Goal: Task Accomplishment & Management: Use online tool/utility

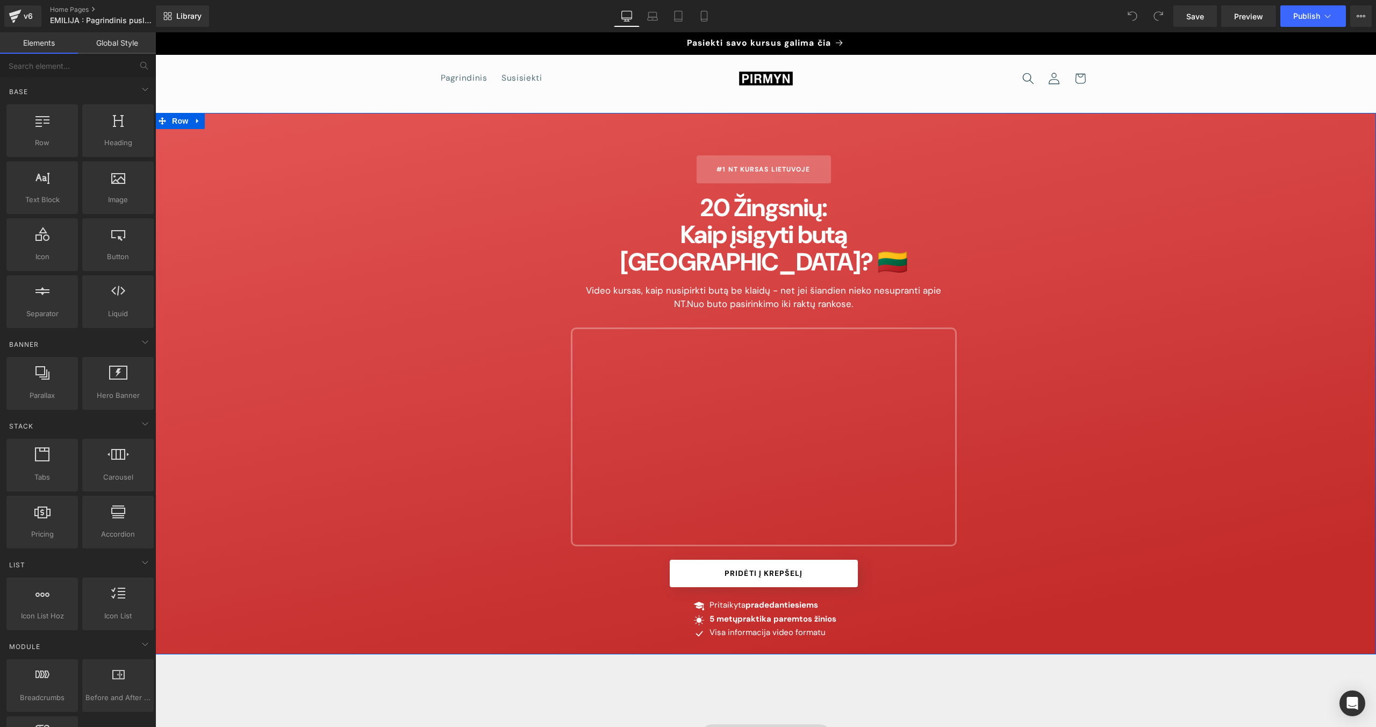
click at [812, 162] on div "#1 NT Kursas Lietuvoje" at bounding box center [764, 169] width 386 height 28
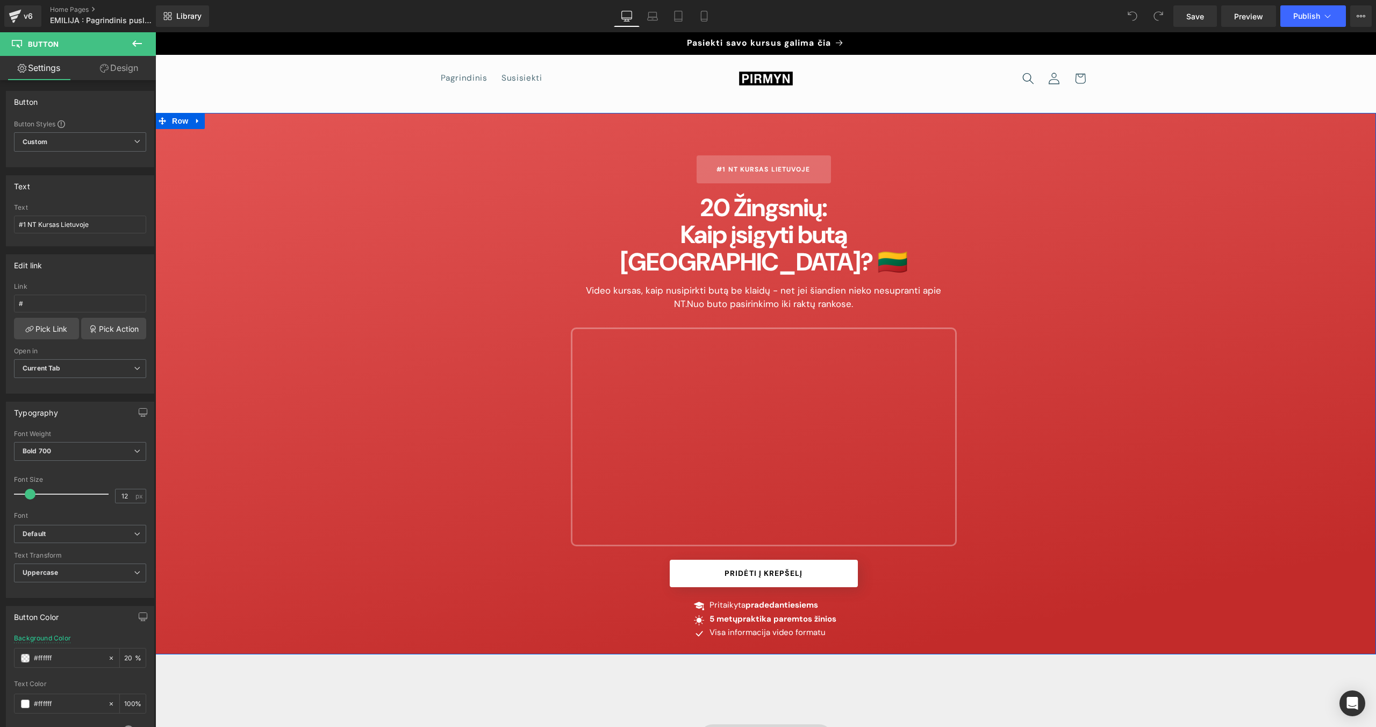
click at [325, 183] on div "#1 NT Kursas Lietuvoje Button 20 Žingsnių: Kaip įsigyti butą [GEOGRAPHIC_DATA]?…" at bounding box center [765, 404] width 1221 height 499
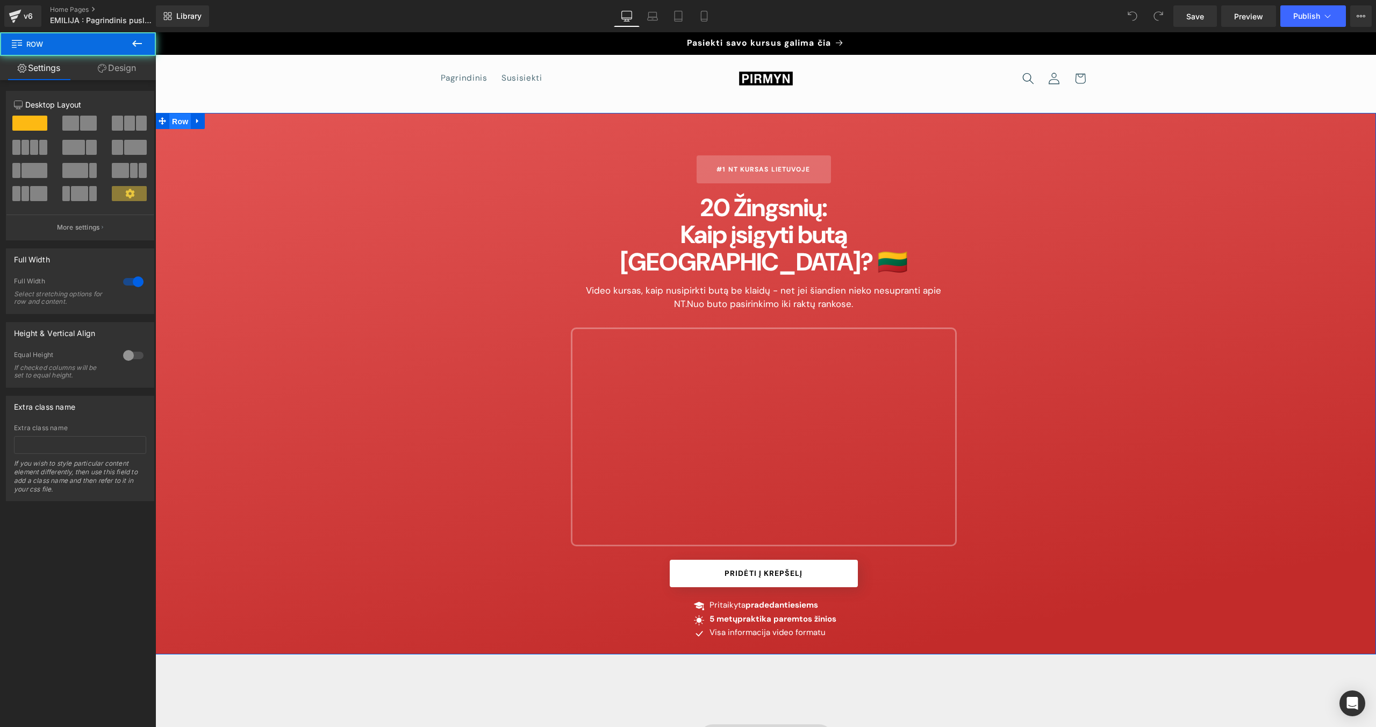
click at [174, 122] on span "Row" at bounding box center [179, 121] width 21 height 16
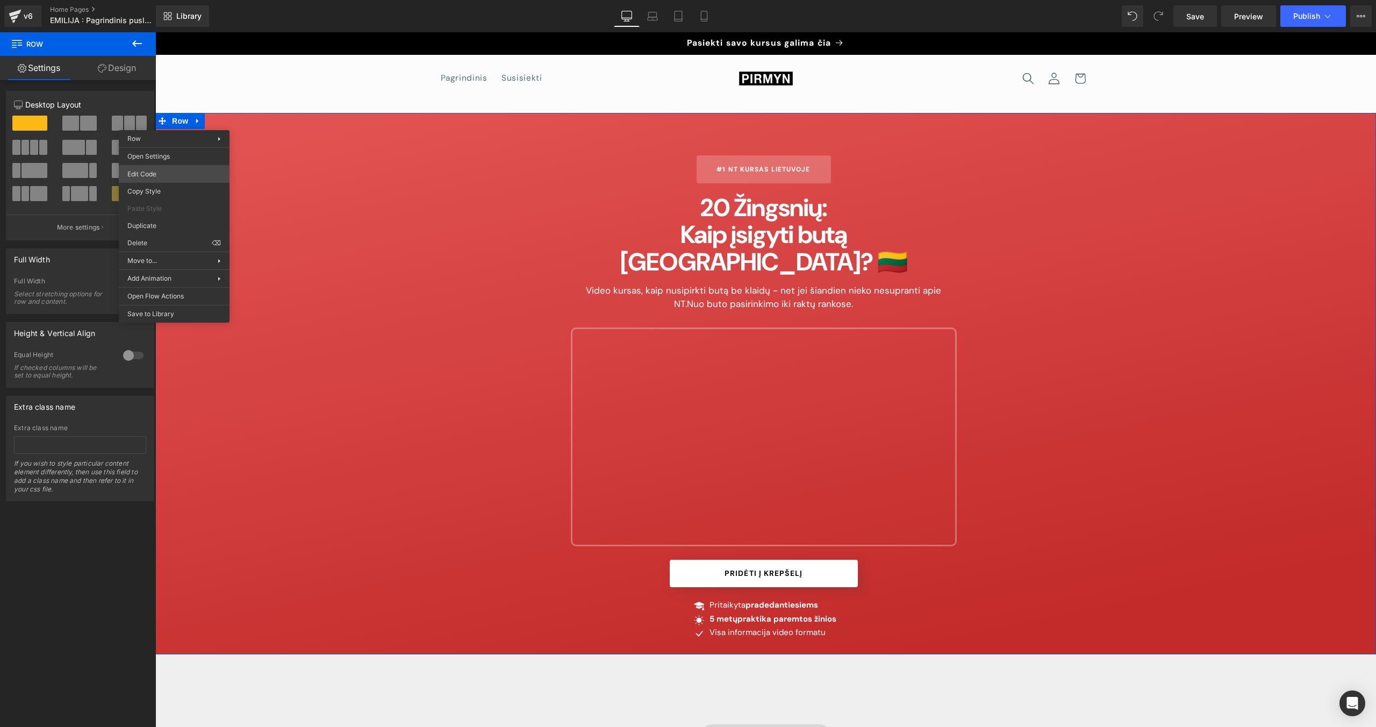
click at [176, 175] on body "Row You are previewing how the will restyle your page. You can not edit Element…" at bounding box center [688, 363] width 1376 height 727
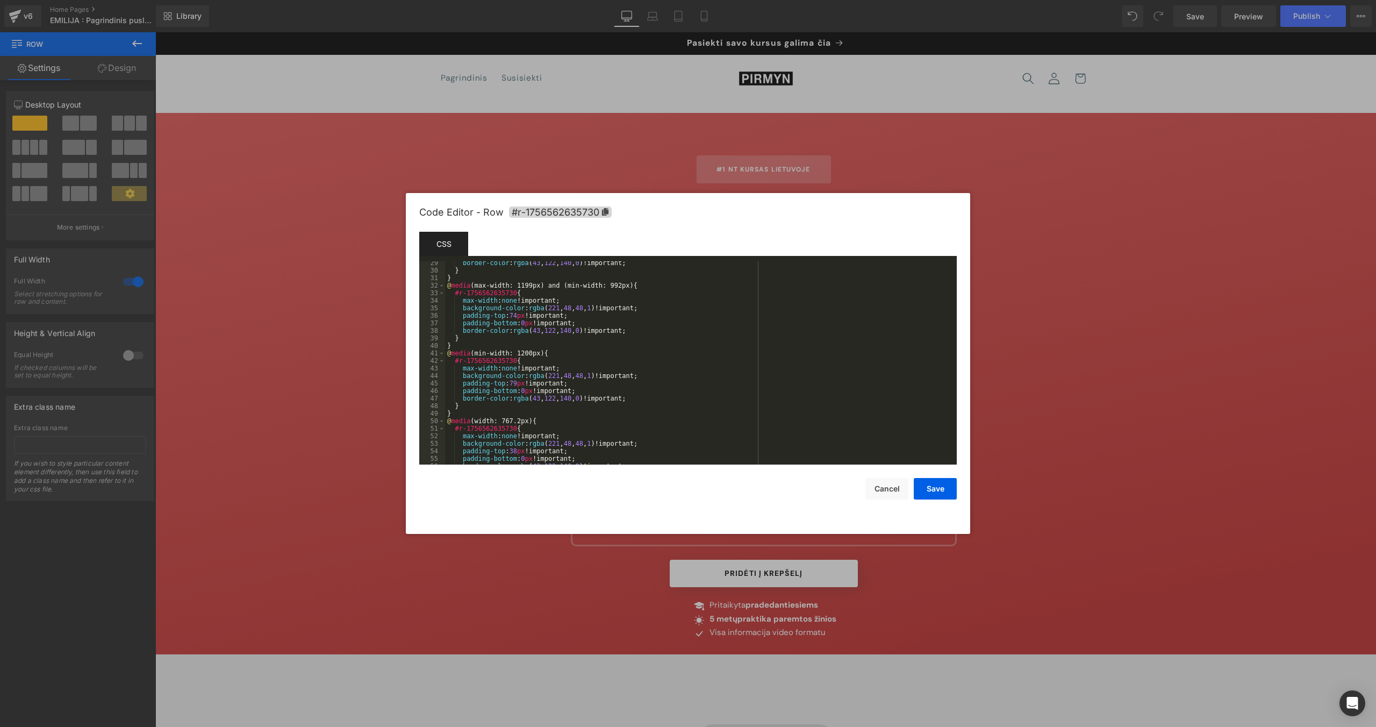
scroll to position [241, 0]
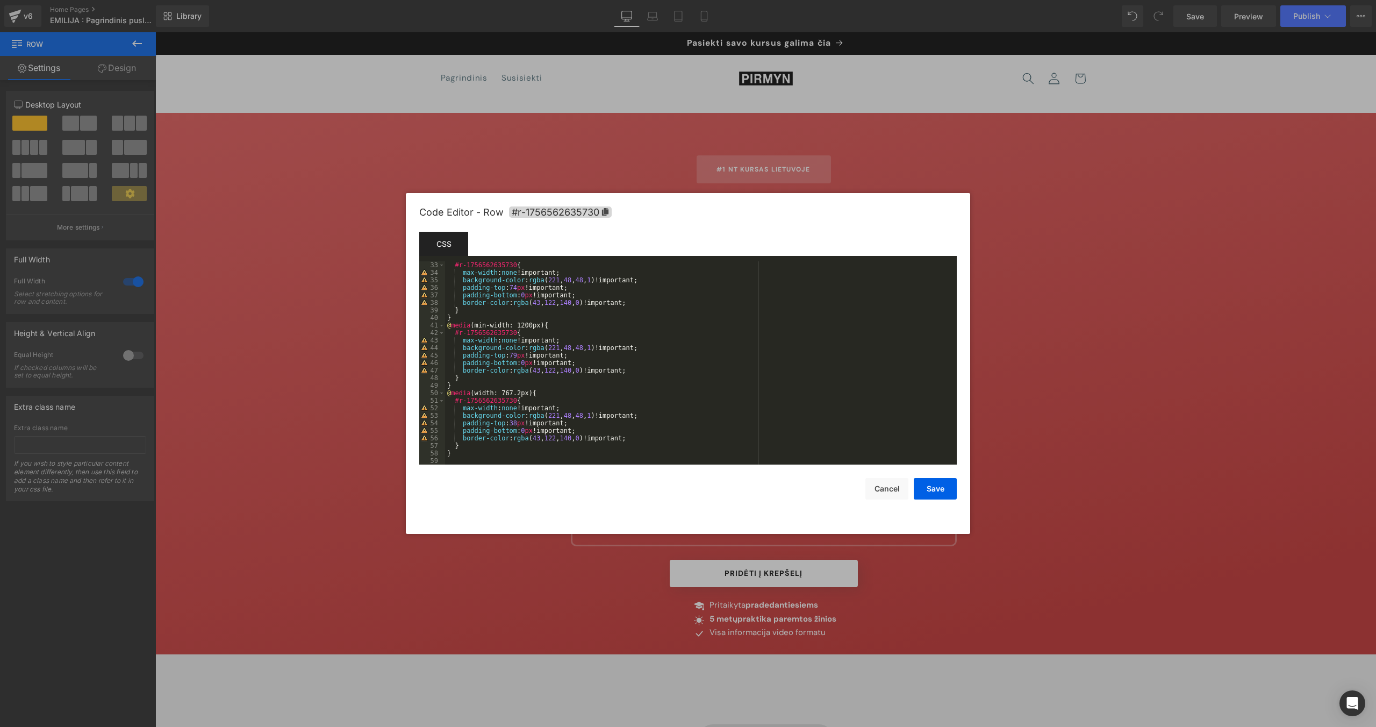
click at [651, 305] on div "#r-1756562635730 { max-width : none !important; background-color : rgba ( 221 ,…" at bounding box center [698, 370] width 507 height 218
drag, startPoint x: 659, startPoint y: 279, endPoint x: 464, endPoint y: 280, distance: 195.1
click at [464, 280] on div "#r-1756562635730 { max-width : none !important; background-color : rgba ( 221 ,…" at bounding box center [698, 370] width 507 height 218
paste textarea
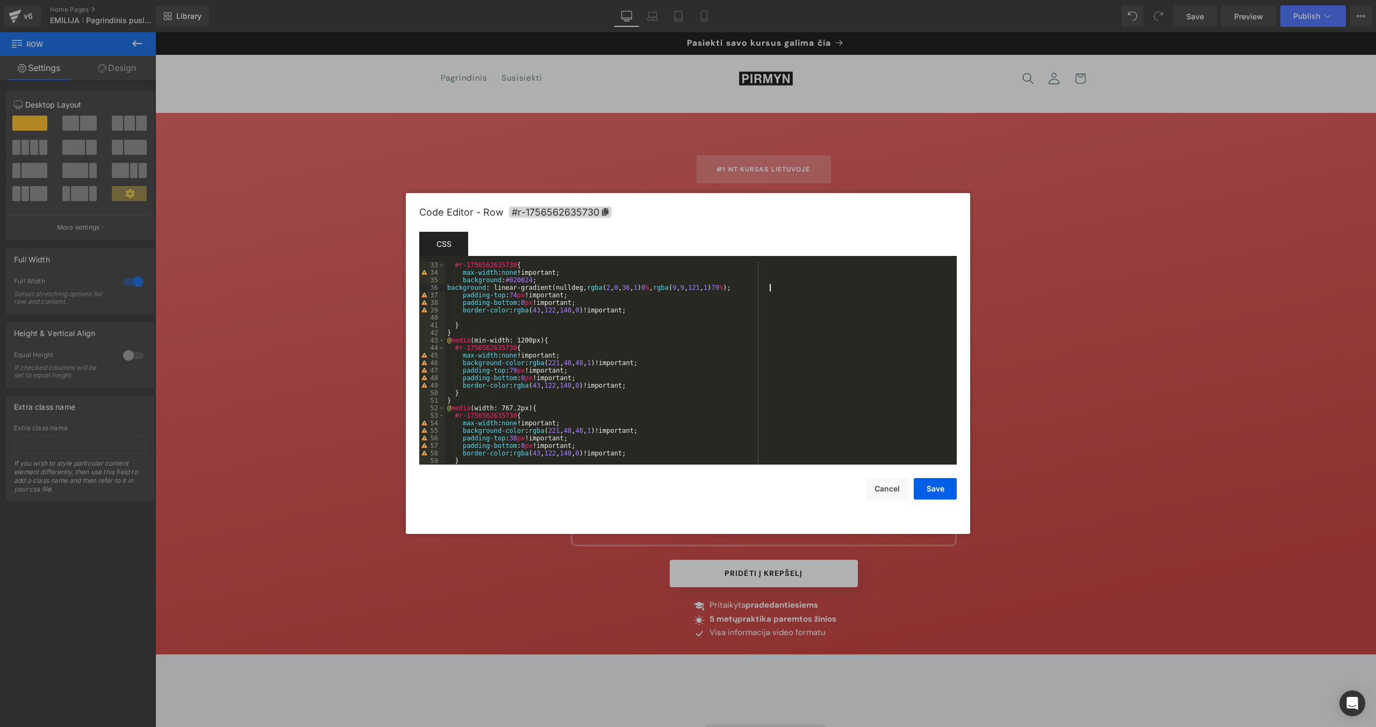
click at [445, 289] on div "#r-1756562635730 { max-width : none !important; background : #020024 ; backgrou…" at bounding box center [698, 370] width 507 height 218
click at [812, 460] on button "Save" at bounding box center [935, 488] width 43 height 21
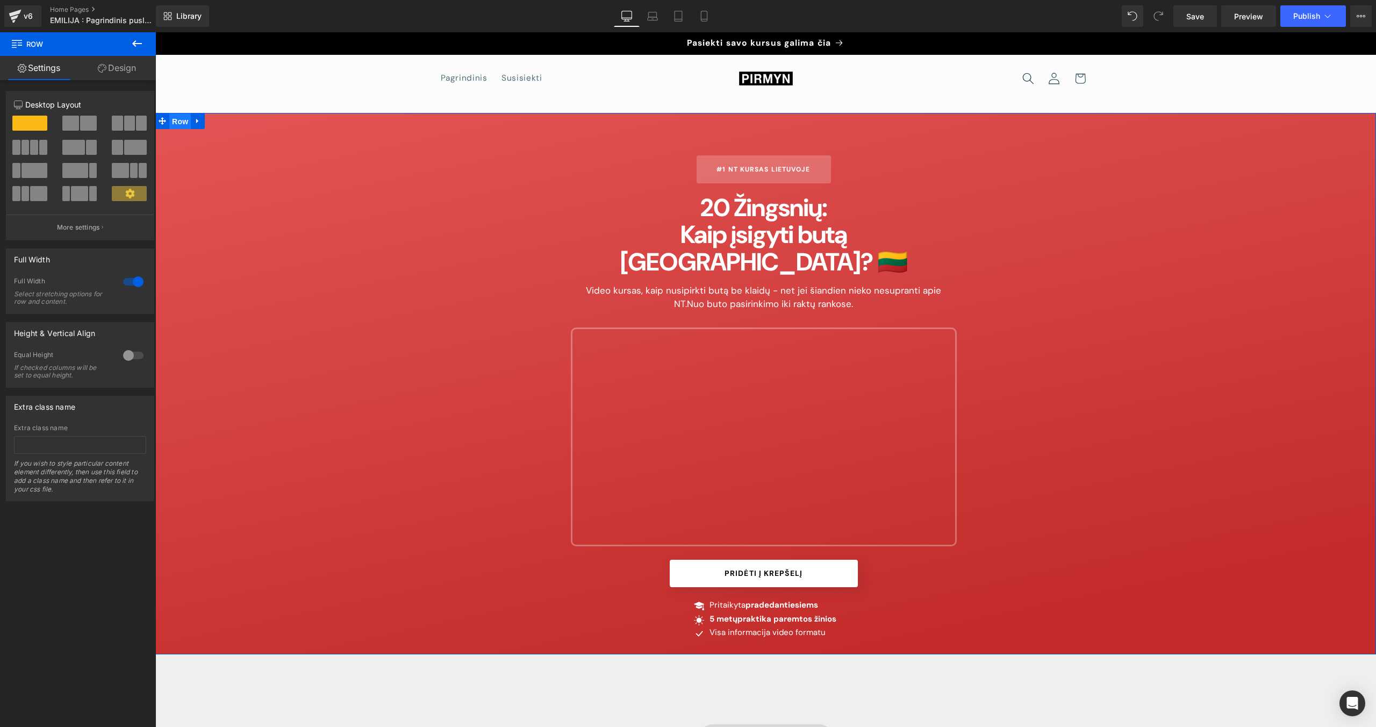
click at [182, 121] on span "Row" at bounding box center [179, 121] width 21 height 16
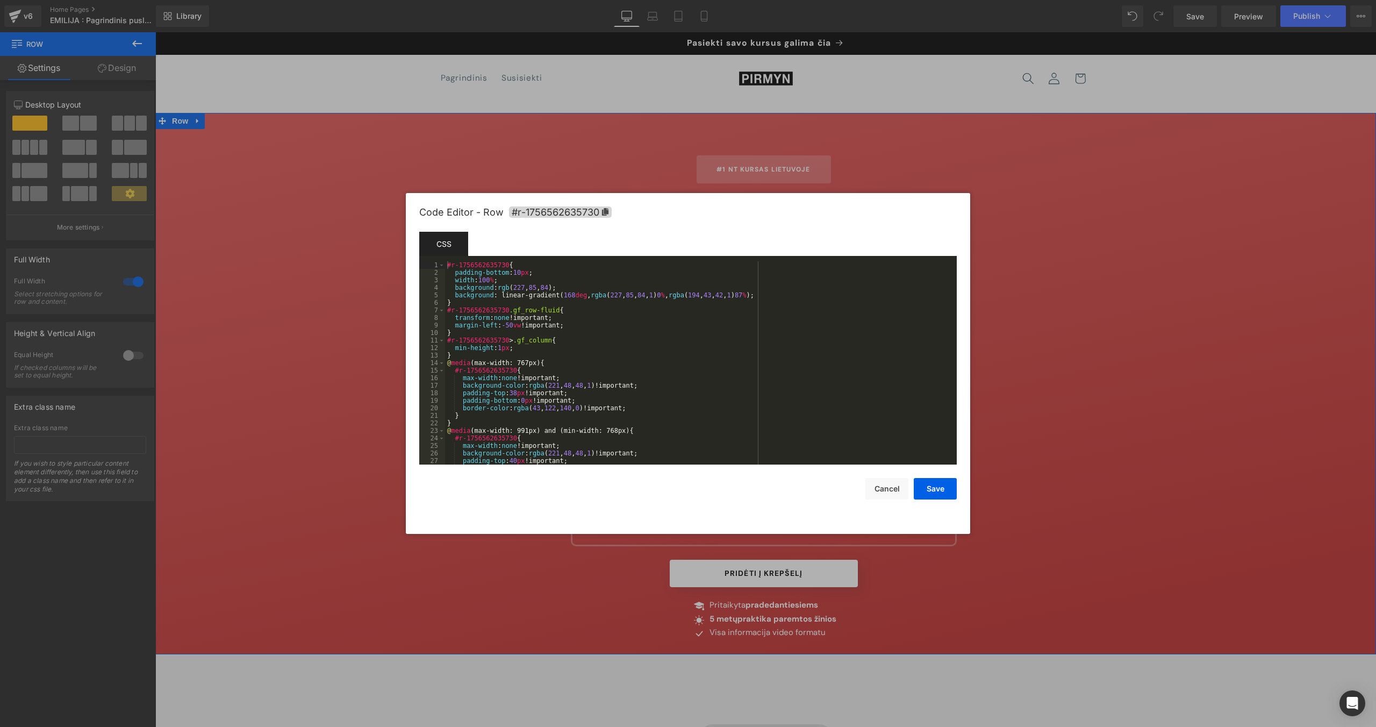
click at [185, 170] on body "Row You are previewing how the will restyle your page. You can not edit Element…" at bounding box center [688, 363] width 1376 height 727
drag, startPoint x: 772, startPoint y: 297, endPoint x: 455, endPoint y: 290, distance: 317.2
click at [455, 290] on div "#r-1756562635730 { padding-bottom : 10 px ; width : 100 % ; background : rgb ( …" at bounding box center [698, 370] width 507 height 218
click at [457, 295] on div "#r-1756562635730 { padding-bottom : 10 px ; width : 100 % ; background : rgb ( …" at bounding box center [698, 370] width 507 height 218
drag, startPoint x: 455, startPoint y: 290, endPoint x: 766, endPoint y: 300, distance: 310.8
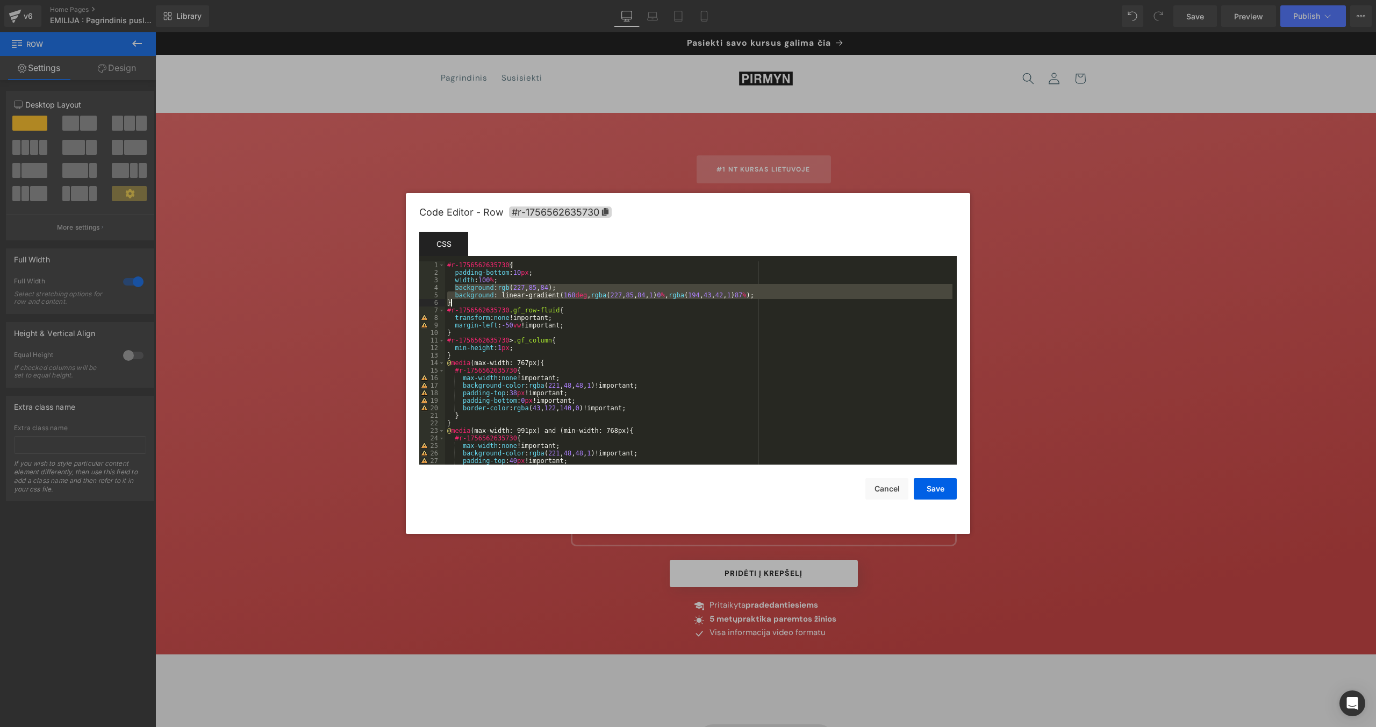
click at [766, 300] on div "#r-1756562635730 { padding-bottom : 10 px ; width : 100 % ; background : rgb ( …" at bounding box center [698, 370] width 507 height 218
paste textarea
click at [446, 296] on div "#r-1756562635730 { padding-bottom : 10 px ; width : 100 % ; background : #02002…" at bounding box center [698, 370] width 507 height 218
click at [812, 296] on div "#r-1756562635730 { padding-bottom : 10 px ; width : 100 % ; background : #02002…" at bounding box center [698, 370] width 507 height 218
click at [755, 342] on div "#r-1756562635730 { padding-bottom : 10 px ; width : 100 % ; background : #02002…" at bounding box center [698, 370] width 507 height 218
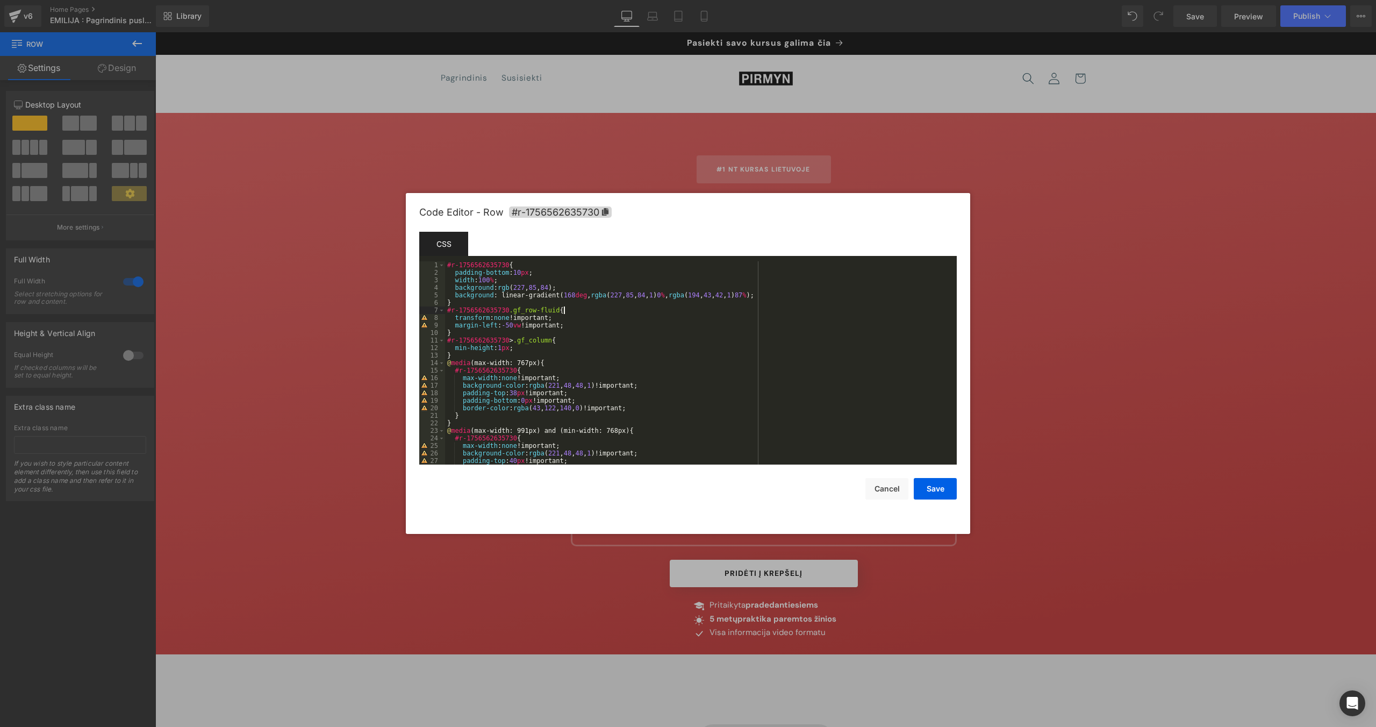
click at [727, 310] on div "#r-1756562635730 { padding-bottom : 10 px ; width : 100 % ; background : rgb ( …" at bounding box center [698, 370] width 507 height 218
drag, startPoint x: 783, startPoint y: 295, endPoint x: 454, endPoint y: 289, distance: 329.0
click at [454, 289] on div "#r-1756562635730 { padding-bottom : 10 px ; width : 100 % ; background : rgb ( …" at bounding box center [698, 370] width 507 height 218
paste textarea
click at [446, 293] on div "#r-1756562635730 { padding-bottom : 10 px ; width : 100 % ; background : #02002…" at bounding box center [698, 370] width 507 height 218
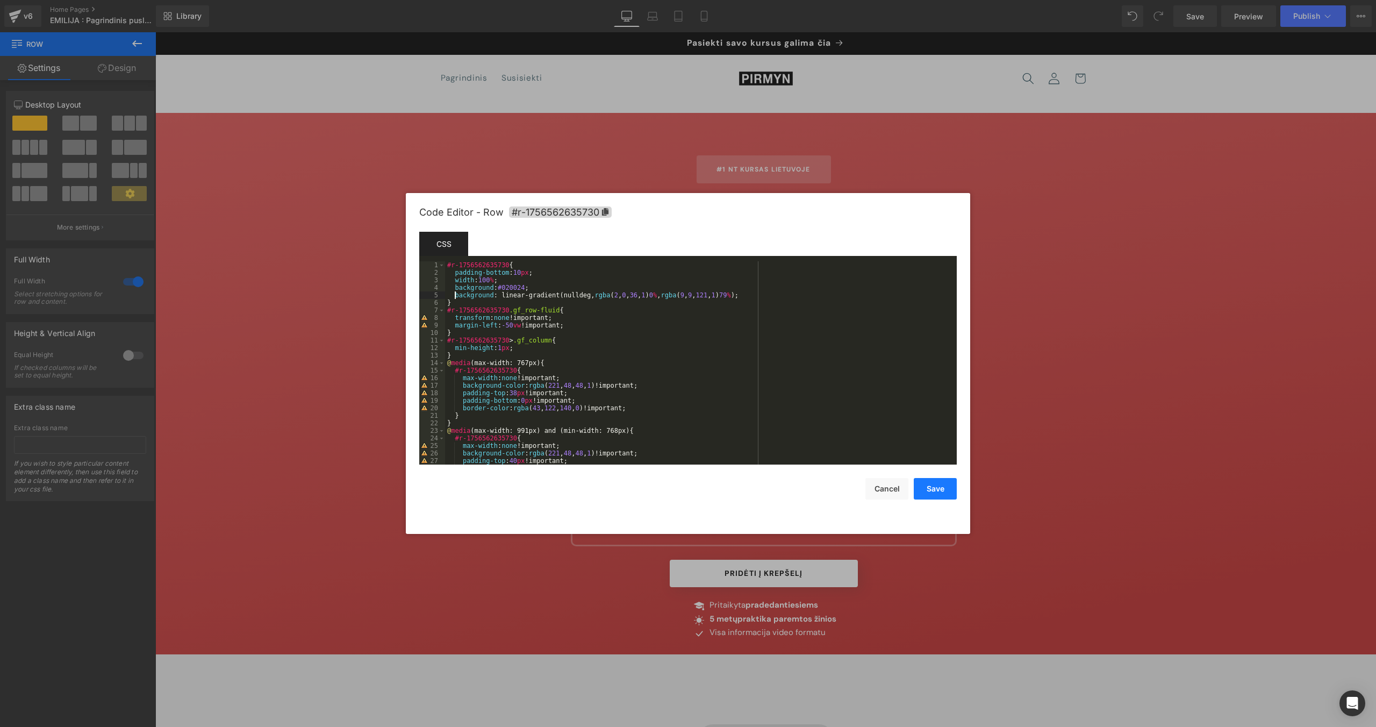
click at [812, 460] on button "Save" at bounding box center [935, 488] width 43 height 21
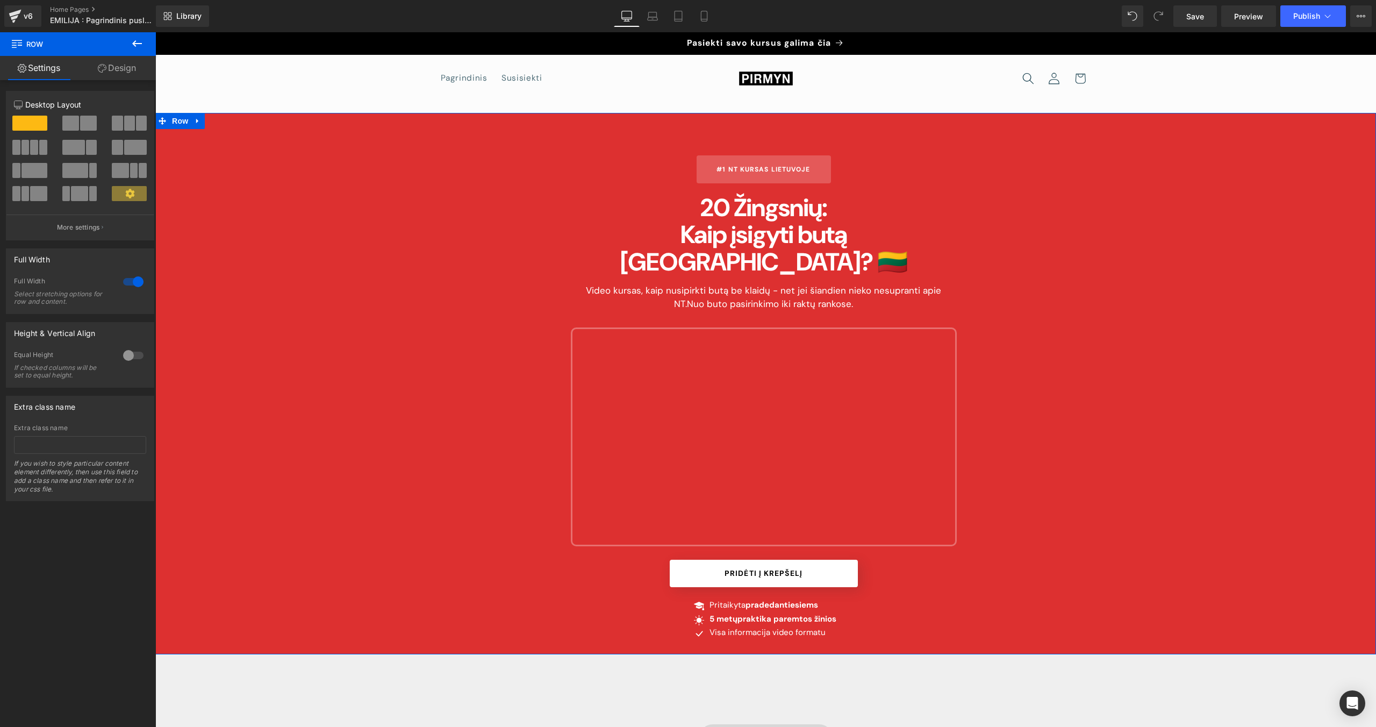
click at [211, 131] on div "#1 NT Kursas Lietuvoje Button 20 Žingsnių: Kaip įsigyti butą [GEOGRAPHIC_DATA]?…" at bounding box center [765, 383] width 1221 height 541
click at [181, 123] on span "Row" at bounding box center [179, 121] width 21 height 16
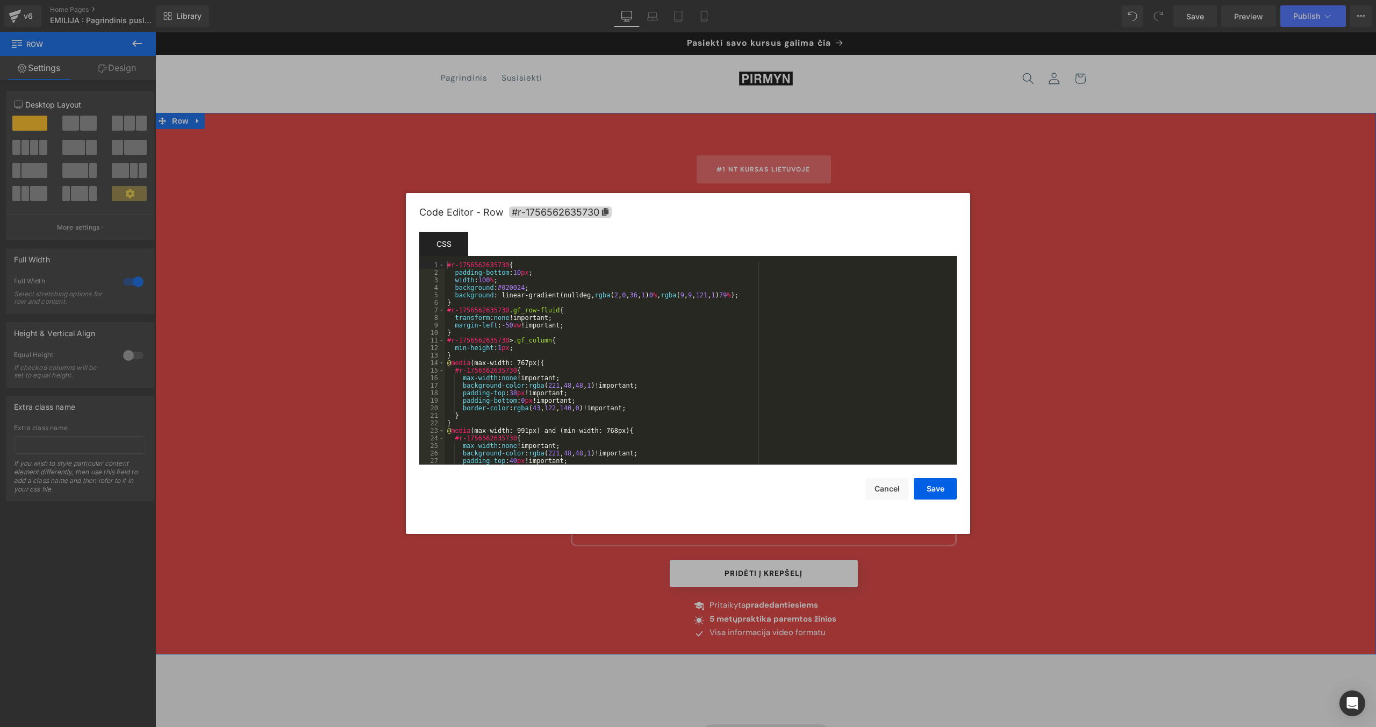
click at [187, 173] on body "Row You are previewing how the will restyle your page. You can not edit Element…" at bounding box center [688, 363] width 1376 height 727
click at [719, 143] on div at bounding box center [688, 363] width 1376 height 727
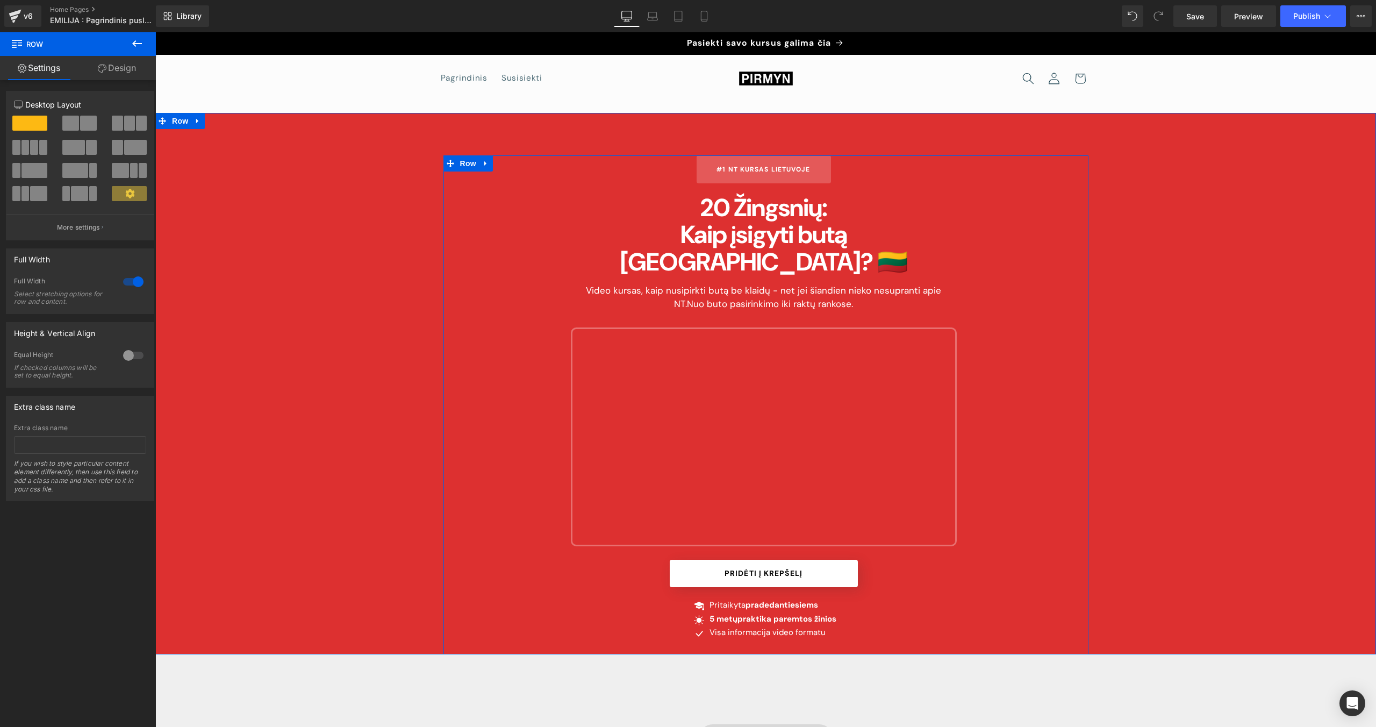
scroll to position [530, 0]
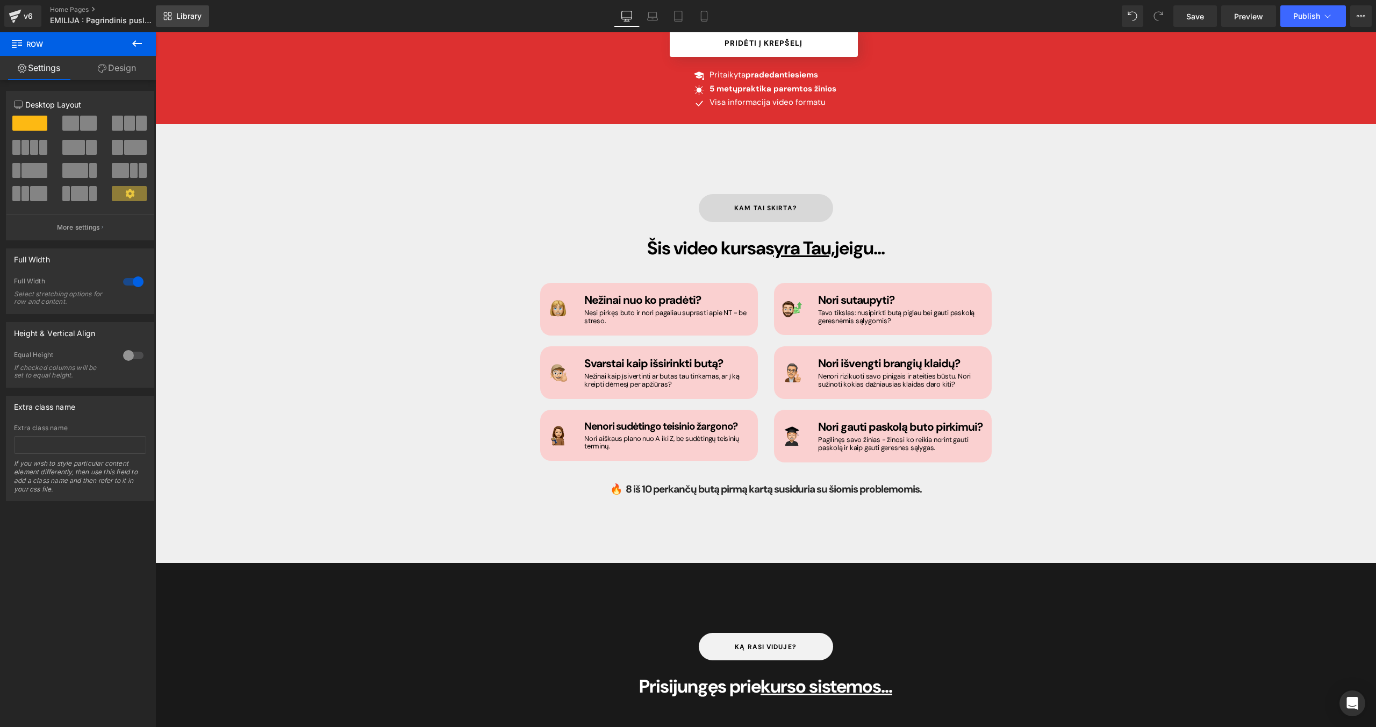
click at [193, 23] on link "Library" at bounding box center [182, 15] width 53 height 21
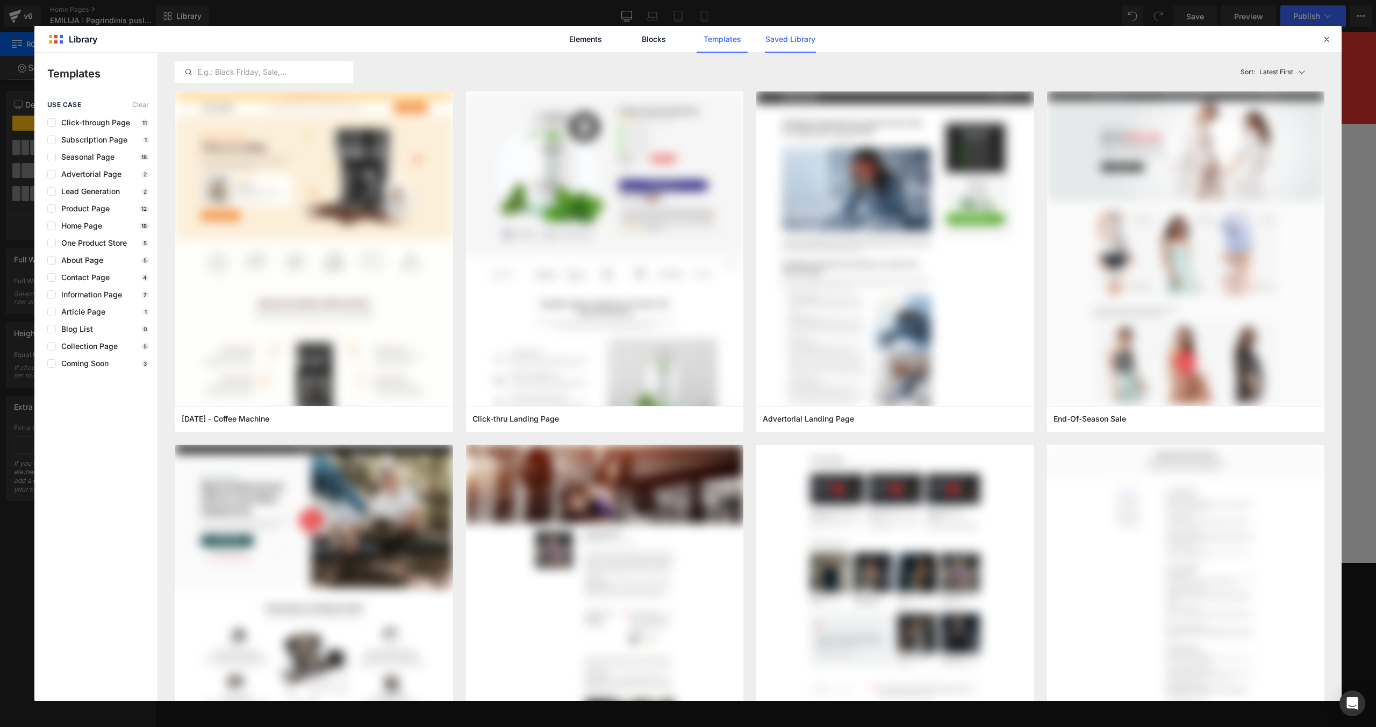
click at [791, 33] on link "Saved Library" at bounding box center [790, 39] width 51 height 27
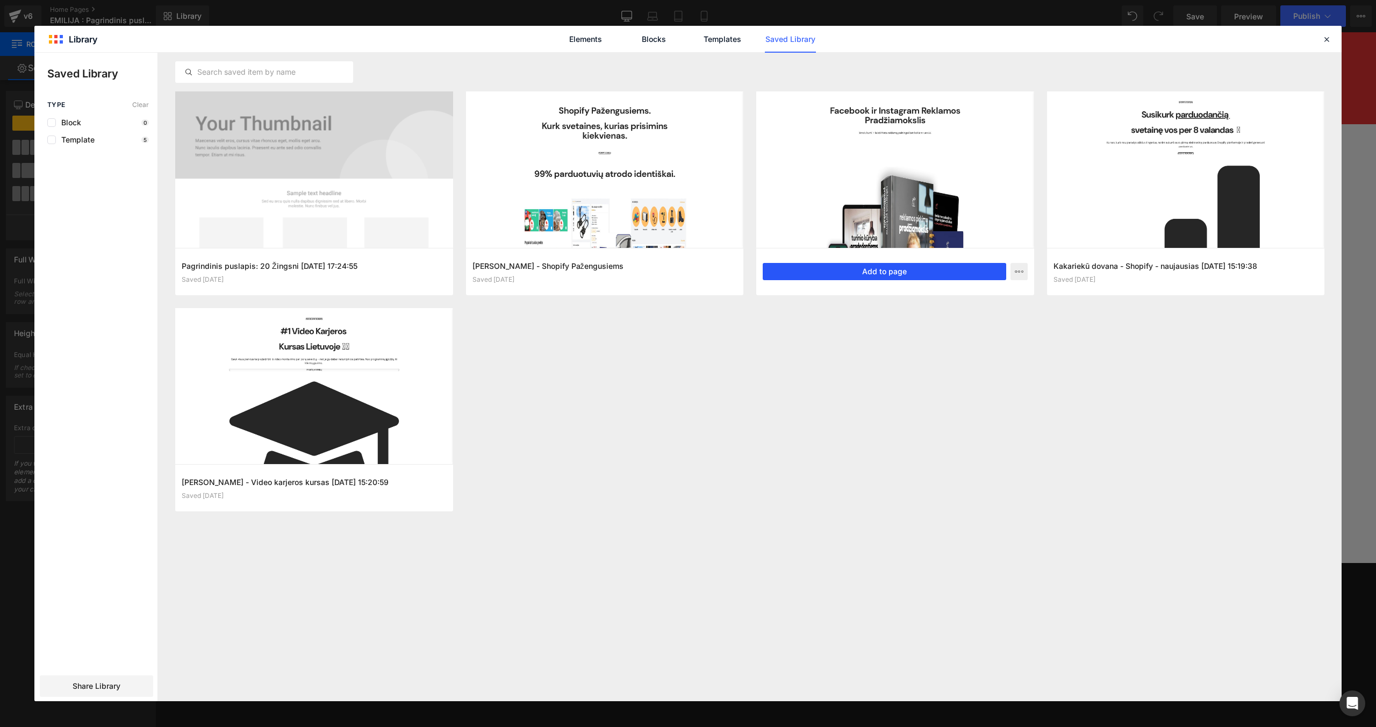
click at [812, 270] on button "Add to page" at bounding box center [884, 271] width 243 height 17
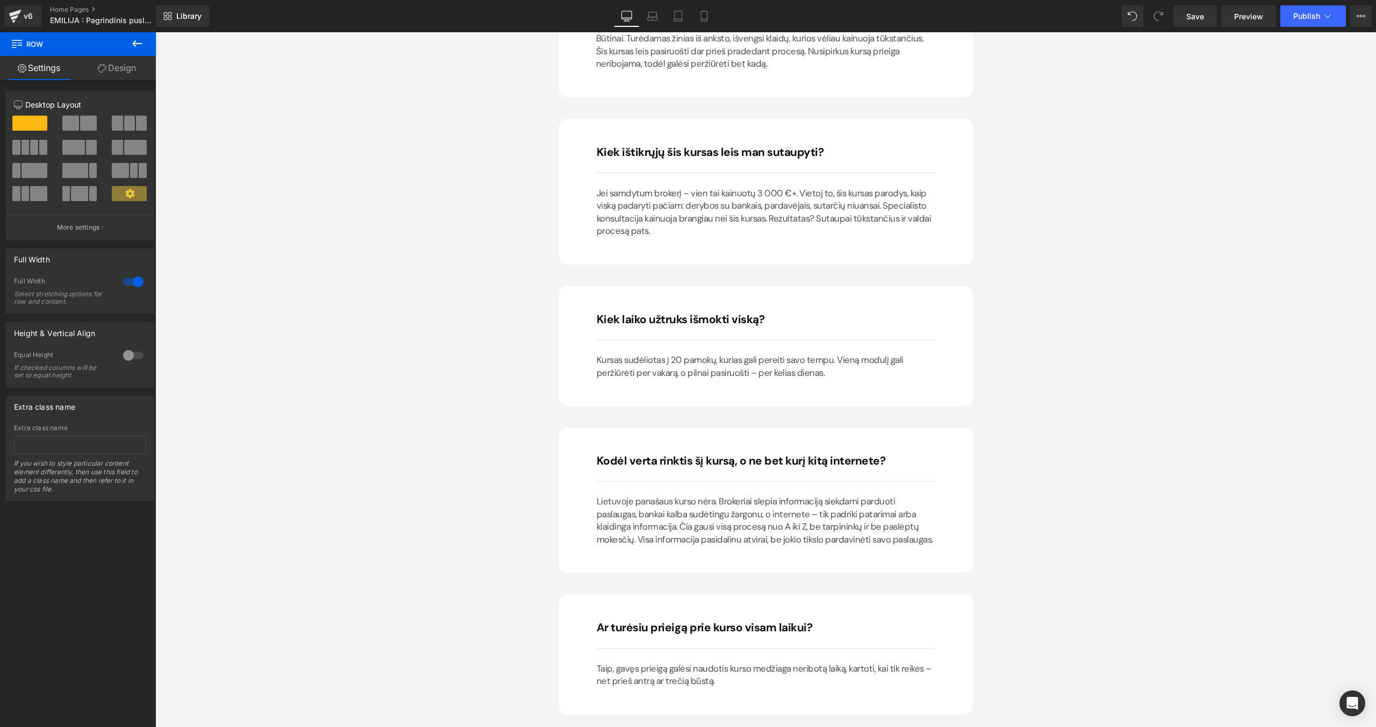
scroll to position [8659, 0]
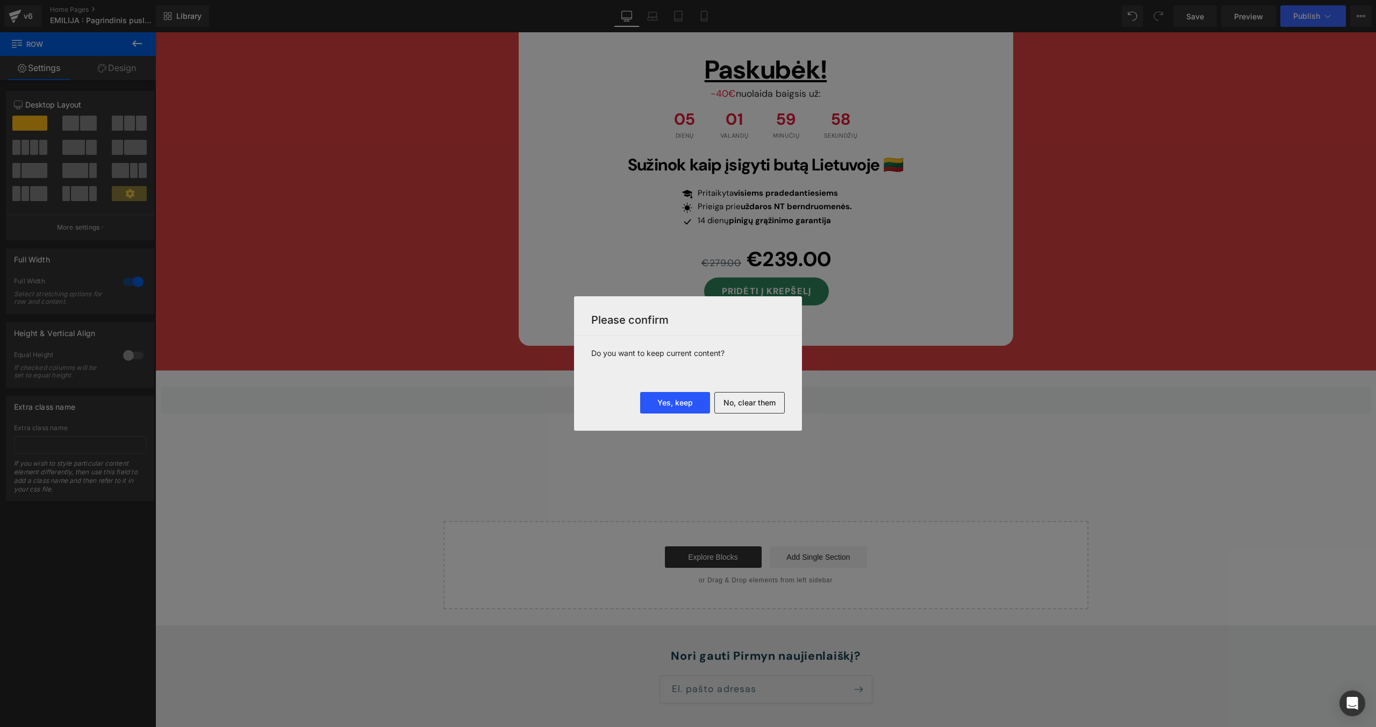
click at [682, 405] on button "Yes, keep" at bounding box center [675, 402] width 70 height 21
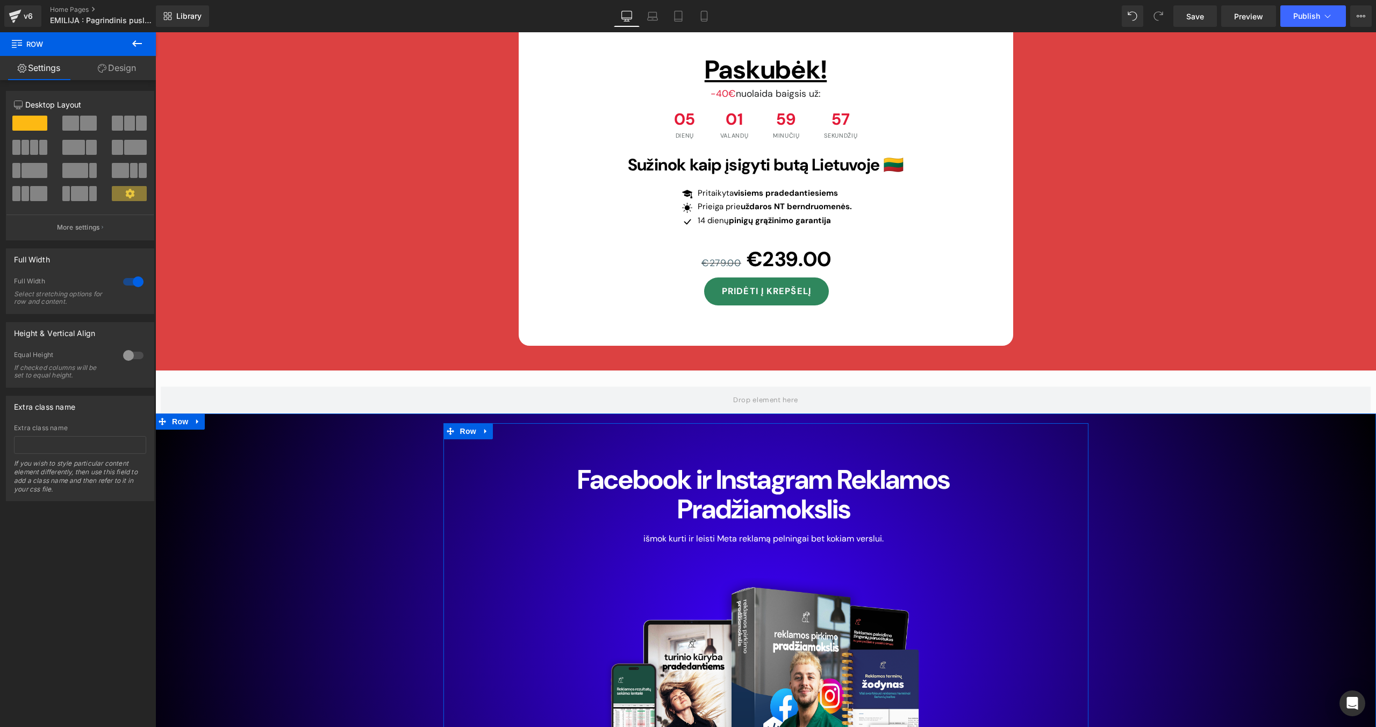
scroll to position [8868, 0]
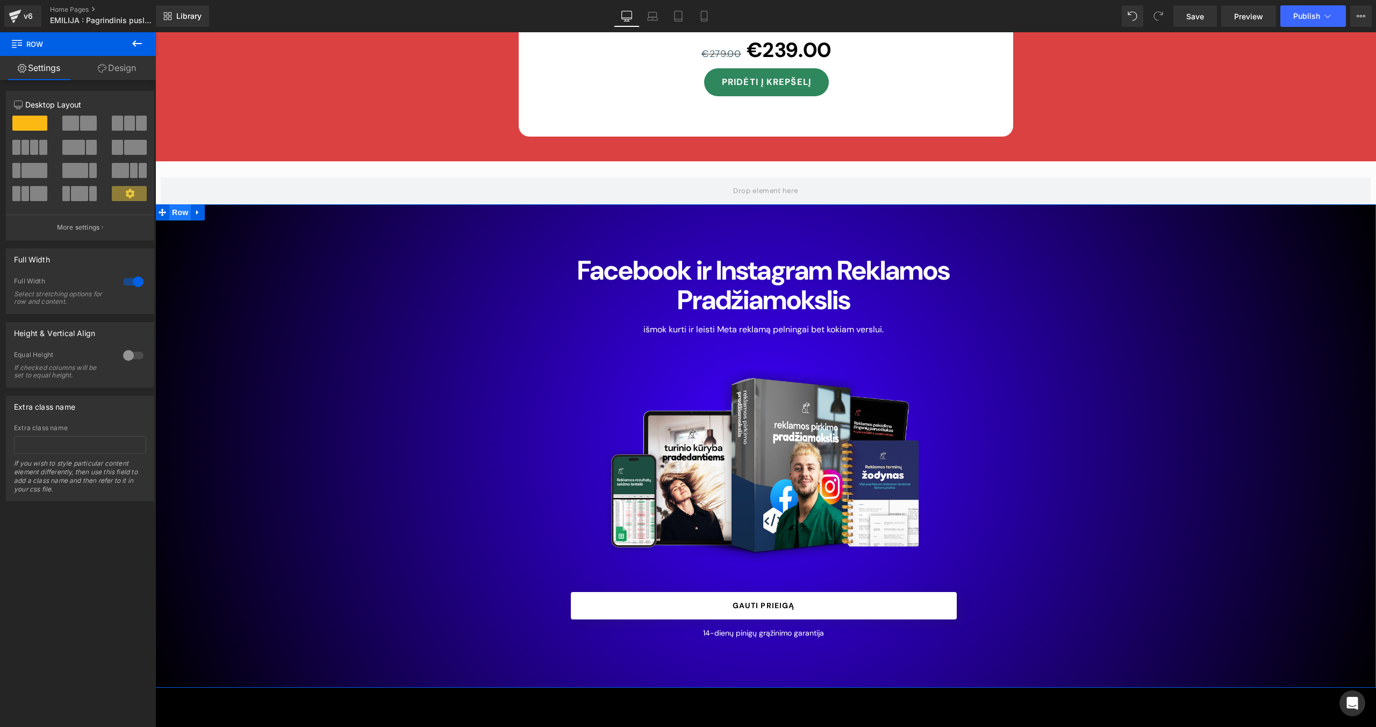
click at [182, 204] on span "Row" at bounding box center [179, 212] width 21 height 16
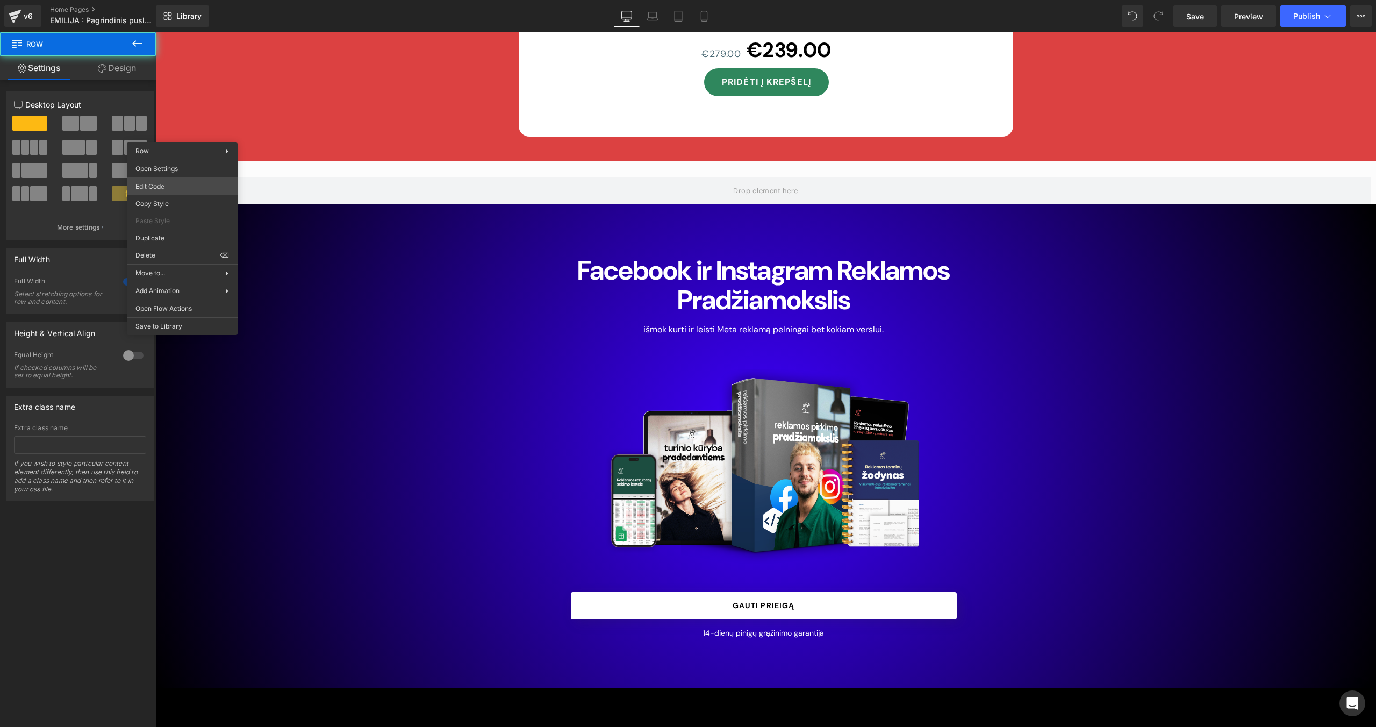
click at [190, 187] on body "Row You are previewing how the will restyle your page. You can not edit Element…" at bounding box center [688, 363] width 1376 height 727
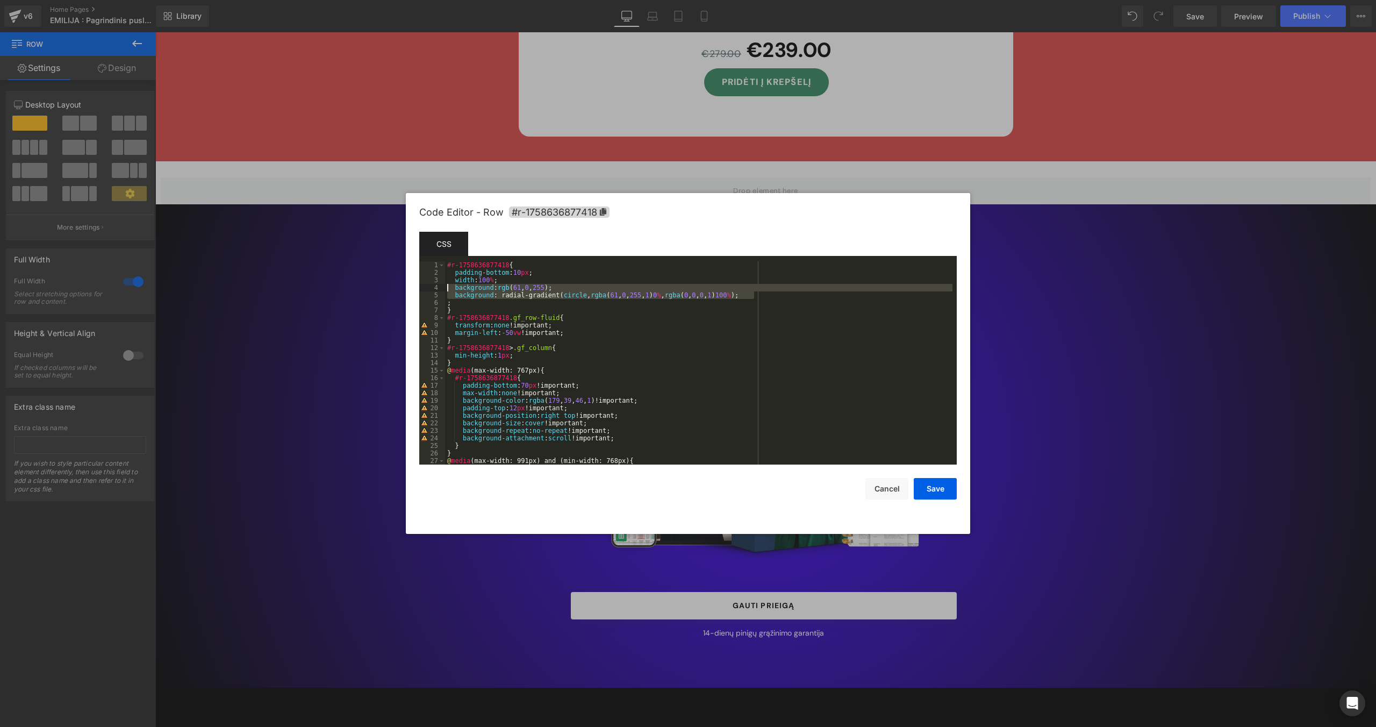
drag, startPoint x: 754, startPoint y: 295, endPoint x: 442, endPoint y: 290, distance: 311.8
click at [442, 290] on pre "1 2 3 4 5 6 7 8 9 10 11 12 13 14 15 16 17 18 19 20 21 22 23 24 25 26 27 28 #r-1…" at bounding box center [687, 362] width 537 height 203
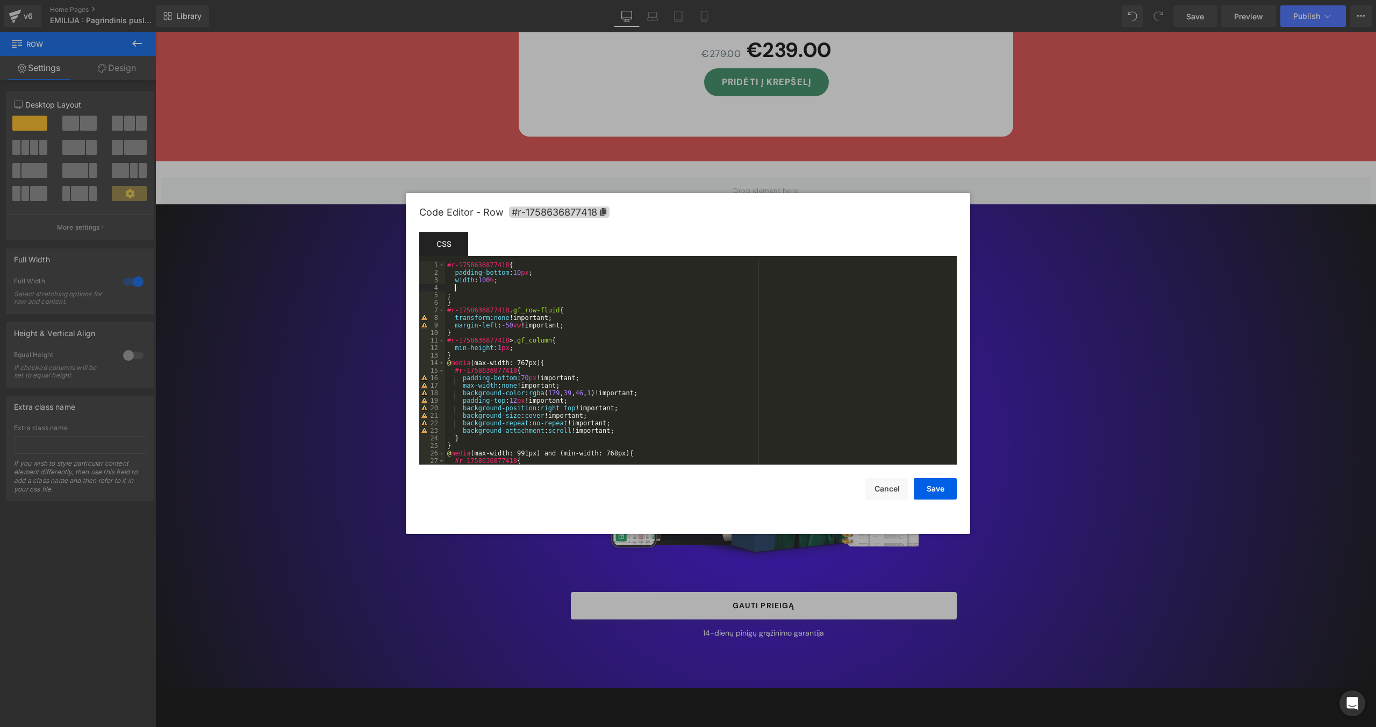
paste textarea
click at [447, 295] on div "#r-1758636877418 { padding-bottom : 10 px ; width : 100 % ; background : #02002…" at bounding box center [698, 370] width 507 height 218
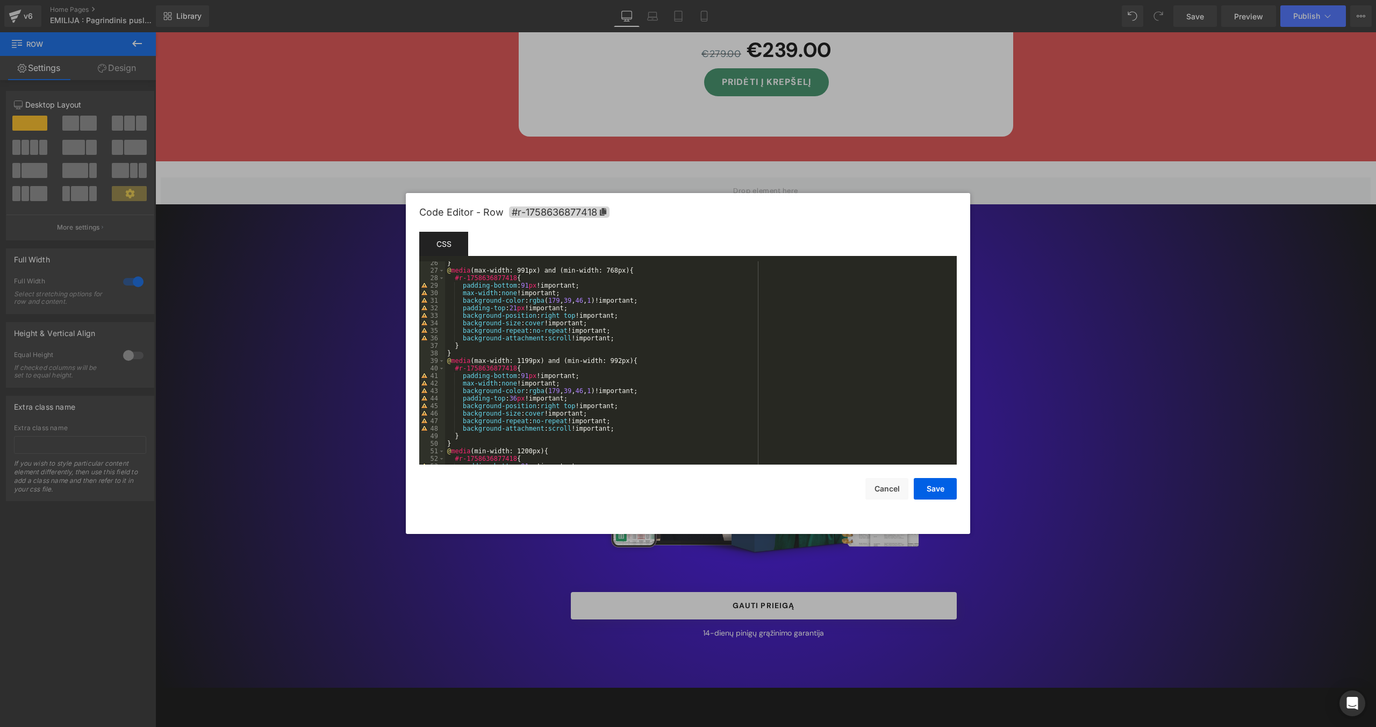
scroll to position [191, 0]
click at [812, 460] on button "Save" at bounding box center [935, 488] width 43 height 21
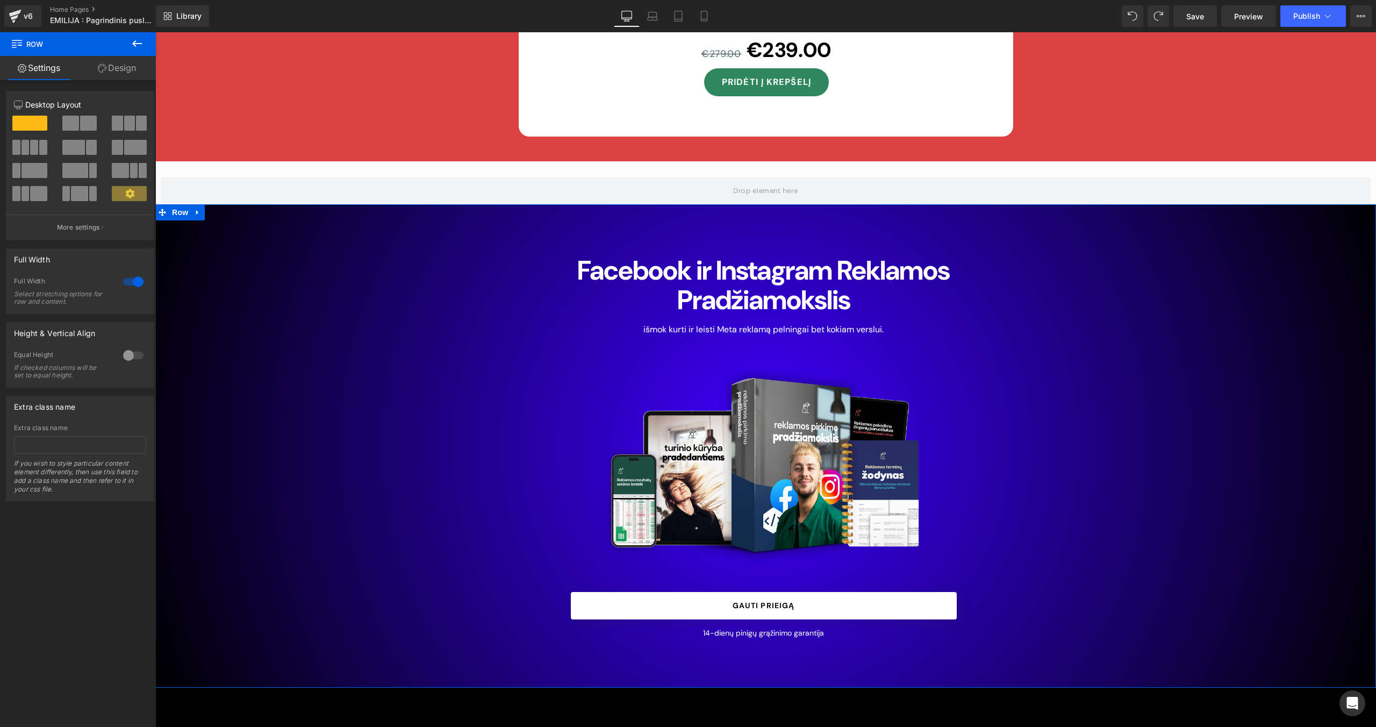
click at [360, 377] on div "Facebook ir Instagram Reklamos Pradžiamokslis Heading išmok kurti ir leisti Met…" at bounding box center [765, 426] width 1221 height 425
click at [184, 204] on span "Row" at bounding box center [179, 212] width 21 height 16
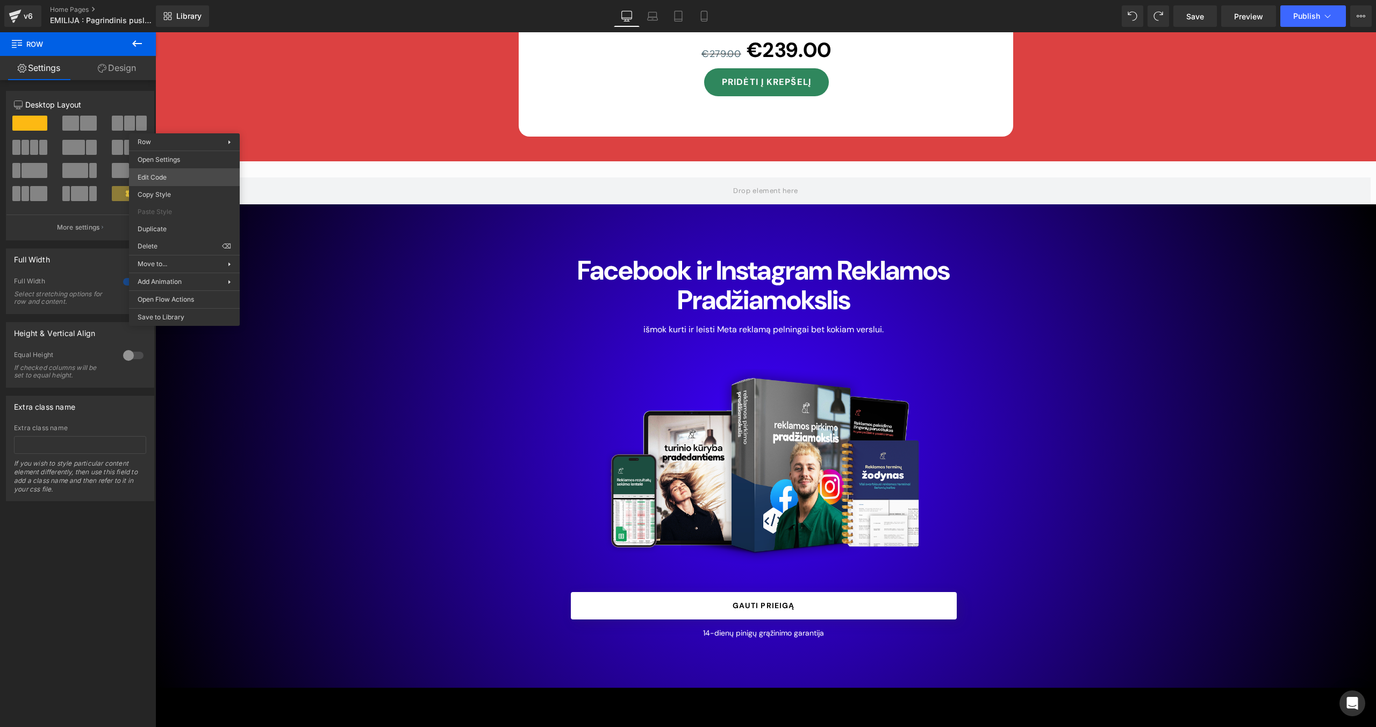
click at [188, 171] on body "Row You are previewing how the will restyle your page. You can not edit Element…" at bounding box center [688, 363] width 1376 height 727
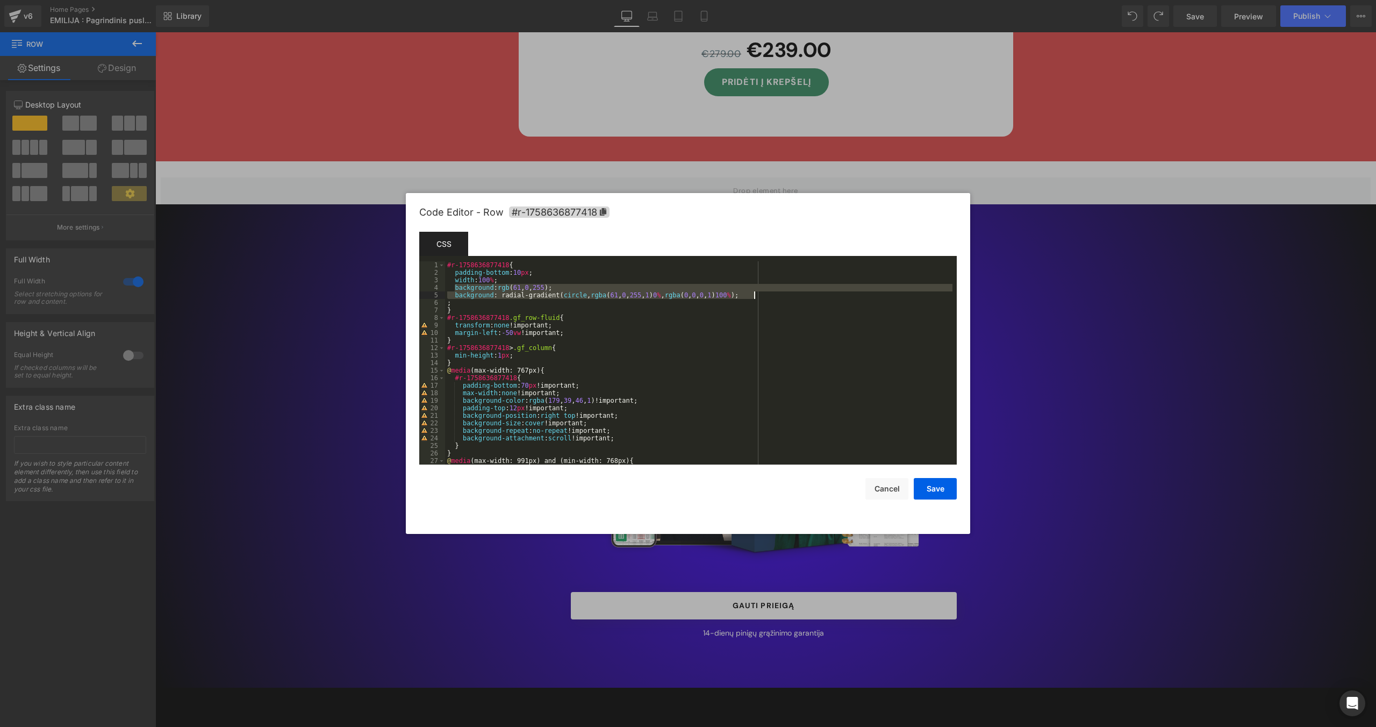
drag, startPoint x: 455, startPoint y: 288, endPoint x: 756, endPoint y: 295, distance: 301.1
click at [756, 295] on div "#r-1758636877418 { padding-bottom : 10 px ; width : 100 % ; background : rgb ( …" at bounding box center [698, 370] width 507 height 218
click at [445, 298] on div "#r-1758636877418 { padding-bottom : 10 px ; width : 100 % ; background : #02002…" at bounding box center [698, 370] width 507 height 218
click at [812, 460] on button "Save" at bounding box center [935, 488] width 43 height 21
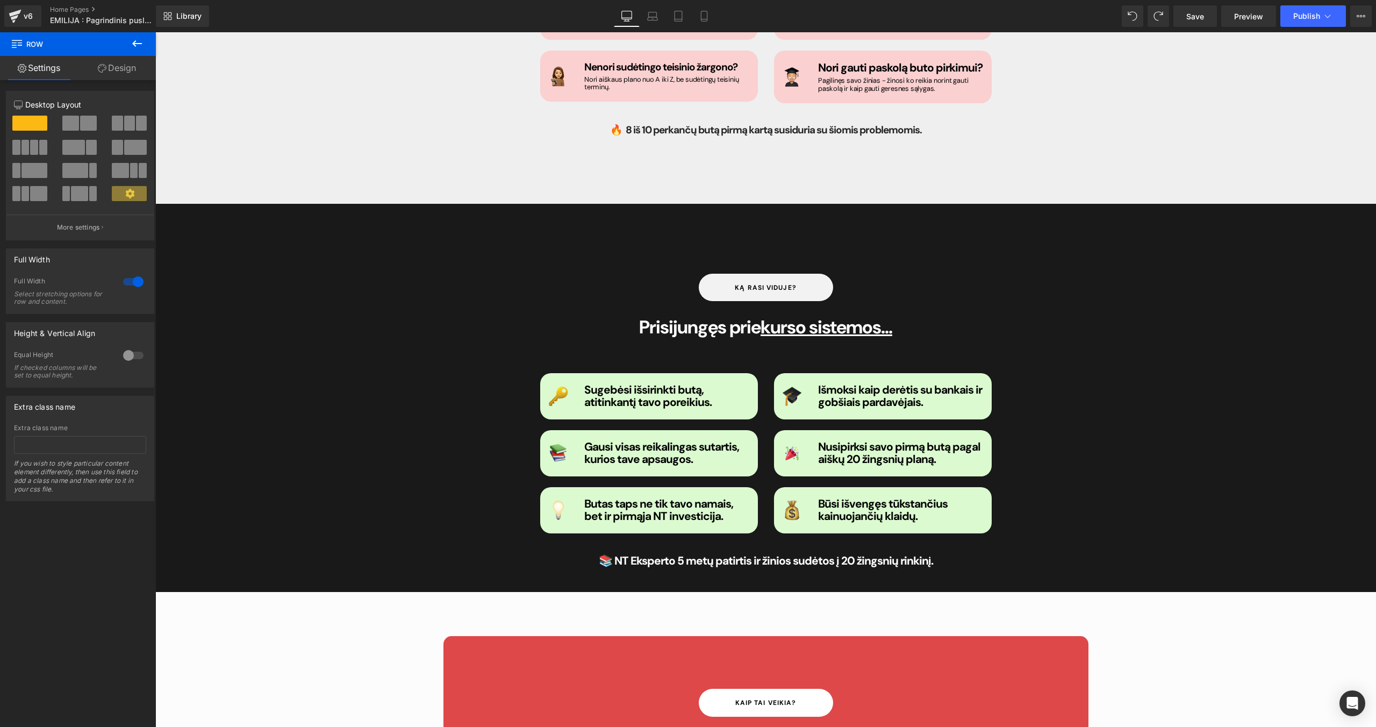
scroll to position [0, 0]
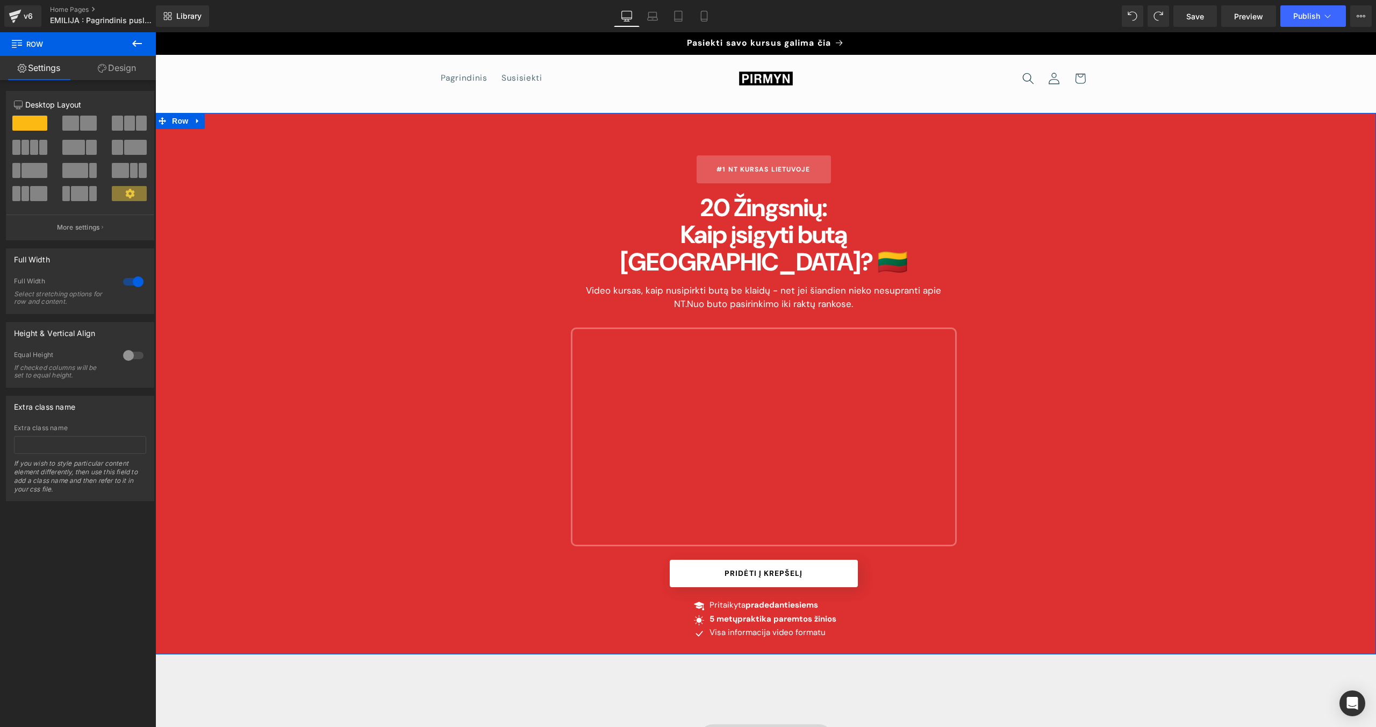
click at [332, 410] on div "#1 NT Kursas Lietuvoje Button 20 Žingsnių: Kaip įsigyti butą [GEOGRAPHIC_DATA]?…" at bounding box center [765, 404] width 1221 height 499
click at [183, 120] on span "Row" at bounding box center [179, 121] width 21 height 16
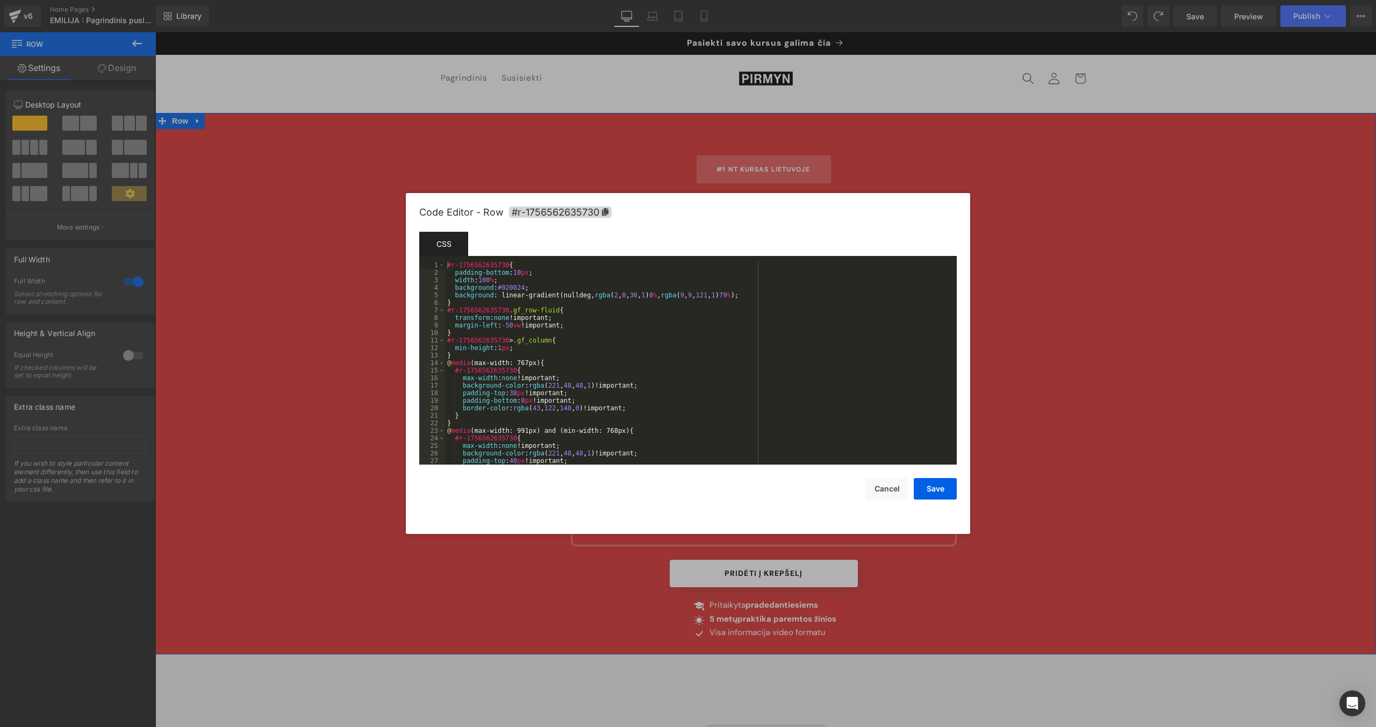
click at [178, 166] on body "Row You are previewing how the will restyle your page. You can not edit Element…" at bounding box center [688, 363] width 1376 height 727
drag, startPoint x: 456, startPoint y: 286, endPoint x: 779, endPoint y: 298, distance: 322.7
click at [779, 298] on div "#r-1756562635730 { padding-bottom : 10 px ; width : 100 % ; background : #02002…" at bounding box center [698, 370] width 507 height 218
paste textarea
click at [447, 297] on div "#r-1756562635730 { padding-bottom : 10 px ; width : 100 % ; background : #02002…" at bounding box center [698, 370] width 507 height 218
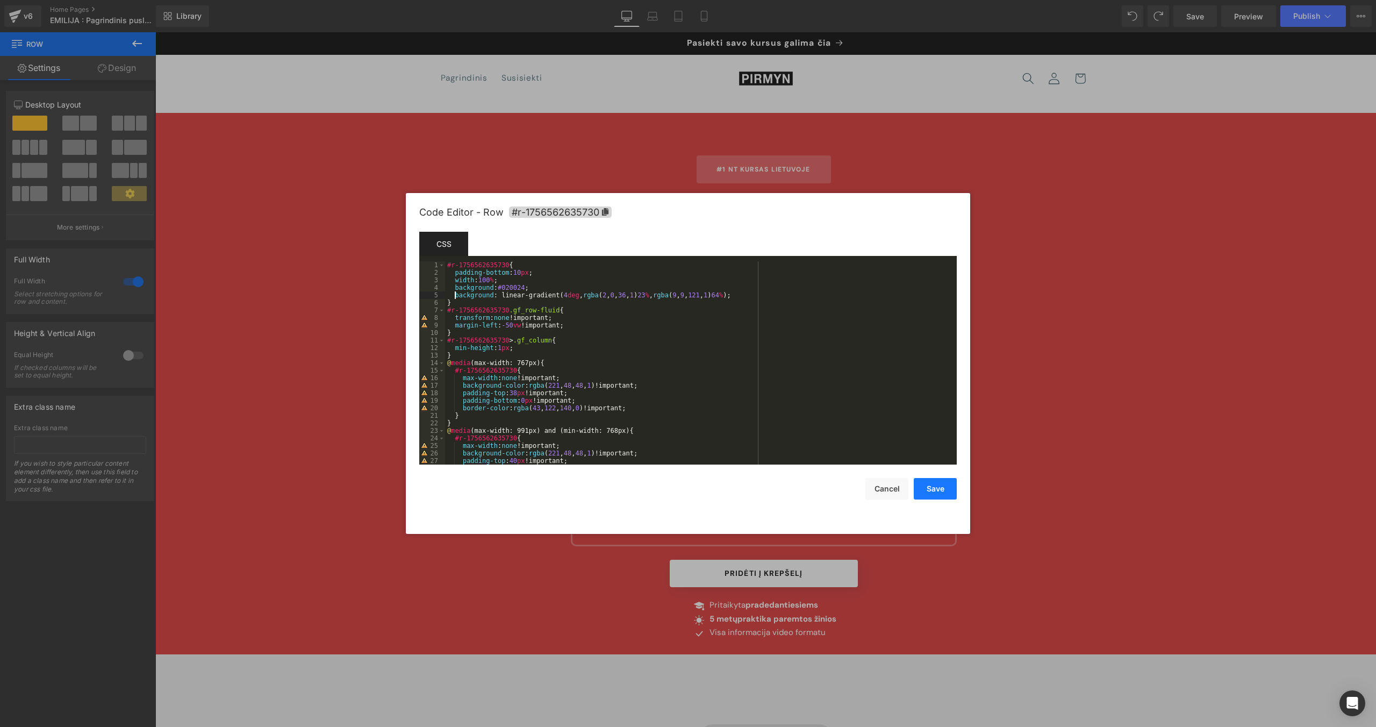
click at [812, 460] on button "Save" at bounding box center [935, 488] width 43 height 21
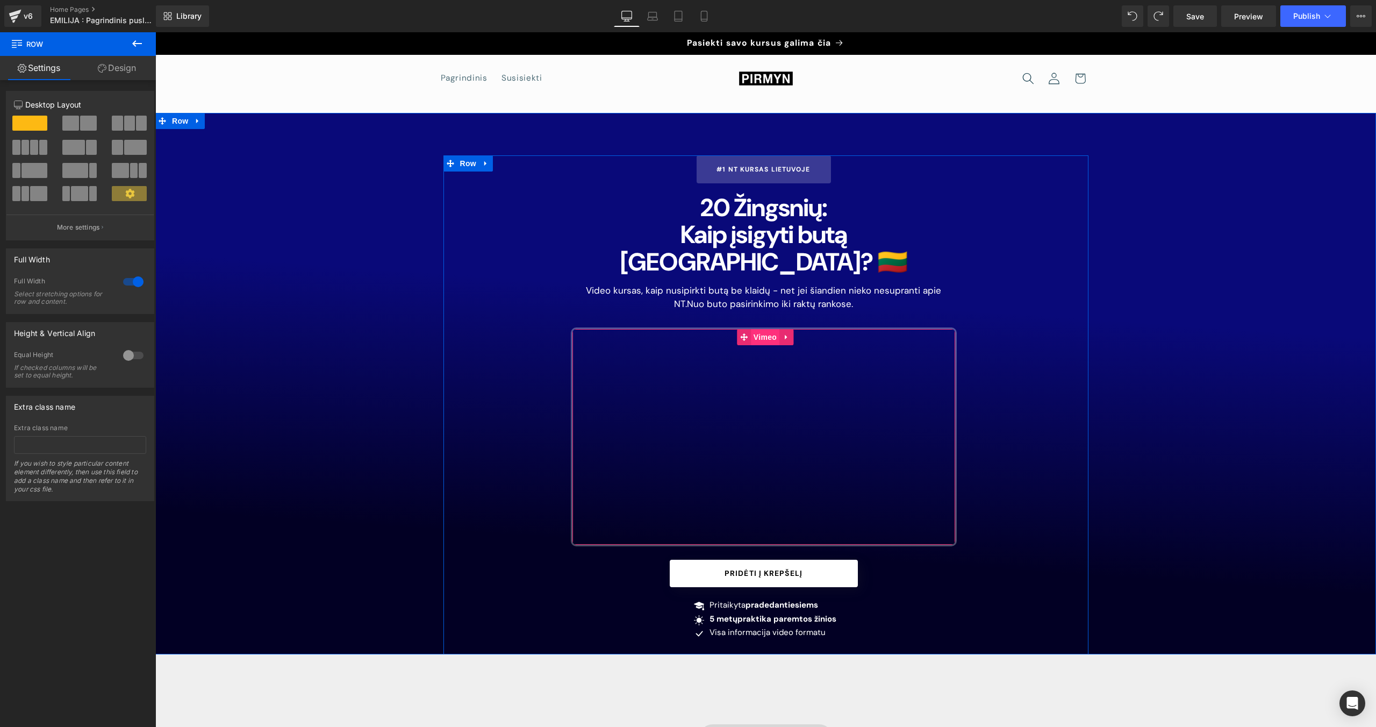
click at [764, 329] on span "Vimeo" at bounding box center [765, 337] width 28 height 16
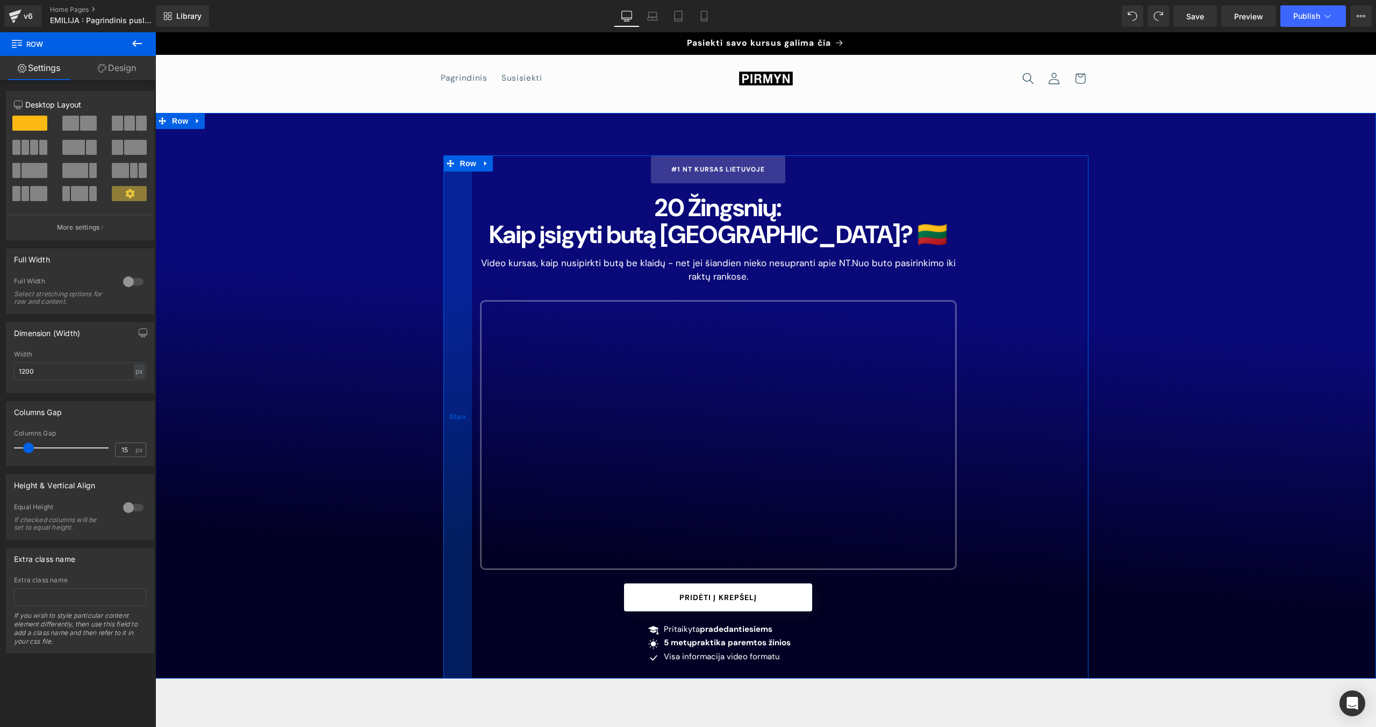
drag, startPoint x: 542, startPoint y: 388, endPoint x: 452, endPoint y: 391, distance: 90.4
click at [452, 391] on div "53px" at bounding box center [457, 416] width 28 height 522
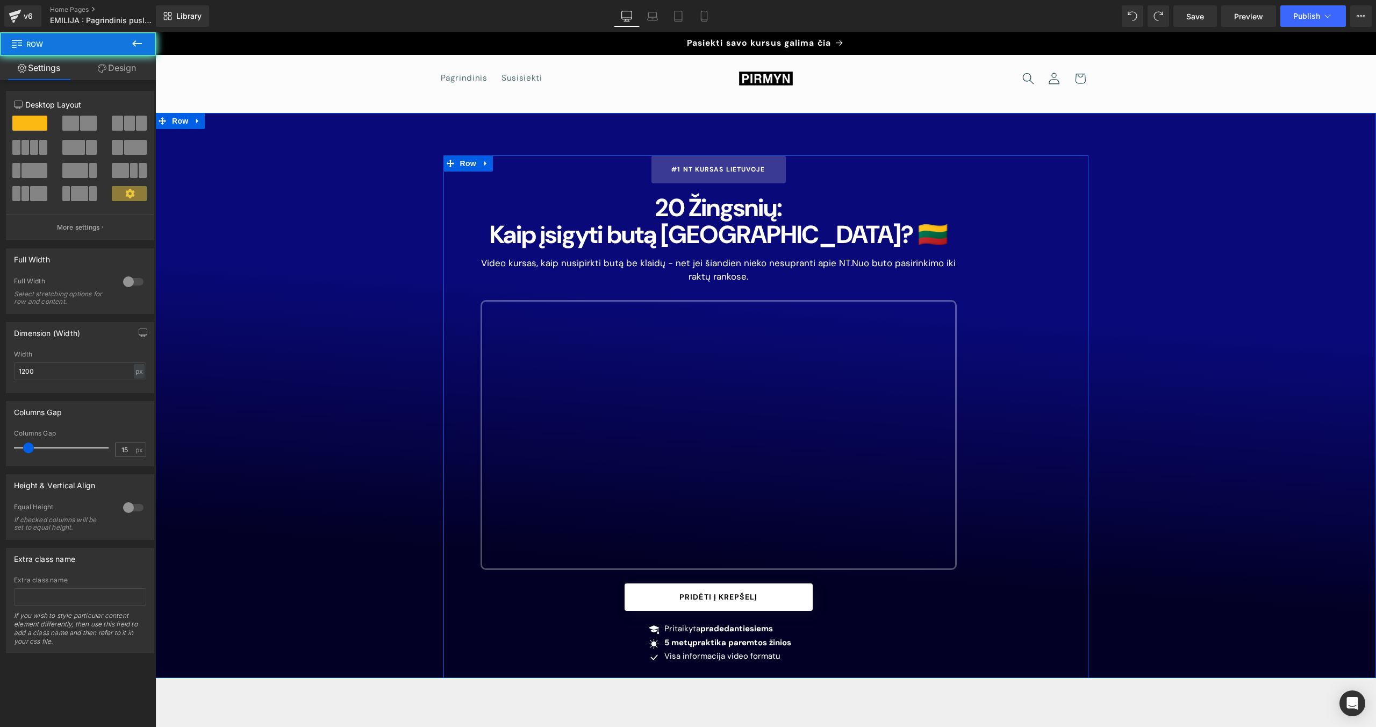
click at [812, 396] on div "#1 NT Kursas Lietuvoje Button 20 Žingsnių: Kaip įsigyti butą [GEOGRAPHIC_DATA]?…" at bounding box center [765, 416] width 645 height 522
click at [812, 400] on div "#1 NT Kursas Lietuvoje Button 20 Žingsnių: Kaip įsigyti butą [GEOGRAPHIC_DATA]?…" at bounding box center [765, 416] width 645 height 522
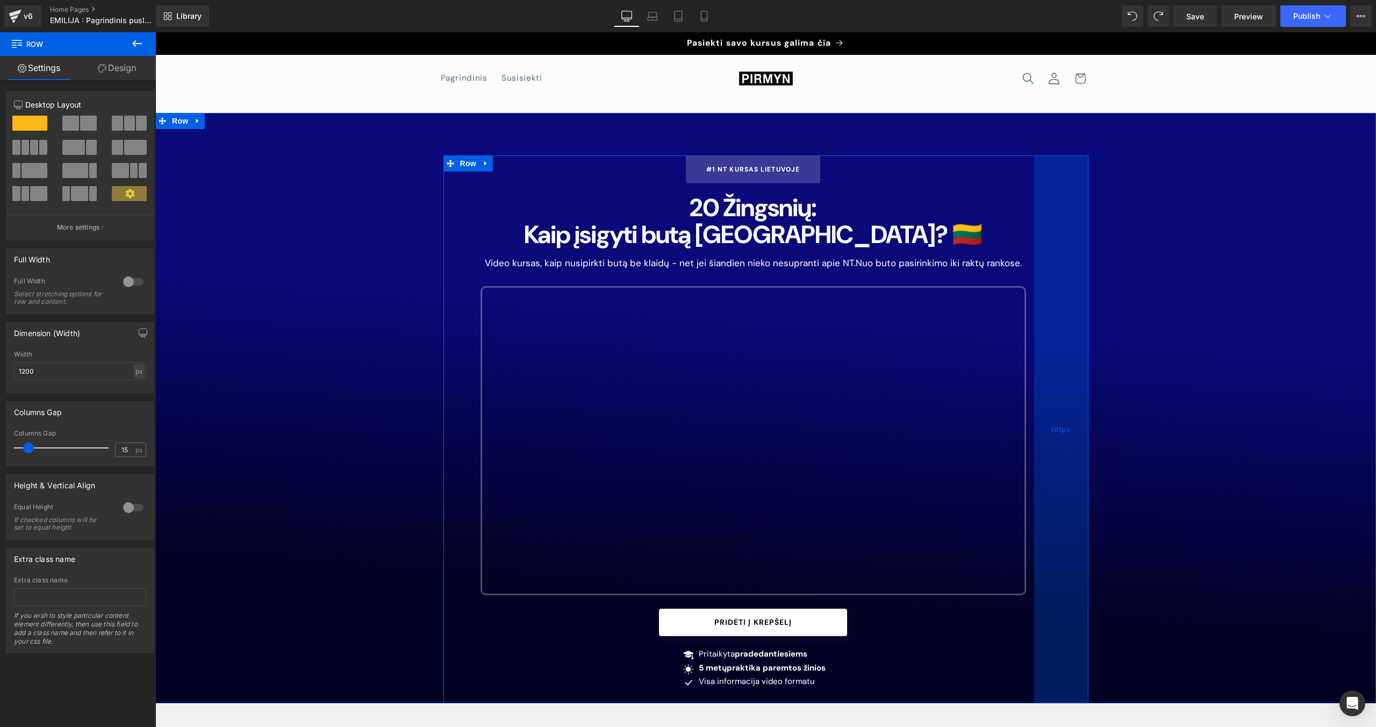
drag, startPoint x: 967, startPoint y: 376, endPoint x: 1036, endPoint y: 380, distance: 69.4
click at [812, 380] on div "101px" at bounding box center [1061, 429] width 54 height 548
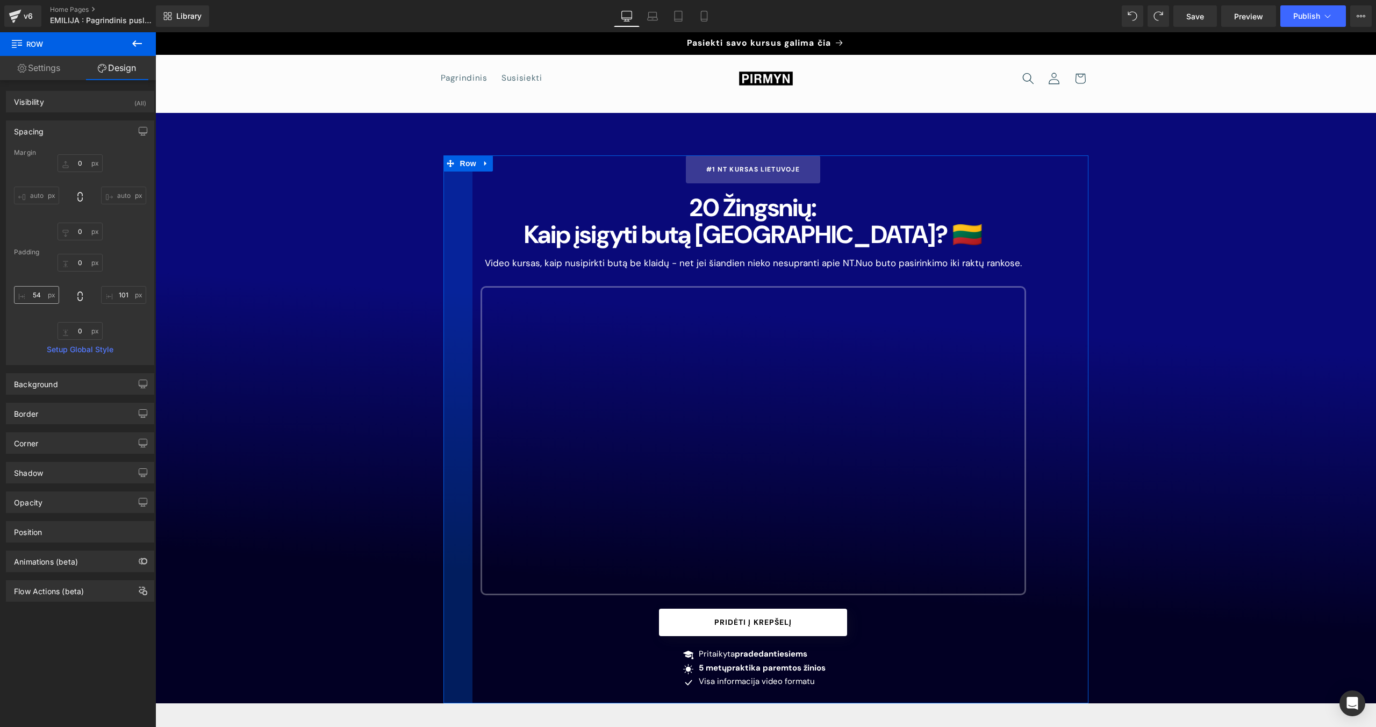
click at [42, 296] on input "54" at bounding box center [36, 295] width 45 height 18
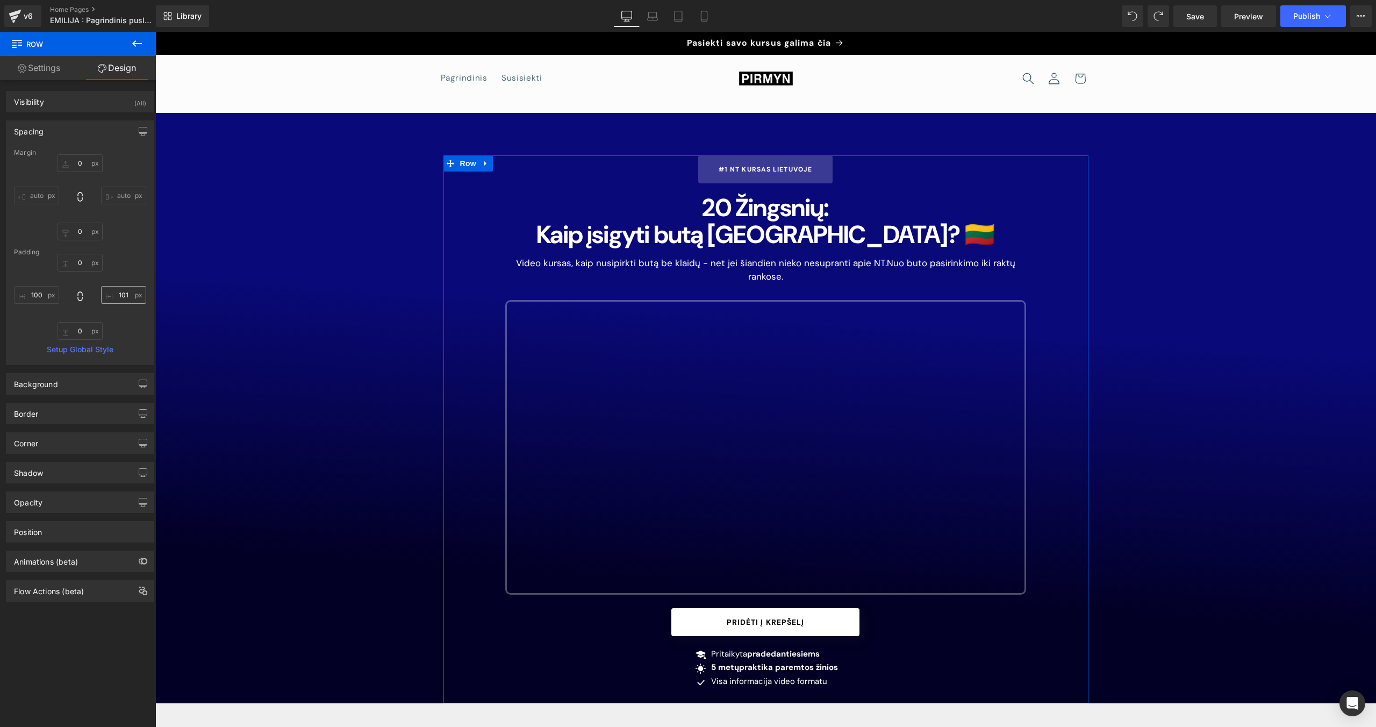
type input "100"
click at [119, 300] on input "101" at bounding box center [123, 295] width 45 height 18
type input "1-"
type input "1"
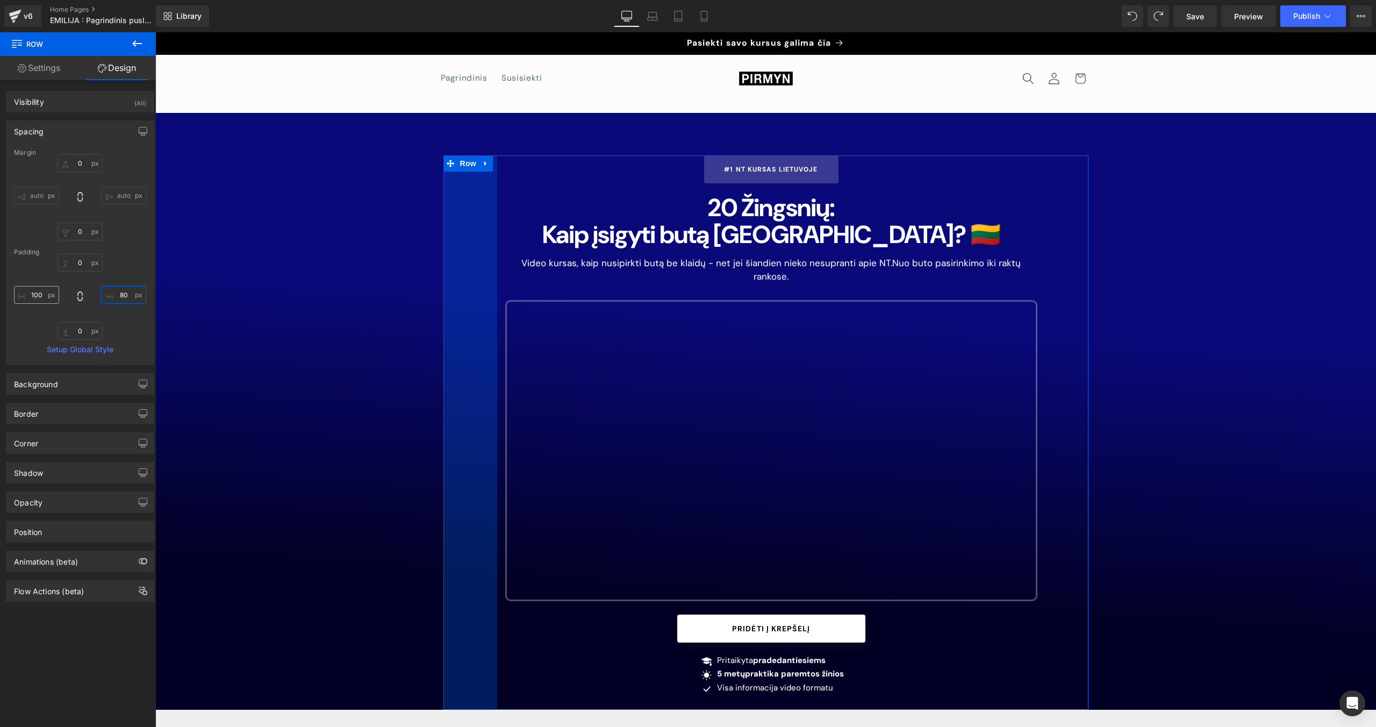
type input "80"
click at [38, 292] on input "100" at bounding box center [36, 295] width 45 height 18
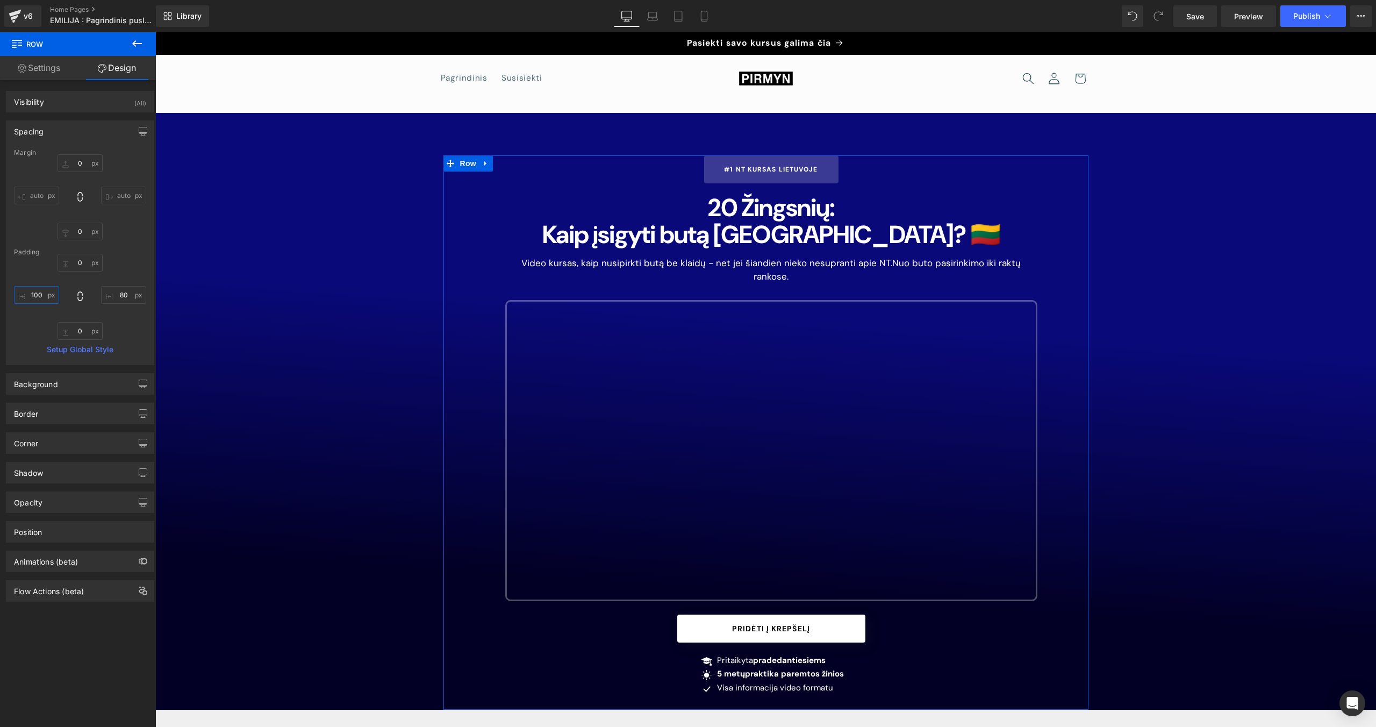
click at [38, 292] on input "100" at bounding box center [36, 295] width 45 height 18
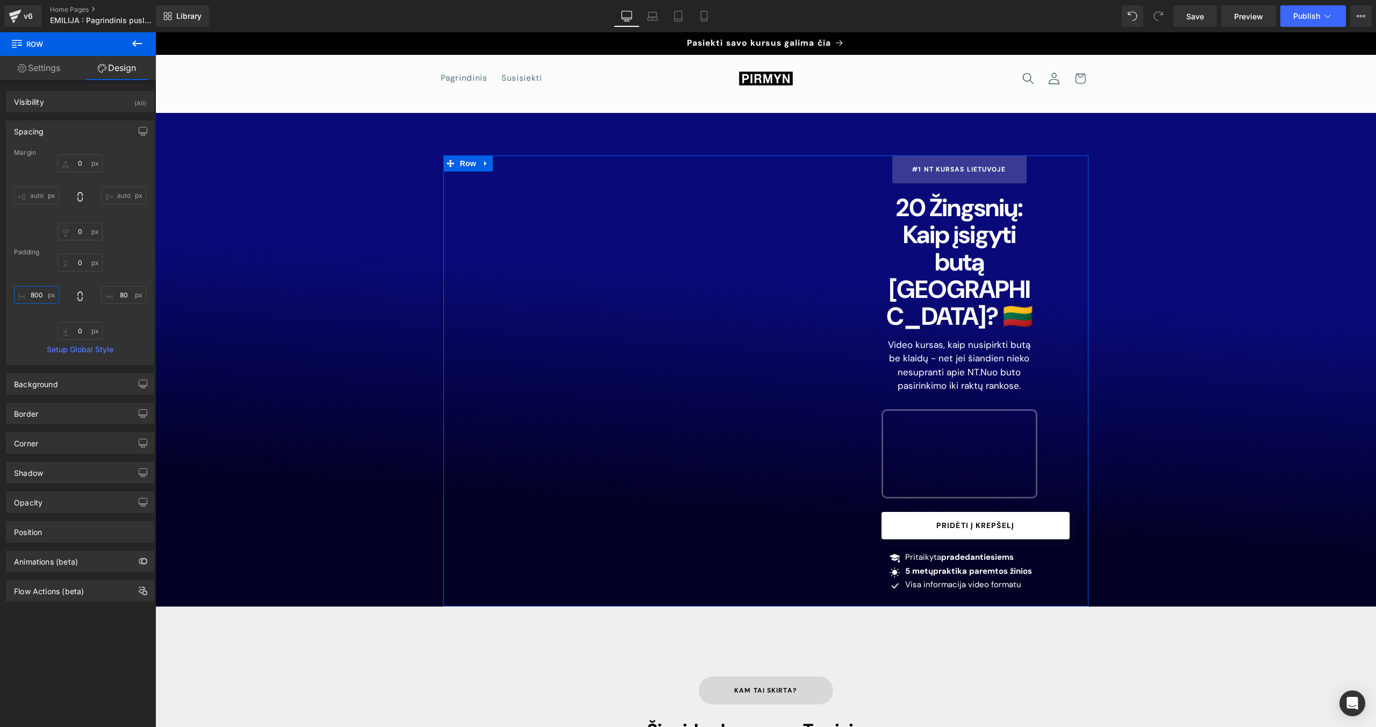
type input "80"
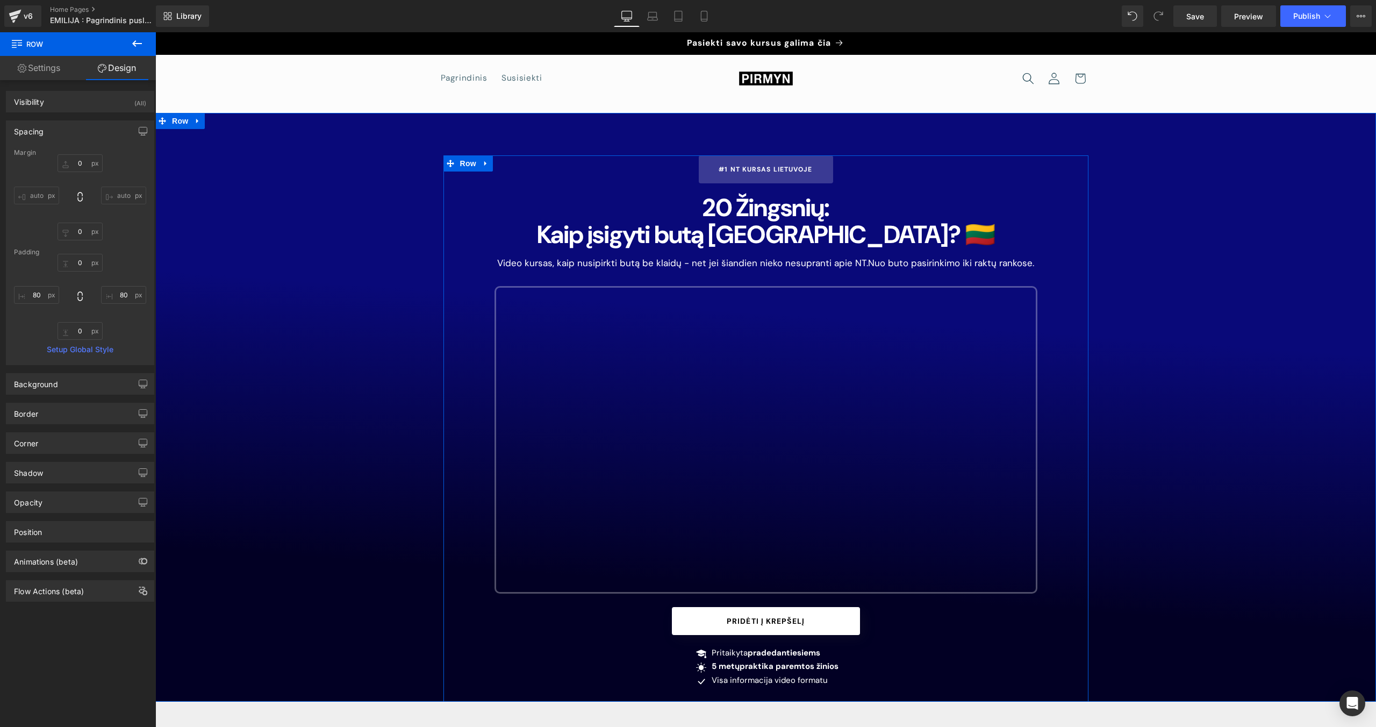
click at [725, 233] on h1 "Kaip įsigyti butą [GEOGRAPHIC_DATA]? 🇱🇹" at bounding box center [765, 234] width 543 height 27
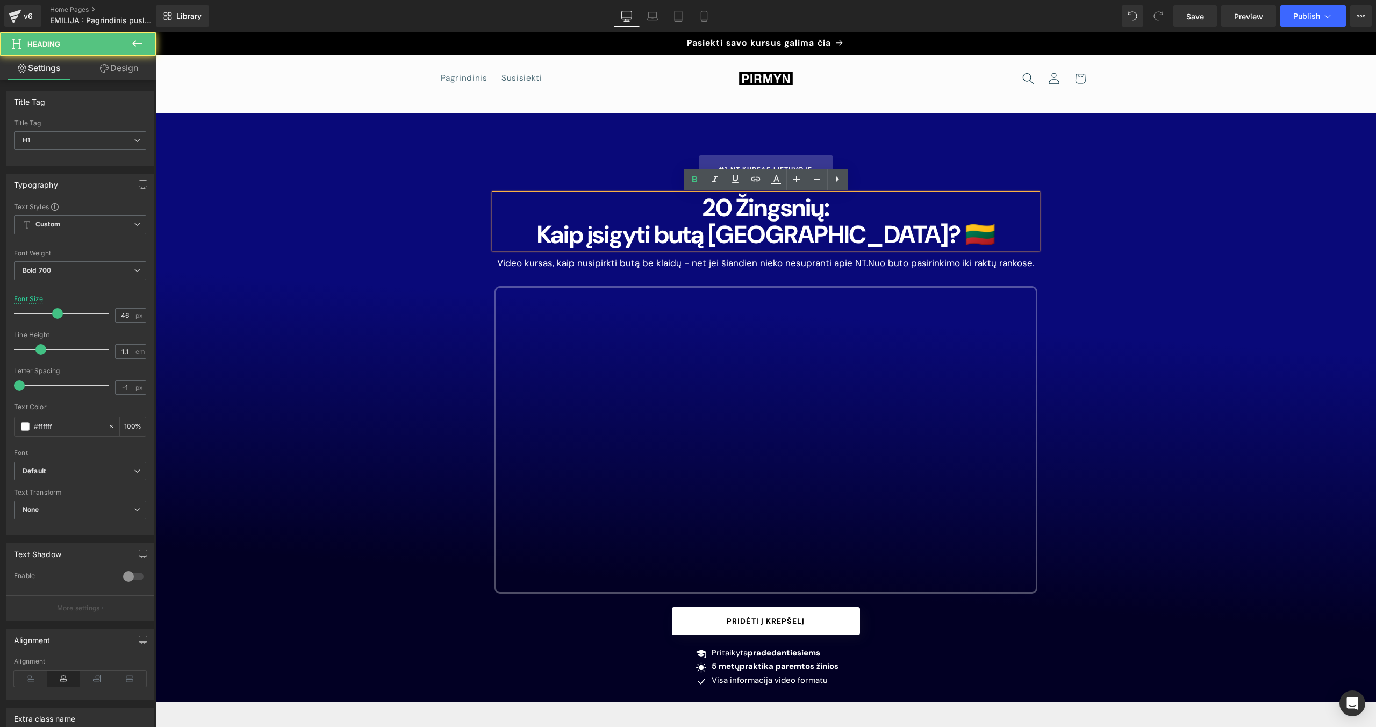
click at [729, 214] on h1 "20 Žingsnių:" at bounding box center [765, 207] width 543 height 27
click at [628, 204] on h1 "20 Žingsnių:" at bounding box center [765, 207] width 543 height 27
click at [619, 171] on div "#1 NT Kursas Lietuvoje" at bounding box center [765, 169] width 543 height 28
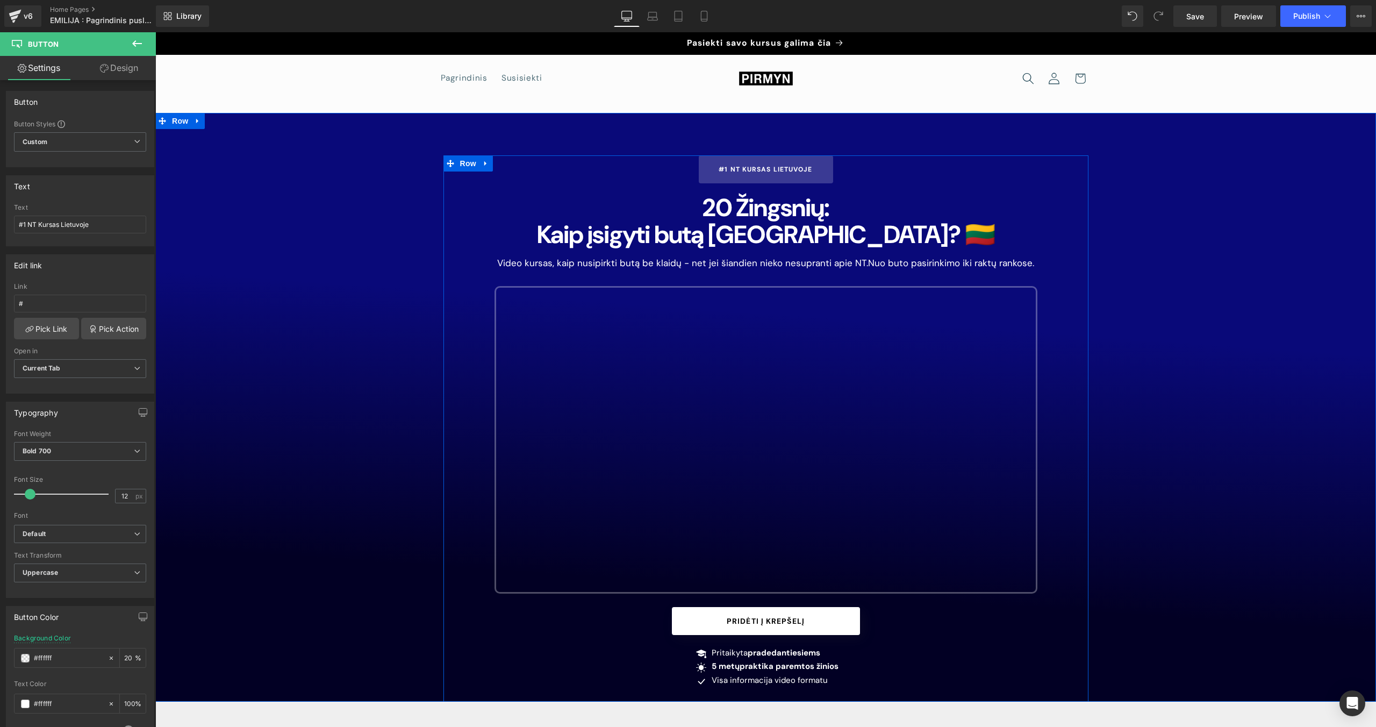
click at [721, 207] on h1 "20 Žingsnių:" at bounding box center [765, 207] width 543 height 27
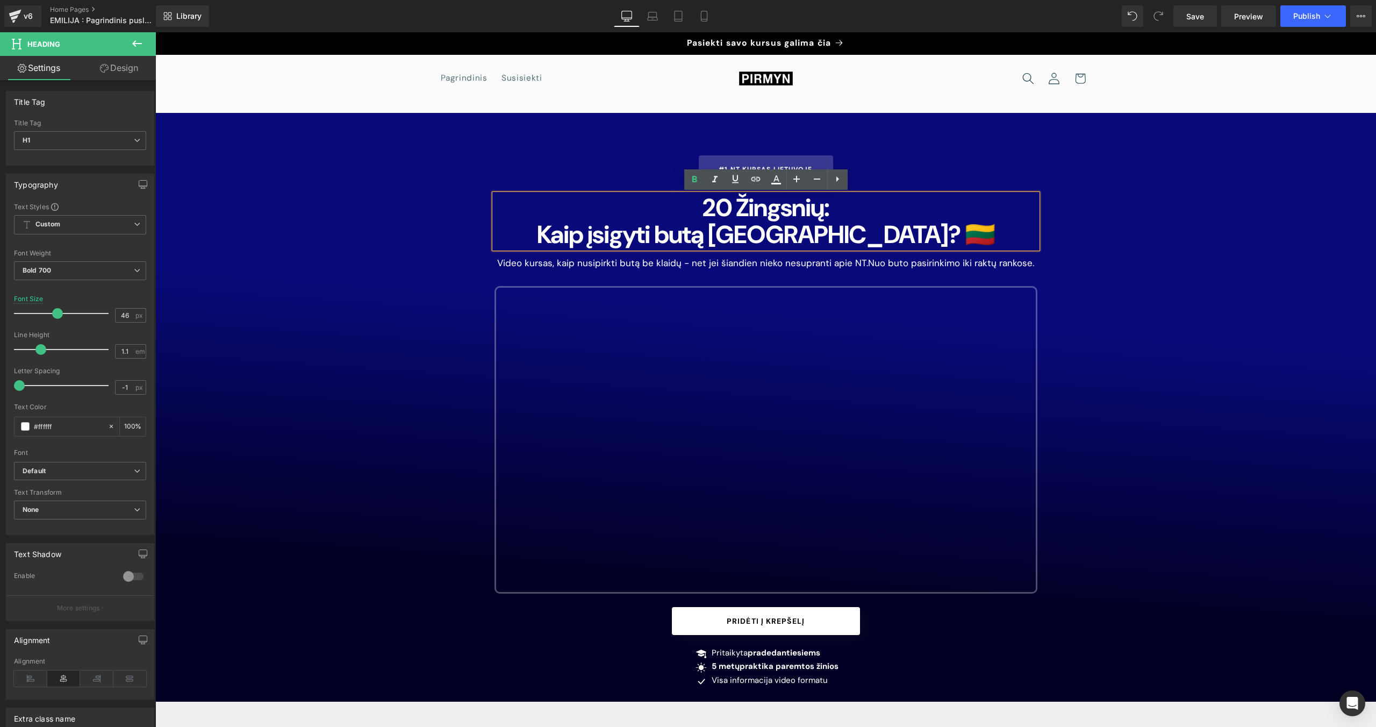
click at [812, 238] on h1 "Kaip įsigyti butą [GEOGRAPHIC_DATA]? 🇱🇹" at bounding box center [765, 234] width 543 height 27
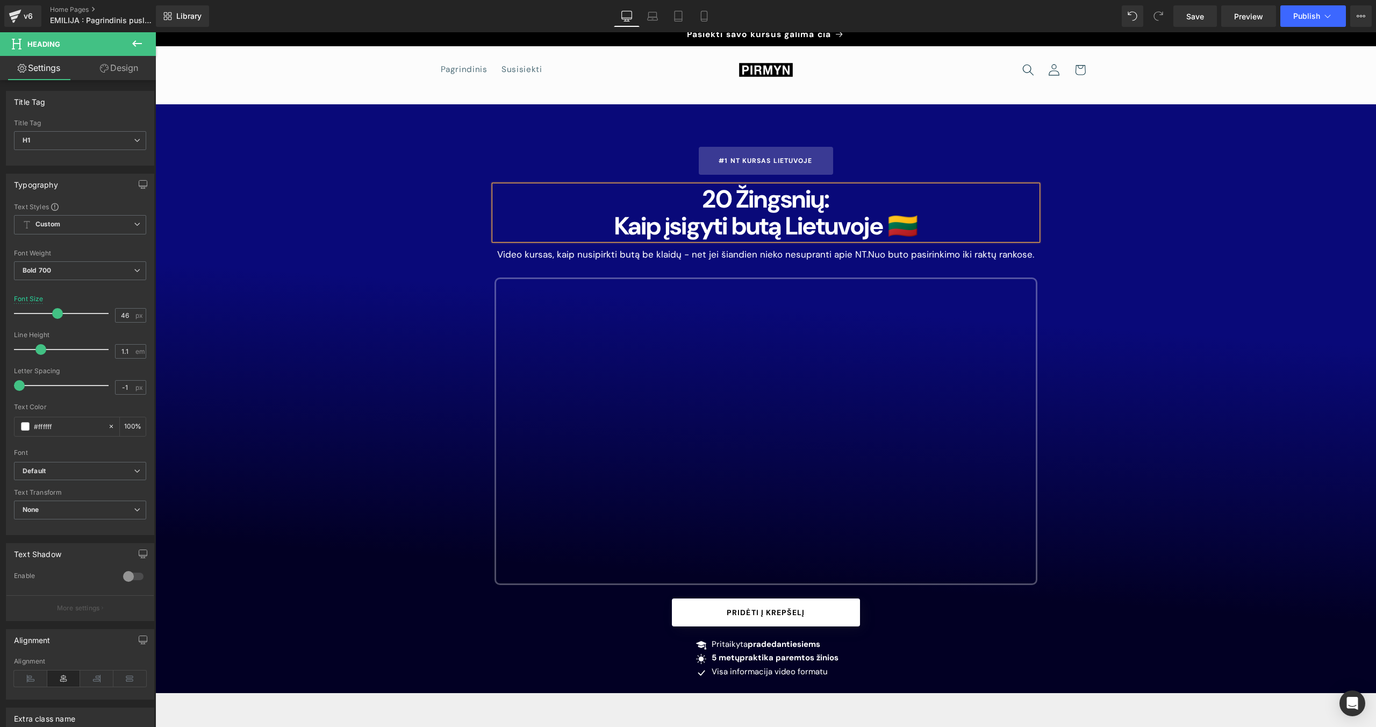
scroll to position [9, 0]
click at [812, 271] on div "#1 NT Kursas Lietuvoje Button 20 Žingsnių: Kaip įsigyti butą Lietuvoje 🇱🇹 Headi…" at bounding box center [765, 419] width 559 height 546
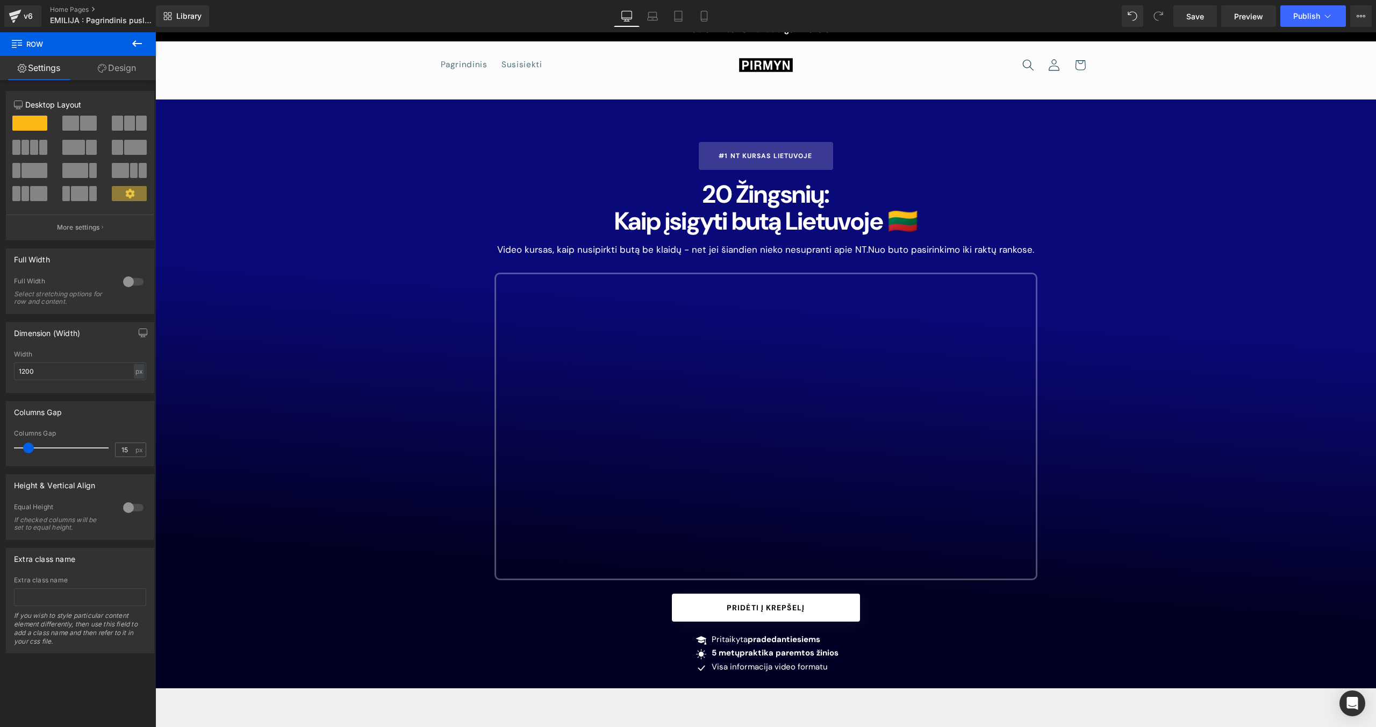
scroll to position [0, 0]
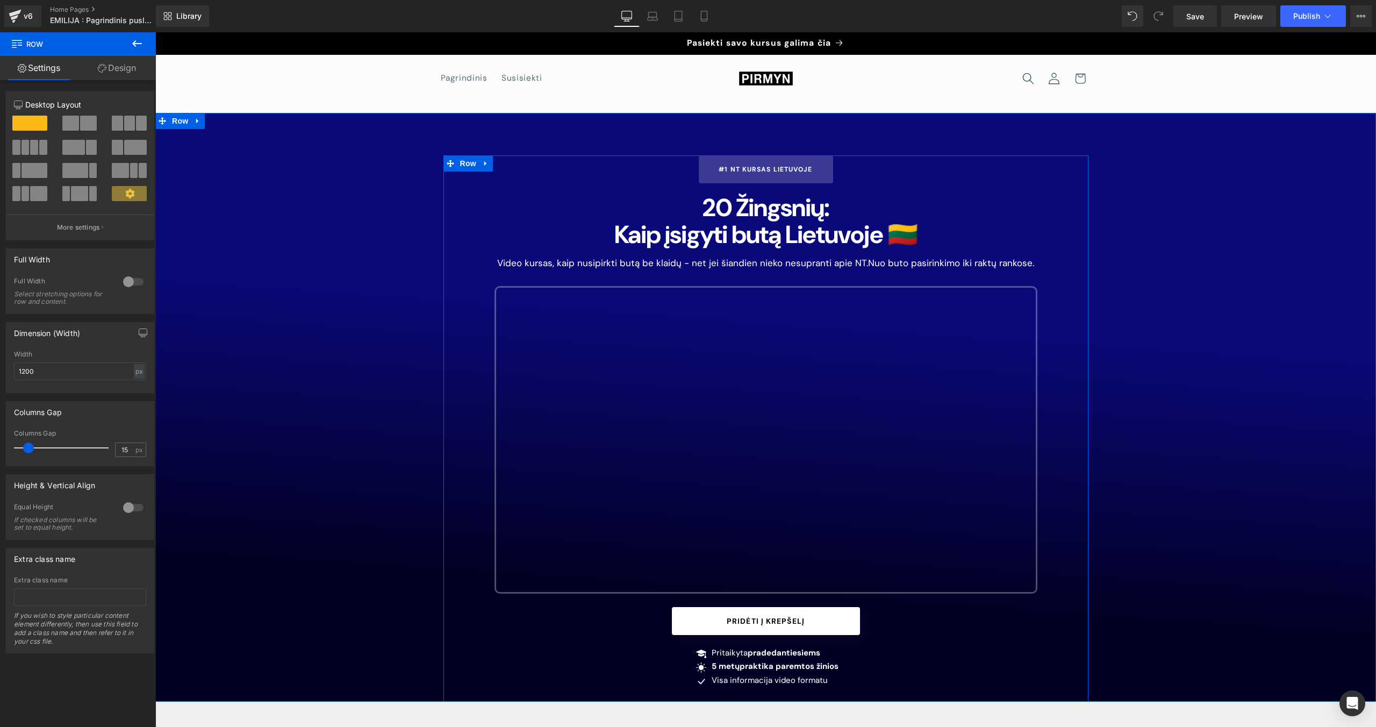
click at [745, 234] on h1 "Kaip įsigyti butą Lietuvoje 🇱🇹" at bounding box center [765, 234] width 543 height 27
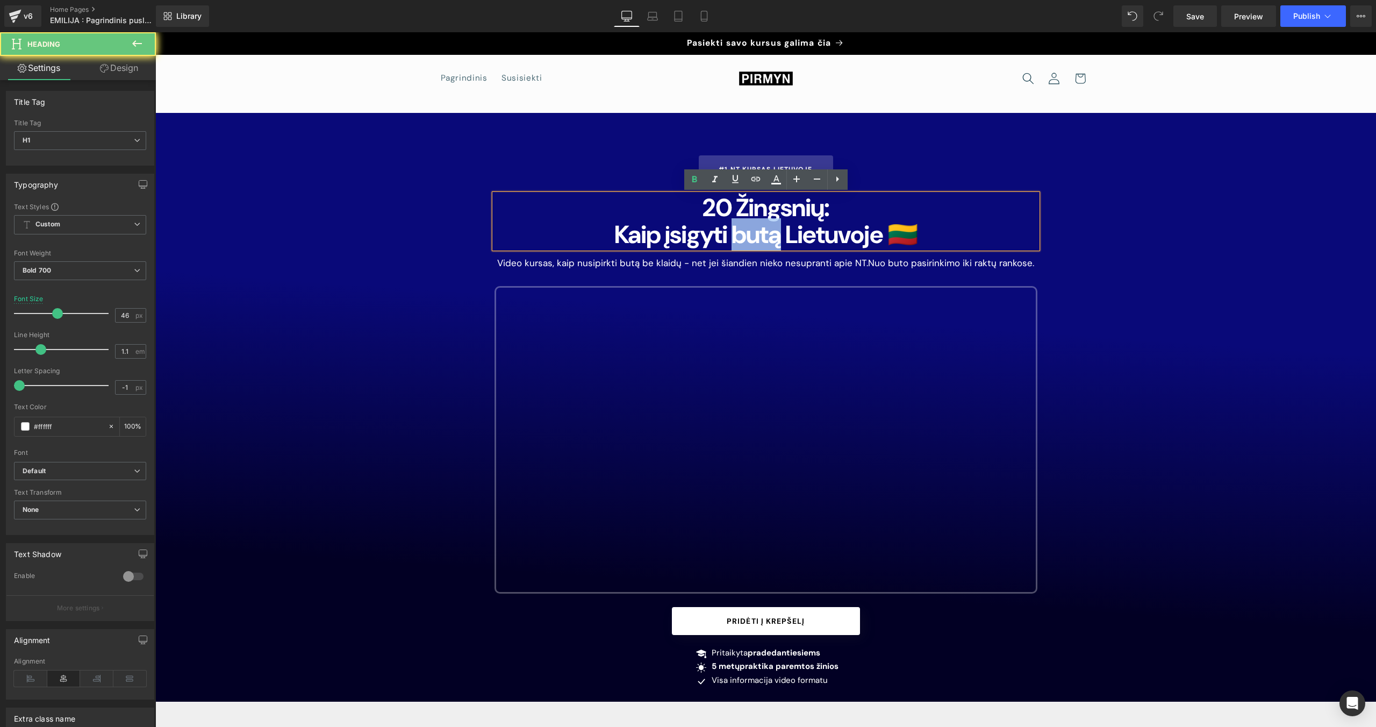
click at [745, 234] on h1 "Kaip įsigyti butą Lietuvoje 🇱🇹" at bounding box center [765, 234] width 543 height 27
click at [441, 287] on div "#1 NT Kursas Lietuvoje Button 20 Žingsnių: Kaip įsigyti butą Lietuvoje 🇱🇹 Headi…" at bounding box center [765, 428] width 1221 height 546
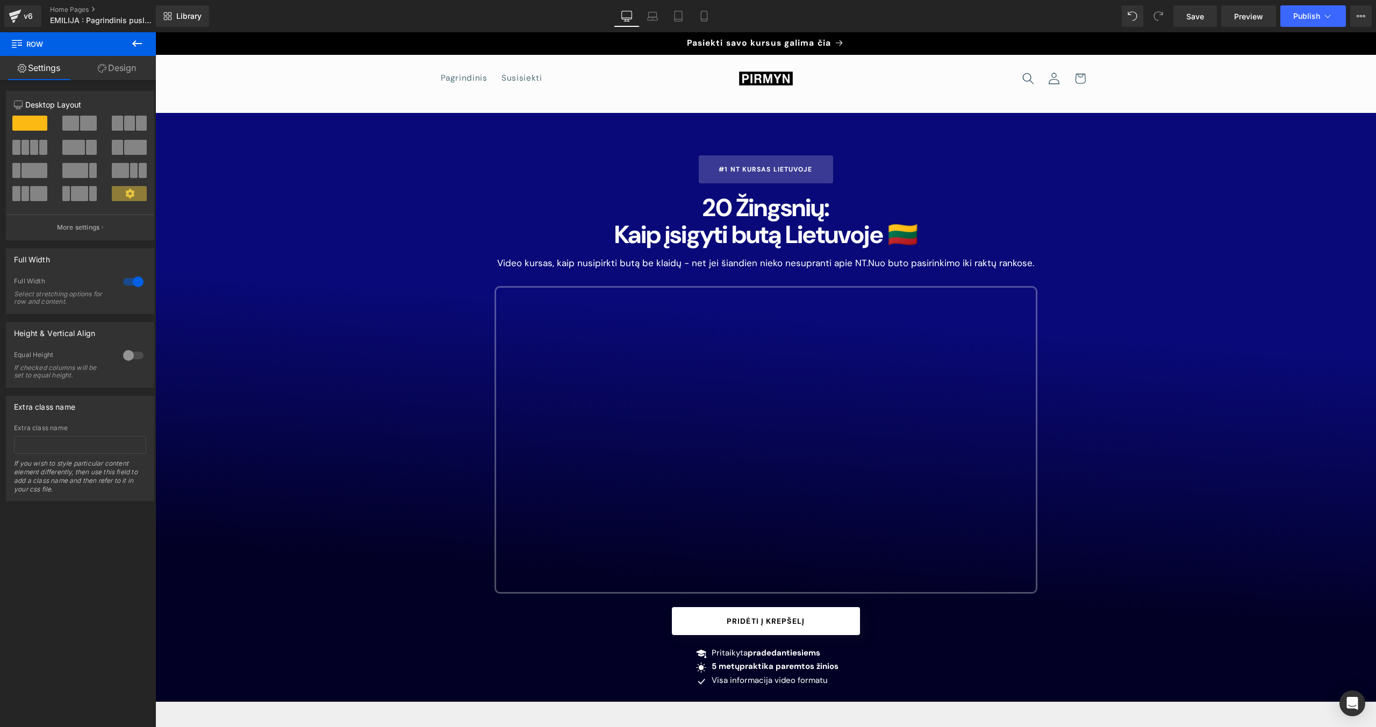
click at [812, 237] on h1 "Kaip įsigyti butą Lietuvoje 🇱🇹" at bounding box center [765, 234] width 543 height 27
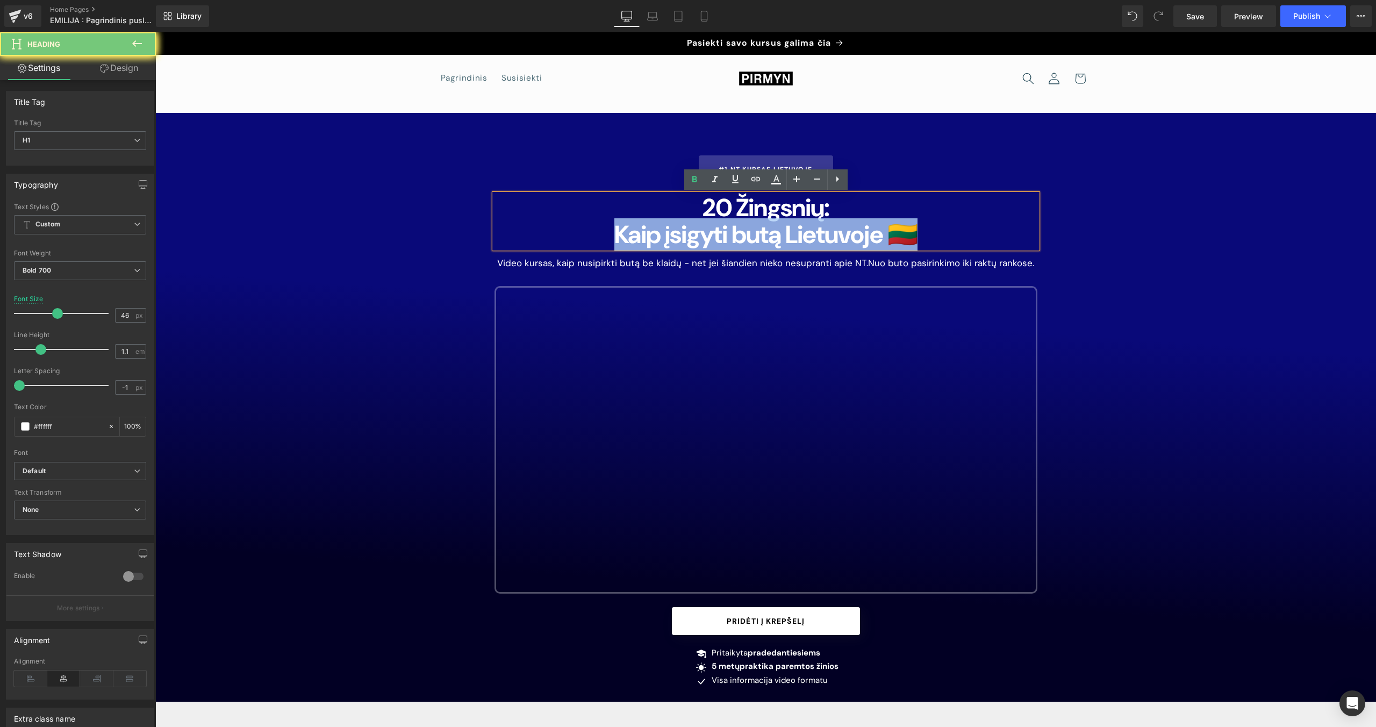
click at [812, 237] on h1 "Kaip įsigyti butą Lietuvoje 🇱🇹" at bounding box center [765, 234] width 543 height 27
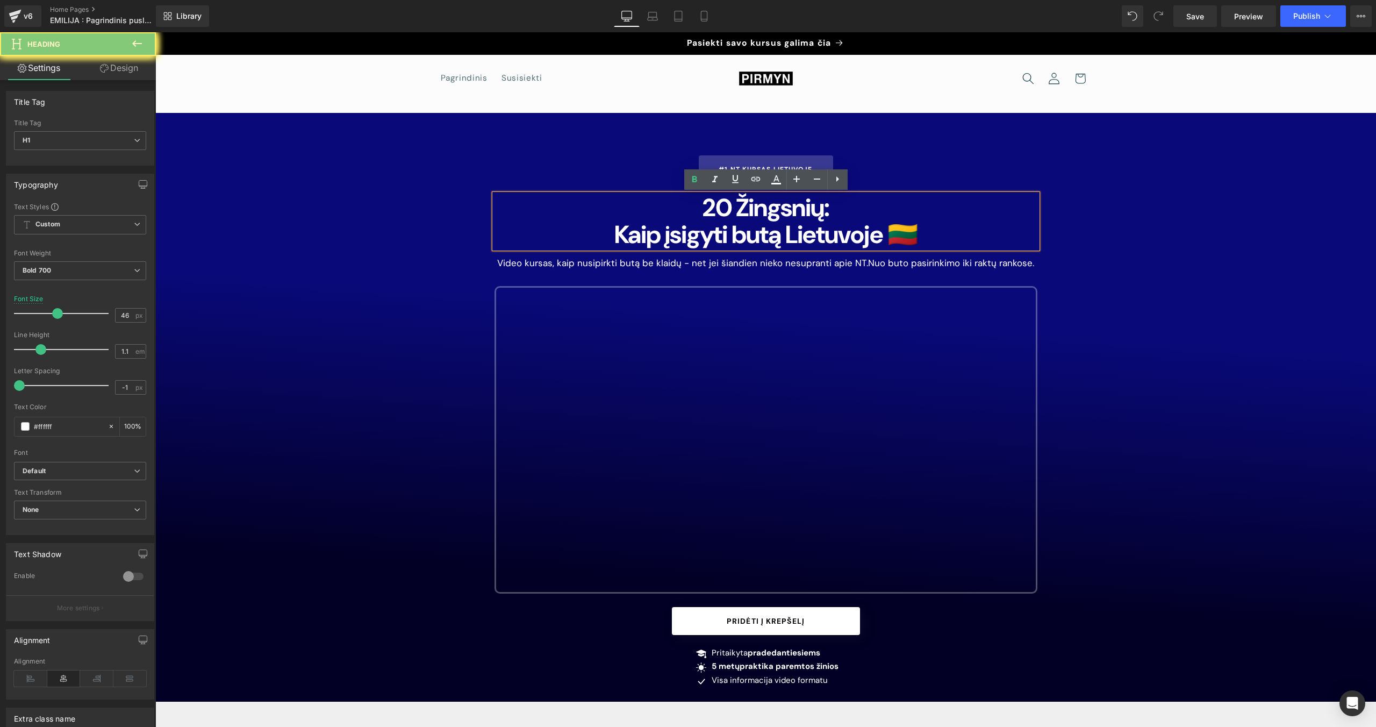
click at [791, 217] on h1 "20 Žingsnių:" at bounding box center [765, 207] width 543 height 27
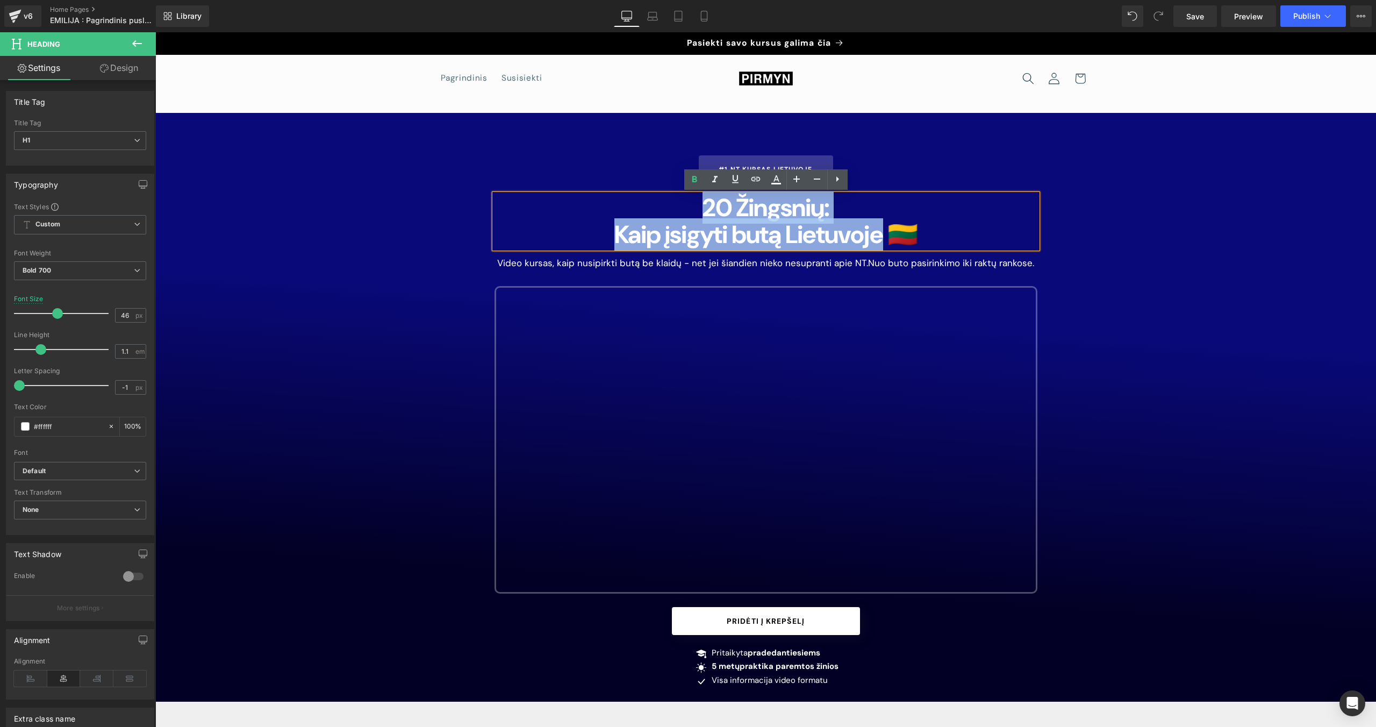
drag, startPoint x: 695, startPoint y: 210, endPoint x: 897, endPoint y: 228, distance: 202.4
click at [812, 228] on div "20 Žingsnių: Kaip įsigyti butą Lietuvoje 🇱🇹" at bounding box center [765, 221] width 543 height 54
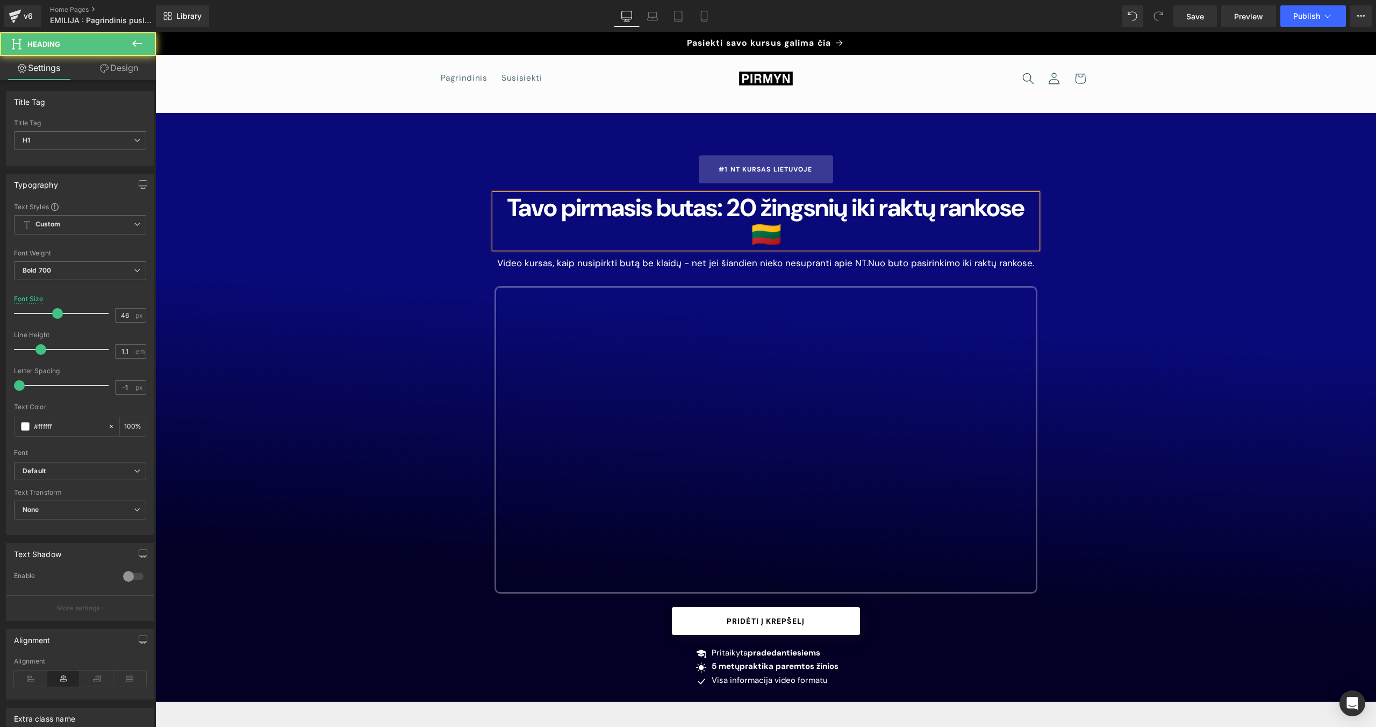
click at [781, 212] on h1 "Tavo pirmasis butas: 20 žingsnių iki raktų rankose 🇱🇹" at bounding box center [765, 221] width 543 height 54
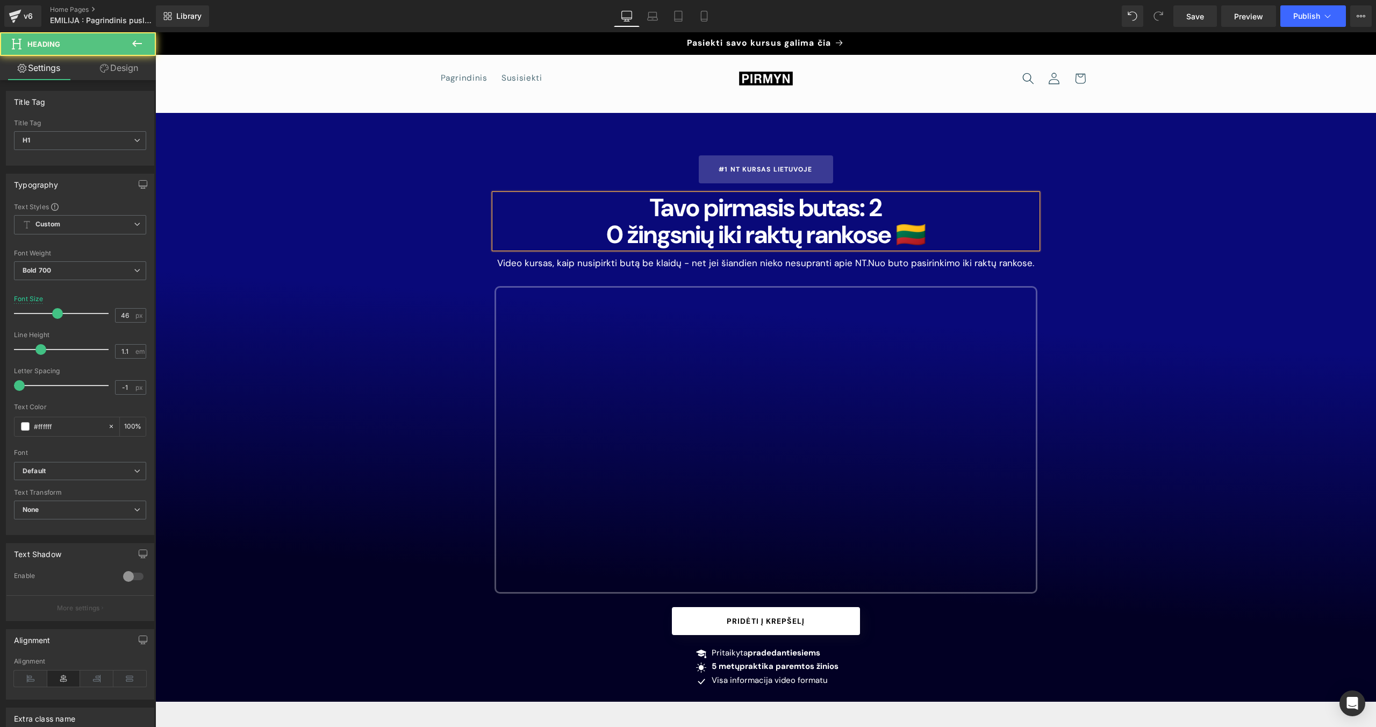
click at [812, 211] on h1 "Tavo pirmasis butas: 2" at bounding box center [765, 207] width 543 height 27
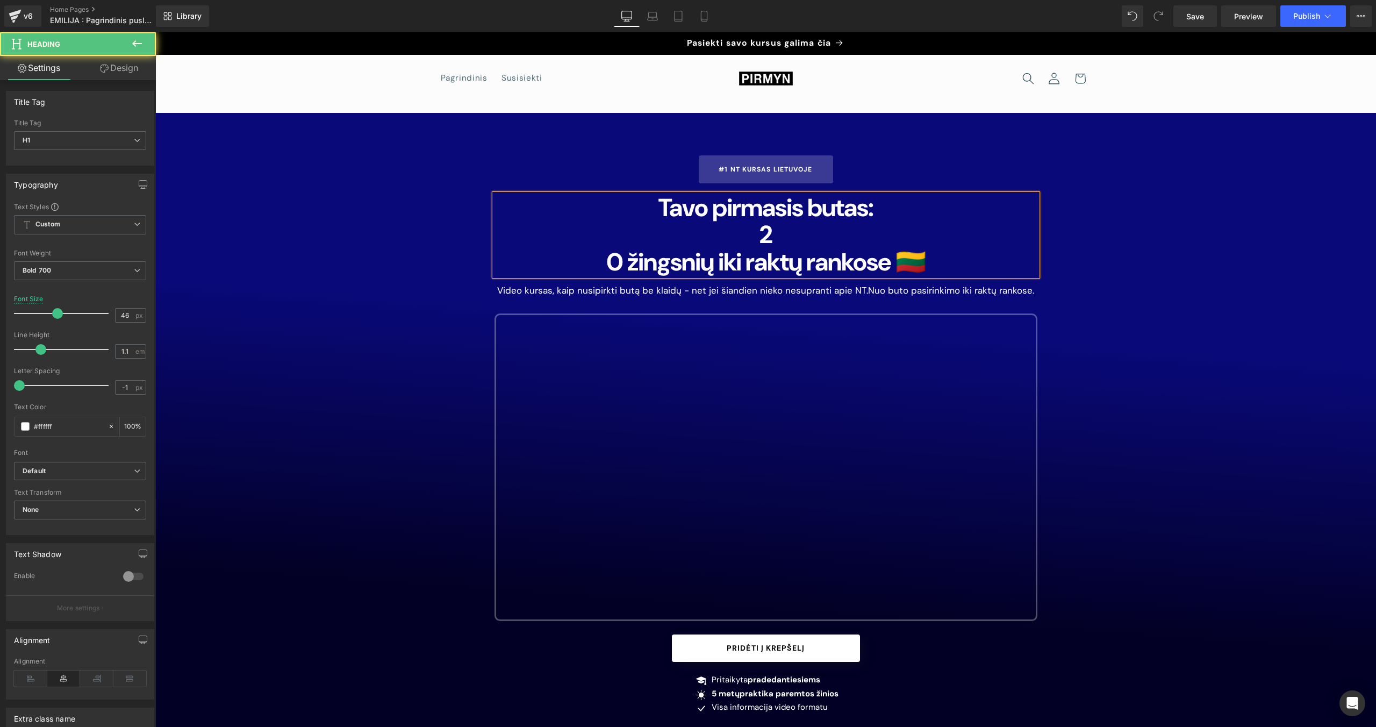
click at [593, 265] on h1 "0 žingsnių iki raktų rankose 🇱🇹" at bounding box center [765, 261] width 543 height 27
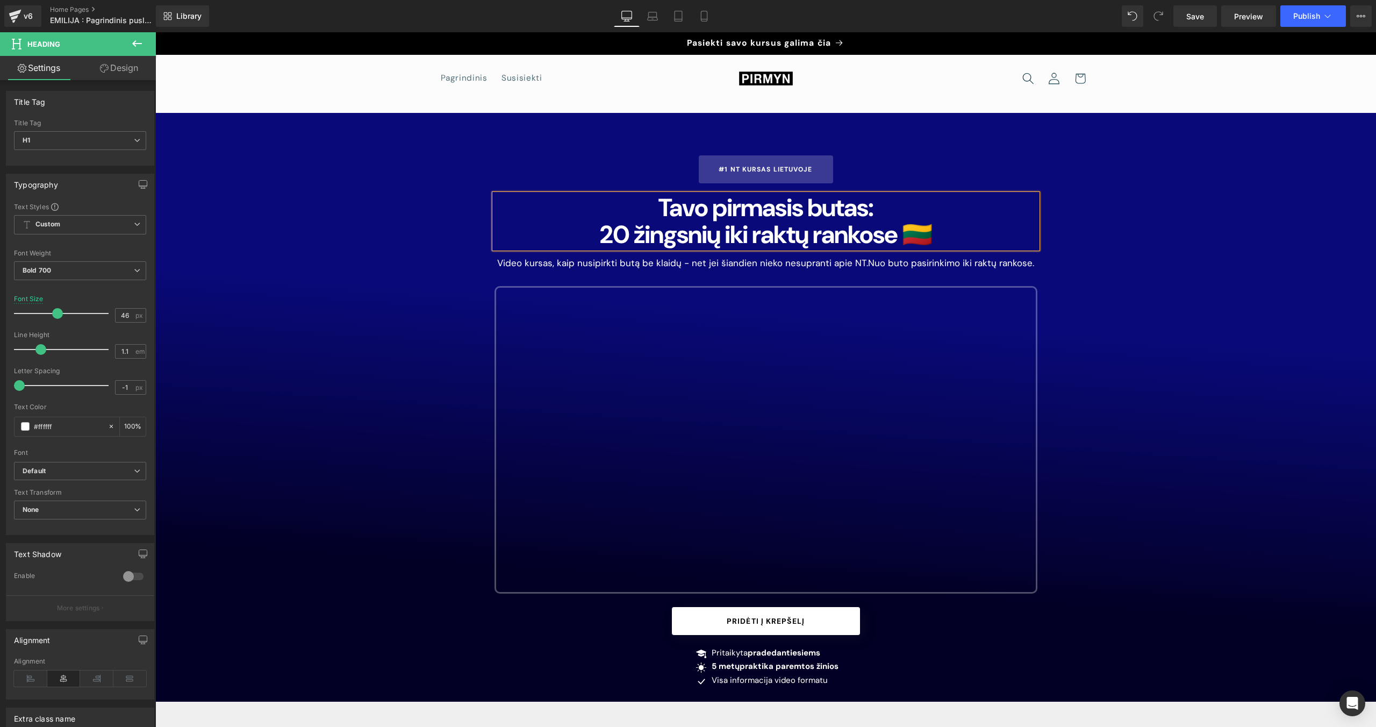
click at [812, 247] on div "#1 NT Kursas Lietuvoje Button Tavo pirmasis butas: 2 0 žingsnių iki raktų ranko…" at bounding box center [765, 428] width 645 height 546
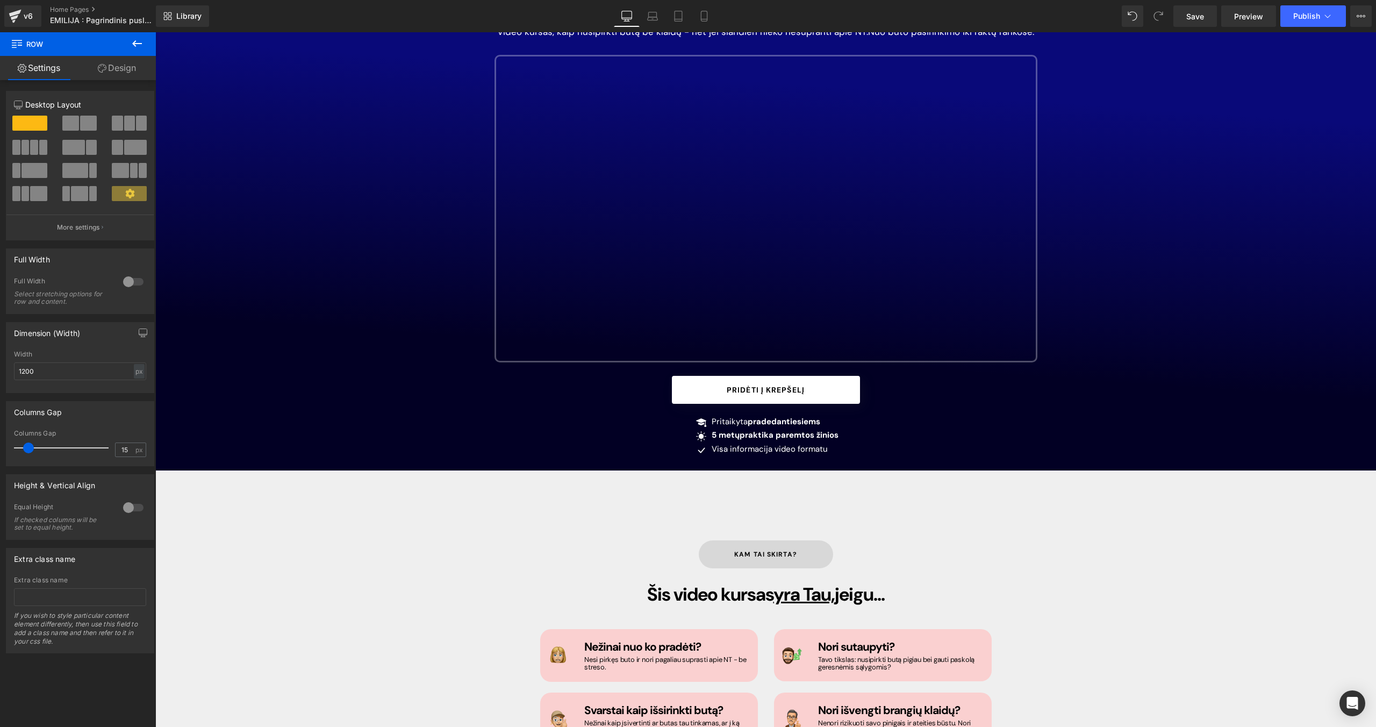
scroll to position [240, 0]
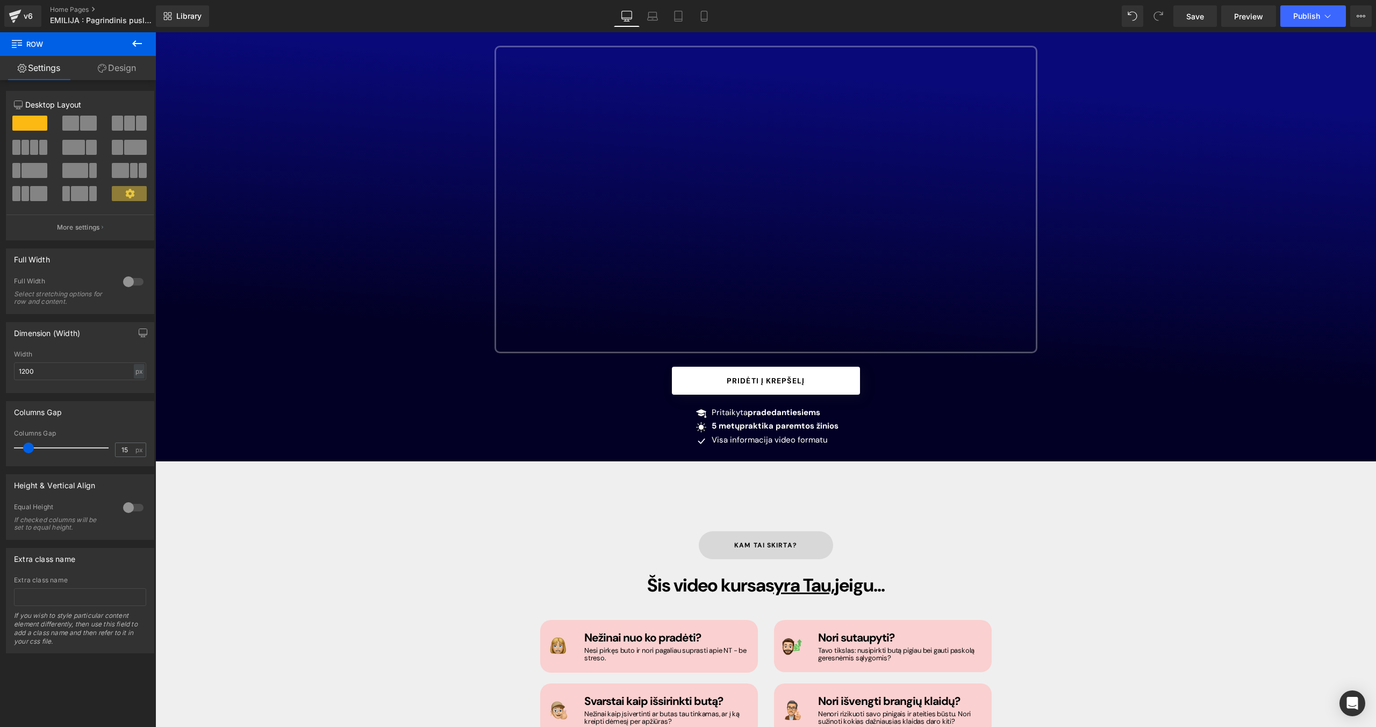
click at [155, 32] on div "100px" at bounding box center [155, 32] width 0 height 0
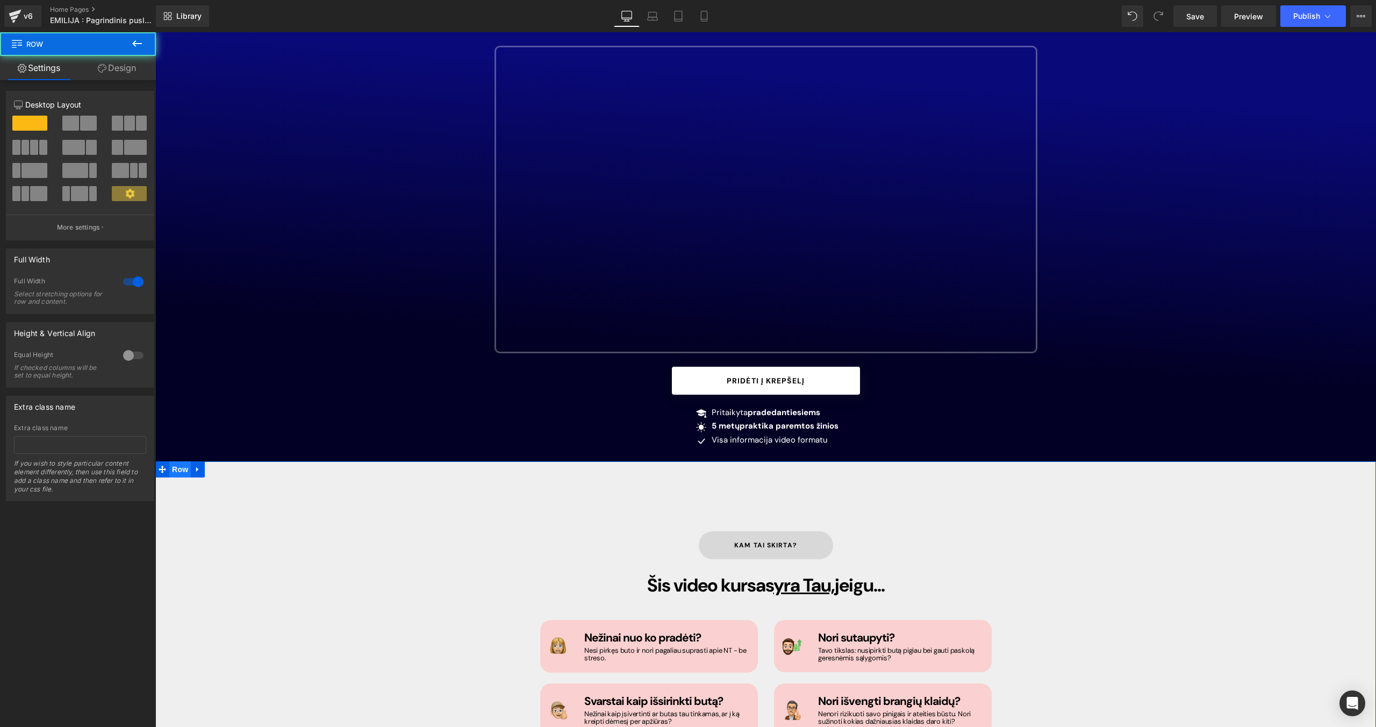
click at [180, 460] on span "Row" at bounding box center [179, 469] width 21 height 16
click at [117, 69] on link "Design" at bounding box center [117, 68] width 78 height 24
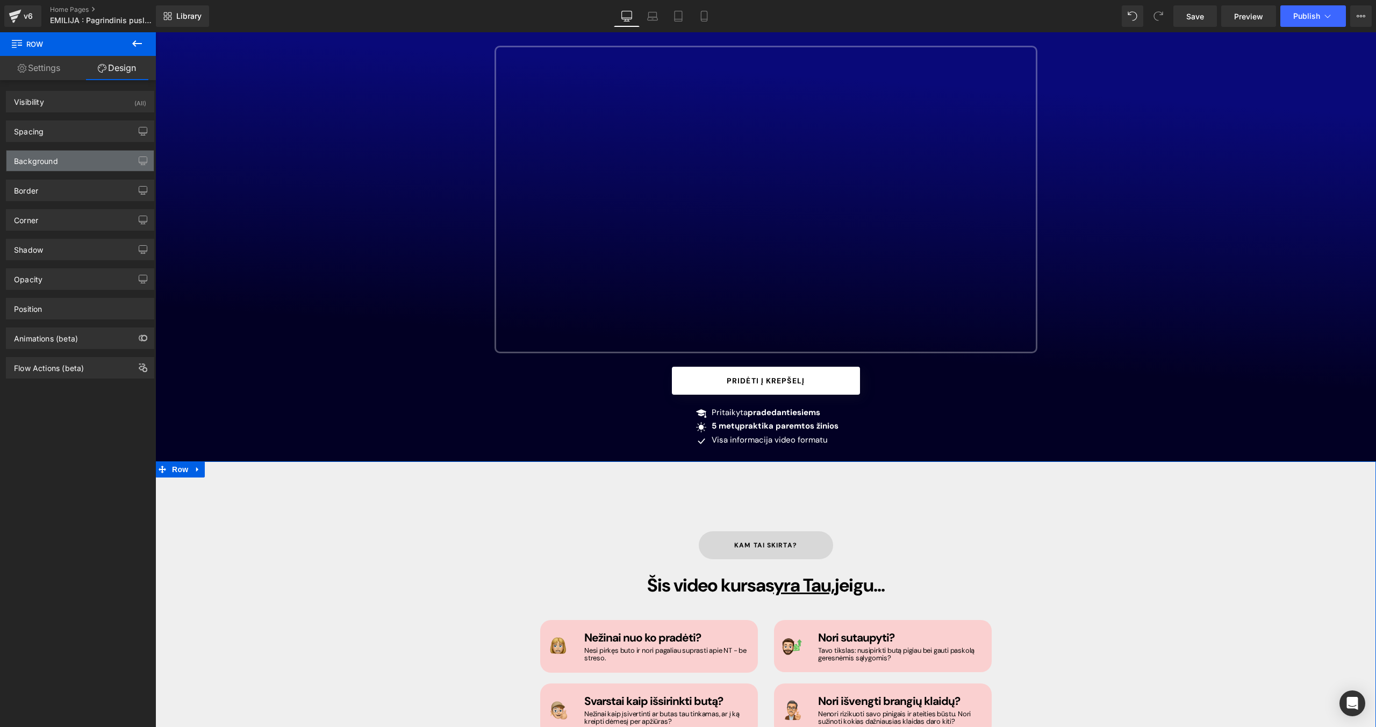
click at [79, 165] on div "Background" at bounding box center [79, 160] width 147 height 20
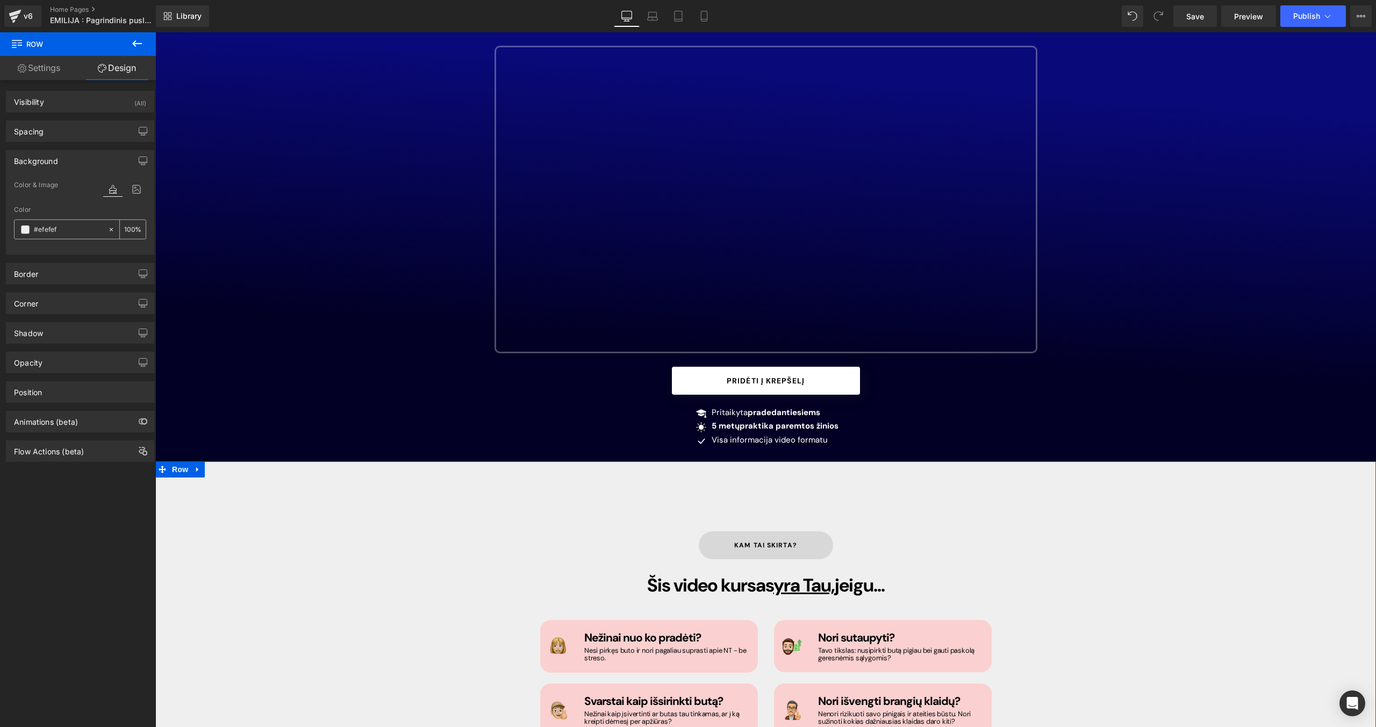
click at [24, 226] on span at bounding box center [25, 229] width 9 height 9
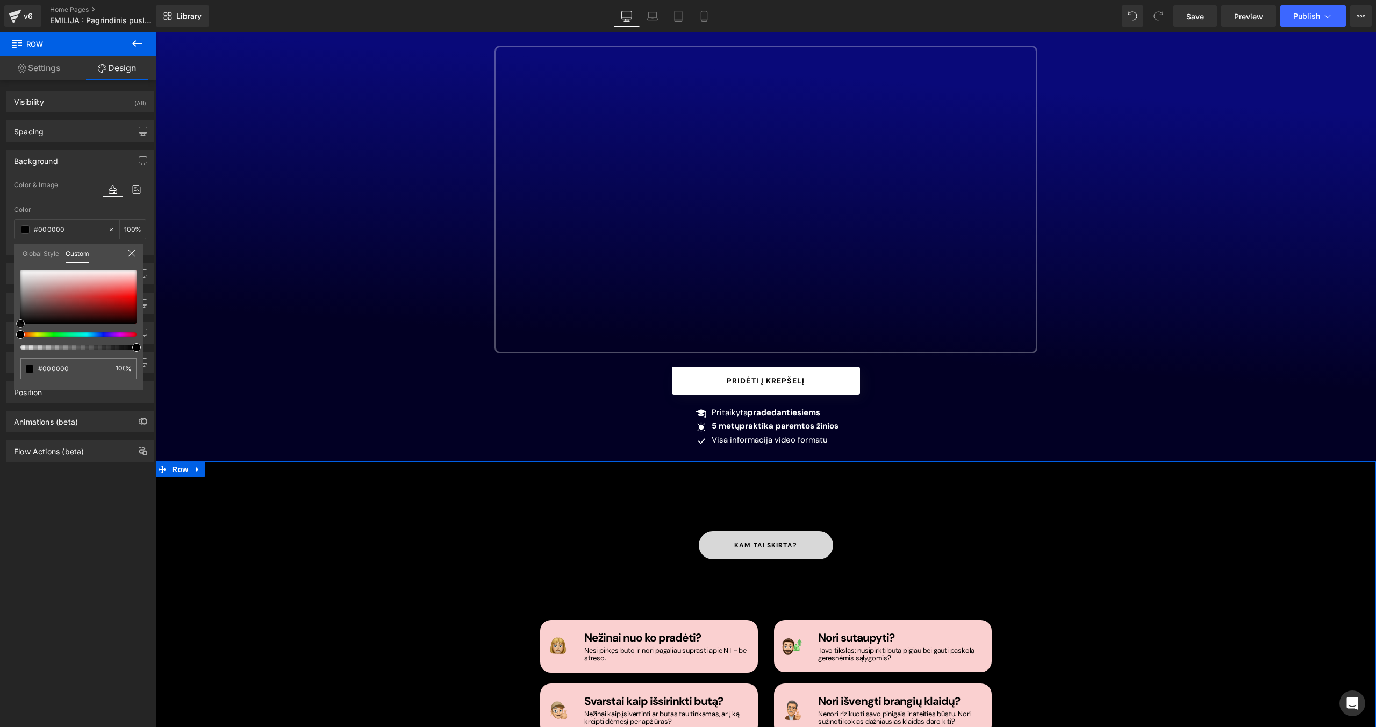
drag, startPoint x: 24, startPoint y: 318, endPoint x: 16, endPoint y: 339, distance: 23.0
click at [16, 339] on div "#efefef 100 %" at bounding box center [78, 330] width 129 height 120
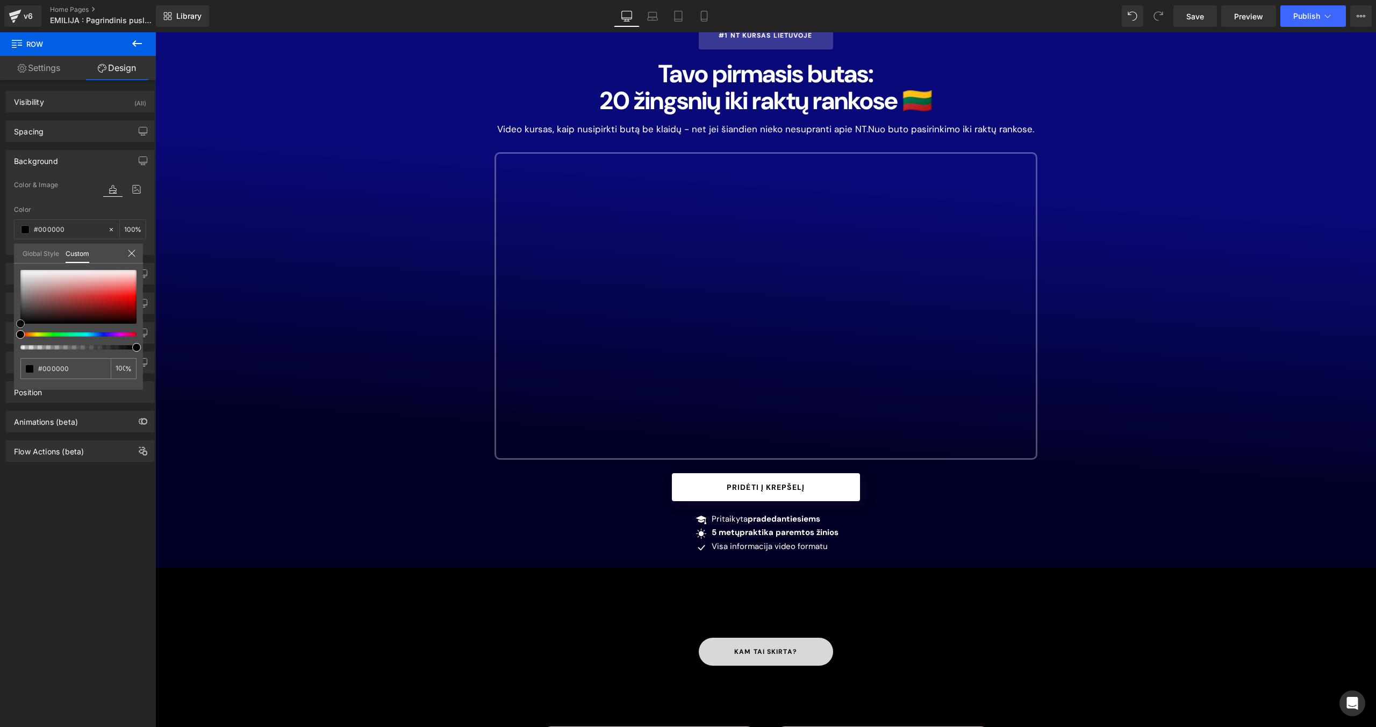
scroll to position [0, 0]
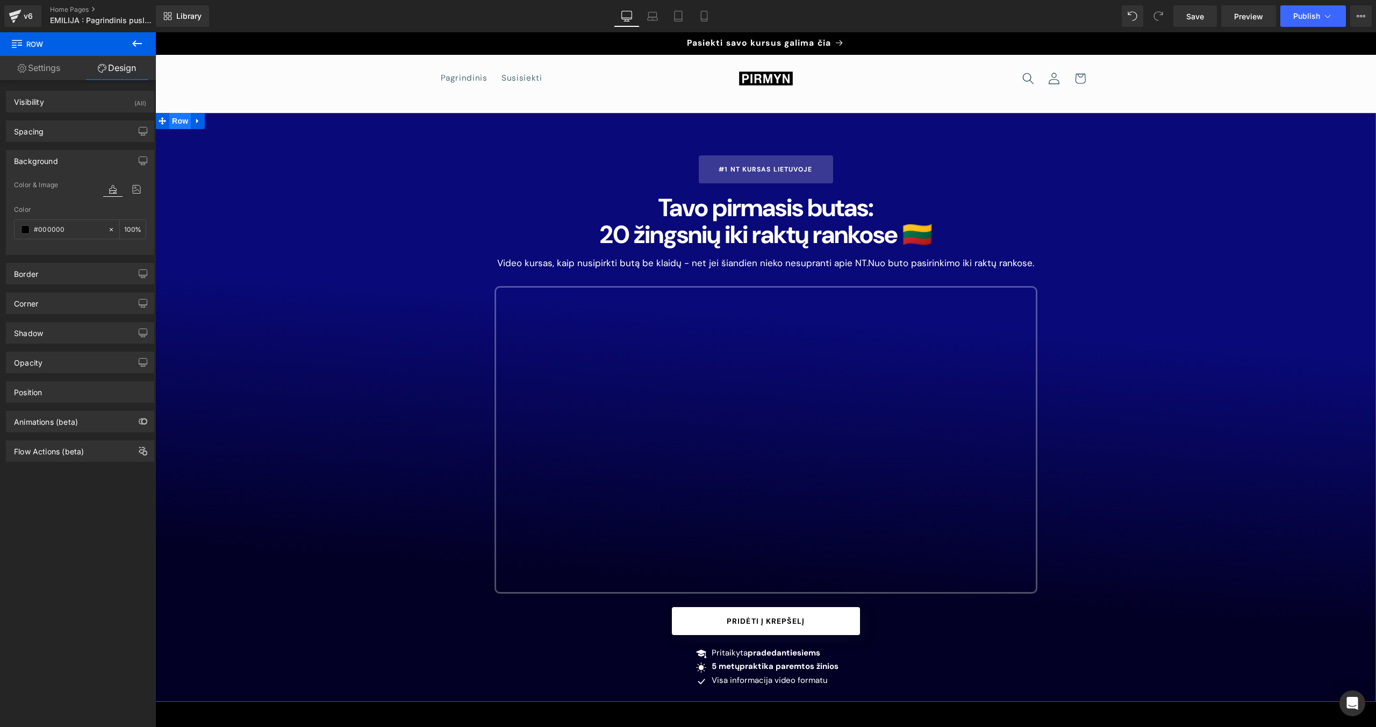
click at [173, 119] on span "Row" at bounding box center [179, 121] width 21 height 16
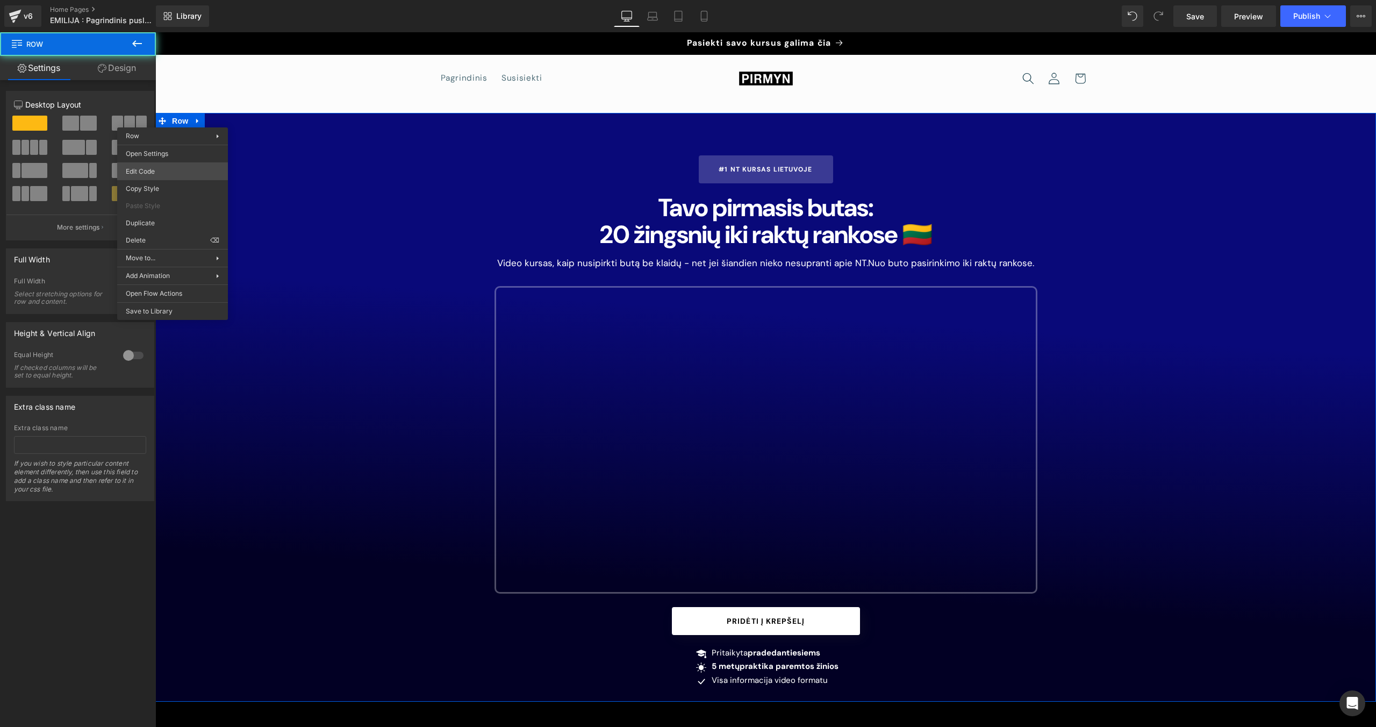
click at [192, 168] on body "Row You are previewing how the will restyle your page. You can not edit Element…" at bounding box center [688, 363] width 1376 height 727
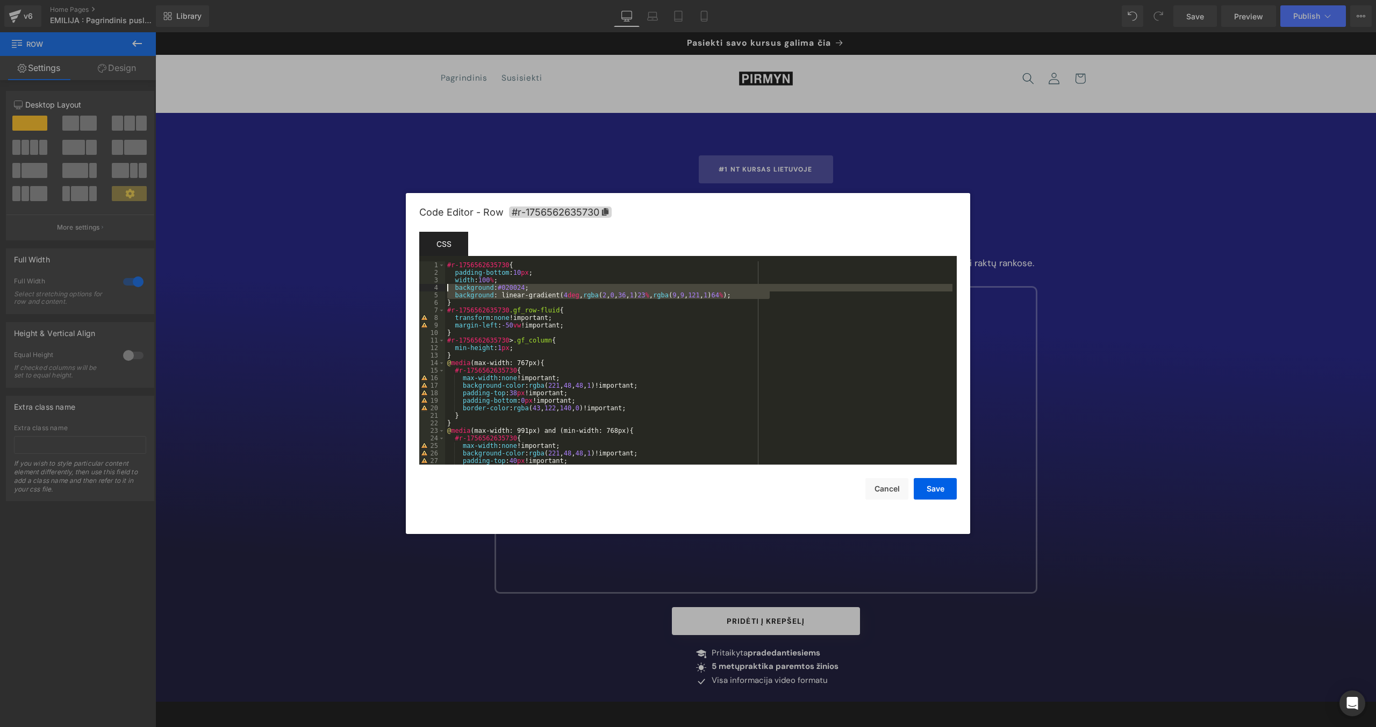
drag, startPoint x: 775, startPoint y: 298, endPoint x: 448, endPoint y: 290, distance: 326.9
click at [448, 290] on div "#r-1756562635730 { padding-bottom : 10 px ; width : 100 % ; background : #02002…" at bounding box center [698, 370] width 507 height 218
paste textarea
click at [447, 296] on div "#r-1756562635730 { padding-bottom : 10 px ; width : 100 % ; background : #00000…" at bounding box center [698, 370] width 507 height 218
click at [812, 460] on button "Save" at bounding box center [935, 488] width 43 height 21
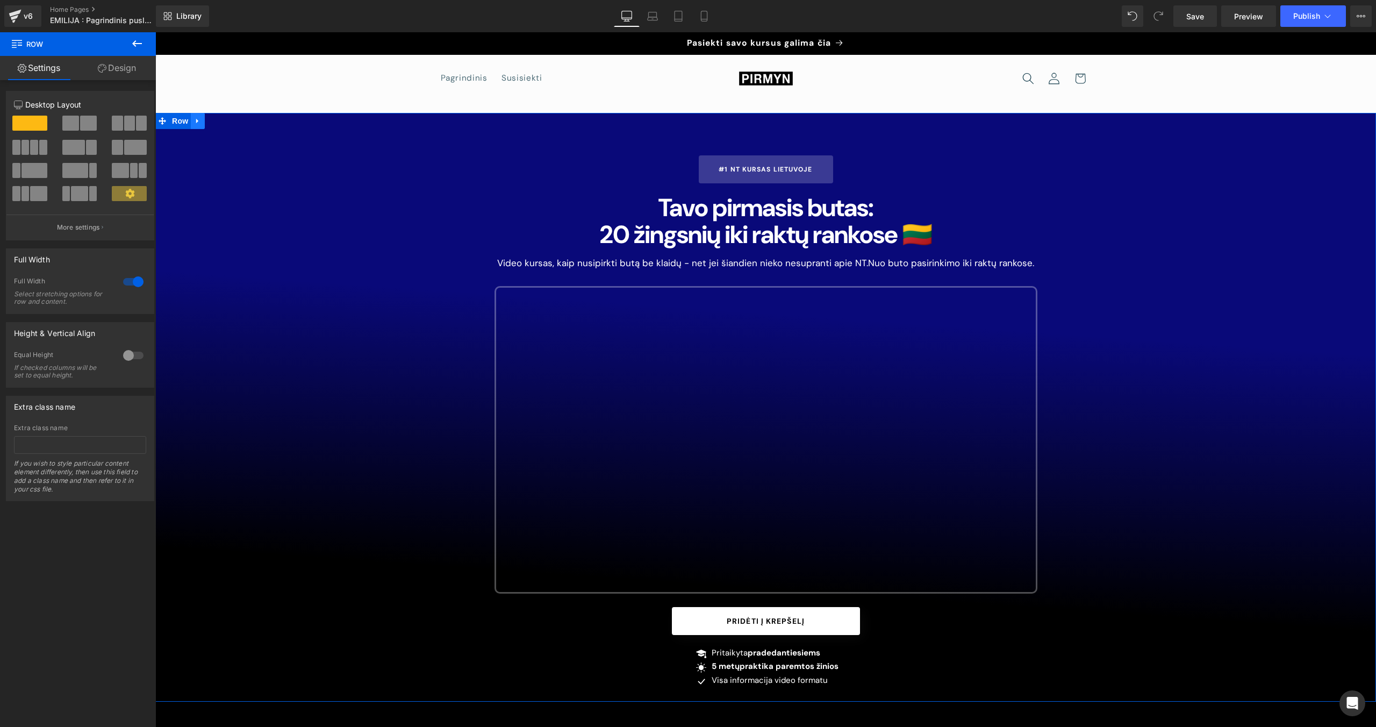
click at [199, 126] on link at bounding box center [198, 121] width 14 height 16
click at [643, 208] on h1 "Tavo pirmasis butas:" at bounding box center [765, 207] width 543 height 27
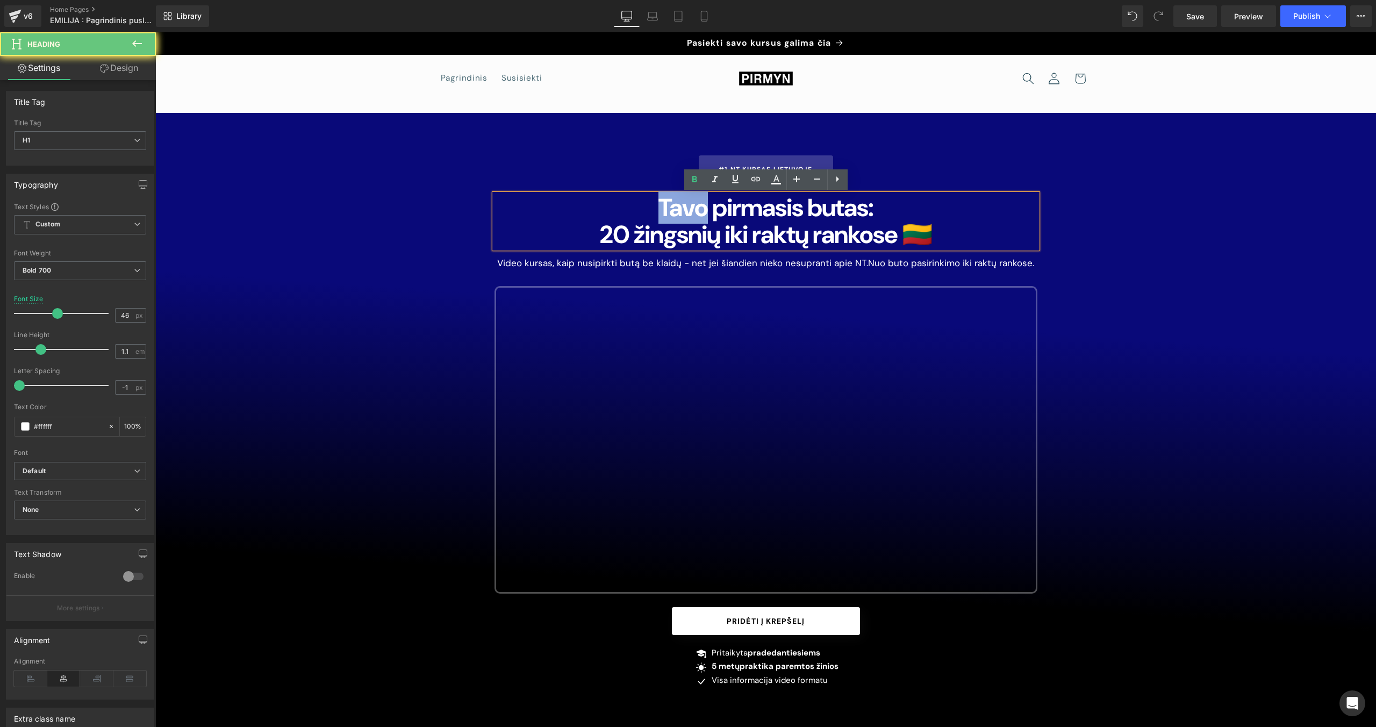
click at [643, 208] on h1 "Tavo pirmasis butas:" at bounding box center [765, 207] width 543 height 27
click at [673, 227] on span "0 žingsnių iki raktų rankose 🇱🇹" at bounding box center [772, 234] width 319 height 32
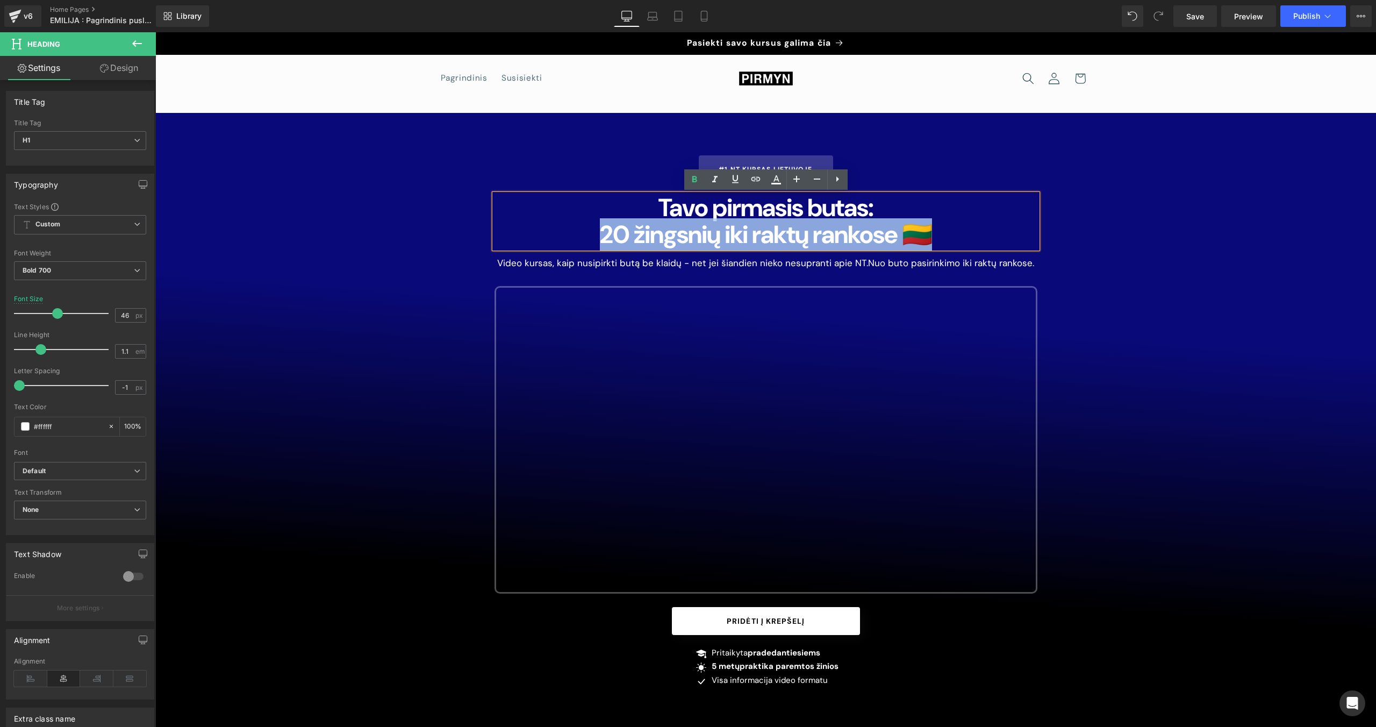
click at [673, 227] on span "0 žingsnių iki raktų rankose 🇱🇹" at bounding box center [772, 234] width 319 height 32
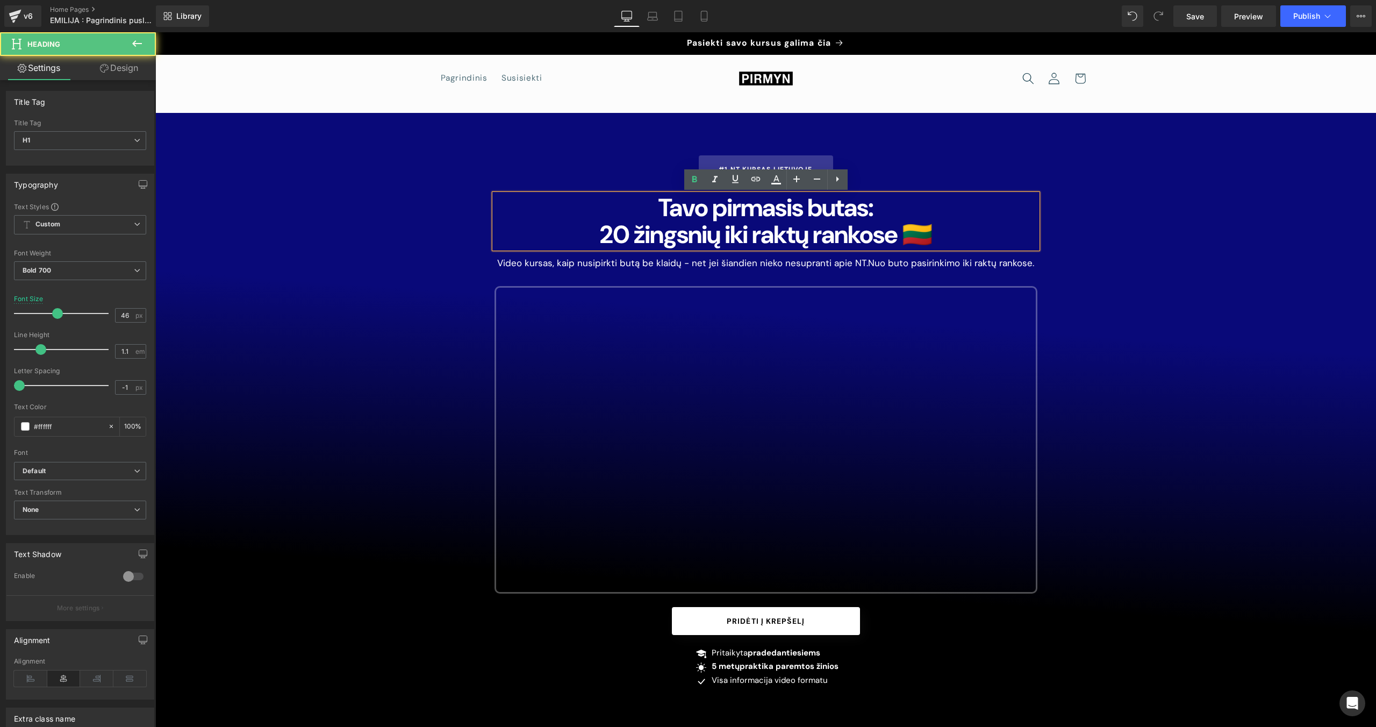
click at [656, 209] on h1 "Tavo pirmasis butas:" at bounding box center [765, 207] width 543 height 27
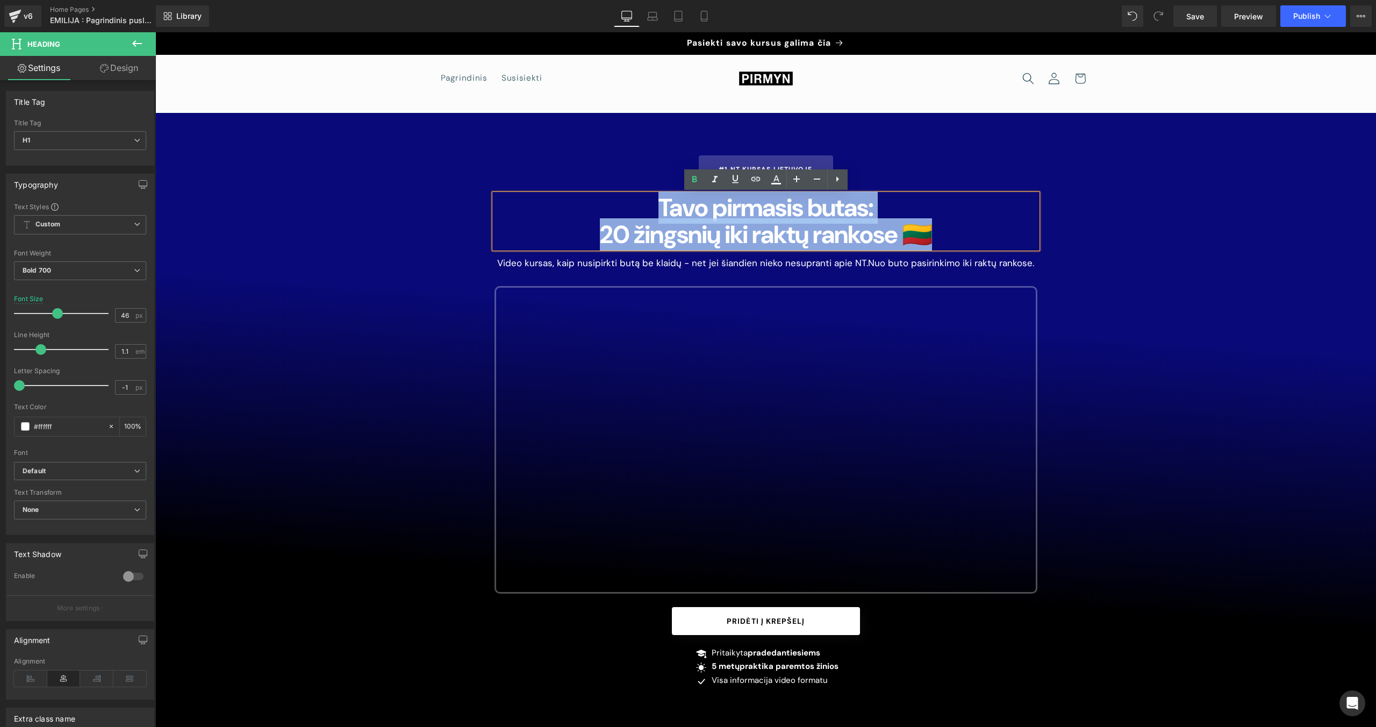
drag, startPoint x: 649, startPoint y: 206, endPoint x: 951, endPoint y: 226, distance: 302.2
click at [812, 226] on div "Tavo pirmasis butas: 2 0 žingsnių iki raktų rankose 🇱🇹" at bounding box center [765, 221] width 543 height 54
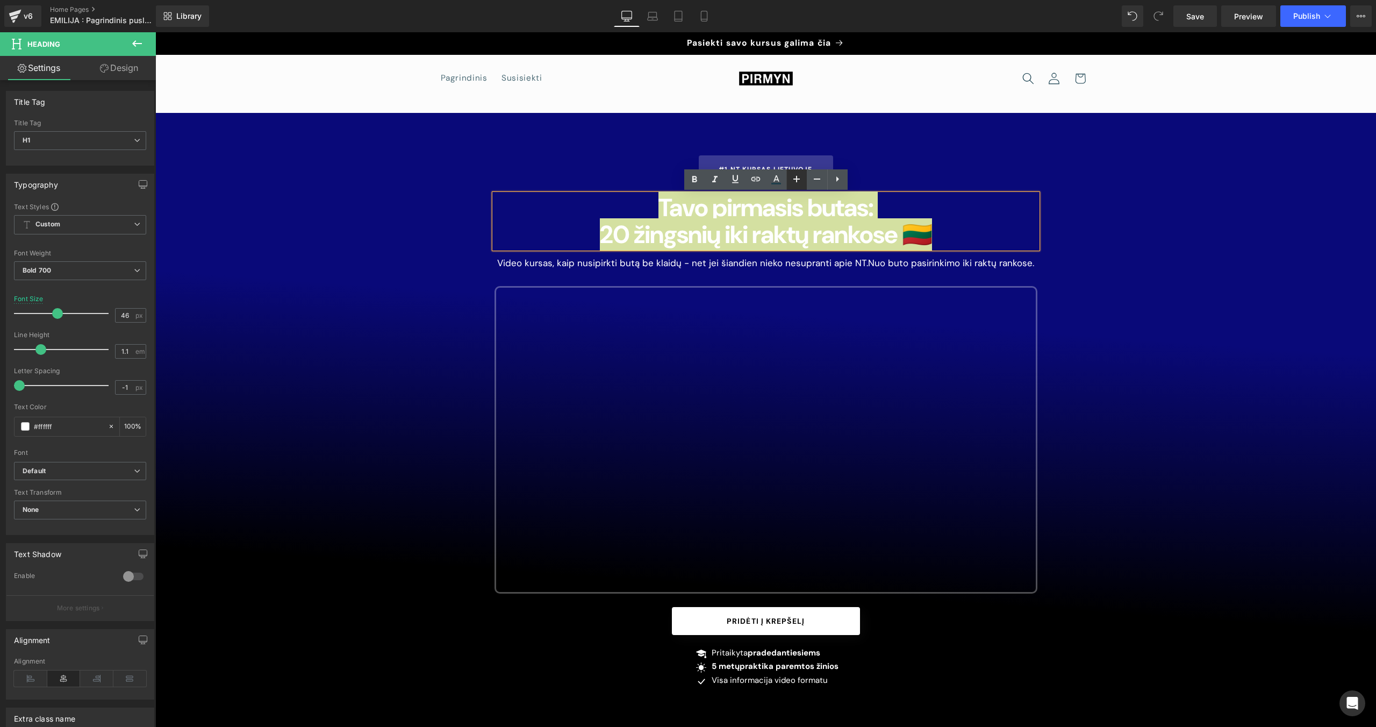
click at [798, 184] on icon at bounding box center [796, 179] width 13 height 13
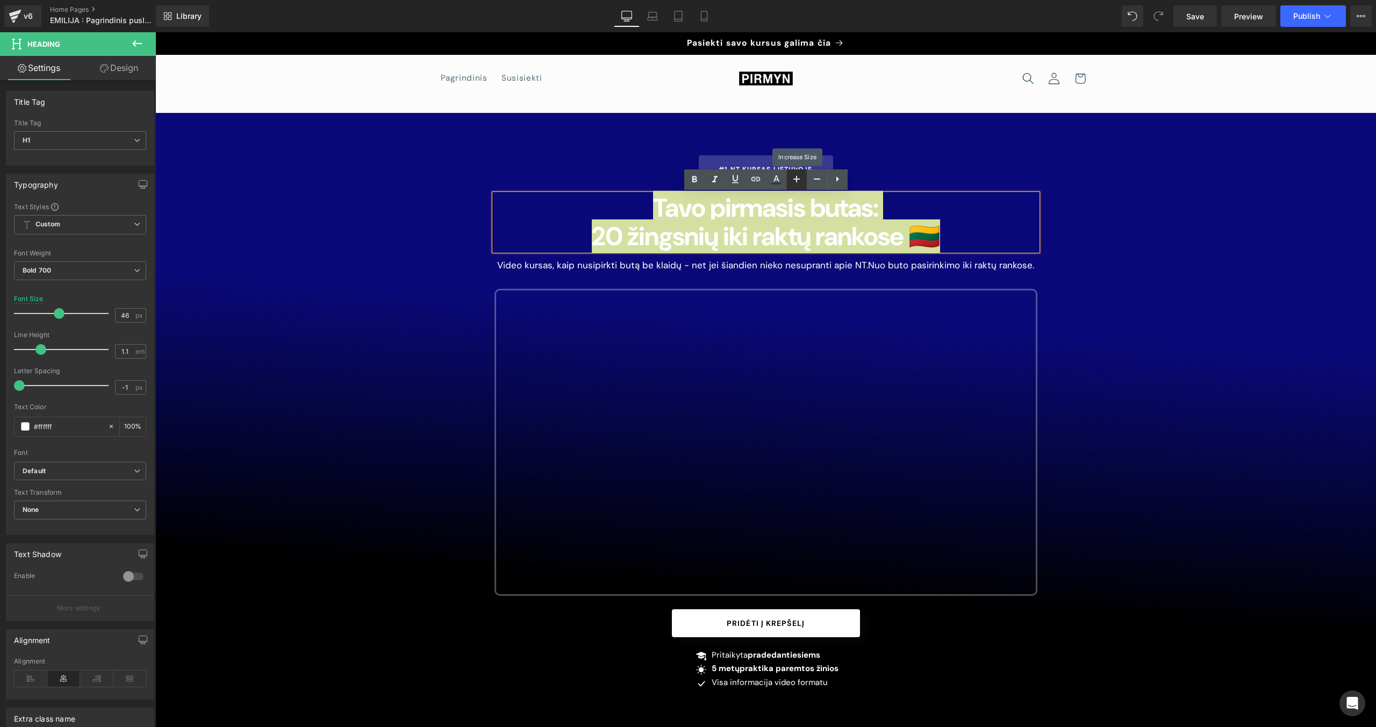
click at [798, 184] on icon at bounding box center [796, 179] width 13 height 13
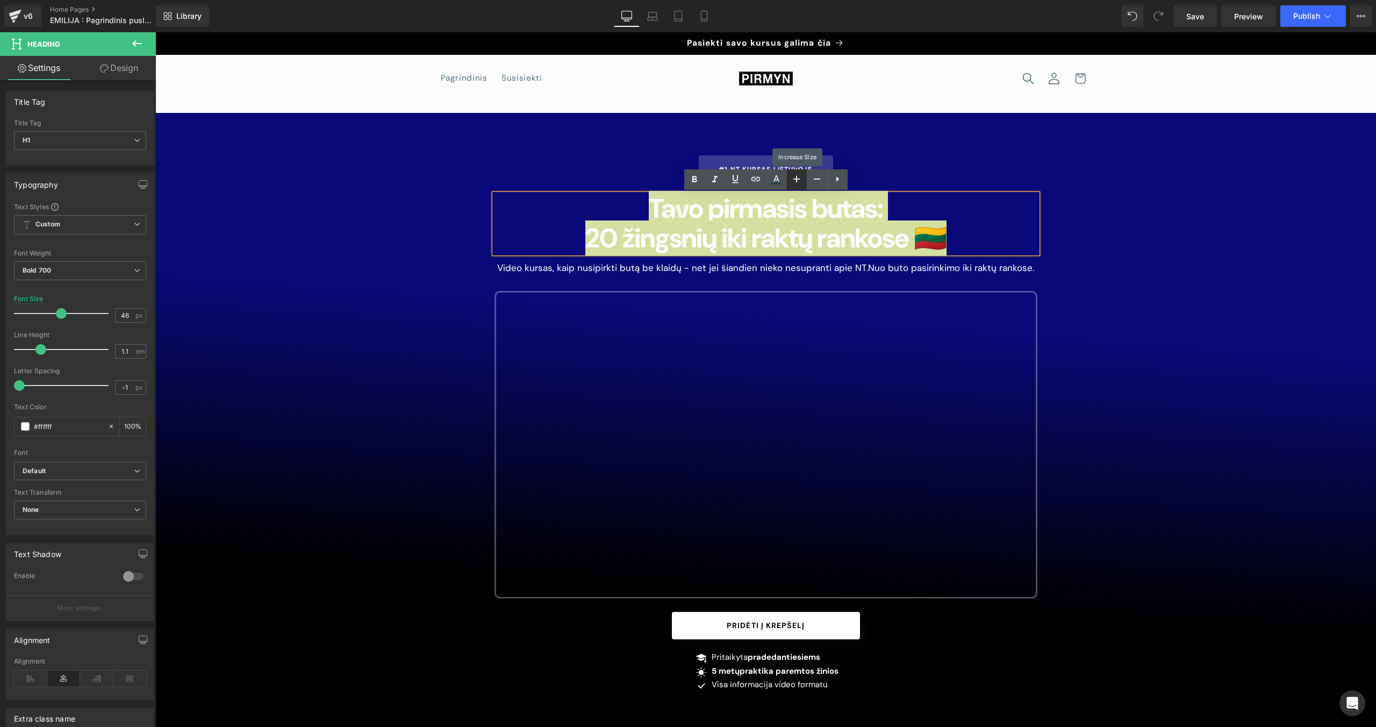
click at [798, 184] on icon at bounding box center [796, 179] width 13 height 13
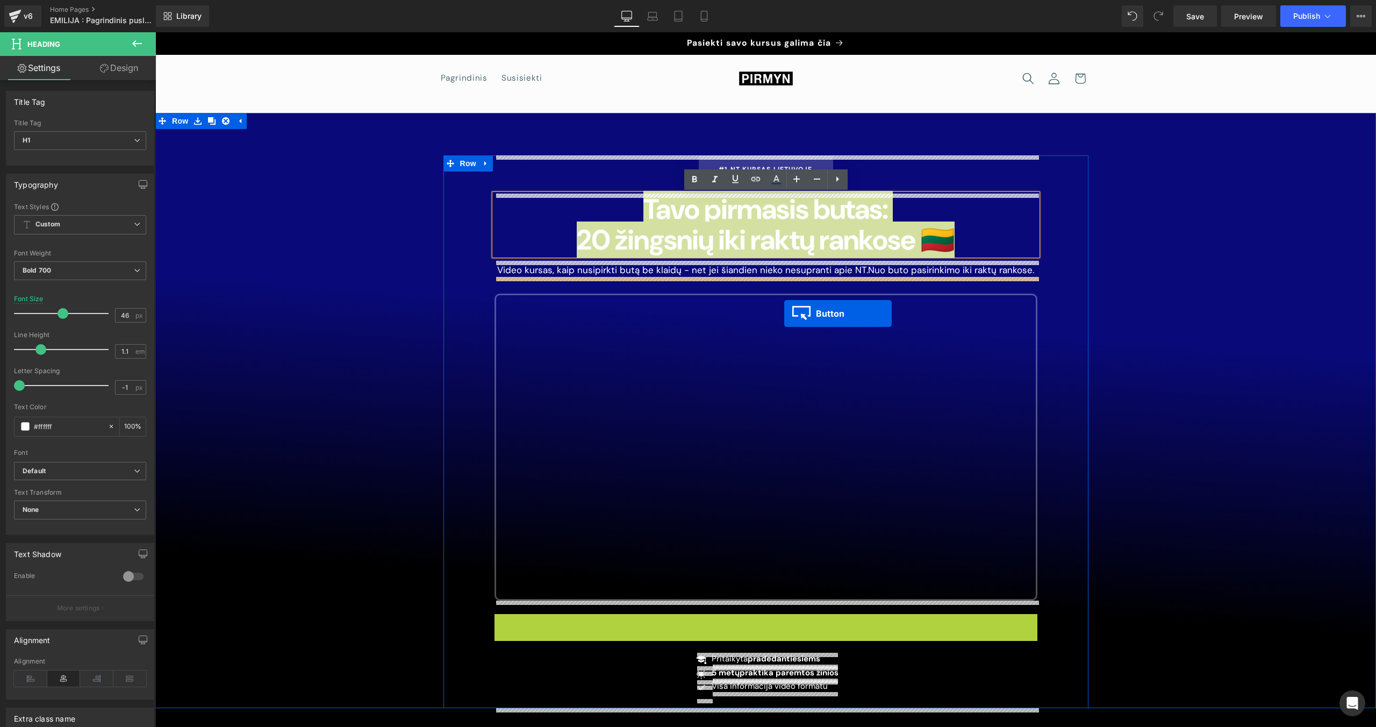
drag, startPoint x: 747, startPoint y: 627, endPoint x: 784, endPoint y: 314, distance: 315.0
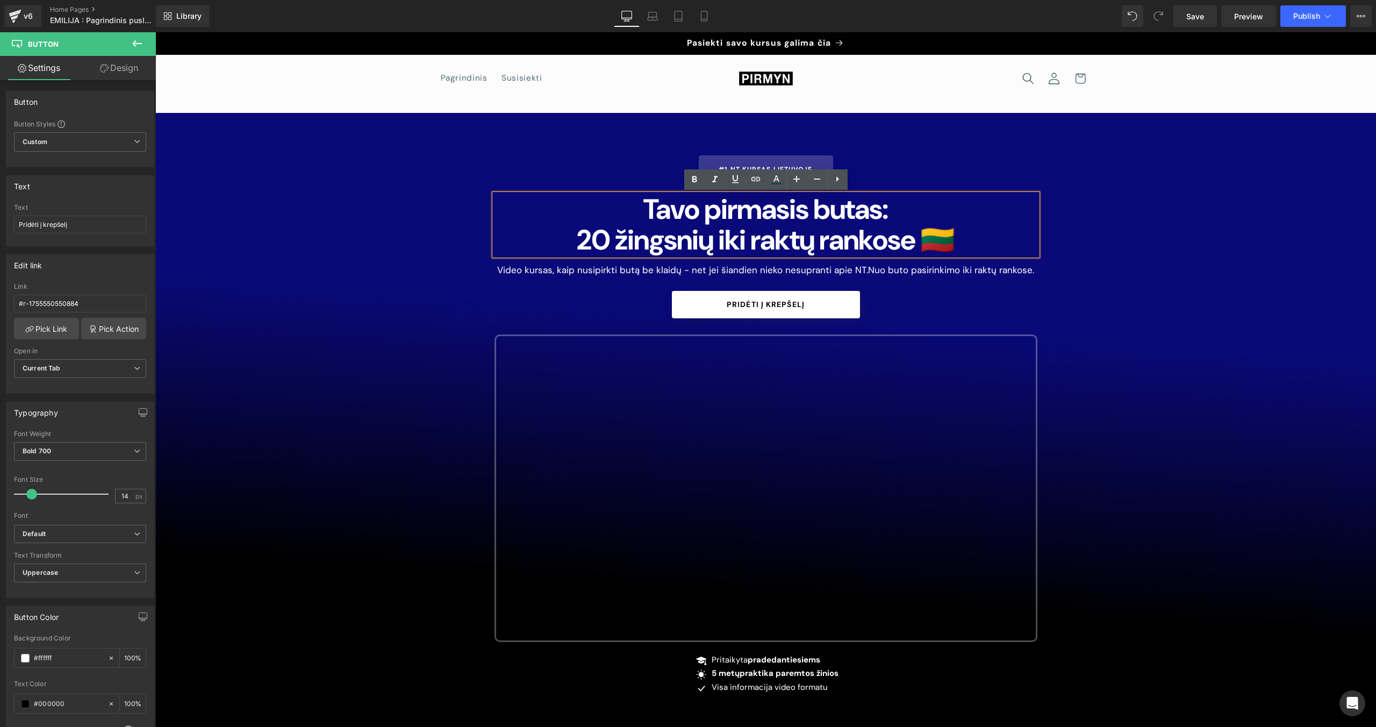
click at [469, 362] on div "#1 NT Kursas Lietuvoje Button Tavo pirmasis butas: 2 0 žingsnių iki raktų ranko…" at bounding box center [765, 431] width 645 height 553
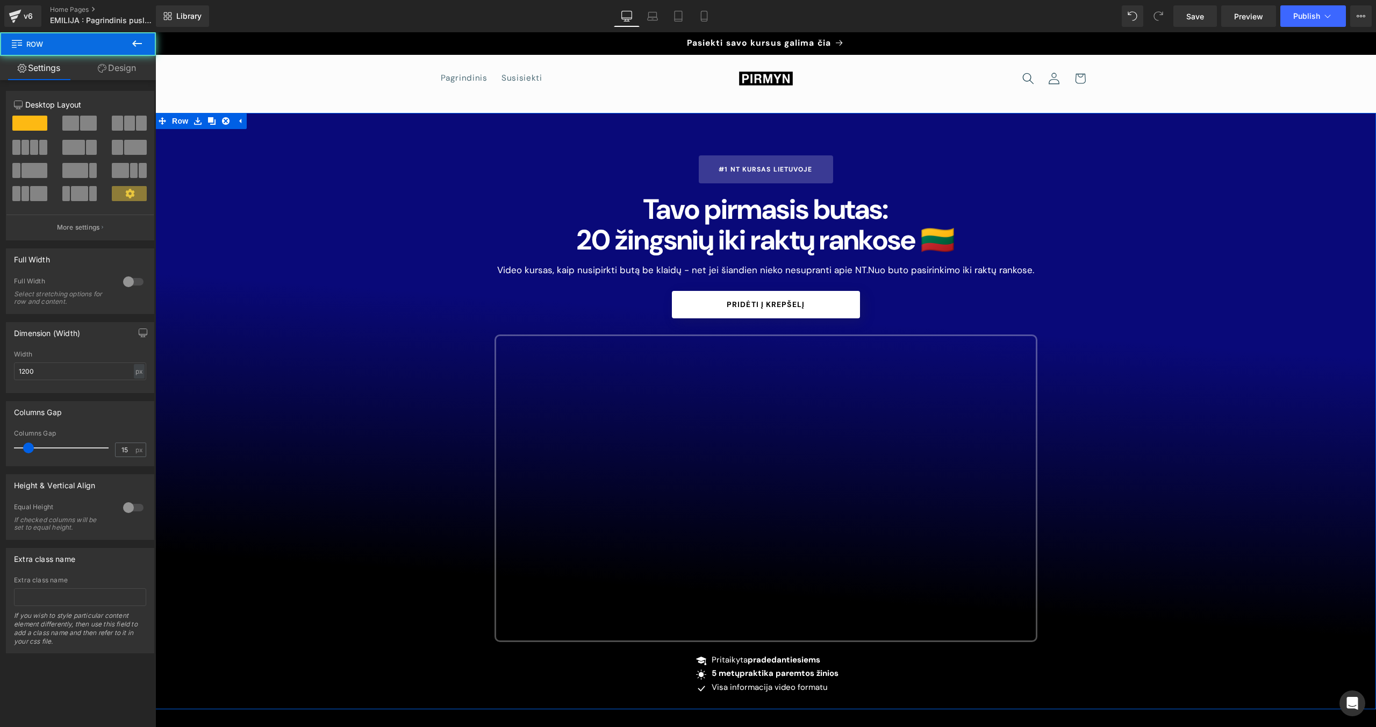
click at [431, 384] on div "#1 NT Kursas Lietuvoje Button Tavo pirmasis butas: 2 0 žingsnių iki raktų ranko…" at bounding box center [765, 431] width 1221 height 553
click at [492, 338] on div "#1 NT Kursas Lietuvoje Button Tavo pirmasis butas: 2 0 žingsnių iki raktų ranko…" at bounding box center [765, 431] width 559 height 553
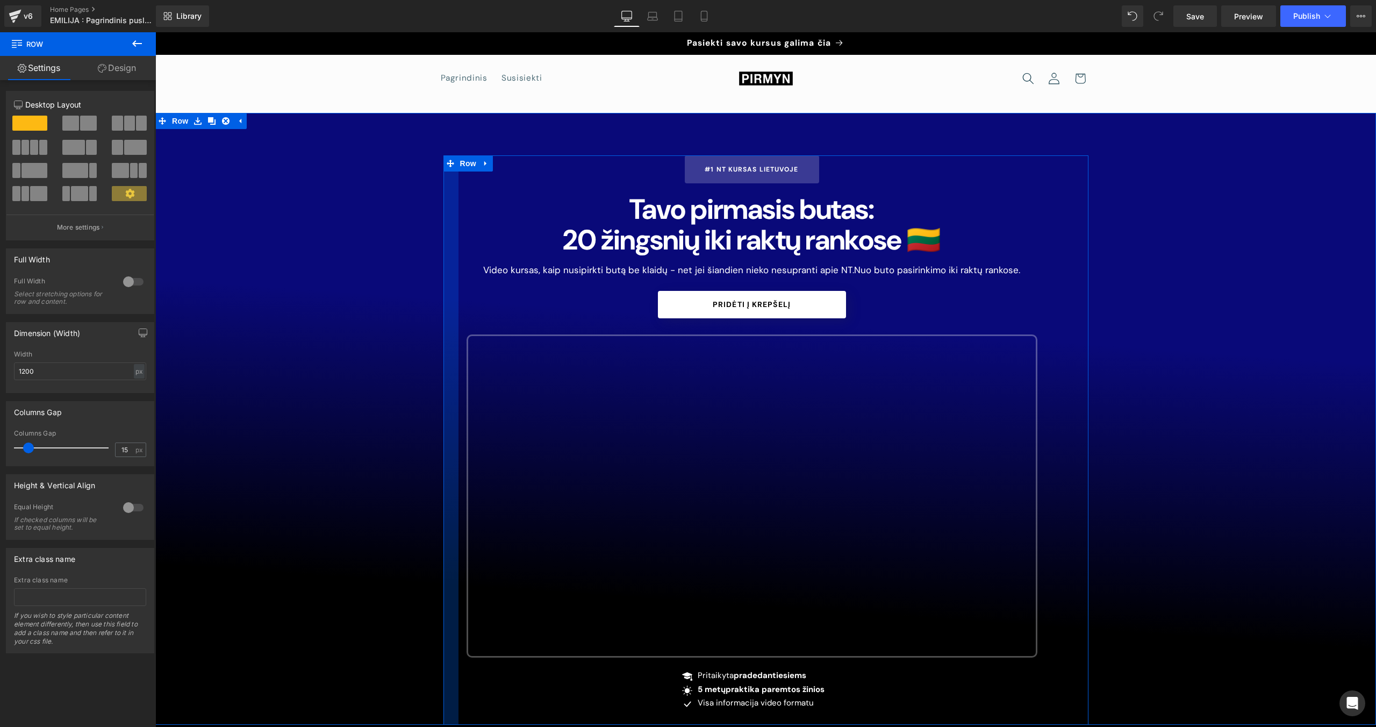
drag, startPoint x: 469, startPoint y: 348, endPoint x: 441, endPoint y: 352, distance: 28.1
click at [441, 352] on div "#1 NT Kursas Lietuvoje Button Tavo pirmasis butas: 2 0 žingsnių iki raktų ranko…" at bounding box center [765, 439] width 1221 height 569
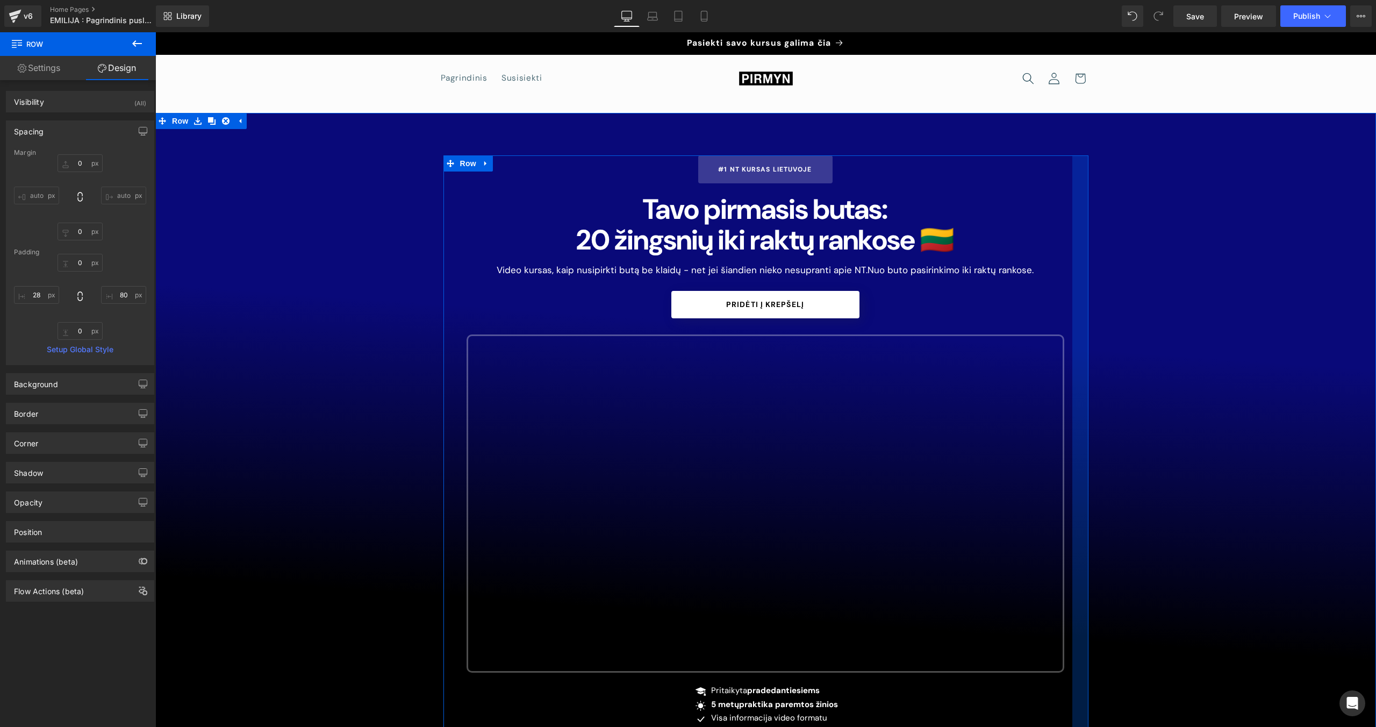
drag, startPoint x: 1045, startPoint y: 332, endPoint x: 1071, endPoint y: 338, distance: 26.9
click at [812, 338] on div at bounding box center [1080, 447] width 16 height 584
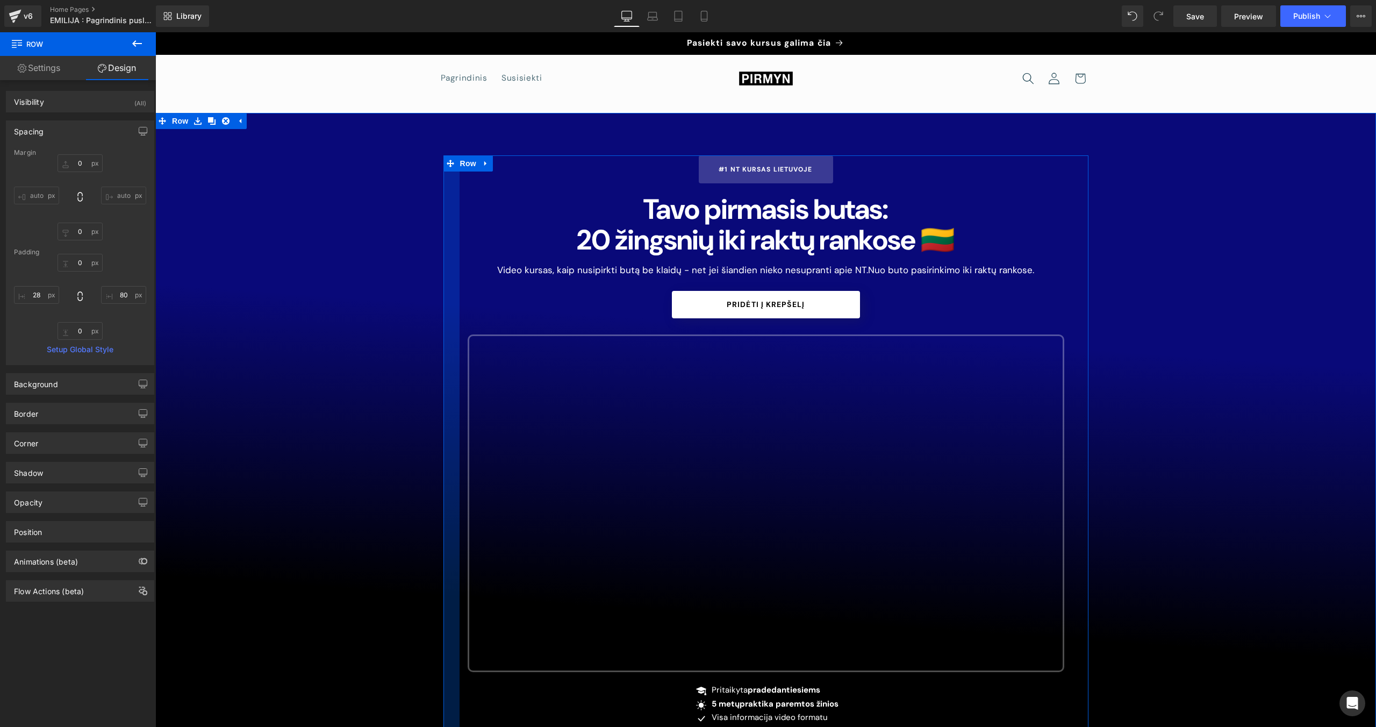
click at [457, 388] on div at bounding box center [451, 447] width 16 height 584
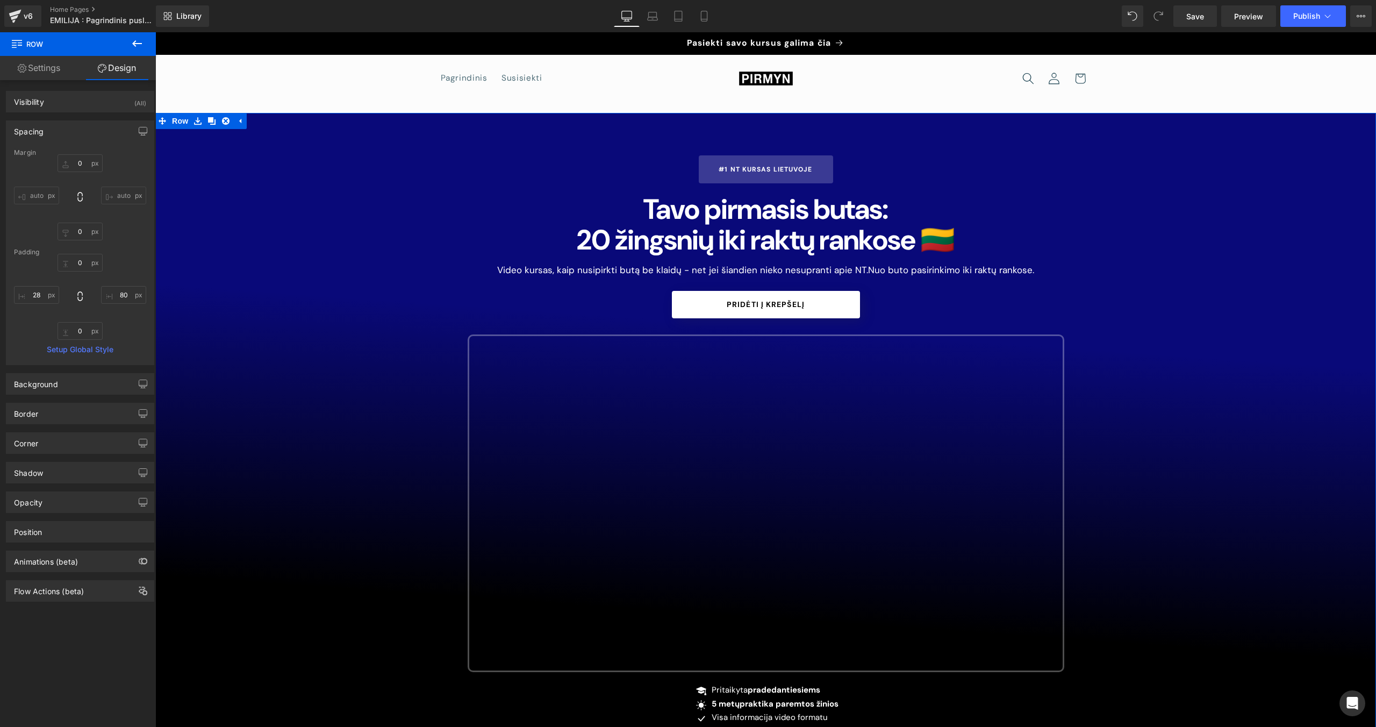
click at [414, 407] on div "#1 NT Kursas Lietuvoje Button Tavo pirmasis butas: 2 0 žingsnių iki raktų ranko…" at bounding box center [765, 447] width 1221 height 584
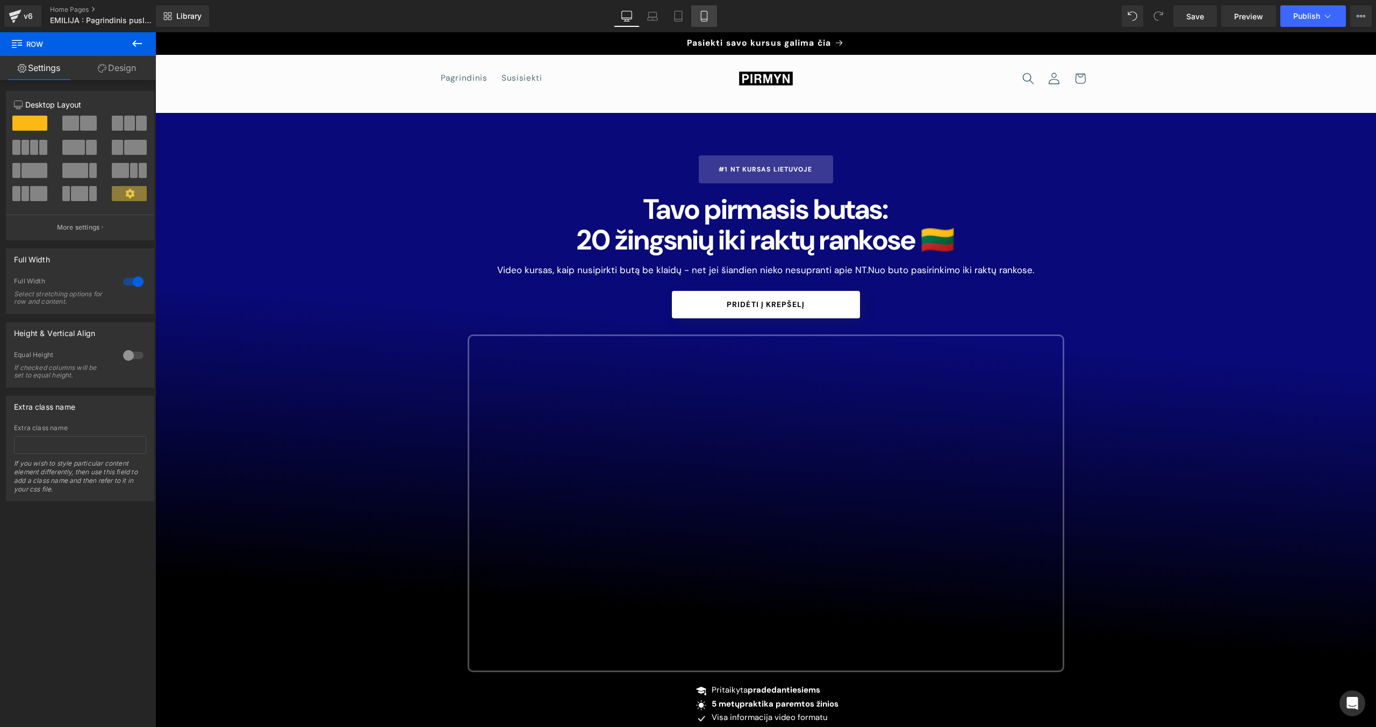
click at [700, 17] on icon at bounding box center [704, 16] width 11 height 11
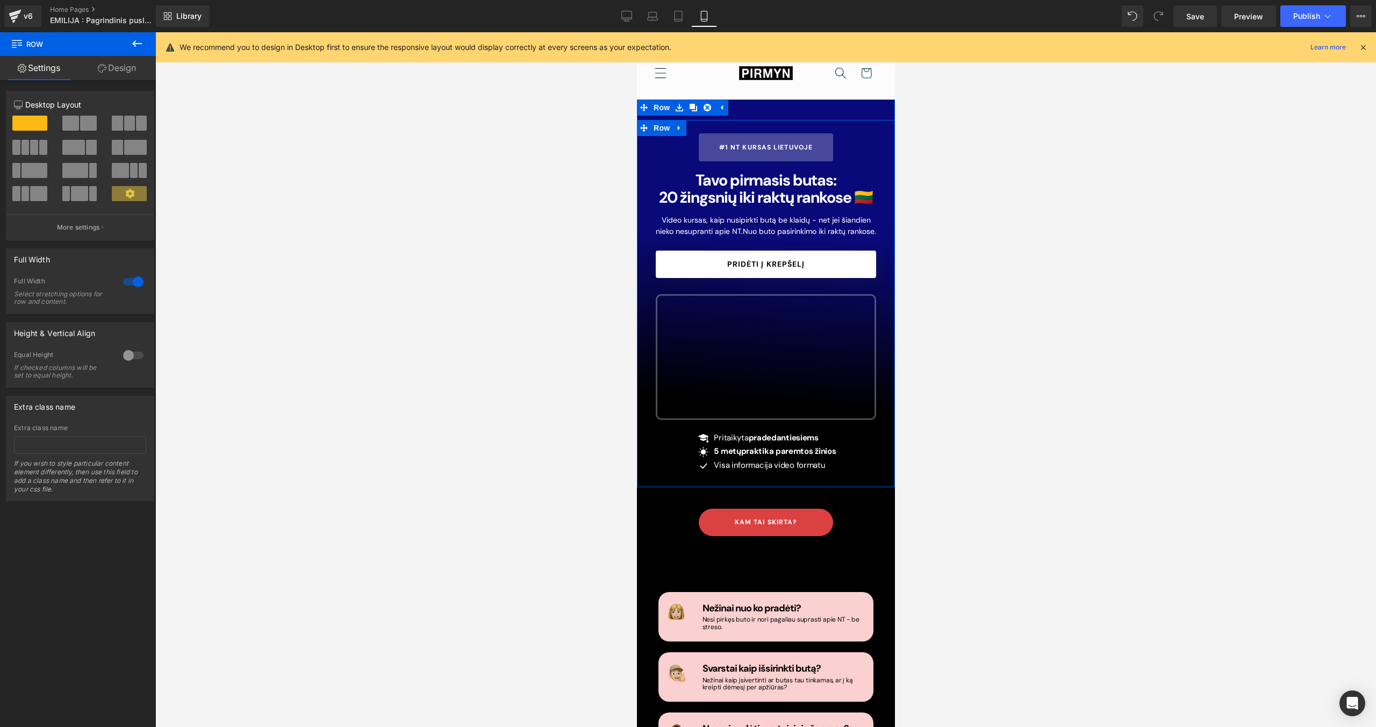
click at [705, 198] on span "0 žingsnių iki raktų rankose 🇱🇹" at bounding box center [769, 197] width 206 height 20
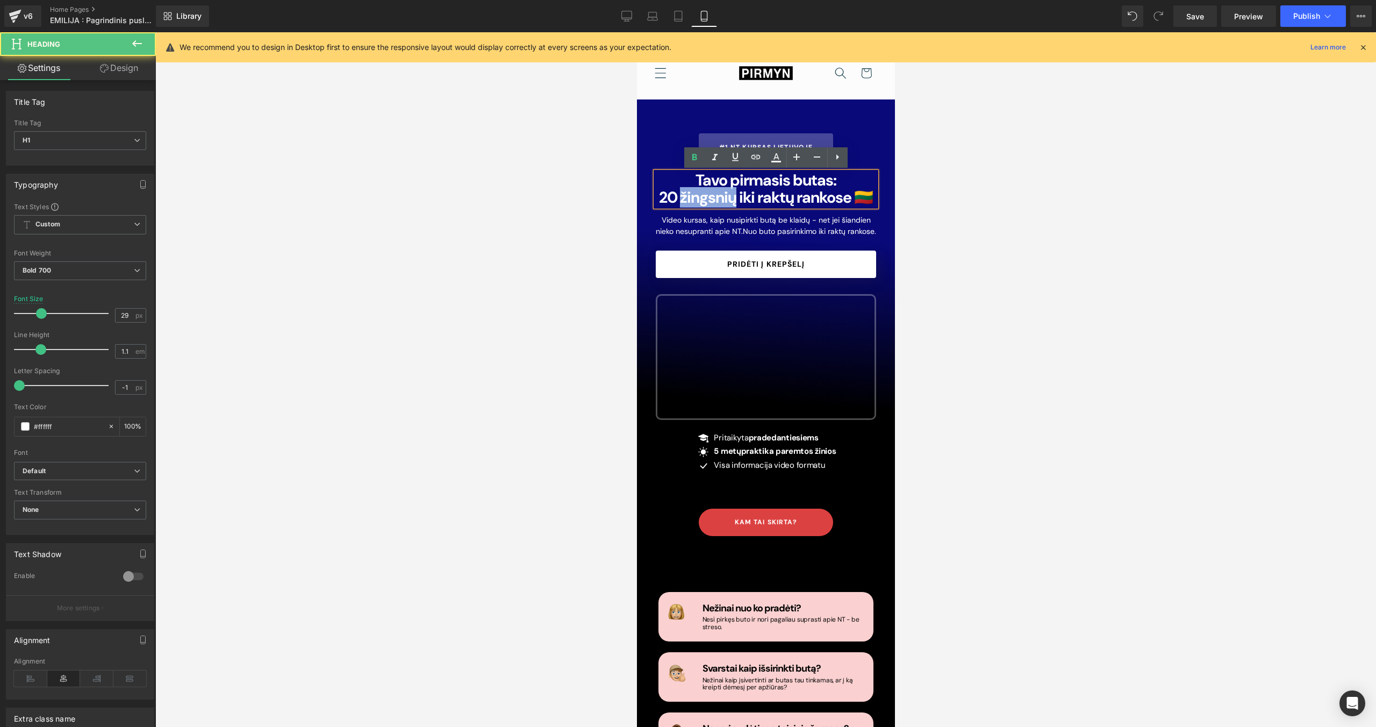
click at [705, 198] on span "0 žingsnių iki raktų rankose 🇱🇹" at bounding box center [769, 197] width 206 height 20
click at [710, 184] on h1 "Tavo pirmasis butas:" at bounding box center [765, 180] width 220 height 17
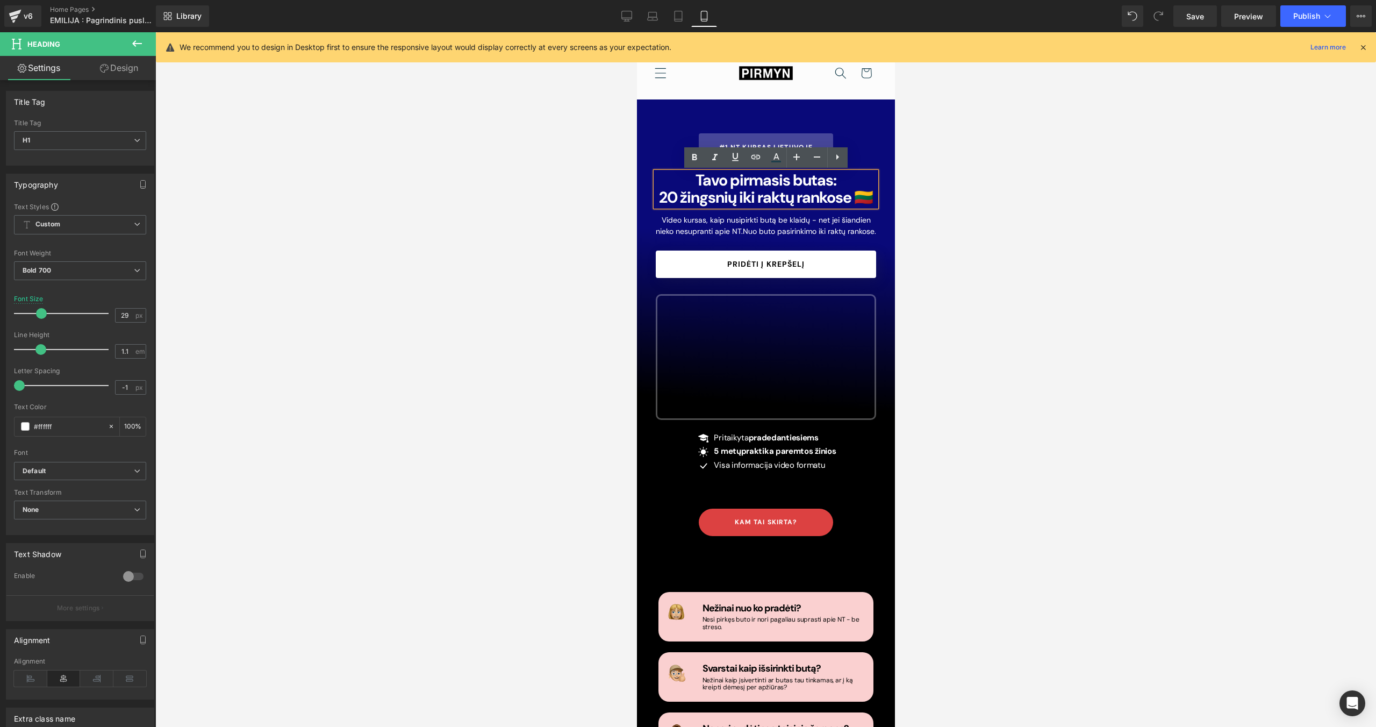
click at [697, 183] on h1 "Tavo pirmasis butas:" at bounding box center [765, 180] width 220 height 17
drag, startPoint x: 694, startPoint y: 183, endPoint x: 874, endPoint y: 196, distance: 181.1
click at [812, 196] on div "Tavo pirmasis butas: 2 0 žingsnių iki raktų rankose 🇱🇹" at bounding box center [765, 189] width 220 height 34
click at [788, 161] on link at bounding box center [796, 157] width 20 height 20
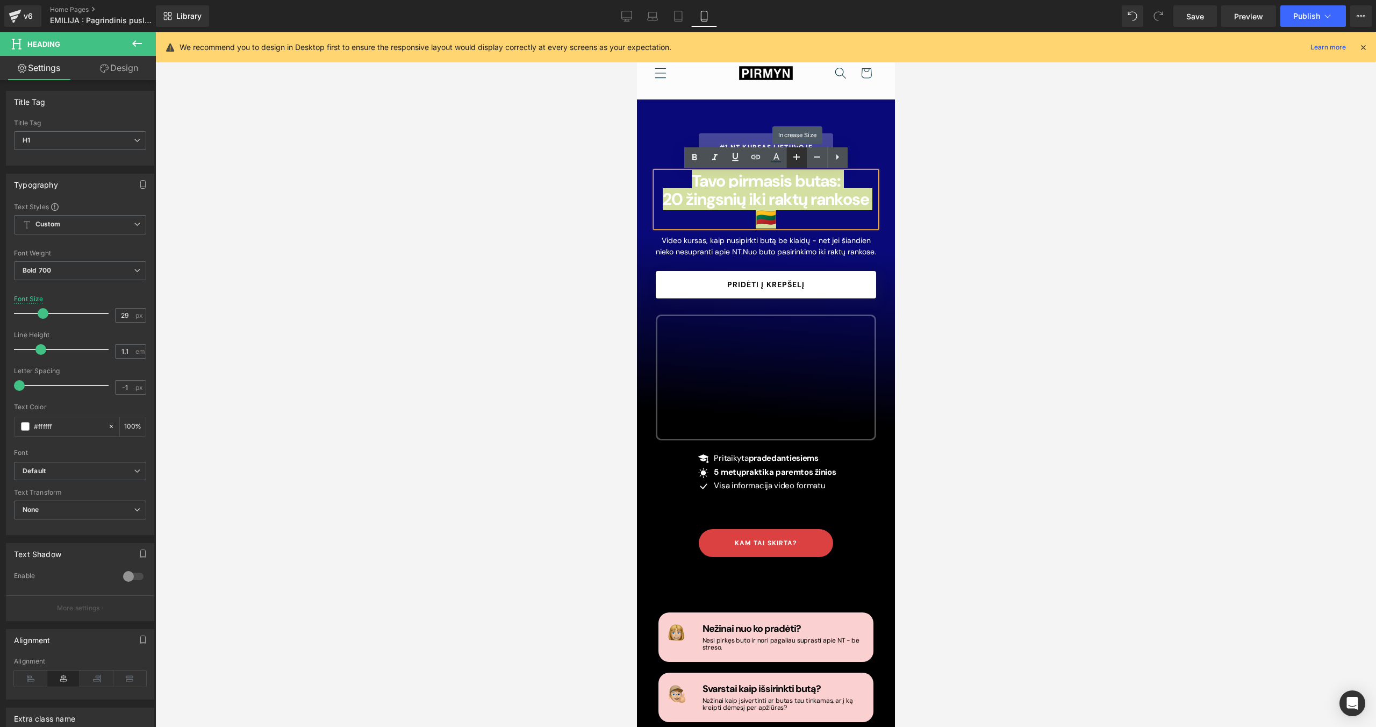
click at [788, 161] on link at bounding box center [796, 157] width 20 height 20
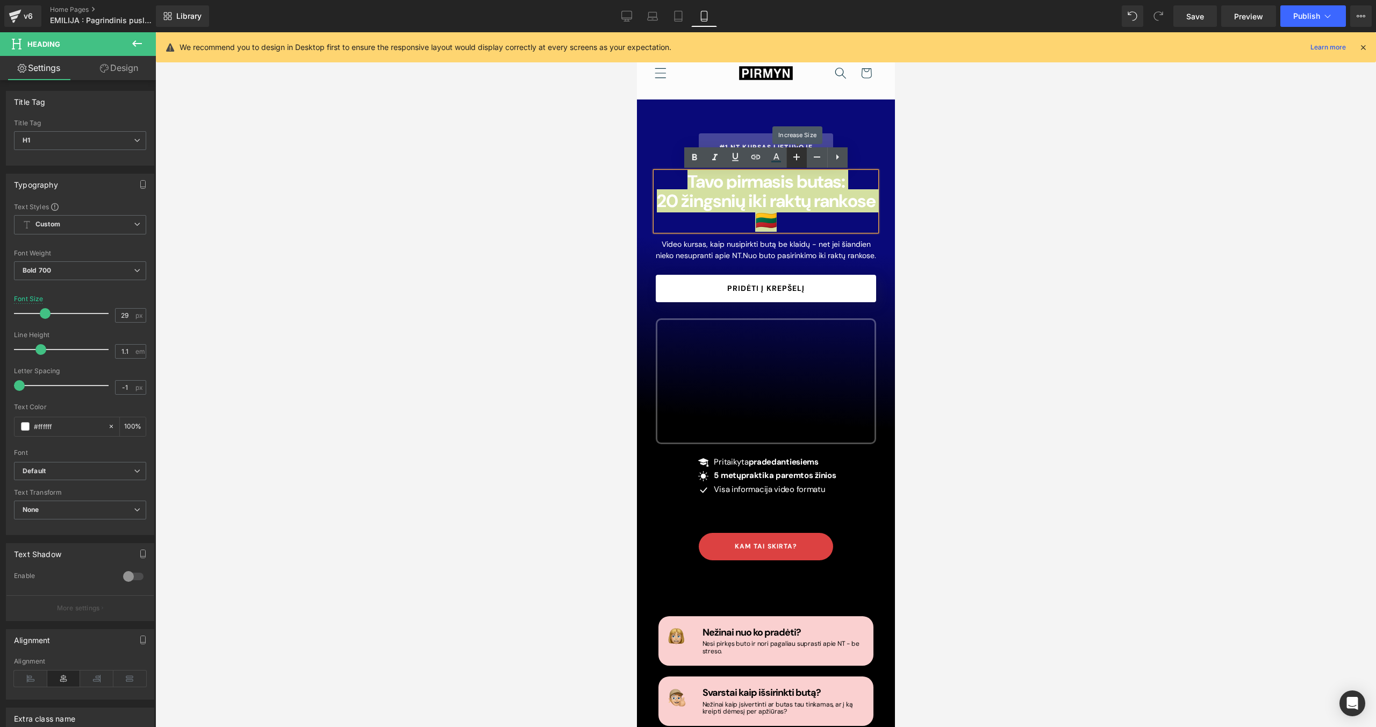
click at [788, 161] on link at bounding box center [796, 157] width 20 height 20
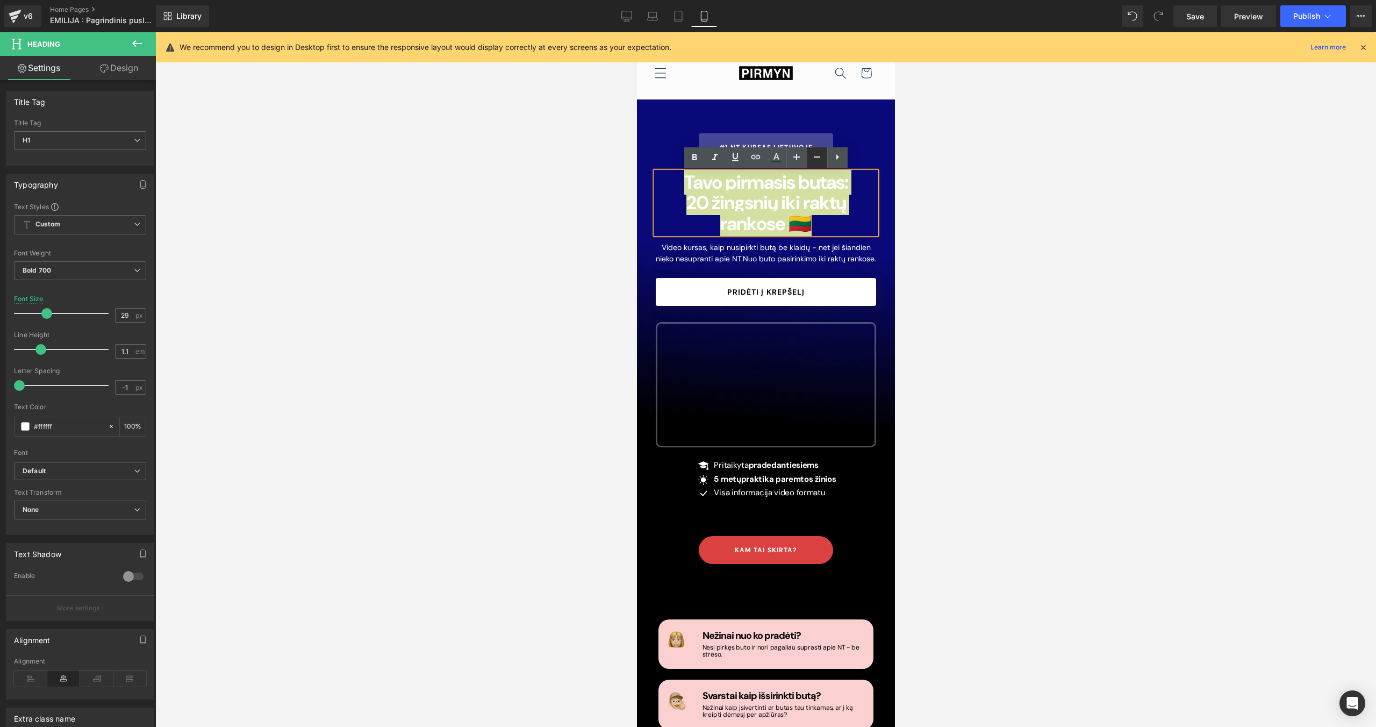
click at [809, 161] on link at bounding box center [817, 157] width 20 height 20
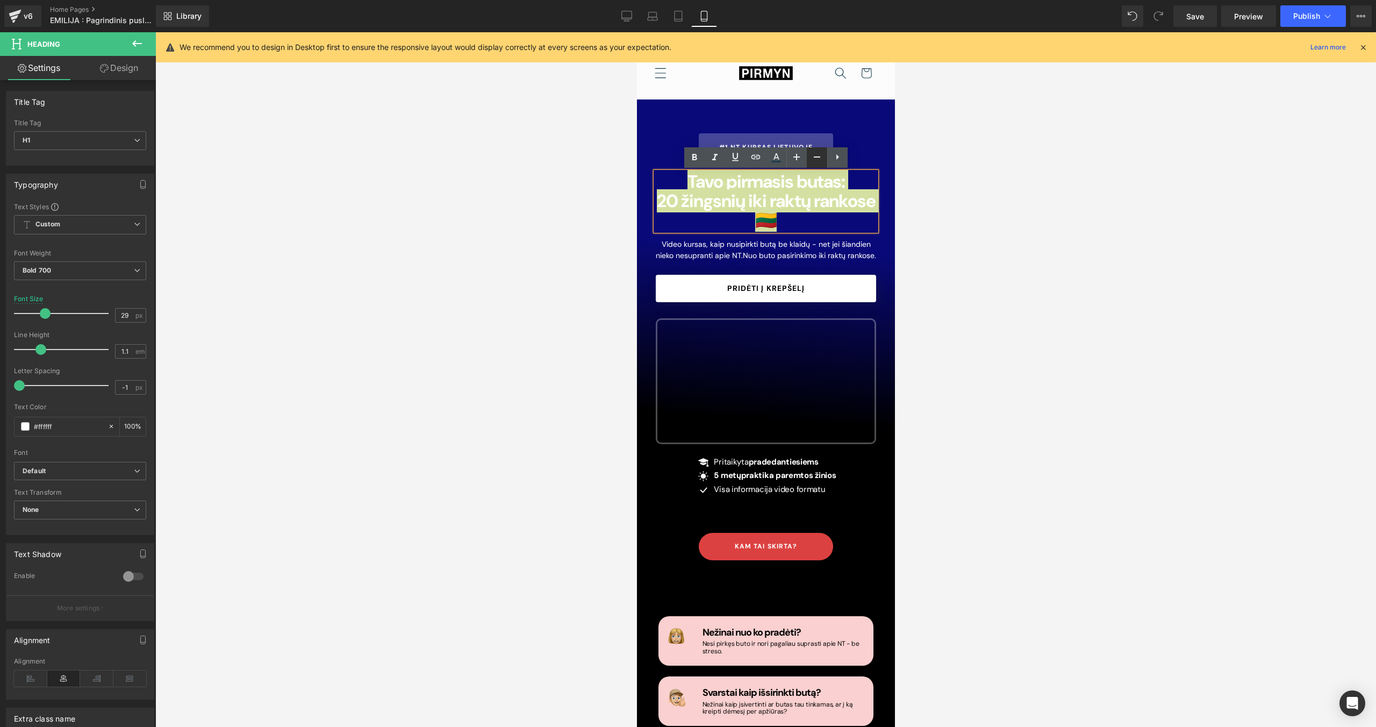
click at [809, 161] on link at bounding box center [817, 157] width 20 height 20
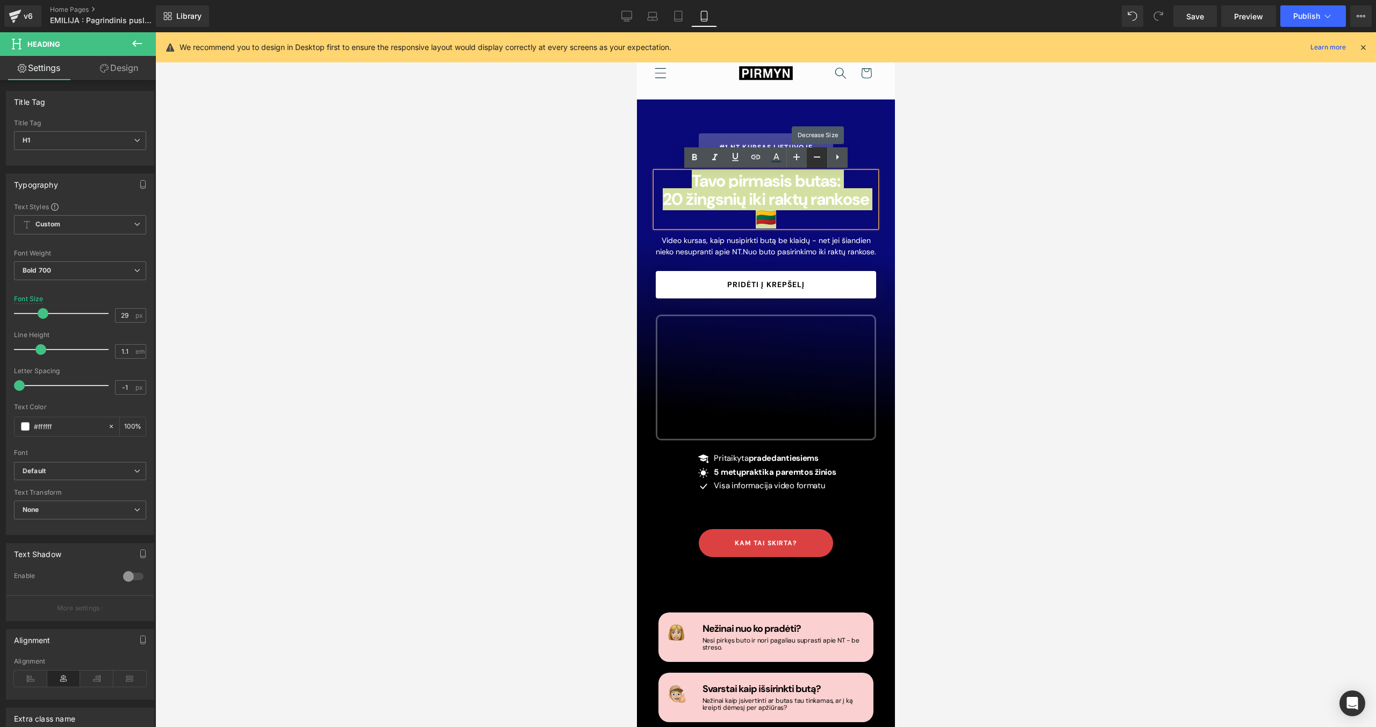
click at [809, 161] on link at bounding box center [817, 157] width 20 height 20
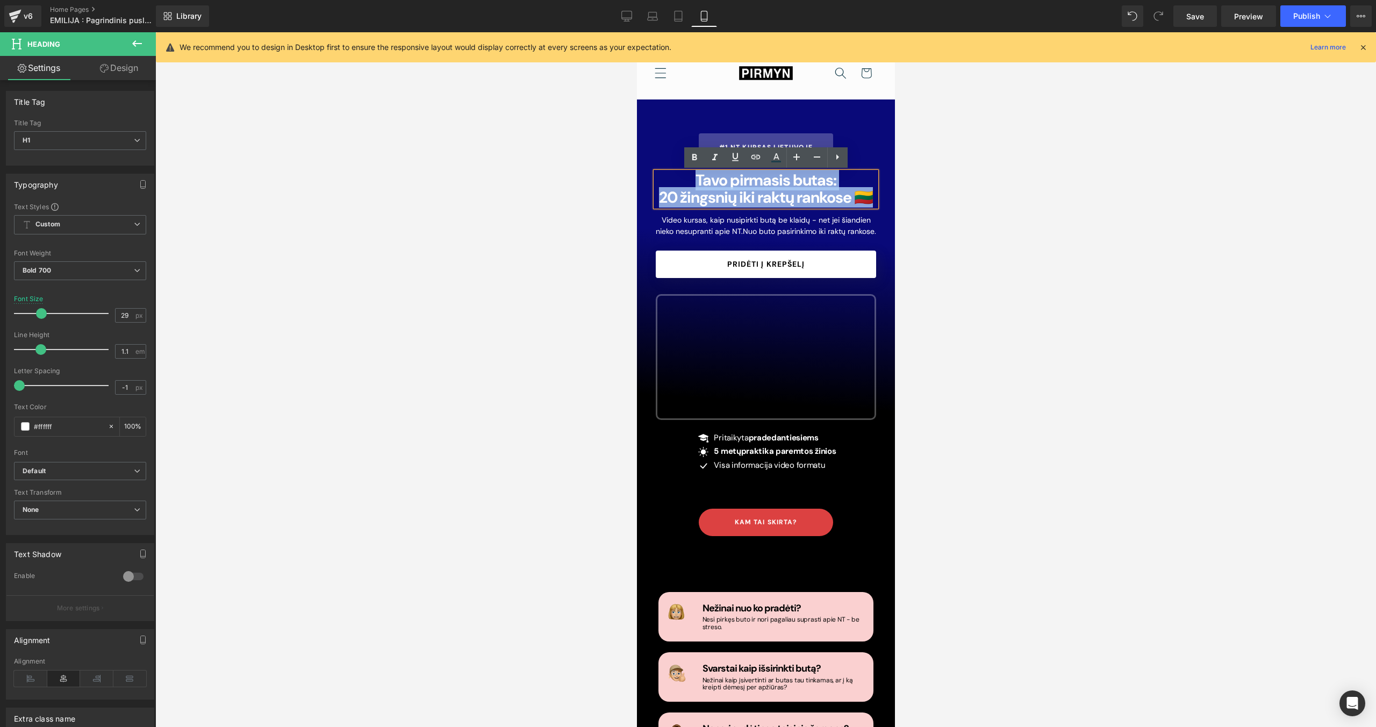
click at [798, 238] on div "#1 NT Kursas Lietuvoje Button Tavo pirmasis butas: 2 0 žingsnių iki raktų ranko…" at bounding box center [765, 309] width 236 height 353
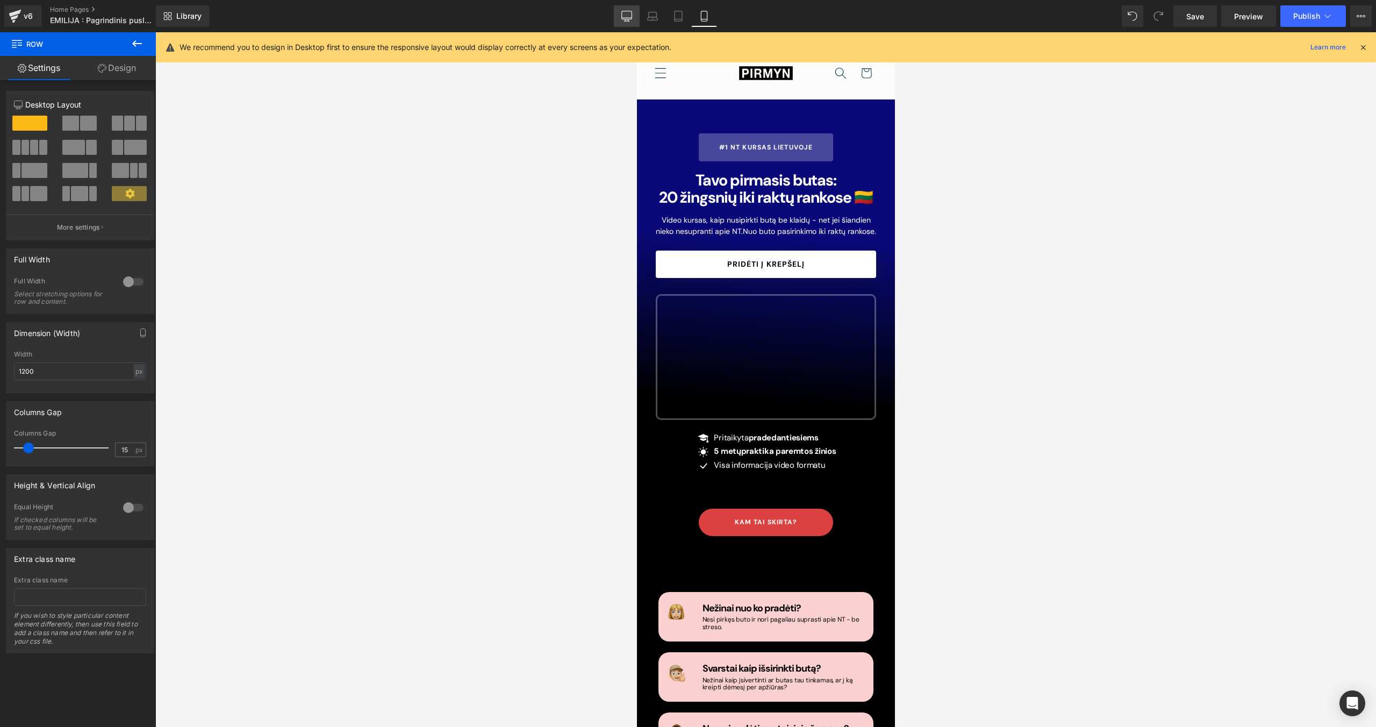
click at [630, 20] on icon at bounding box center [626, 16] width 11 height 11
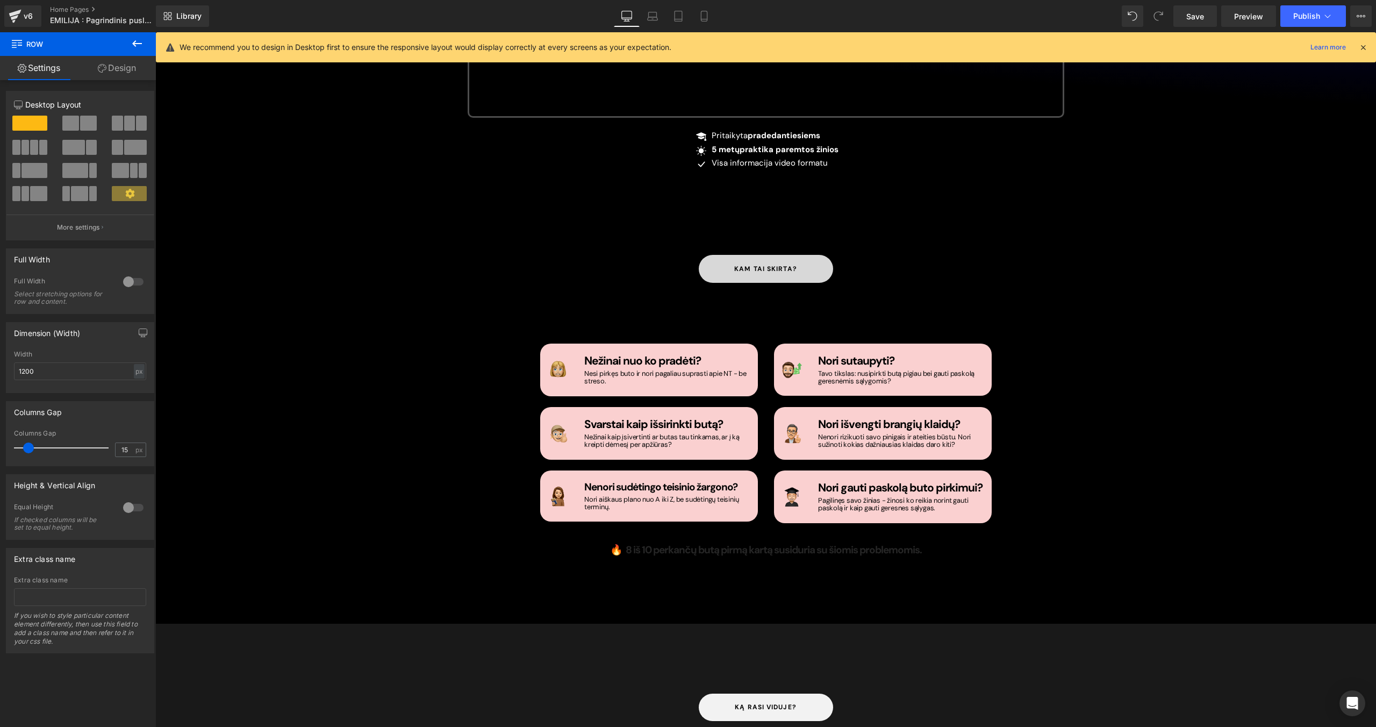
scroll to position [436, 0]
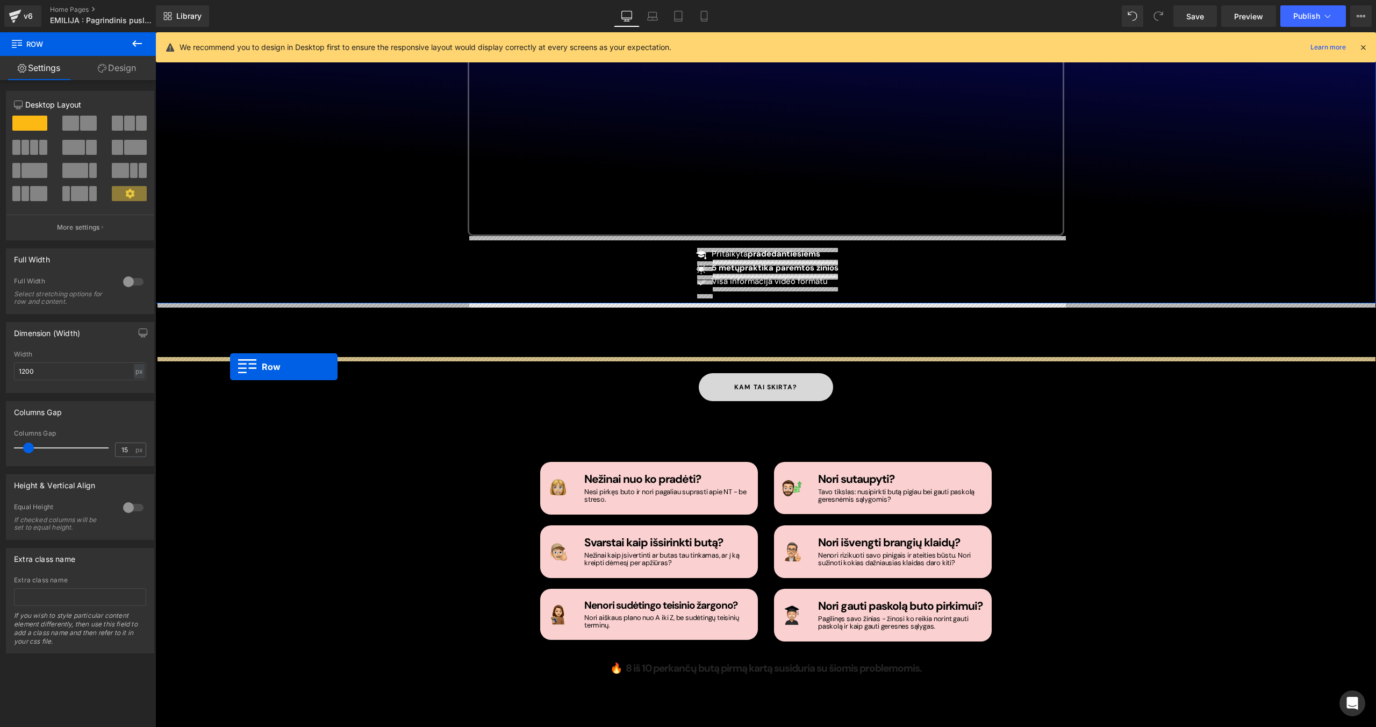
drag, startPoint x: 165, startPoint y: 347, endPoint x: 230, endPoint y: 367, distance: 68.0
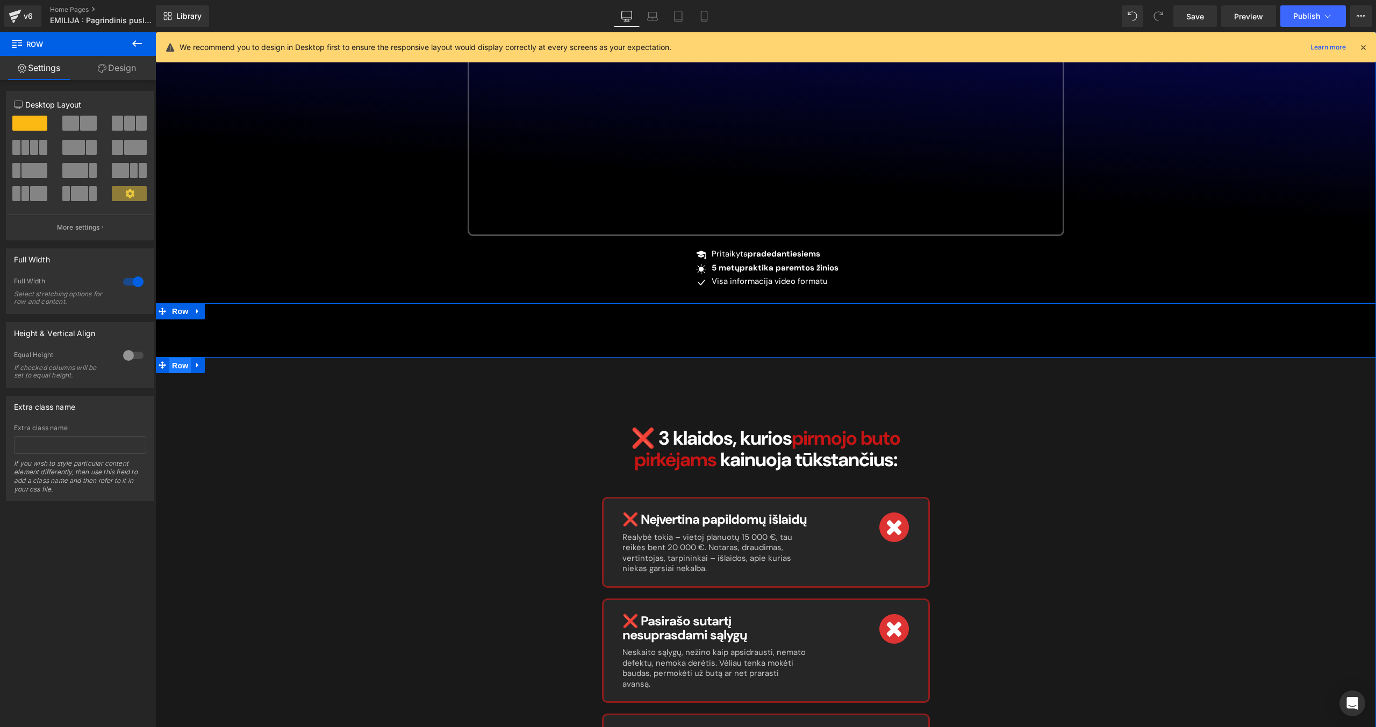
click at [180, 365] on span "Row" at bounding box center [179, 365] width 21 height 16
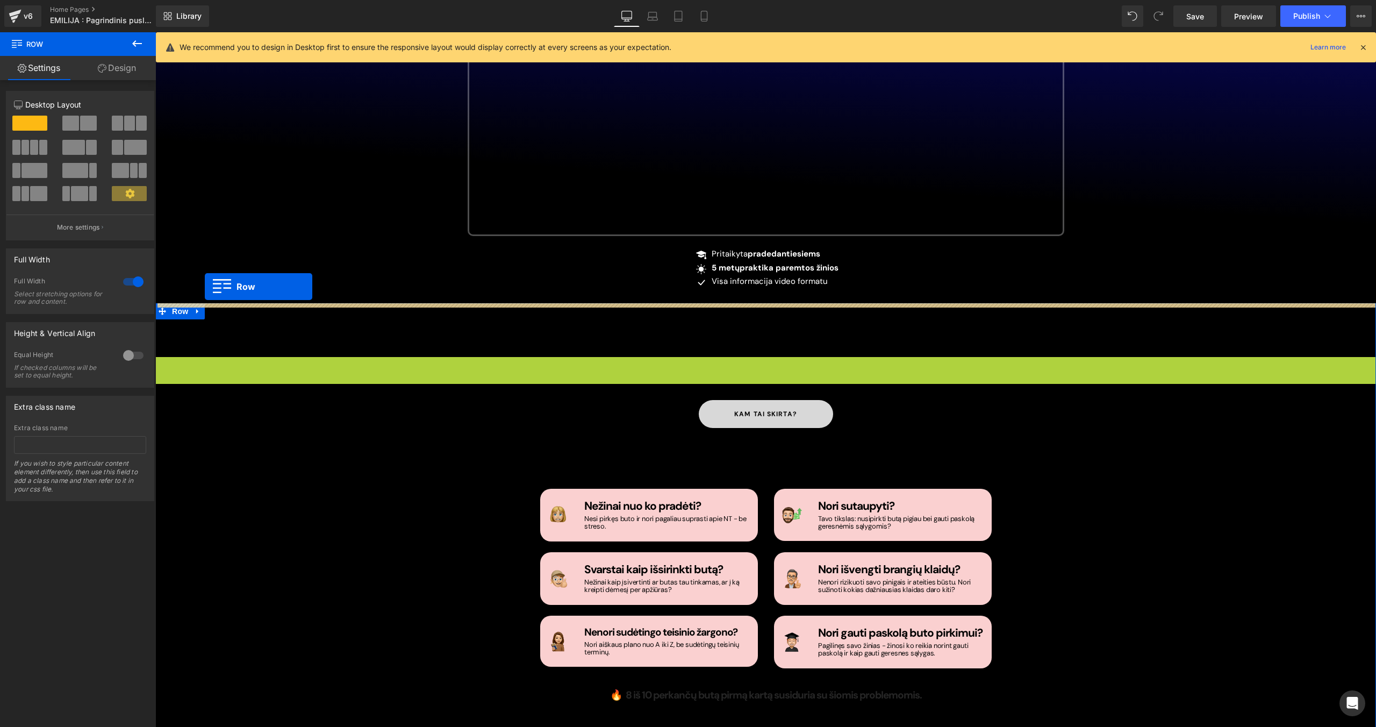
drag, startPoint x: 161, startPoint y: 365, endPoint x: 205, endPoint y: 286, distance: 90.3
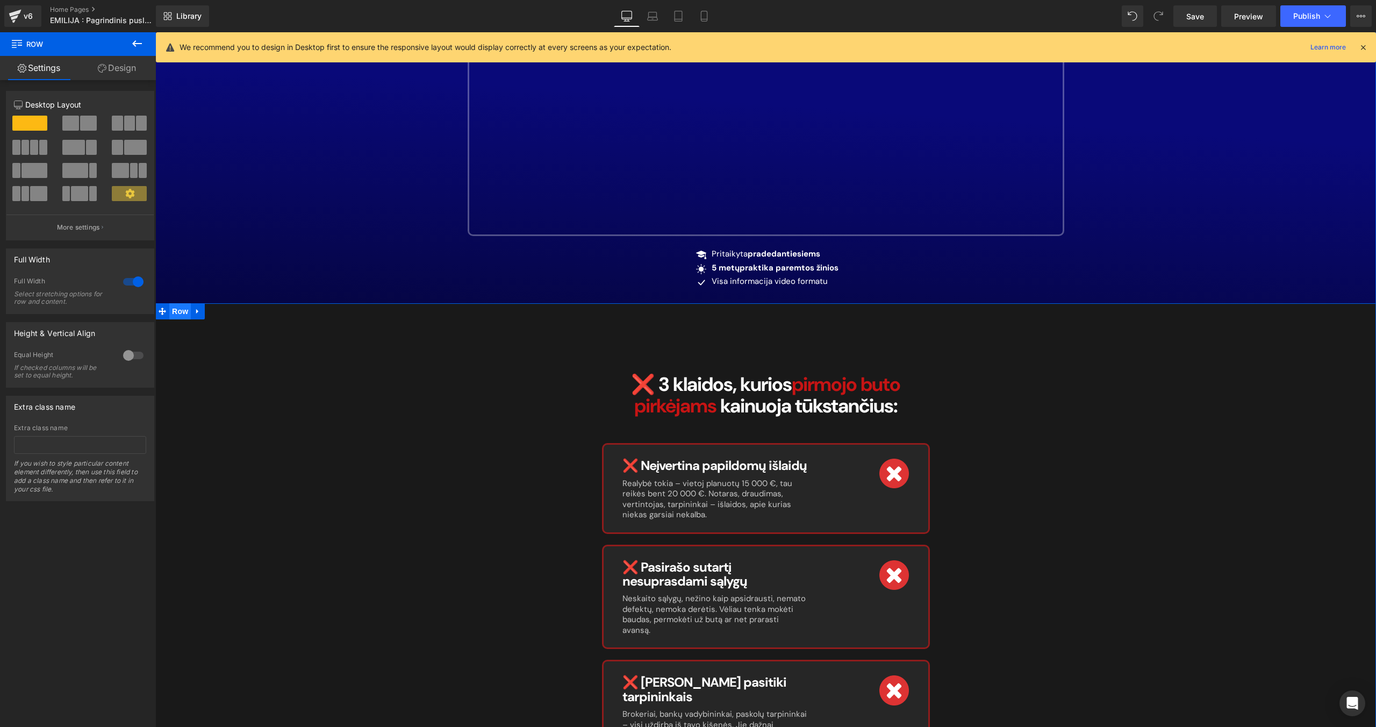
click at [182, 313] on span "Row" at bounding box center [179, 311] width 21 height 16
click at [118, 68] on link "Design" at bounding box center [117, 68] width 78 height 24
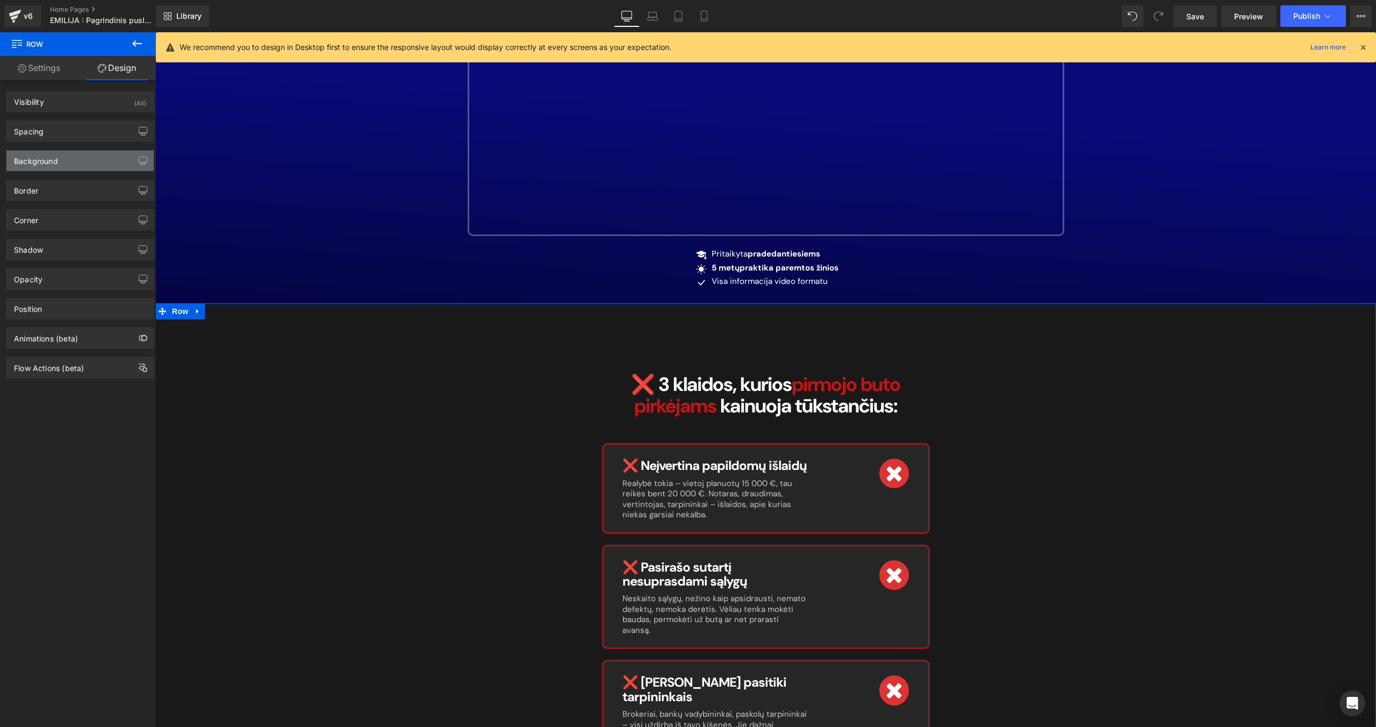
click at [66, 162] on div "Background" at bounding box center [79, 160] width 147 height 20
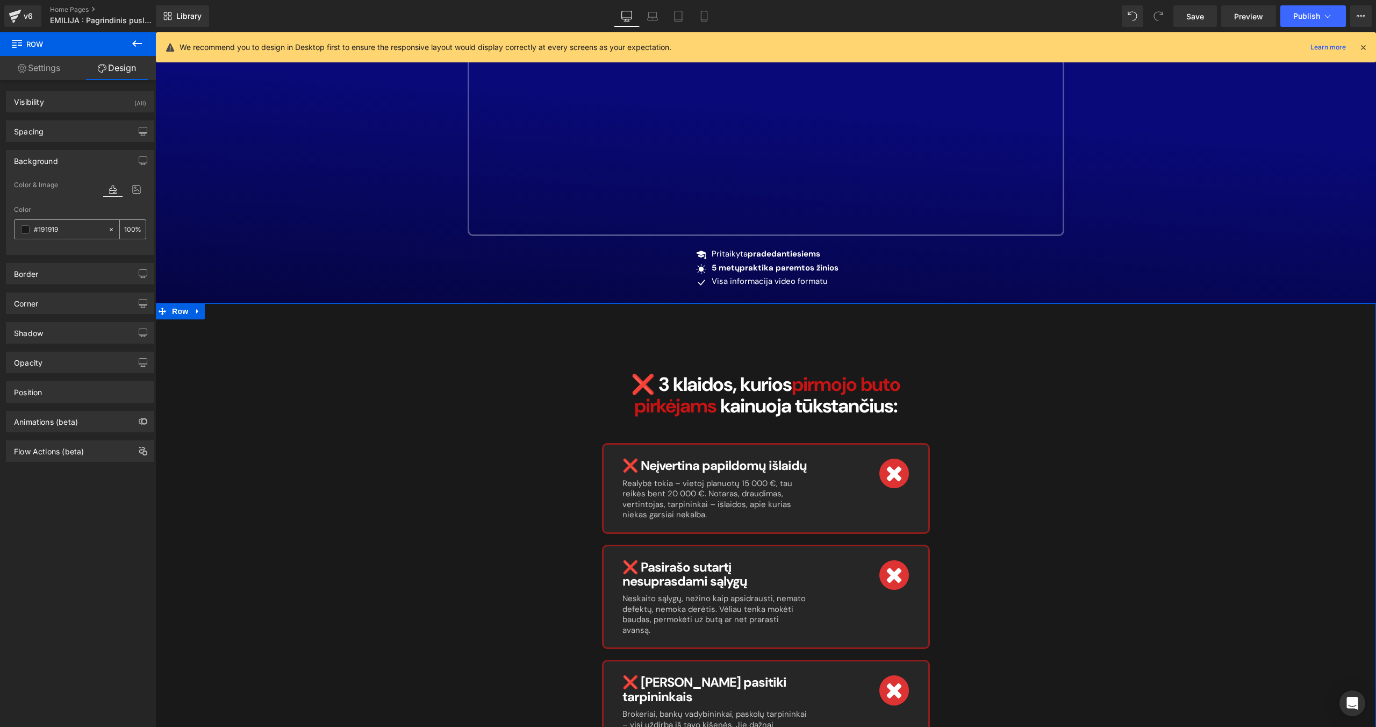
click at [23, 229] on span at bounding box center [25, 229] width 9 height 9
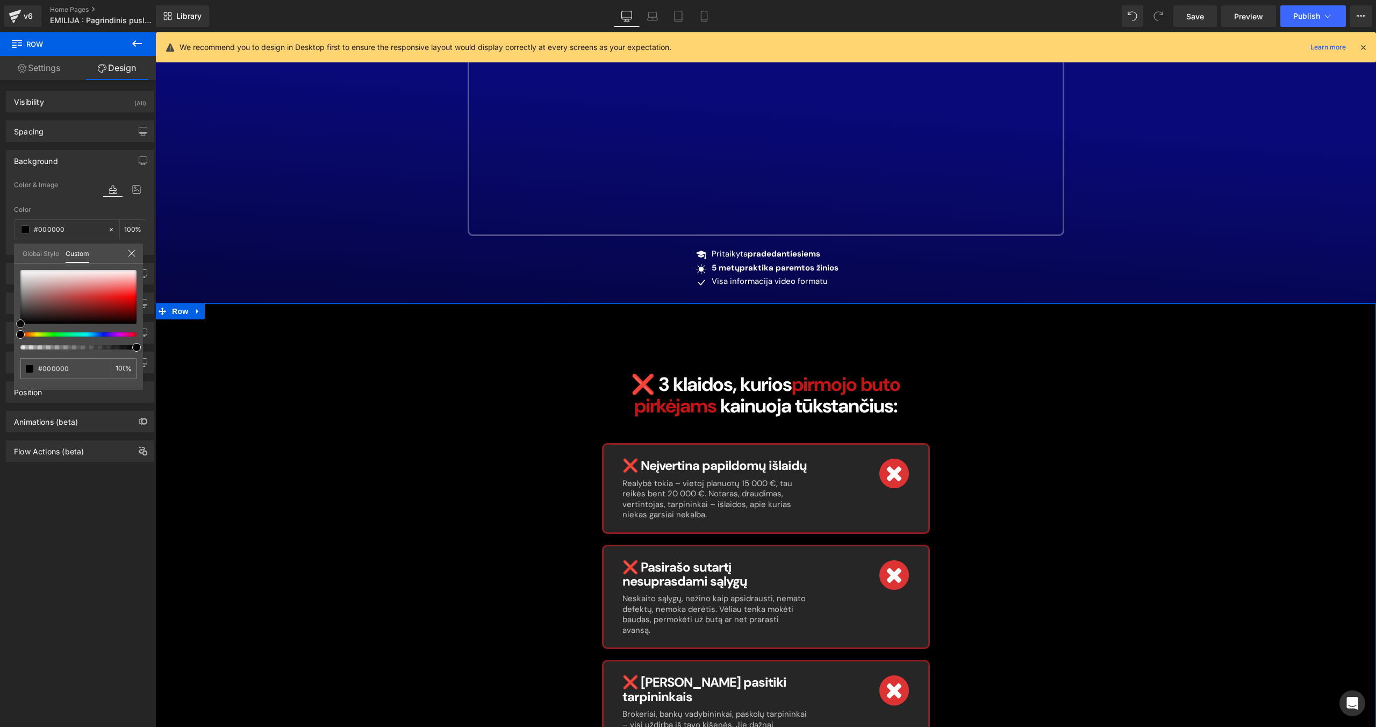
drag, startPoint x: 19, startPoint y: 321, endPoint x: 11, endPoint y: 336, distance: 17.1
click at [11, 255] on div "Background Color & Image color Color #191919 100 % Image Replace Image Upload i…" at bounding box center [80, 198] width 161 height 113
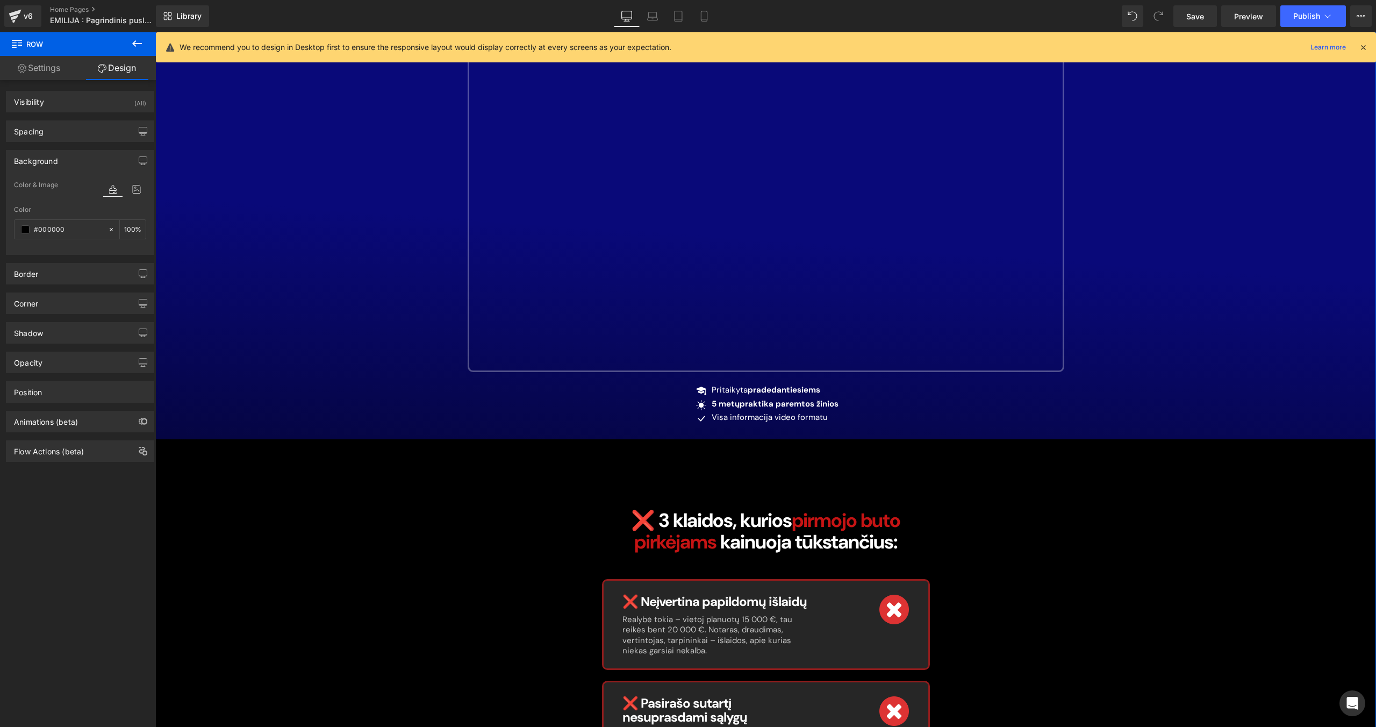
scroll to position [0, 0]
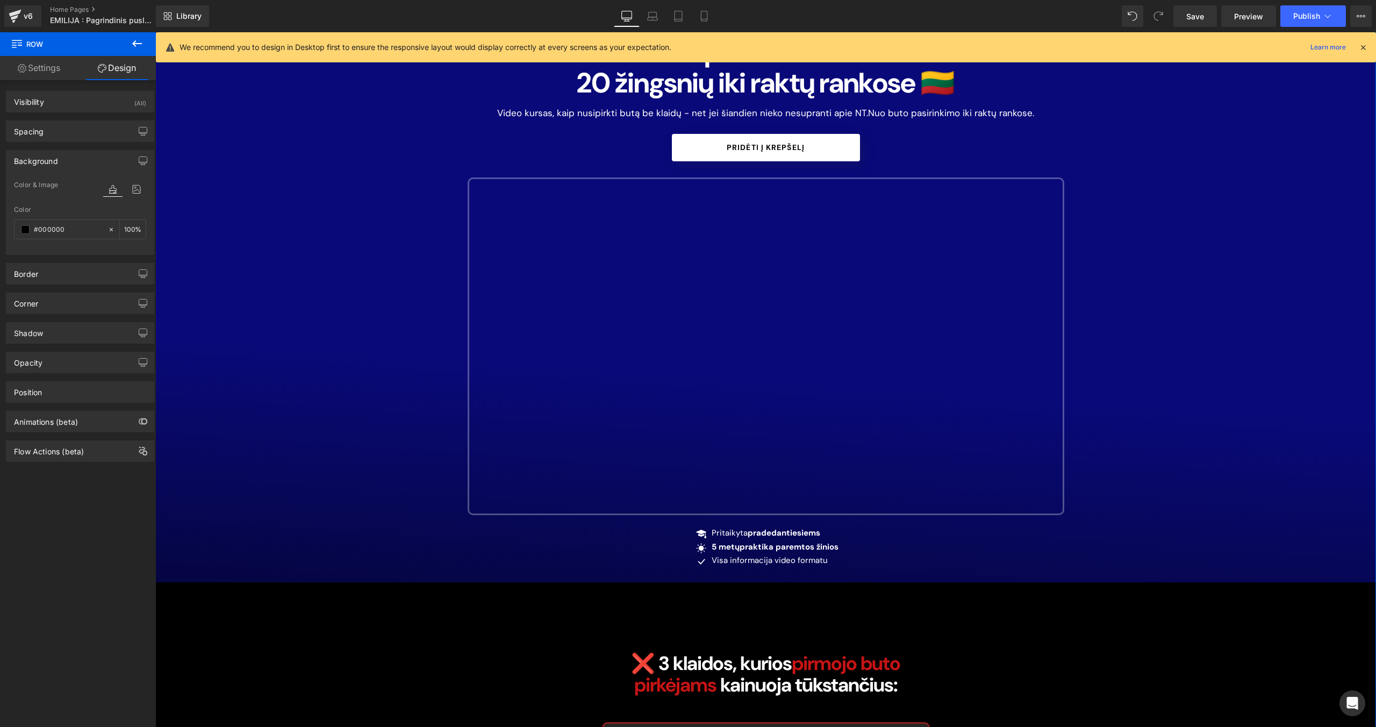
click at [257, 420] on div "#1 NT Kursas Lietuvoje Button Tavo pirmasis butas: 2 0 žingsnių iki raktų ranko…" at bounding box center [765, 585] width 1221 height 1175
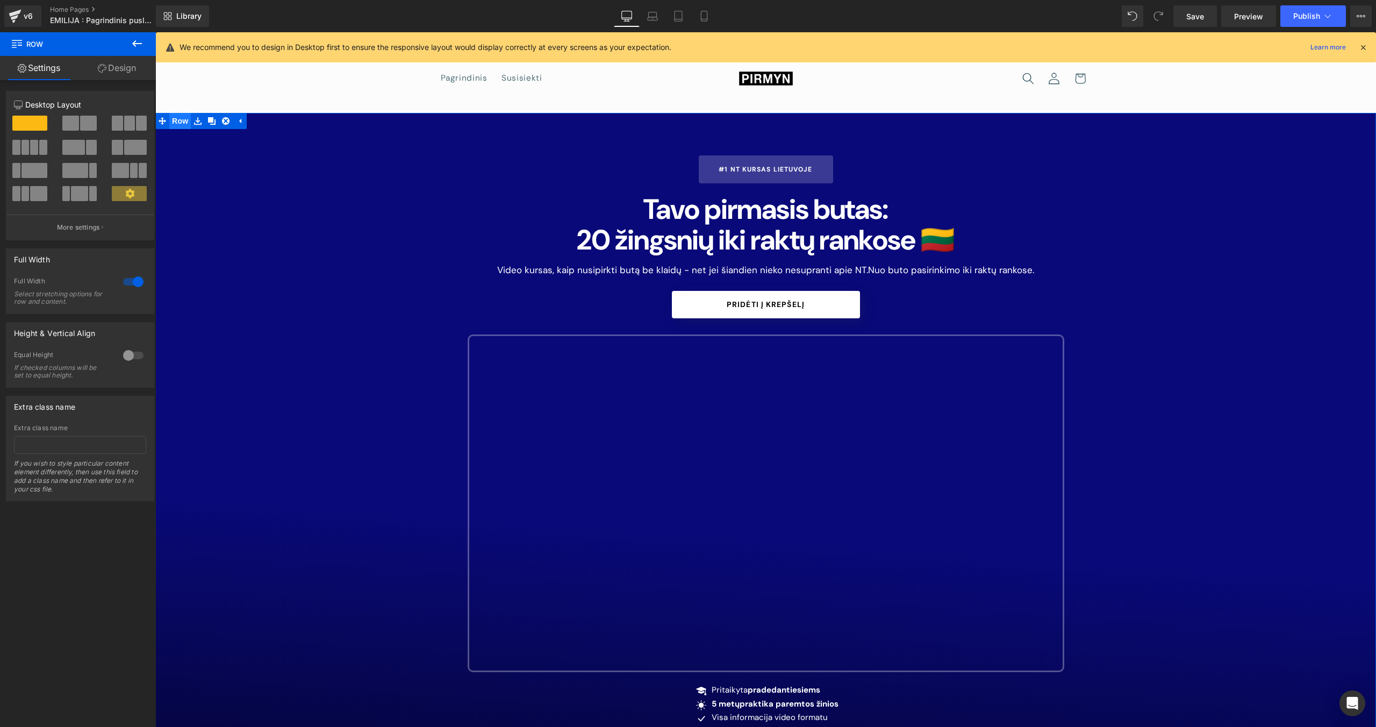
click at [180, 118] on span "Row" at bounding box center [179, 121] width 21 height 16
click at [170, 117] on span "Row" at bounding box center [179, 121] width 21 height 16
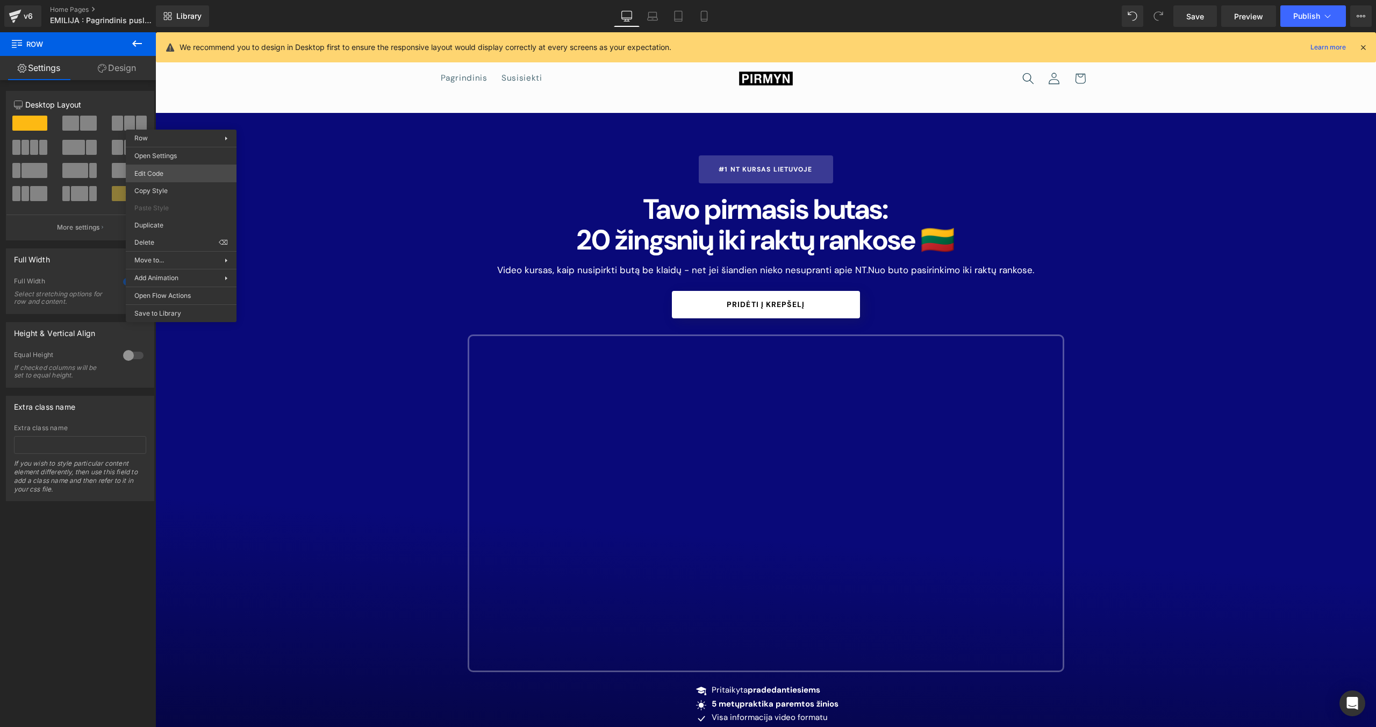
click at [182, 169] on body "Row You are previewing how the will restyle your page. You can not edit Element…" at bounding box center [688, 363] width 1376 height 727
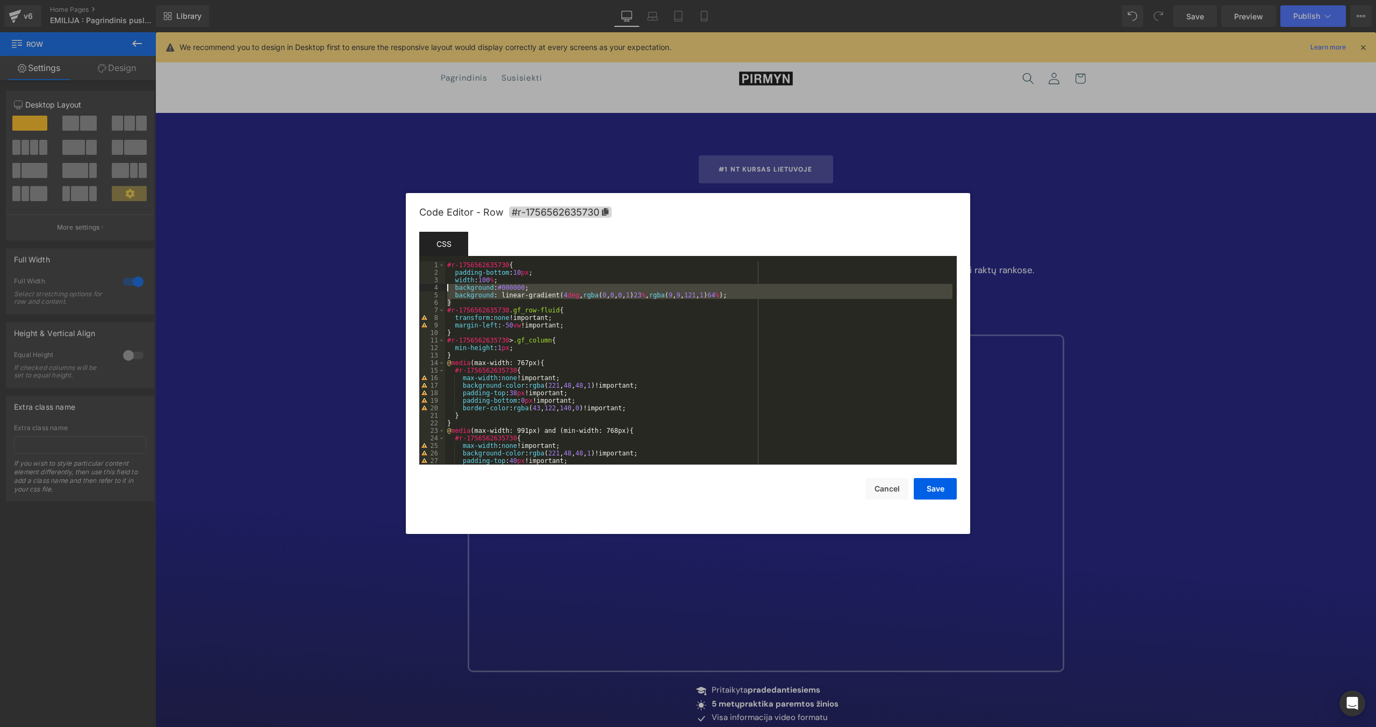
drag, startPoint x: 783, startPoint y: 301, endPoint x: 450, endPoint y: 291, distance: 332.9
click at [449, 291] on div "#r-1756562635730 { padding-bottom : 10 px ; width : 100 % ; background : #00000…" at bounding box center [698, 370] width 507 height 218
click at [450, 291] on div "#r-1756562635730 { padding-bottom : 10 px ; width : 100 % ; background : #00000…" at bounding box center [698, 370] width 507 height 218
drag, startPoint x: 792, startPoint y: 292, endPoint x: 453, endPoint y: 285, distance: 339.7
click at [453, 285] on div "#r-1756562635730 { padding-bottom : 10 px ; width : 100 % ; background : #00000…" at bounding box center [698, 370] width 507 height 218
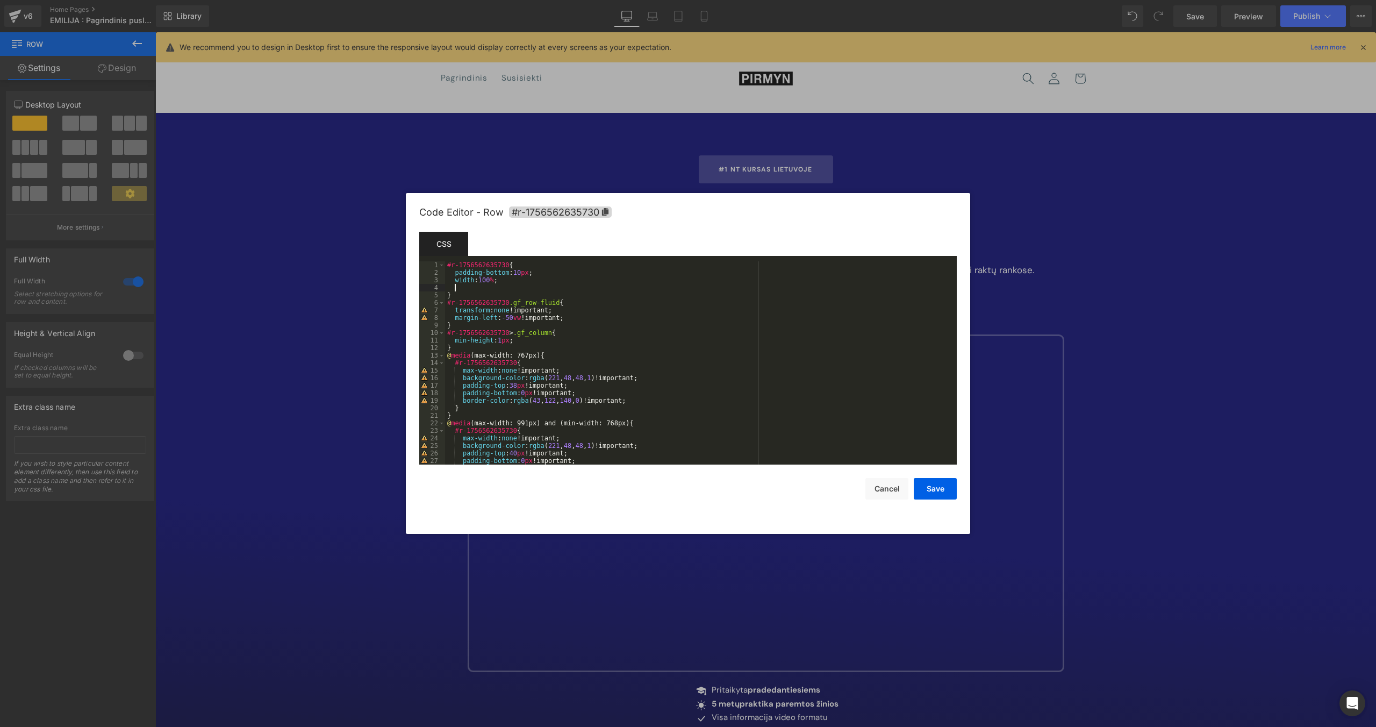
paste textarea
click at [447, 295] on div "#r-1756562635730 { padding-bottom : 10 px ; width : 100 % ; background : #00000…" at bounding box center [698, 370] width 507 height 218
click at [812, 460] on button "Save" at bounding box center [935, 488] width 43 height 21
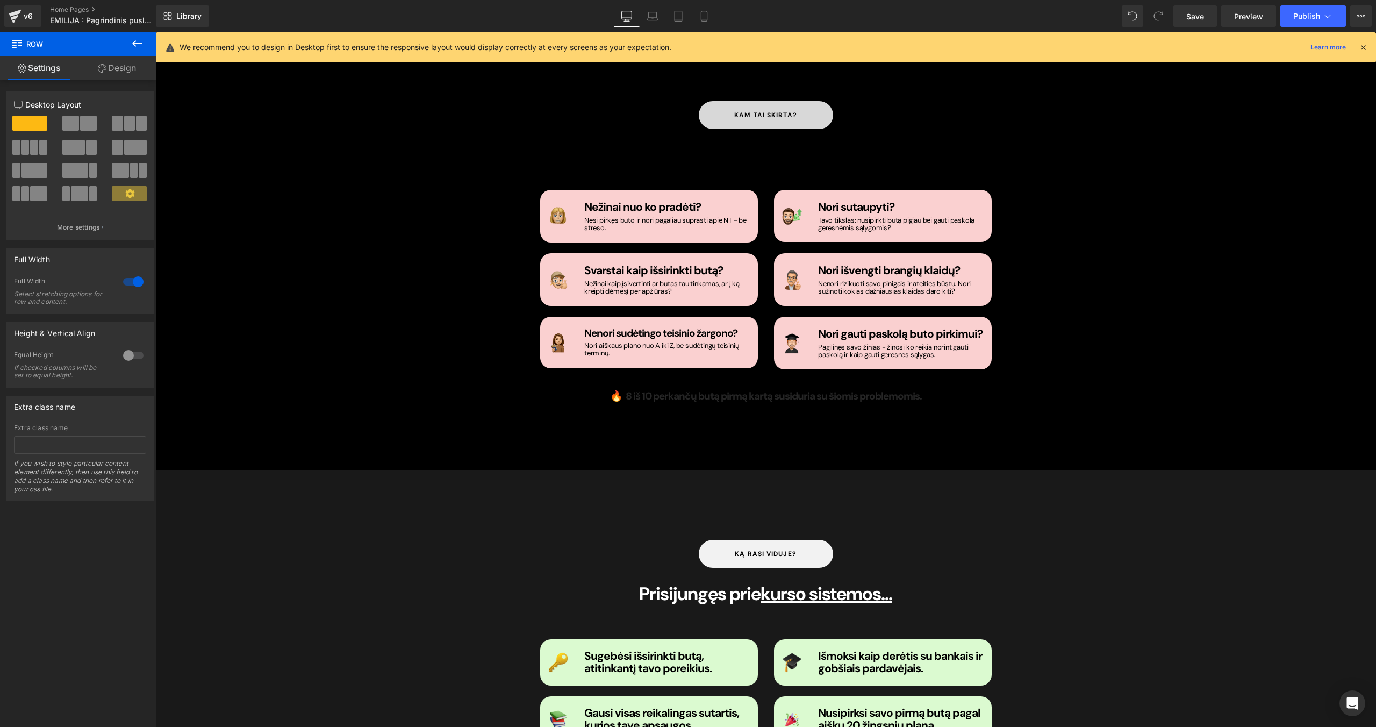
scroll to position [1072, 0]
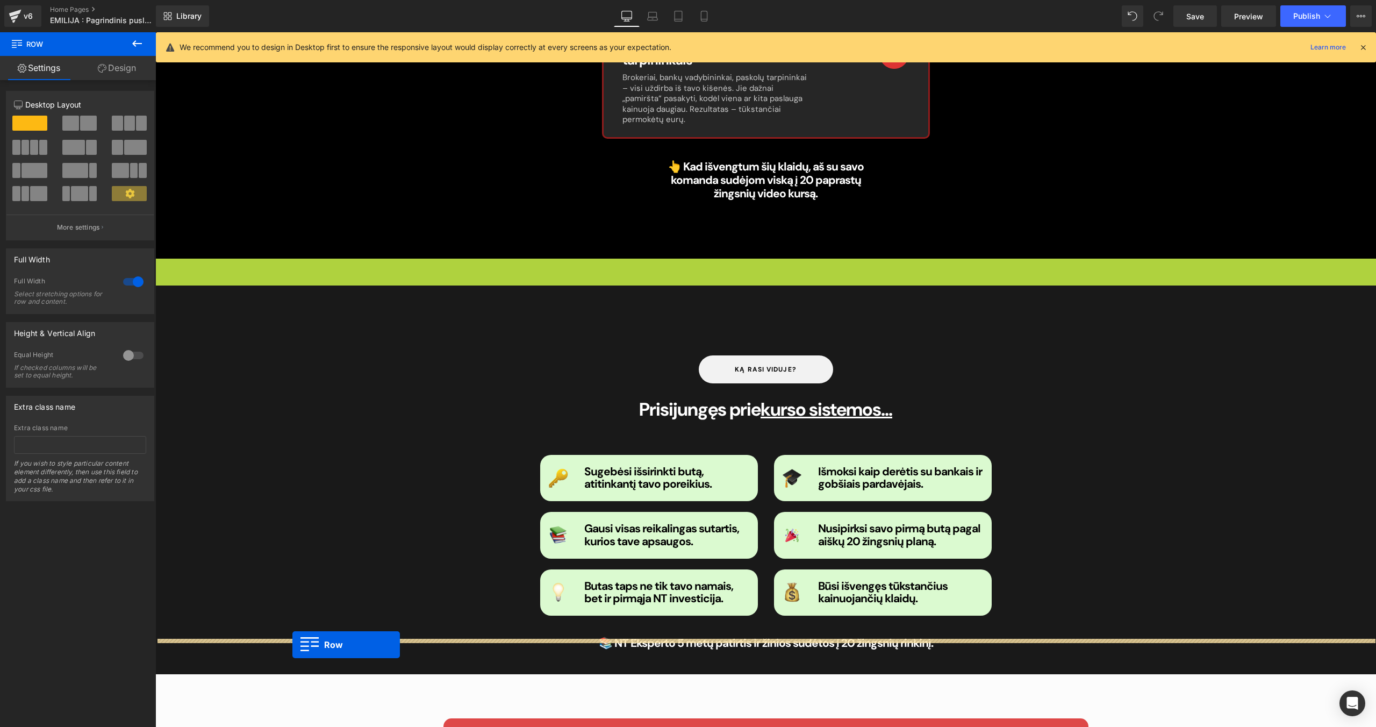
drag, startPoint x: 160, startPoint y: 231, endPoint x: 292, endPoint y: 644, distance: 434.1
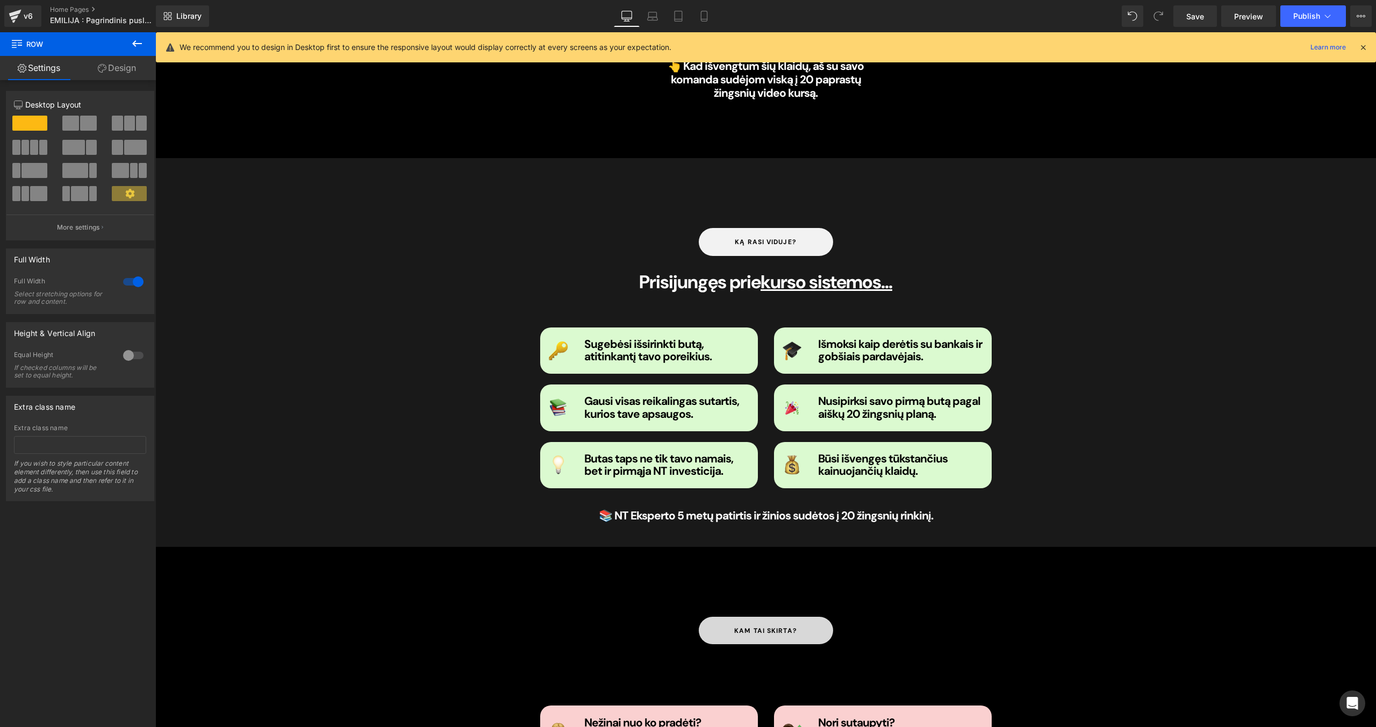
scroll to position [900, 0]
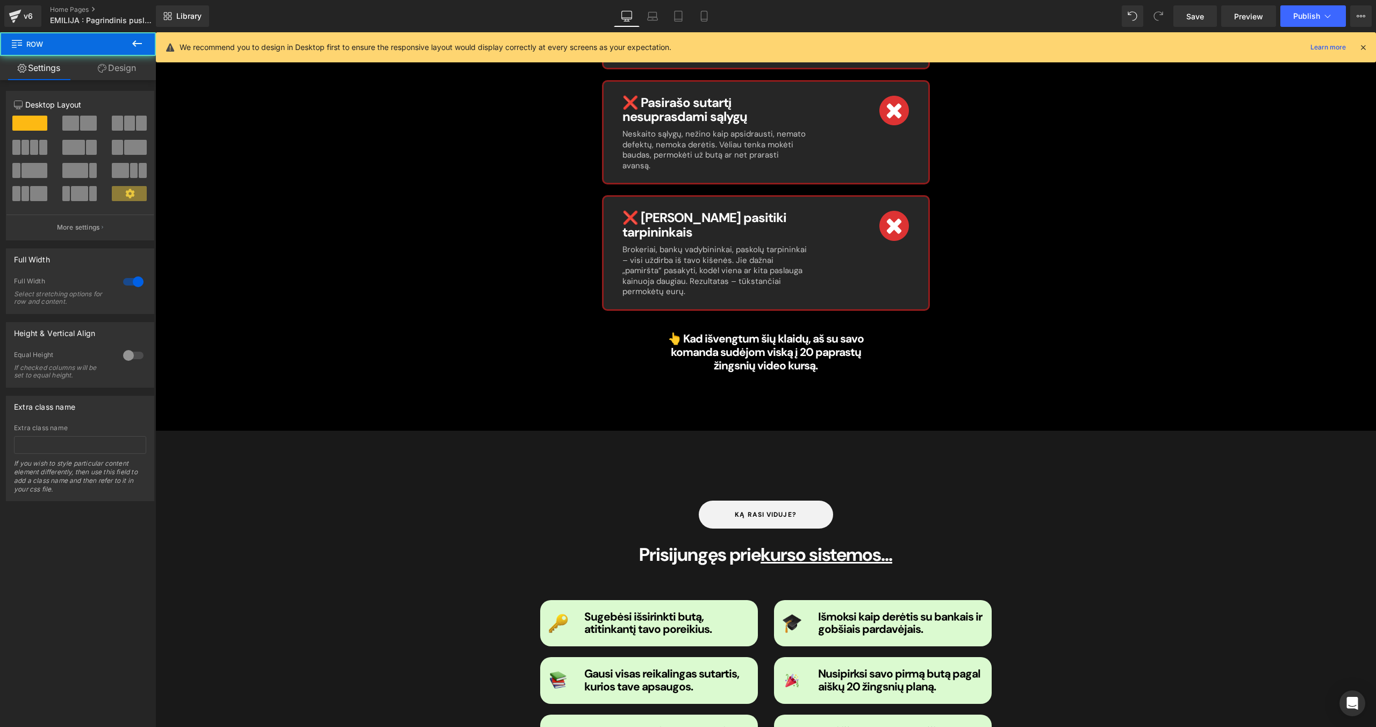
click at [313, 460] on div "[PERSON_NAME] viduje? Button Prisijungęs prie kurso sistemos... Heading Image S…" at bounding box center [765, 648] width 1221 height 329
click at [183, 431] on span "Row" at bounding box center [179, 439] width 21 height 16
click at [121, 68] on link "Design" at bounding box center [117, 68] width 78 height 24
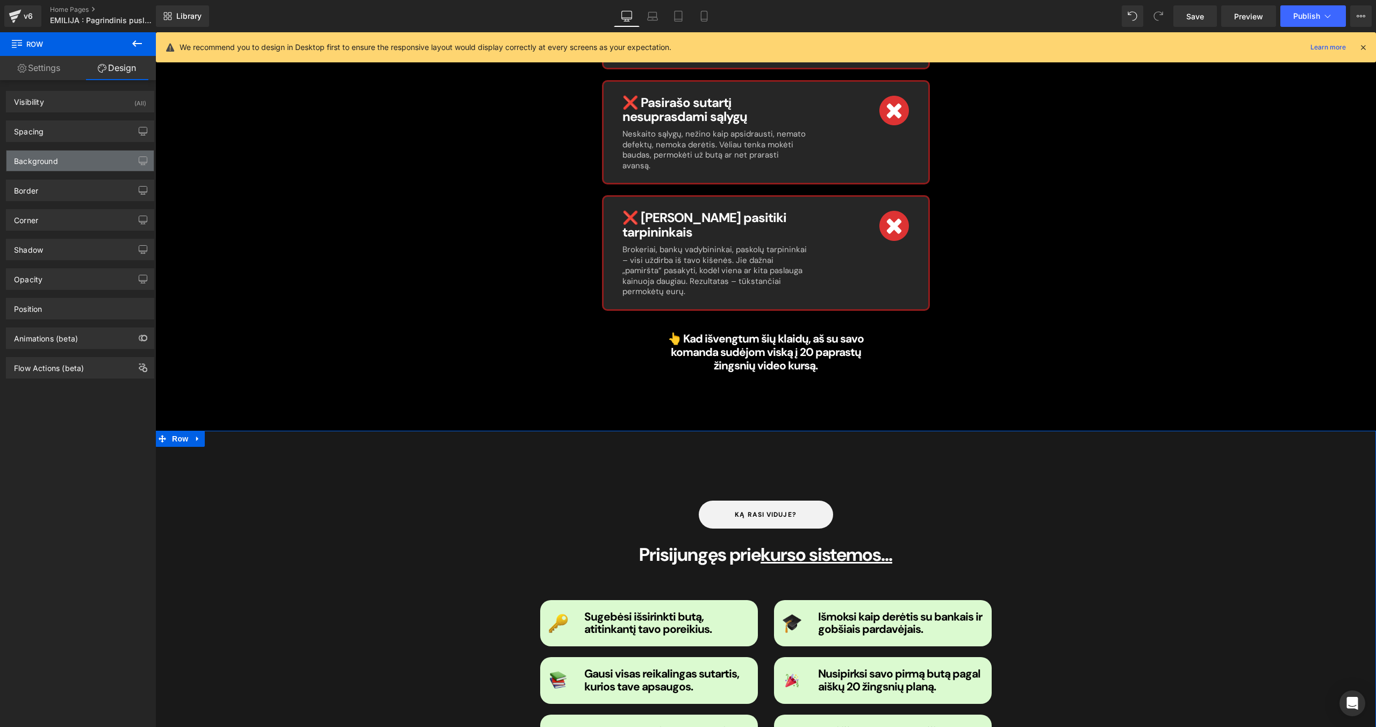
click at [87, 160] on div "Background" at bounding box center [79, 160] width 147 height 20
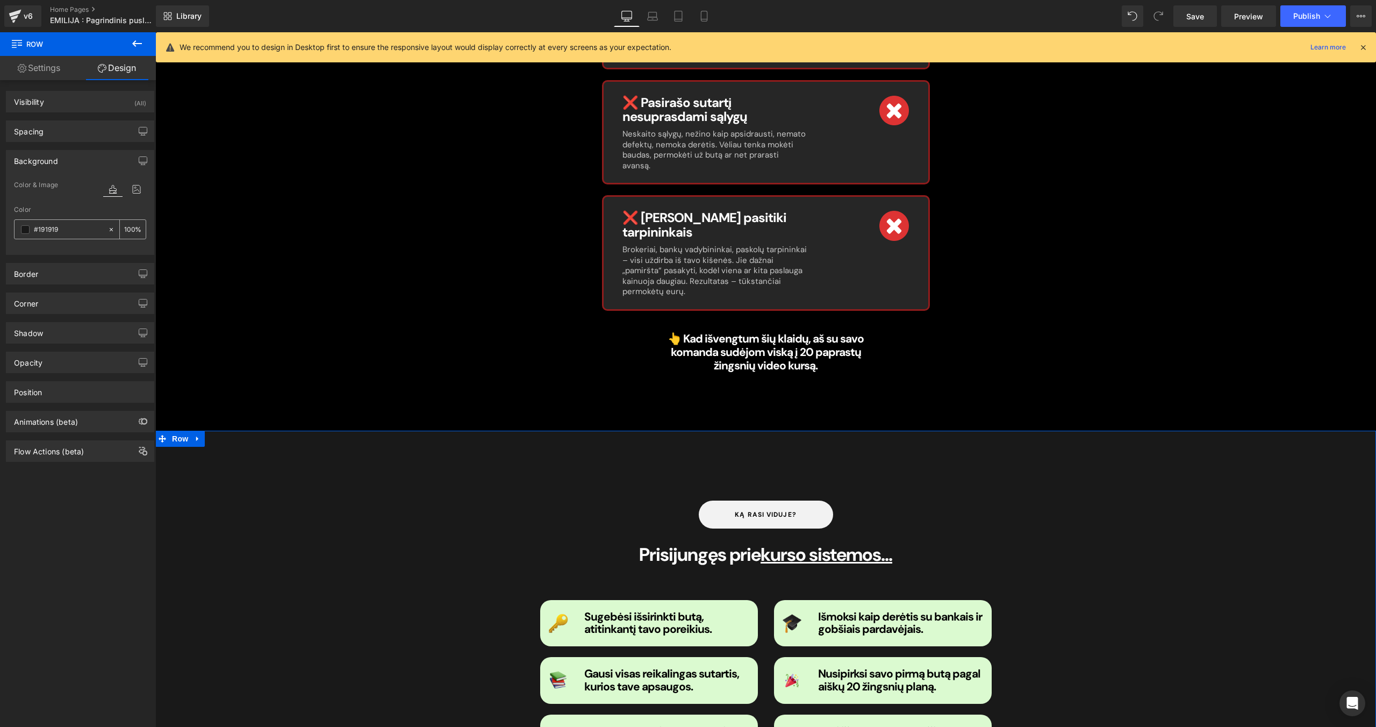
click at [26, 227] on span at bounding box center [25, 229] width 9 height 9
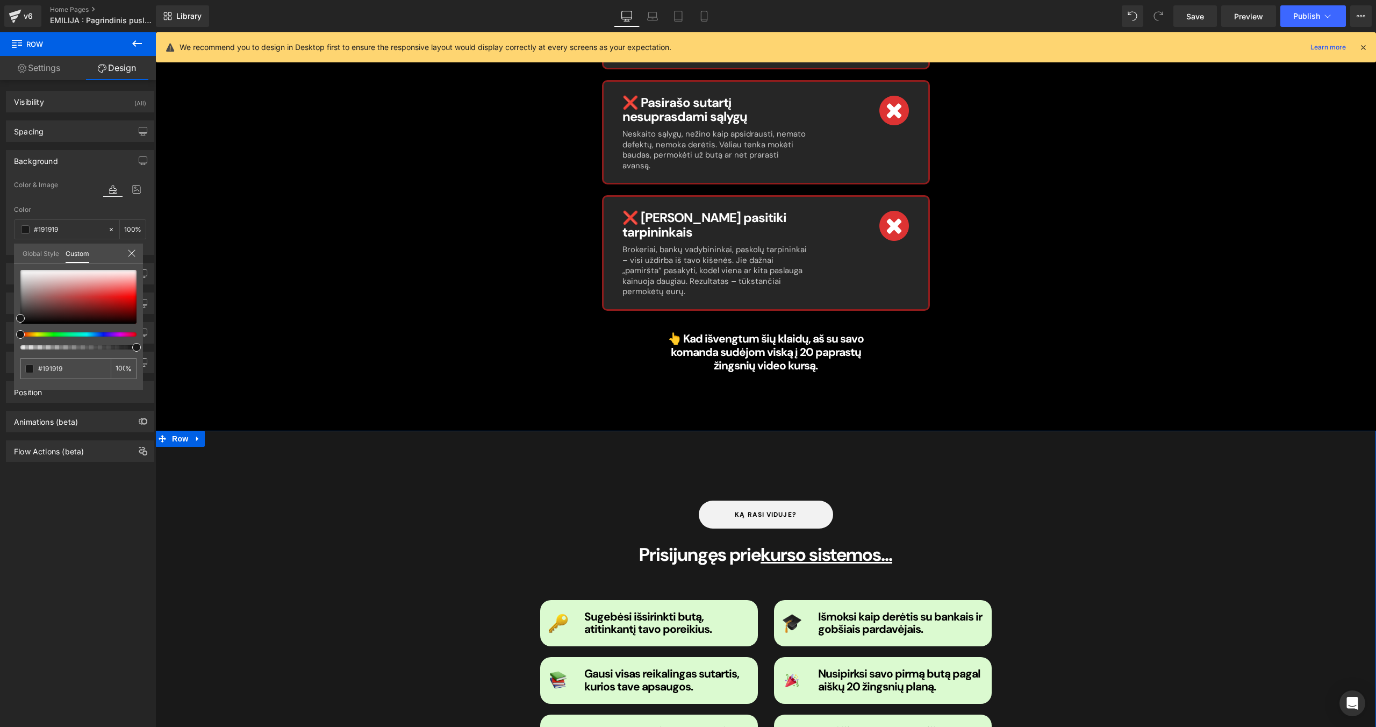
click at [32, 269] on div "#191919 100 %" at bounding box center [78, 269] width 129 height 13
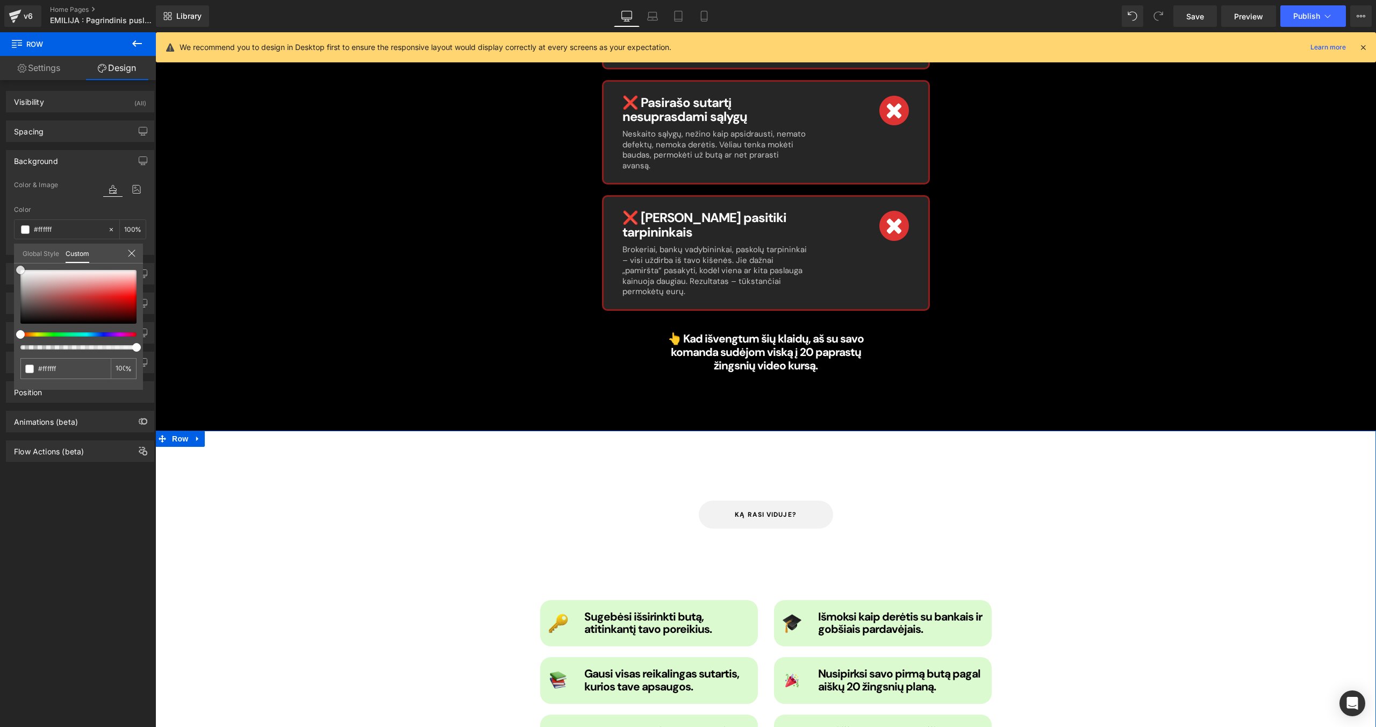
drag, startPoint x: 32, startPoint y: 274, endPoint x: 8, endPoint y: 269, distance: 24.7
click at [8, 255] on div "Background Color & Image color Color #191919 100 % Image Replace Image Upload i…" at bounding box center [80, 198] width 161 height 113
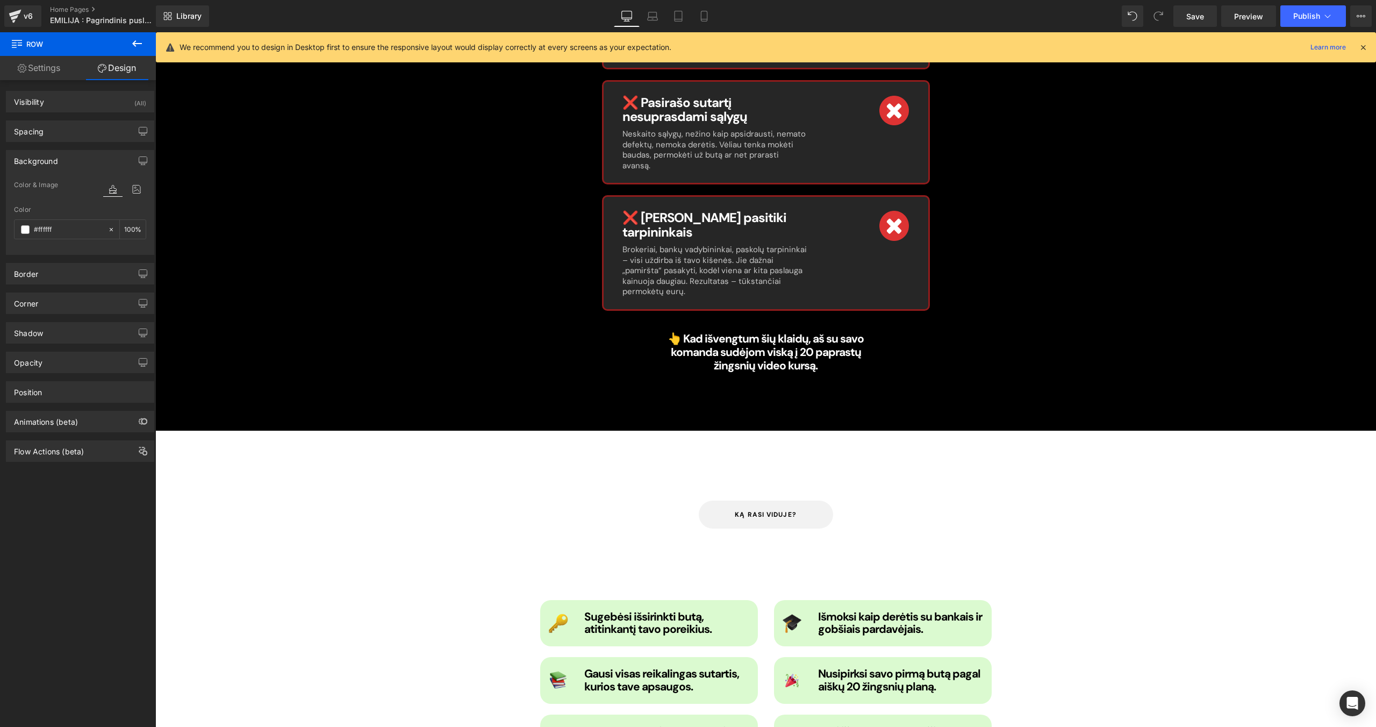
click at [568, 460] on div at bounding box center [766, 563] width 468 height 3
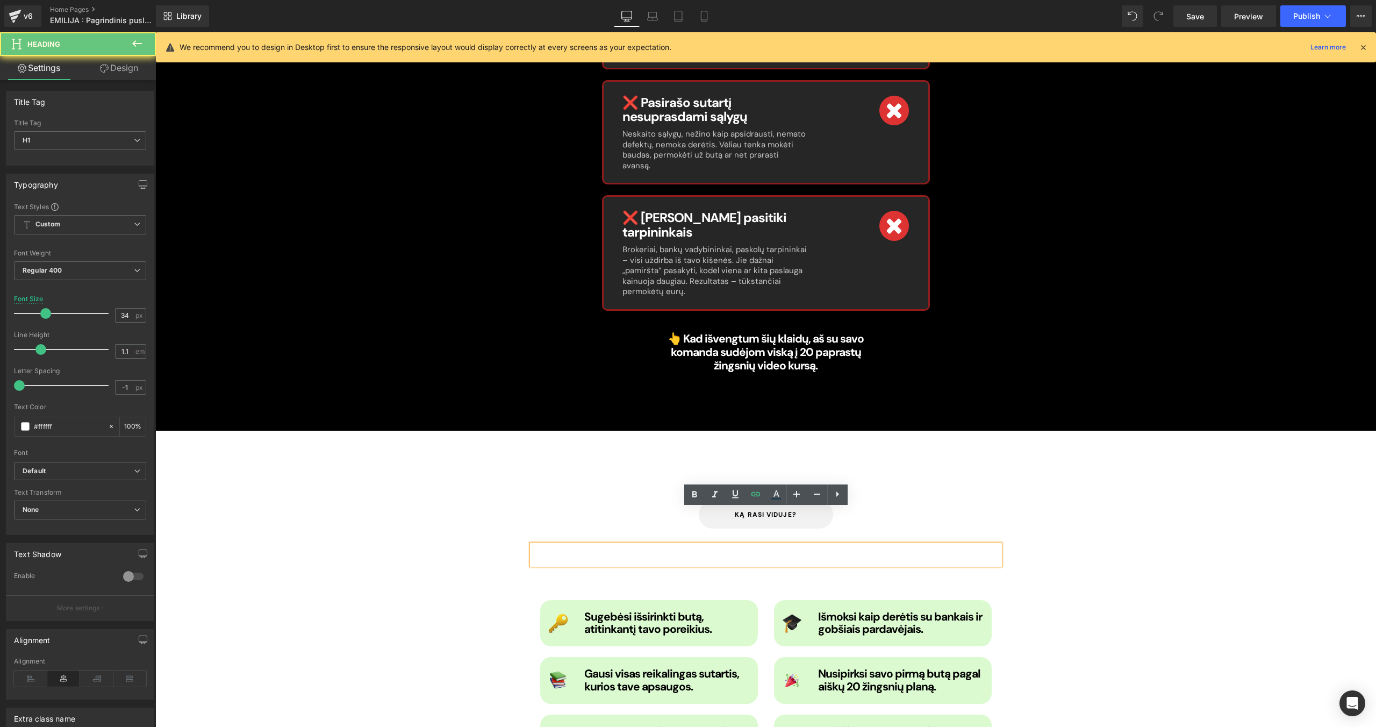
click at [568, 460] on h1 "Prisijungęs prie kurso sistemos..." at bounding box center [766, 554] width 468 height 20
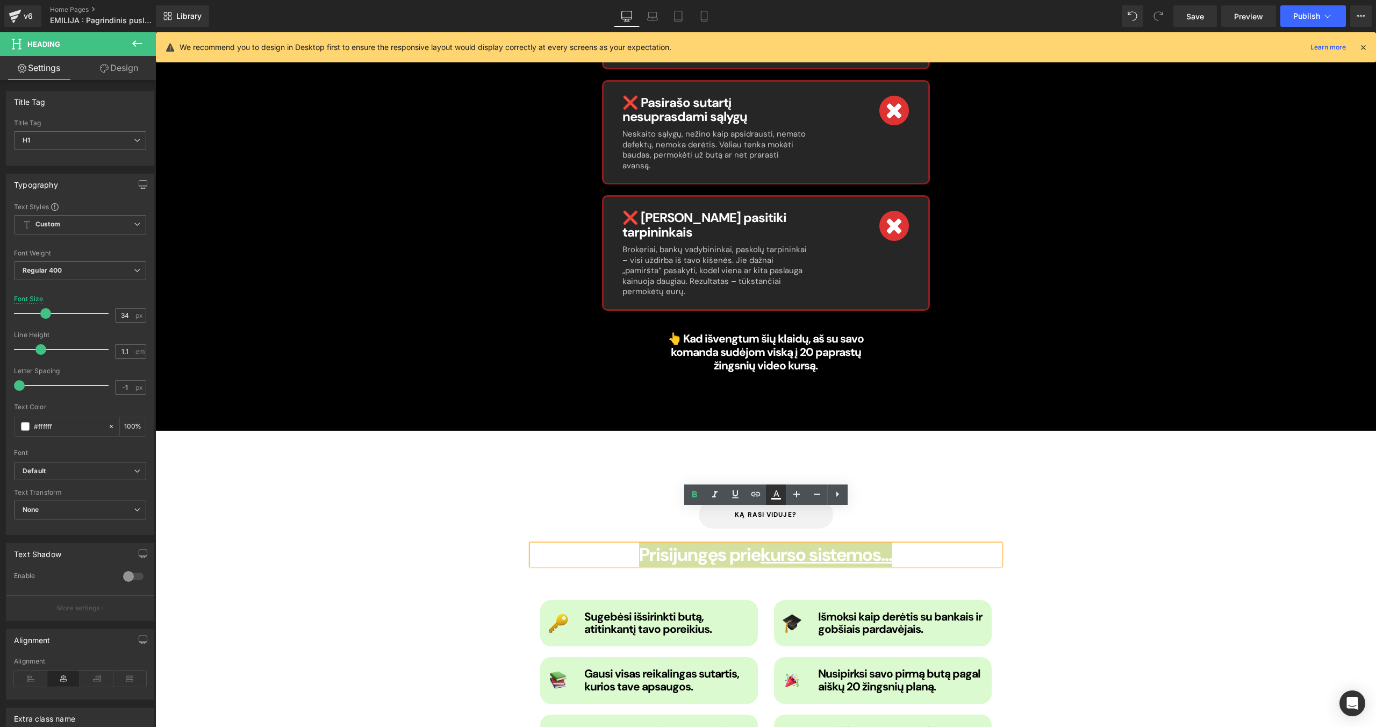
click at [776, 460] on icon at bounding box center [776, 494] width 13 height 13
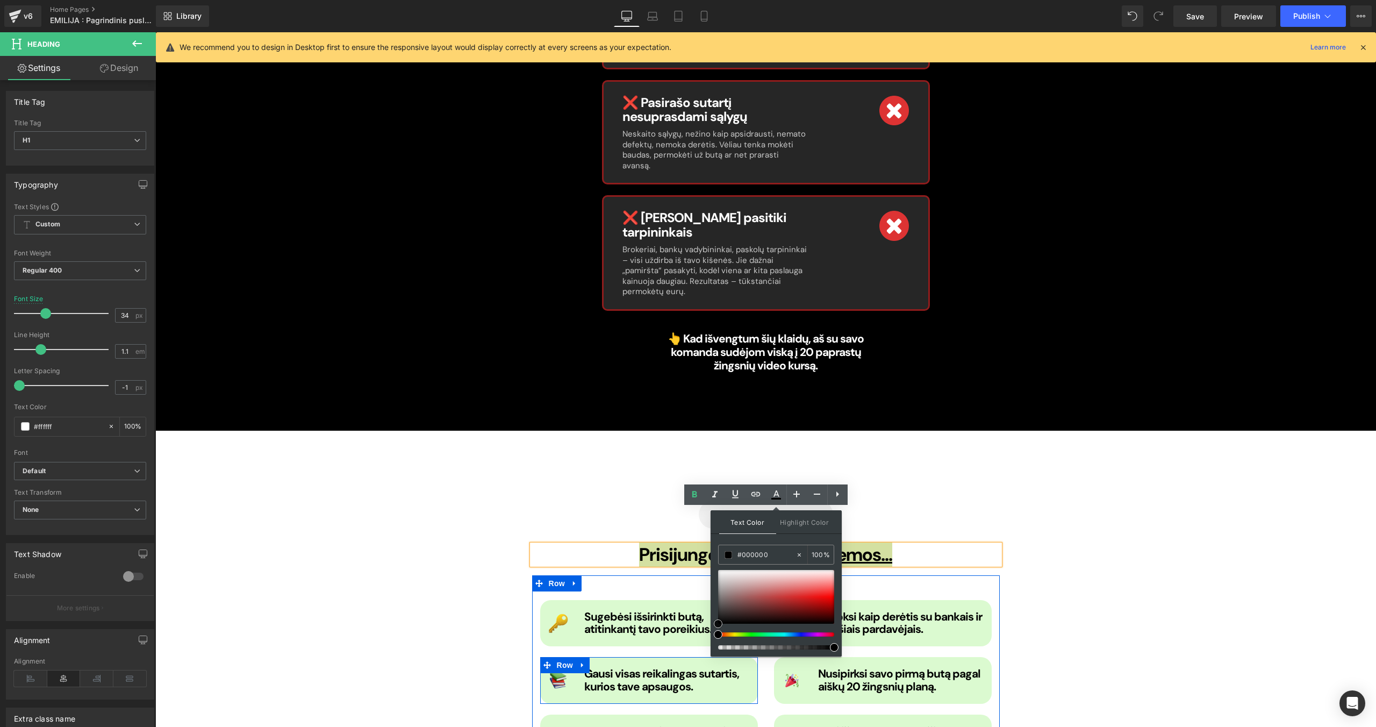
drag, startPoint x: 876, startPoint y: 641, endPoint x: 708, endPoint y: 632, distance: 167.4
click at [533, 460] on div "Image Sugebėsi išsirinkti butą, atitinkantį tavo poreikius. Heading Row Image G…" at bounding box center [766, 670] width 468 height 191
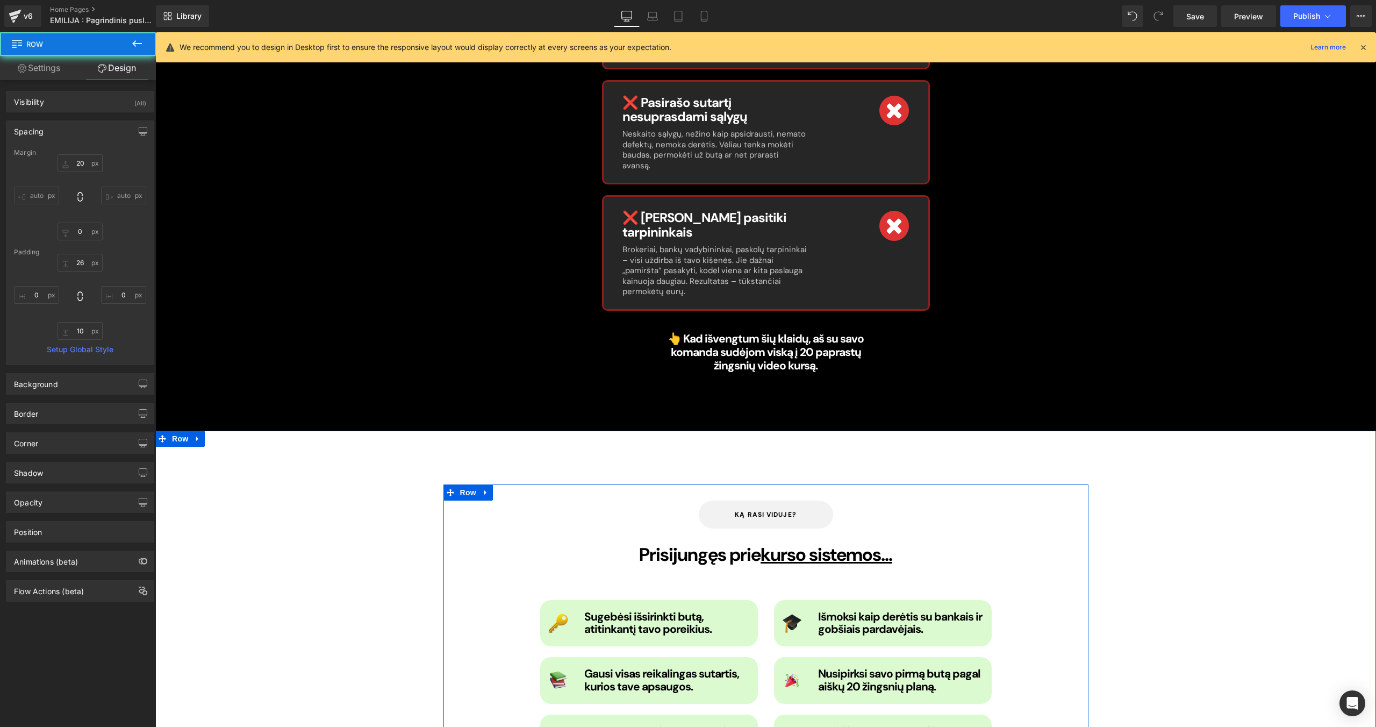
click at [511, 460] on div "[PERSON_NAME] viduje? Button Prisijungęs prie kurso sistemos... Heading Image S…" at bounding box center [765, 648] width 645 height 329
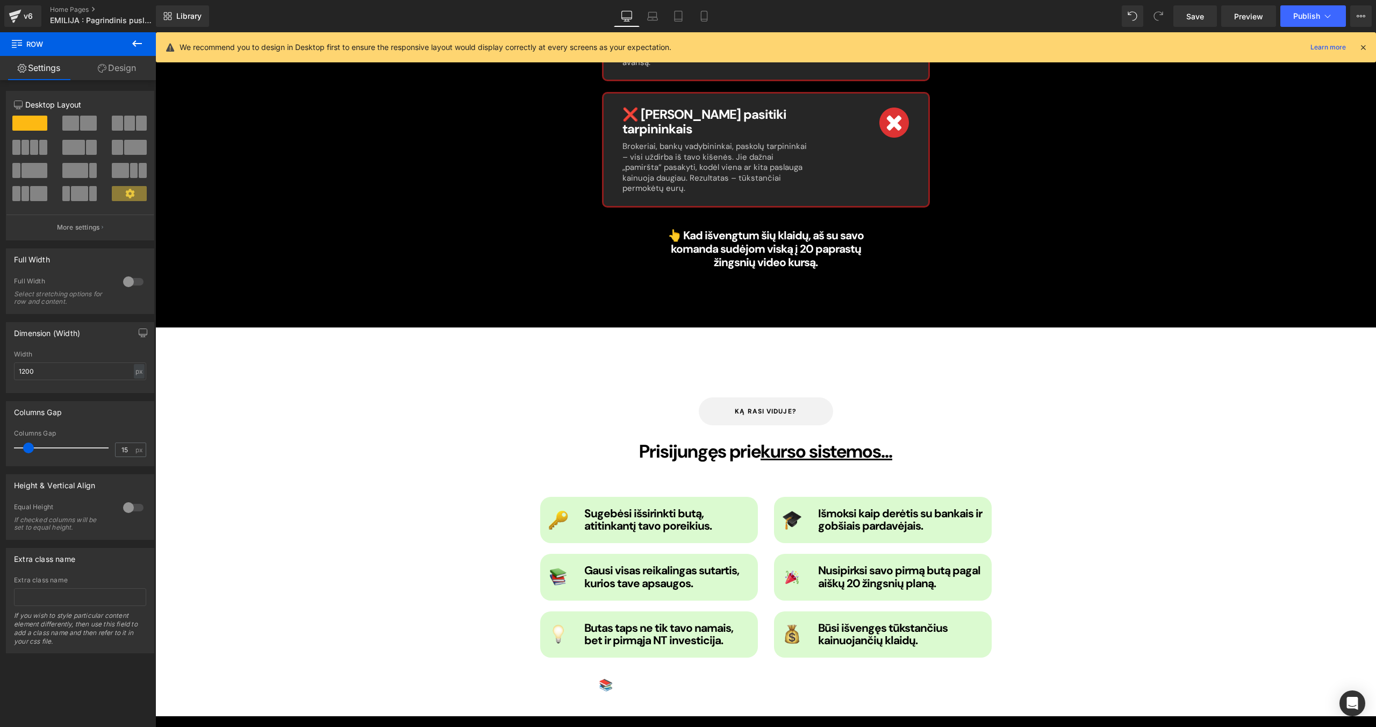
scroll to position [1008, 0]
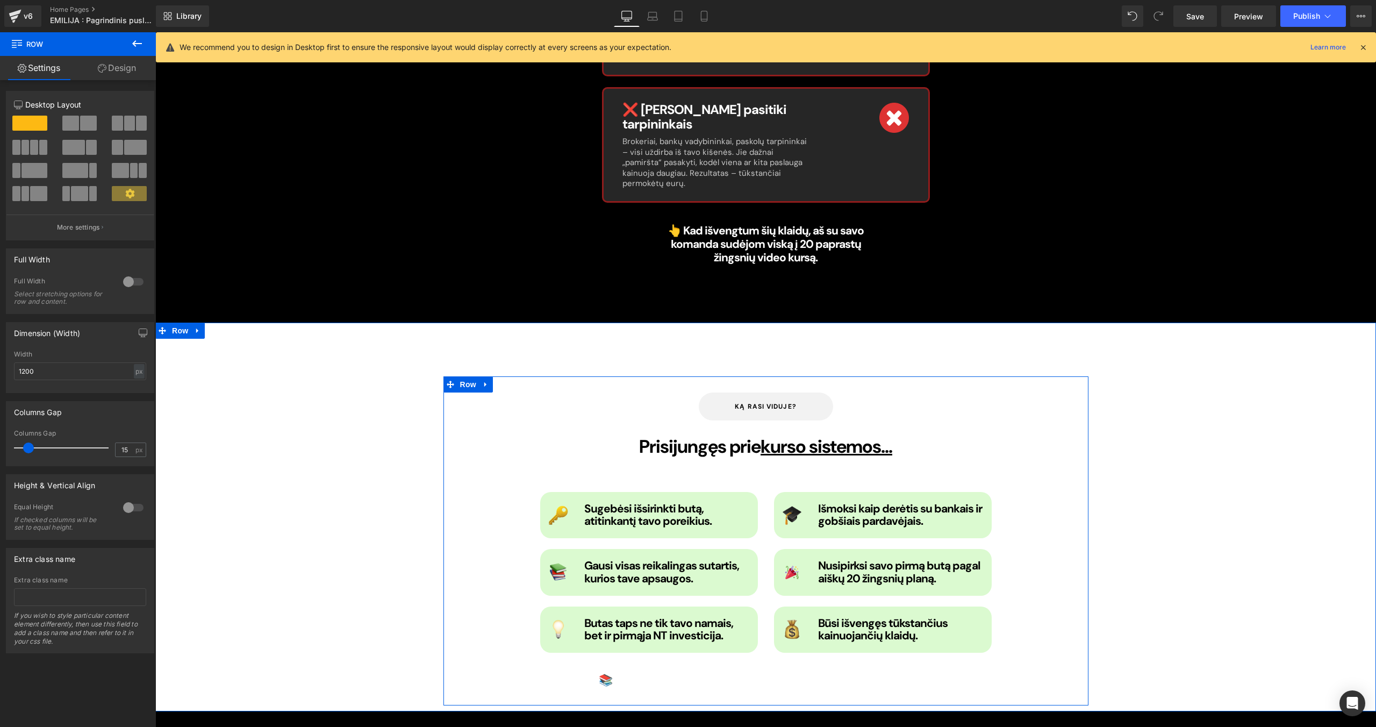
click at [155, 32] on div at bounding box center [155, 32] width 0 height 0
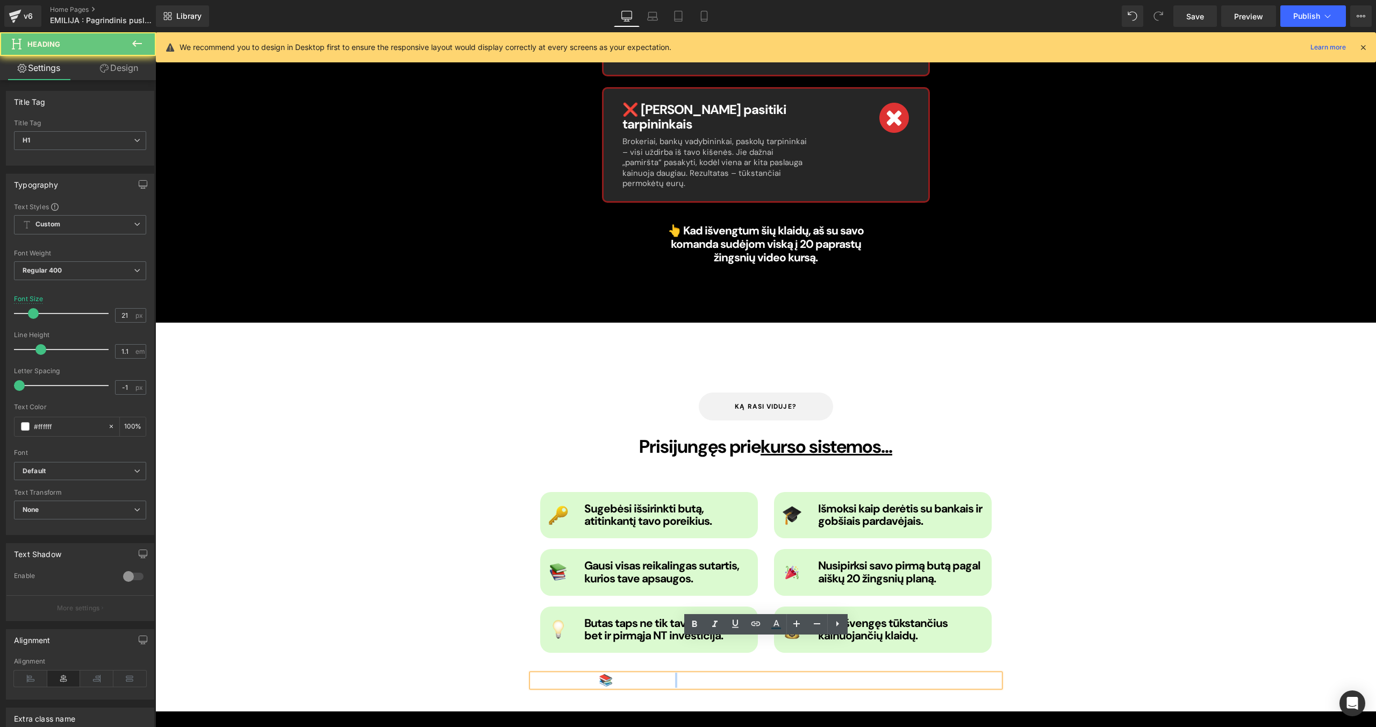
click at [676, 460] on strong "📚 NT Eksperto 5 metų patirtis ir žinios sudėtos į 20 žingsnių rinkinį." at bounding box center [766, 679] width 334 height 15
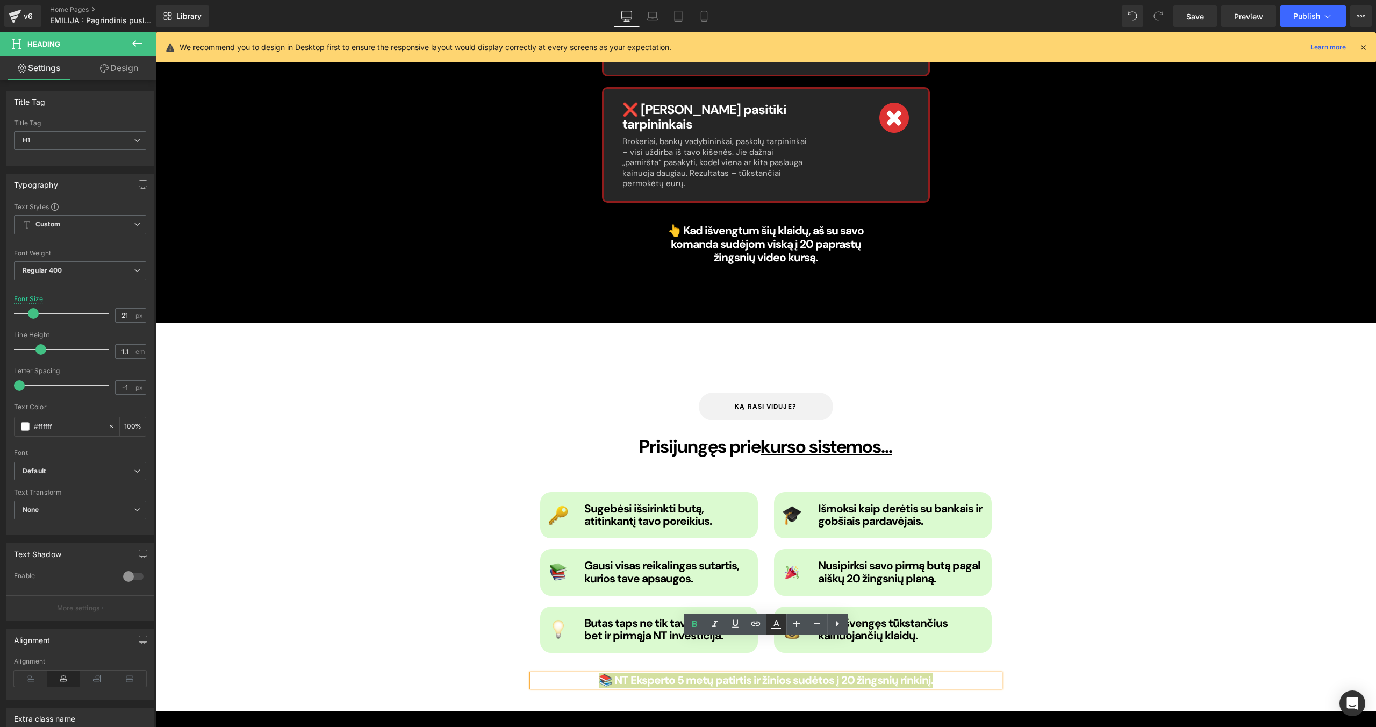
click at [779, 460] on icon at bounding box center [776, 624] width 13 height 13
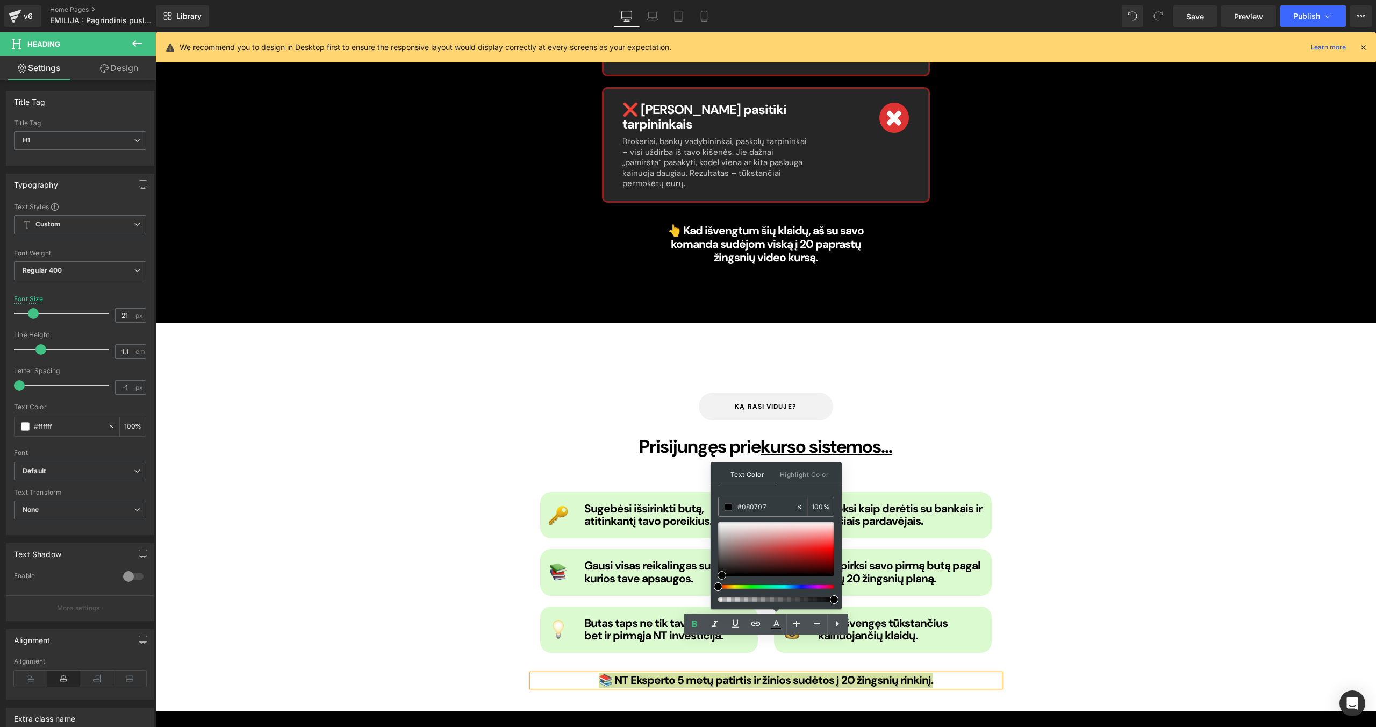
drag, startPoint x: 727, startPoint y: 574, endPoint x: 716, endPoint y: 577, distance: 10.6
click at [718, 460] on div at bounding box center [776, 549] width 116 height 54
click at [474, 460] on div "[PERSON_NAME] viduje? Button Prisijungęs prie kurso sistemos... Heading Image S…" at bounding box center [765, 540] width 645 height 329
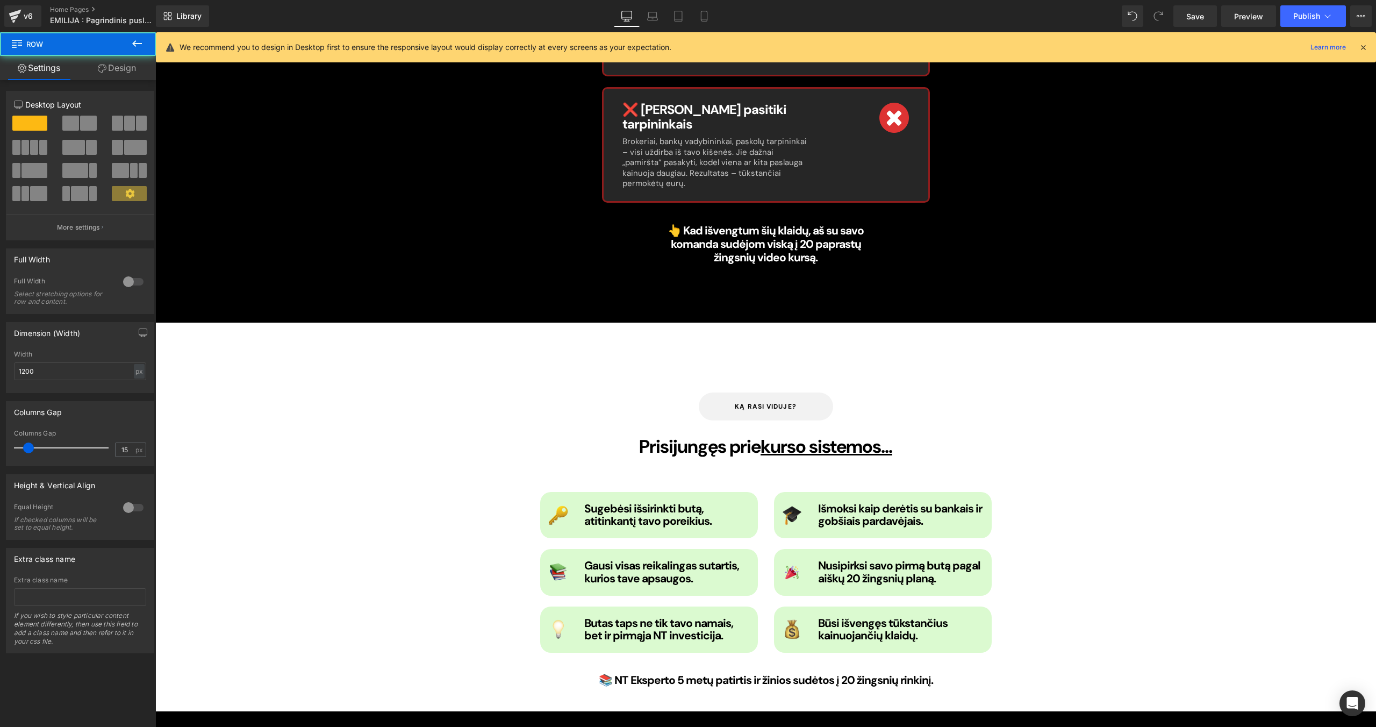
click at [705, 329] on div "[PERSON_NAME] viduje? Button Prisijungęs prie kurso sistemos... Heading Image S…" at bounding box center [765, 516] width 1221 height 389
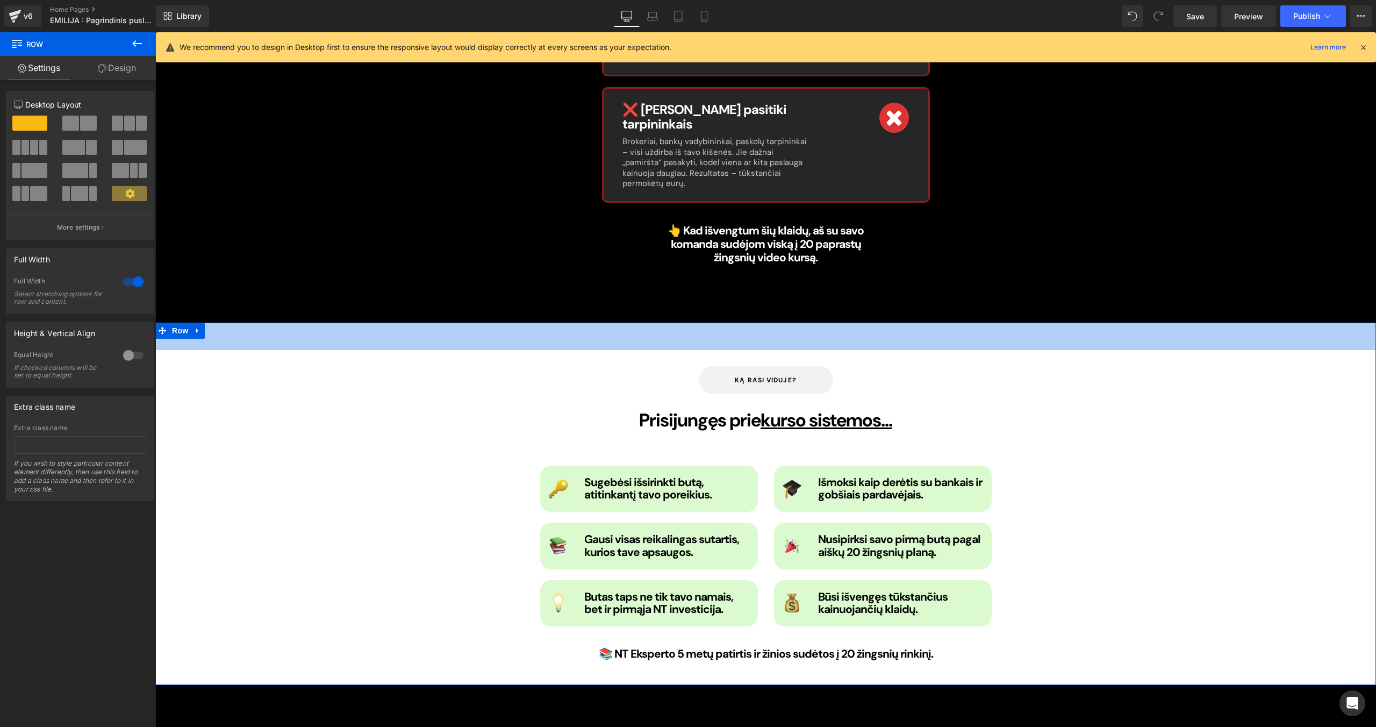
drag, startPoint x: 712, startPoint y: 289, endPoint x: 713, endPoint y: 263, distance: 25.8
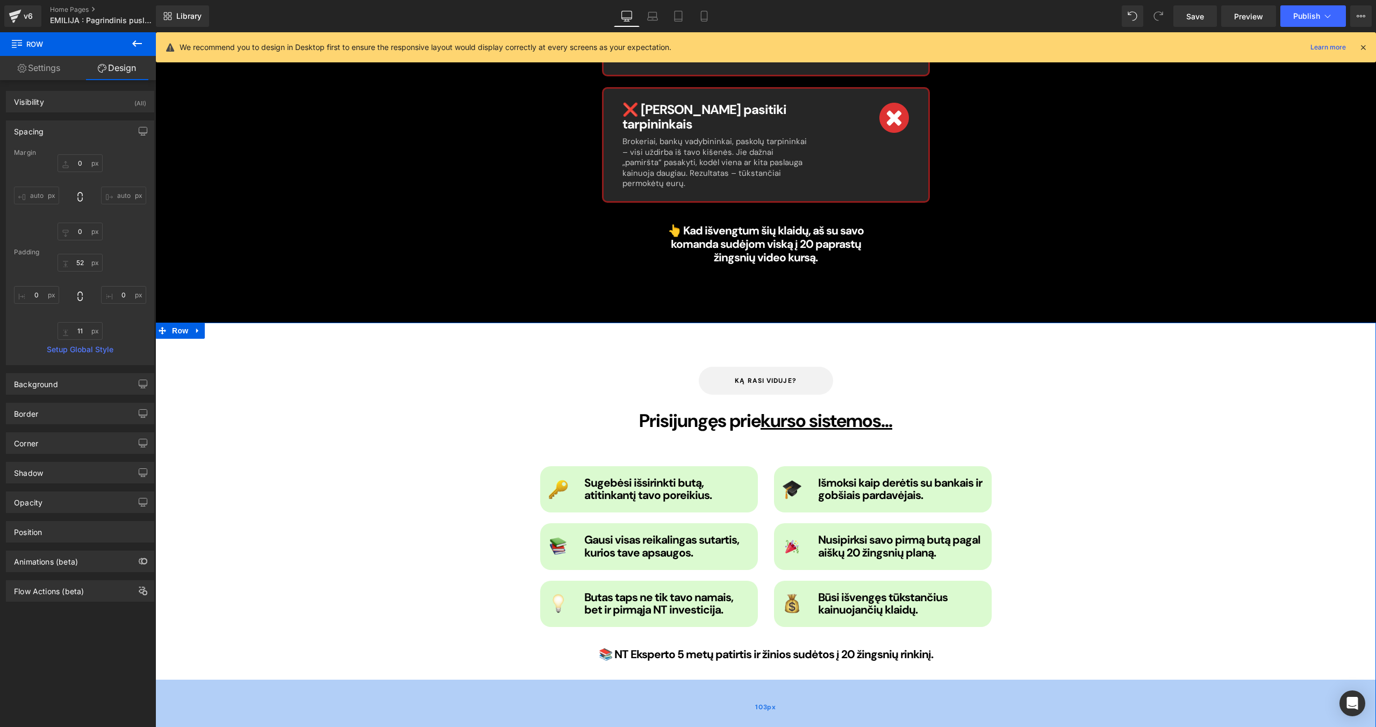
drag, startPoint x: 531, startPoint y: 645, endPoint x: 526, endPoint y: 695, distance: 50.3
click at [526, 460] on div "103px" at bounding box center [765, 706] width 1221 height 55
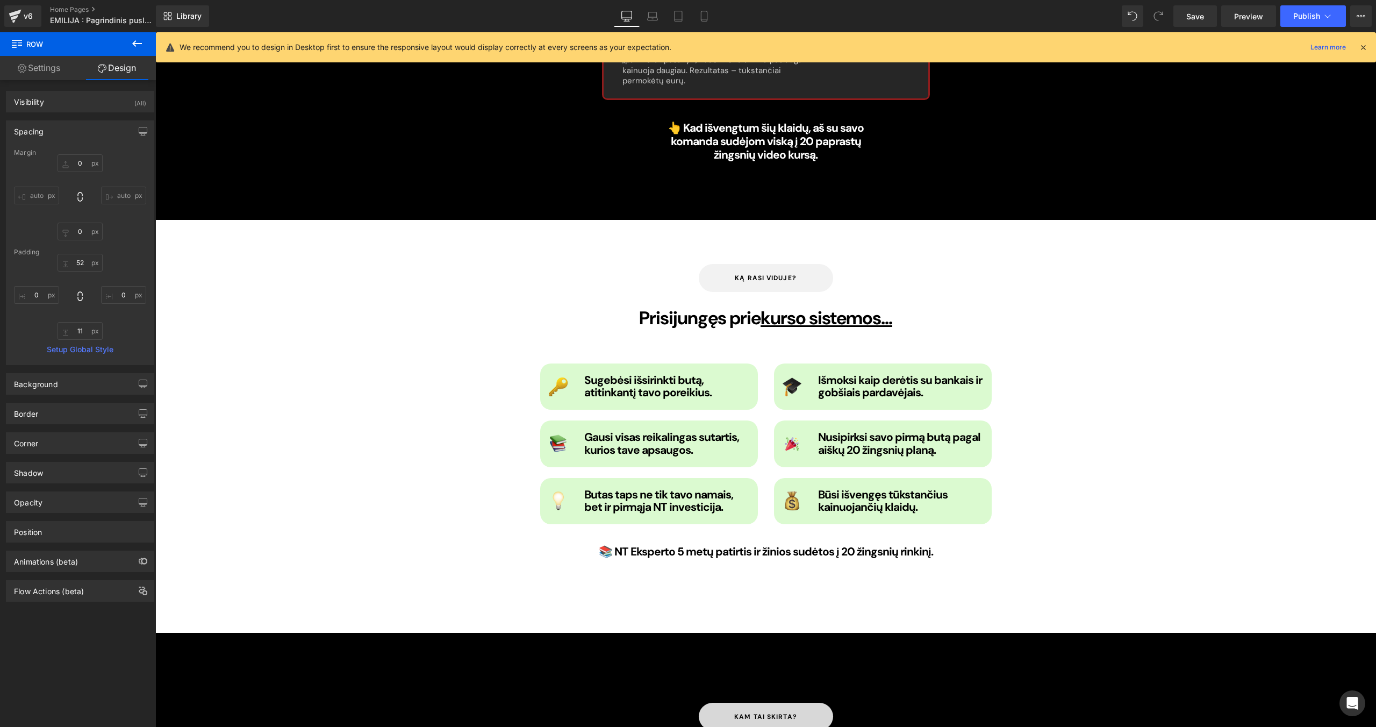
click at [530, 460] on div "[PERSON_NAME] viduje? Button Prisijungęs prie kurso sistemos... Heading Image S…" at bounding box center [765, 426] width 1221 height 413
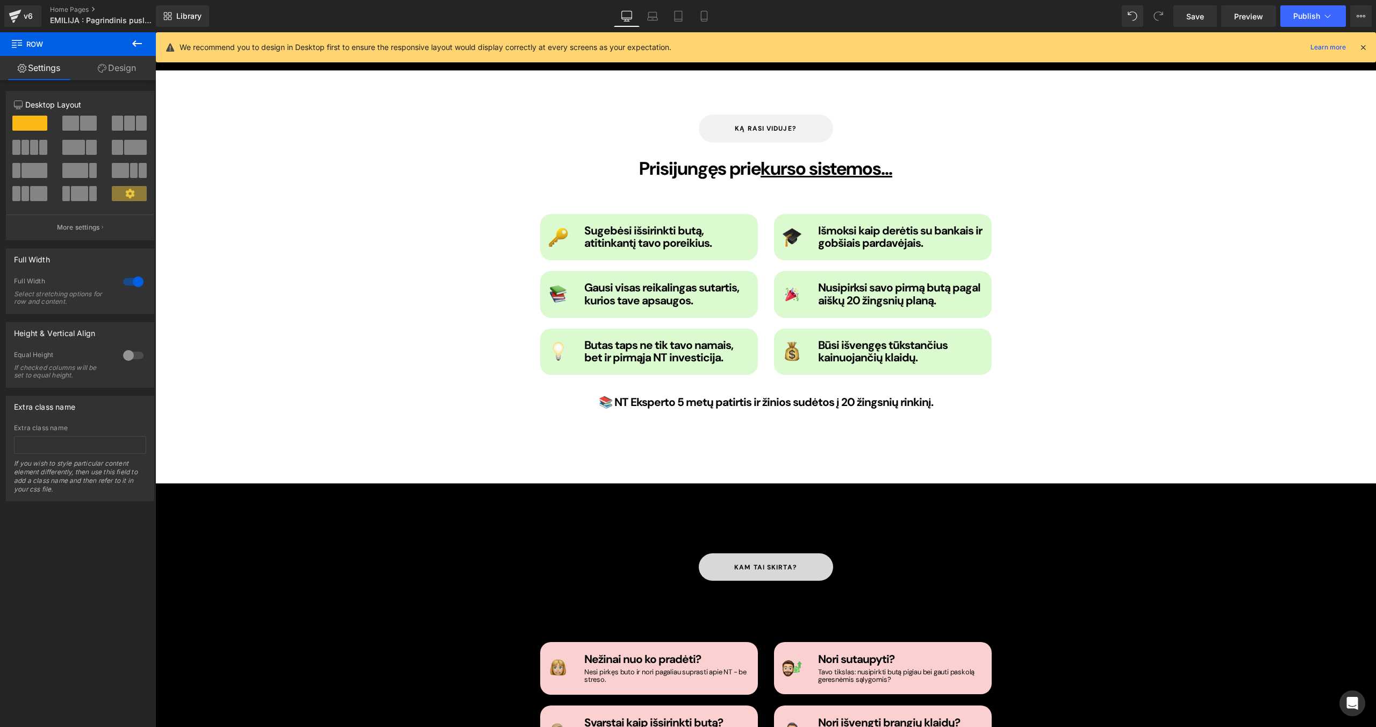
scroll to position [1485, 0]
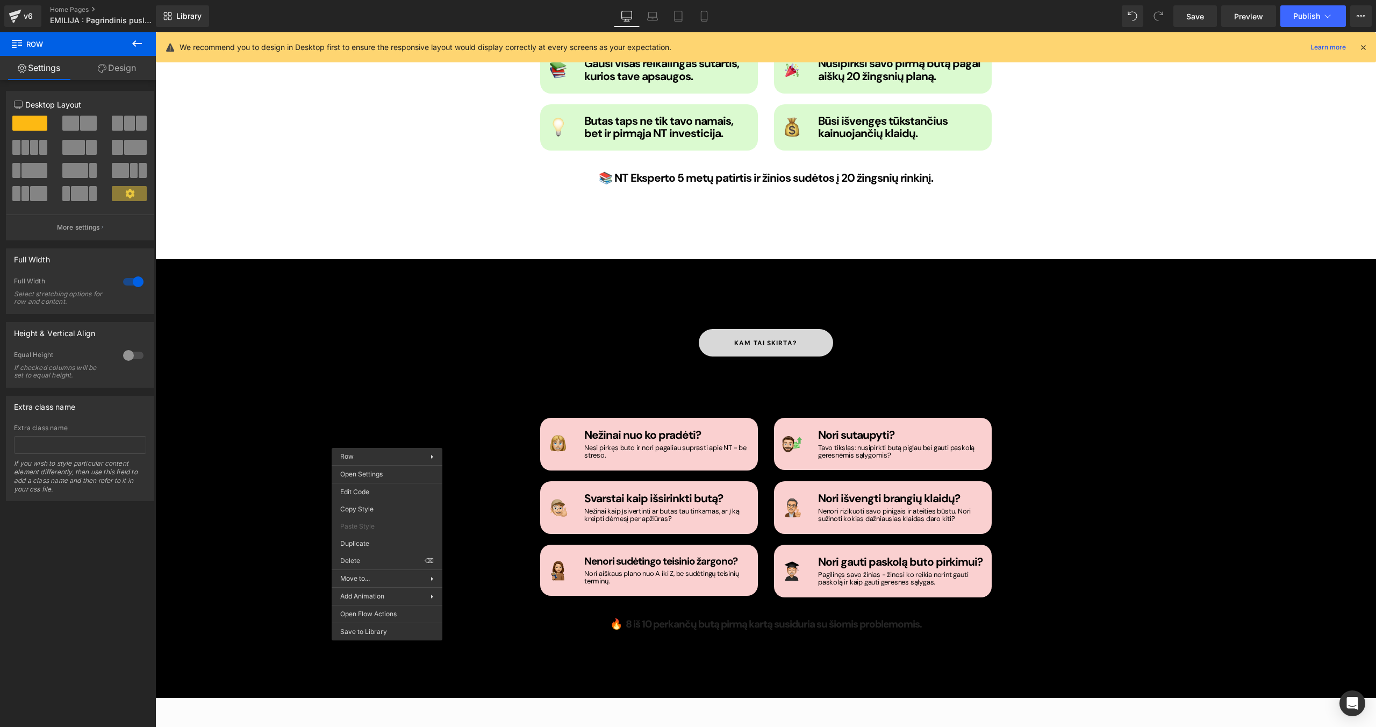
click at [365, 391] on div "[PERSON_NAME] skirta? Button Šis video kursas yra Tau, jeigu... Heading Image N…" at bounding box center [765, 482] width 1221 height 339
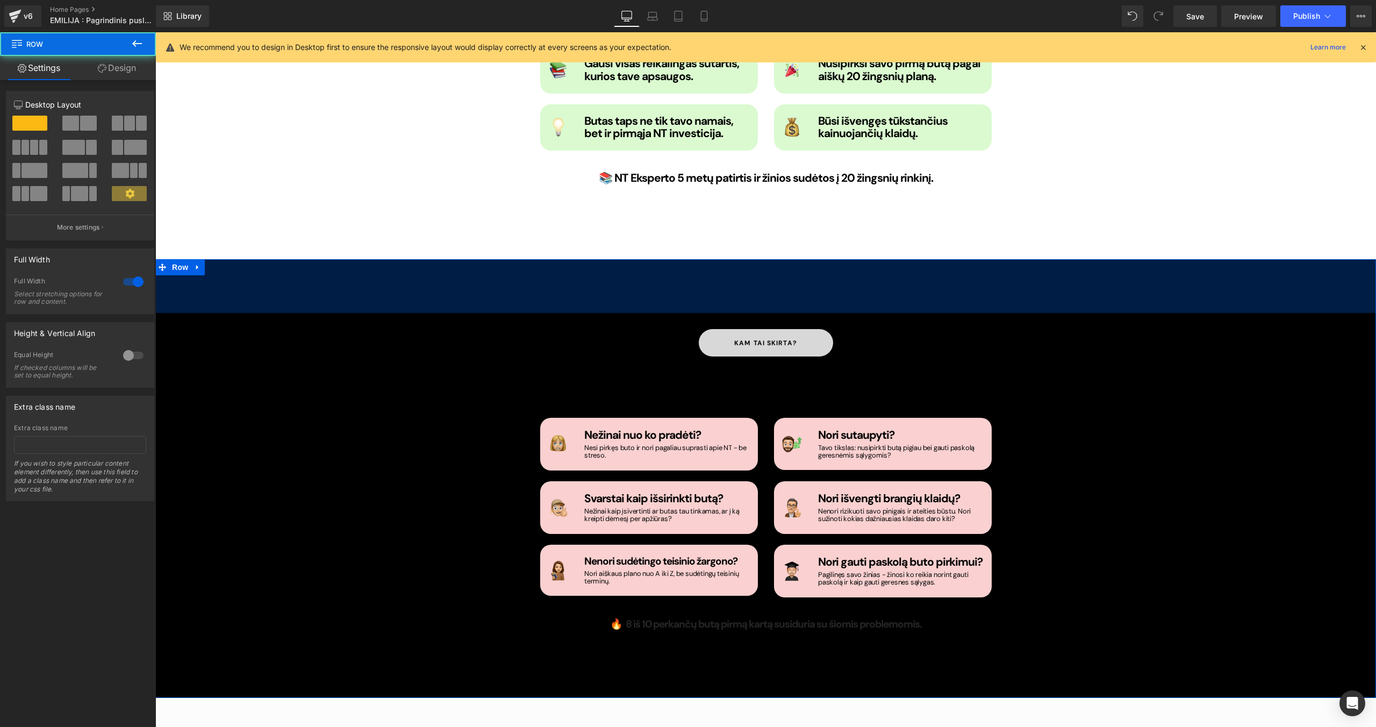
click at [220, 263] on div "100px" at bounding box center [765, 286] width 1221 height 54
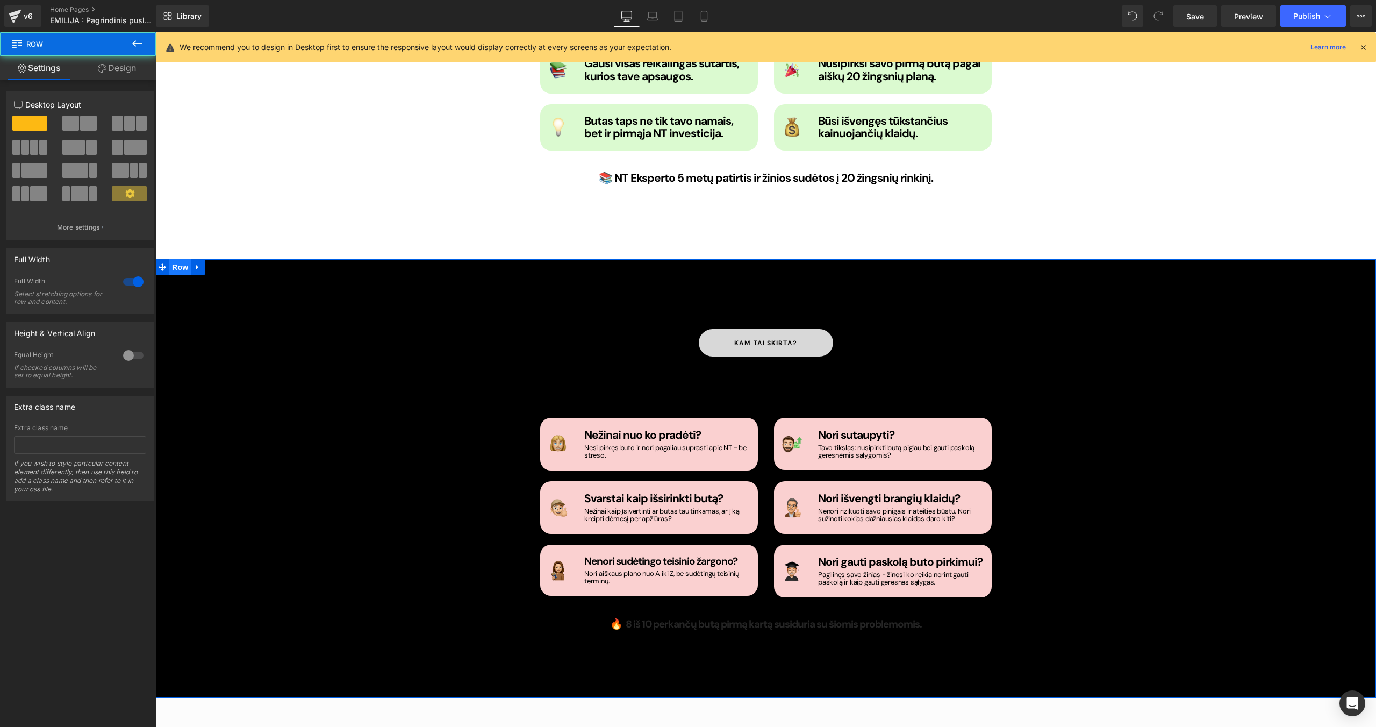
click at [178, 259] on span "Row" at bounding box center [179, 267] width 21 height 16
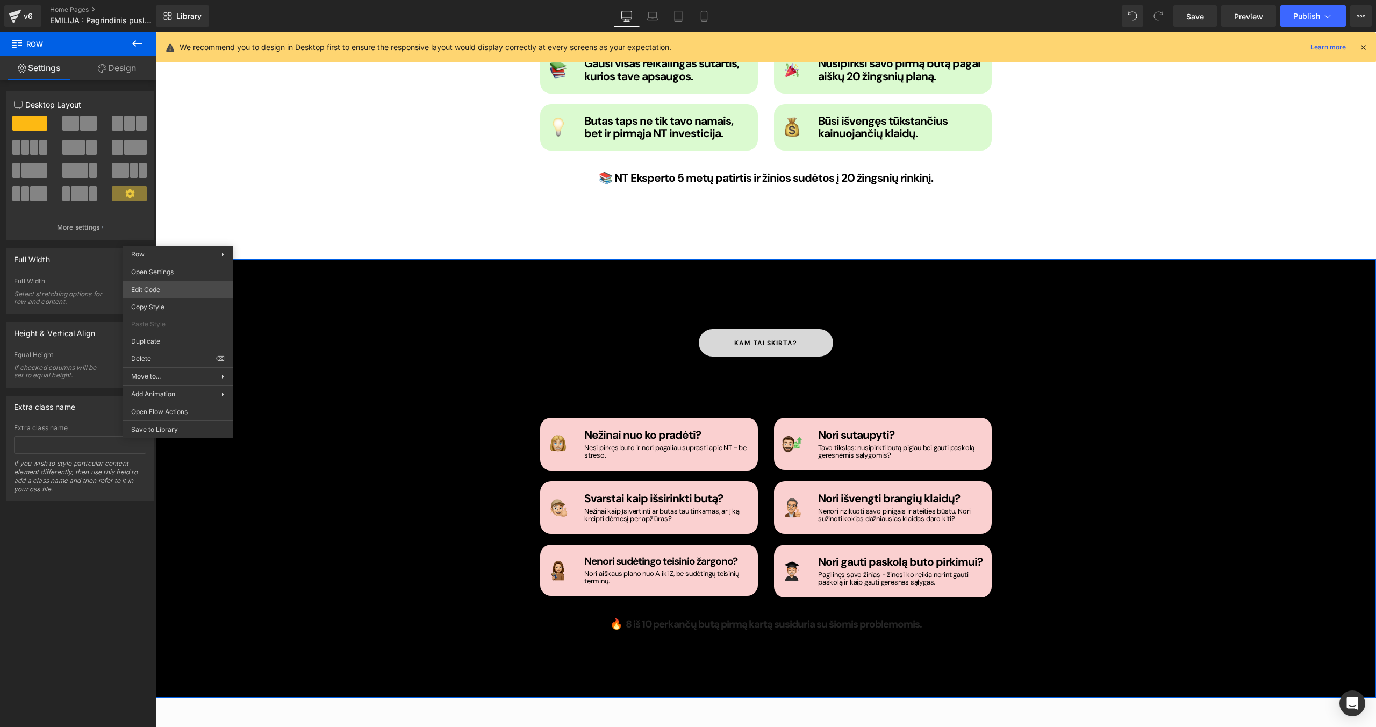
click at [178, 291] on body "Row You are previewing how the will restyle your page. You can not edit Element…" at bounding box center [688, 363] width 1376 height 727
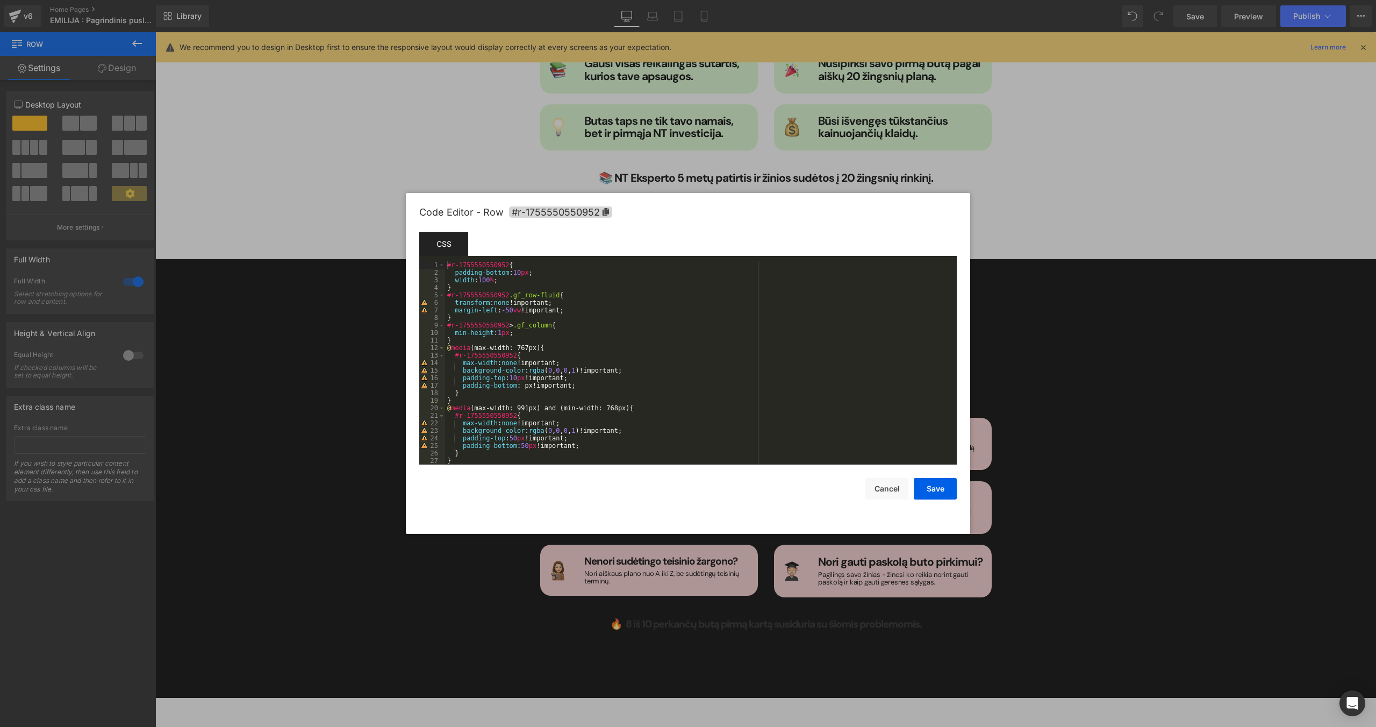
click at [564, 280] on div "#r-1755550550952 { padding-bottom : 10 px ; width : 100 % ; } #r-1755550550952 …" at bounding box center [698, 370] width 507 height 218
paste textarea
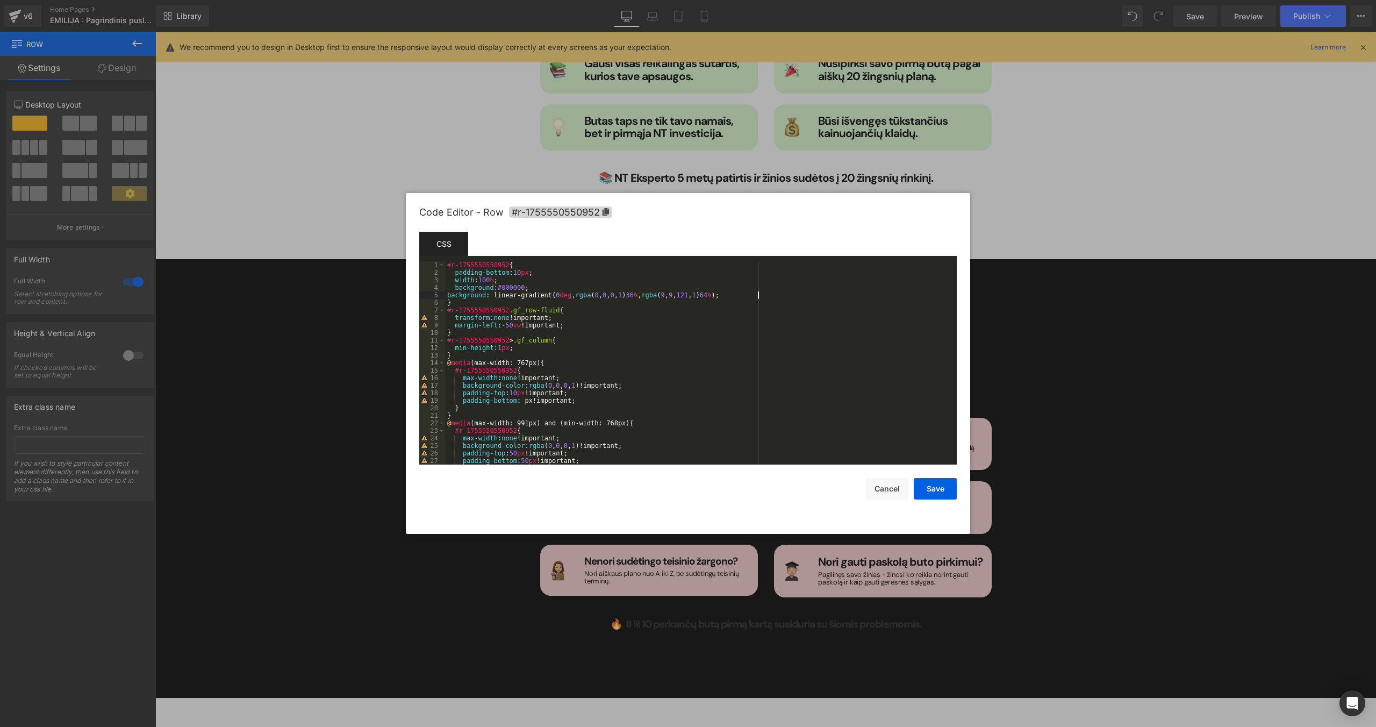
click at [446, 295] on div "#r-1755550550952 { padding-bottom : 10 px ; width : 100 % ; background : #00000…" at bounding box center [698, 370] width 507 height 218
click at [812, 460] on button "Save" at bounding box center [935, 488] width 43 height 21
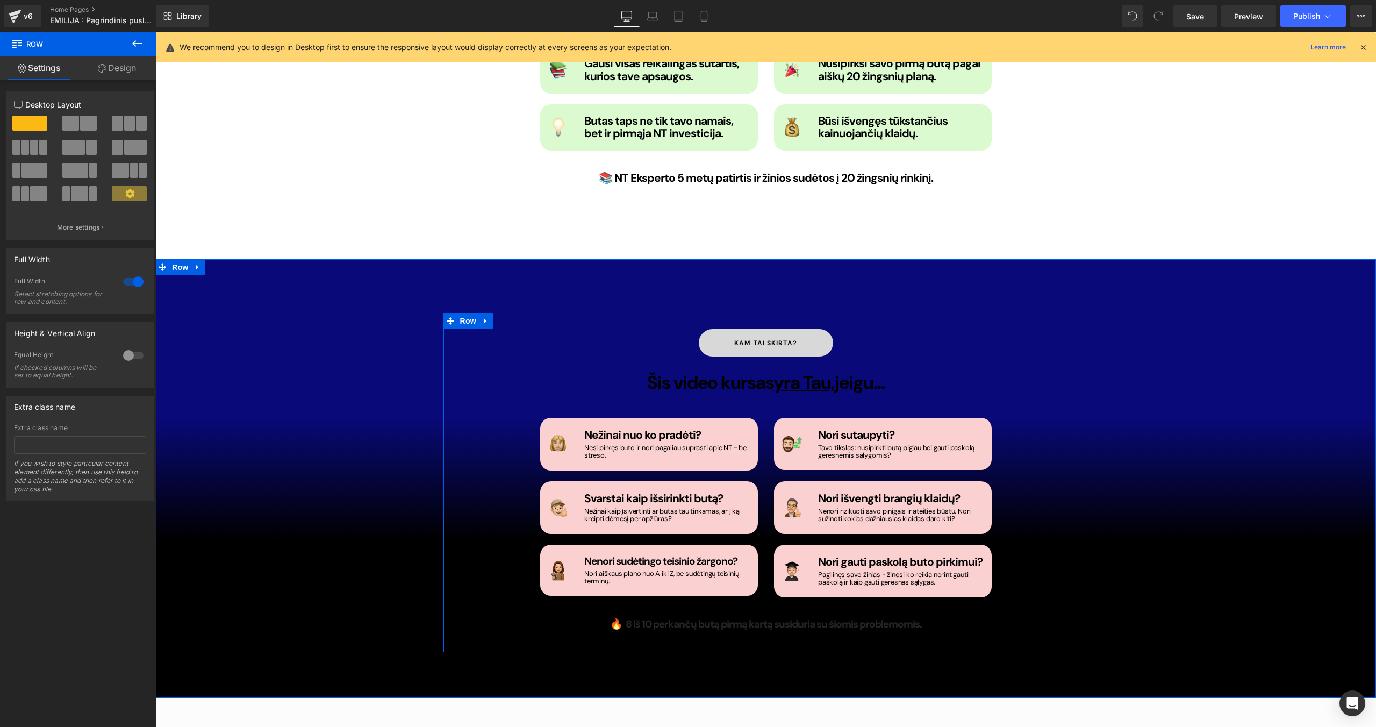
click at [812, 372] on div "Šis video kursas yra Tau, jeigu... Heading" at bounding box center [766, 382] width 468 height 20
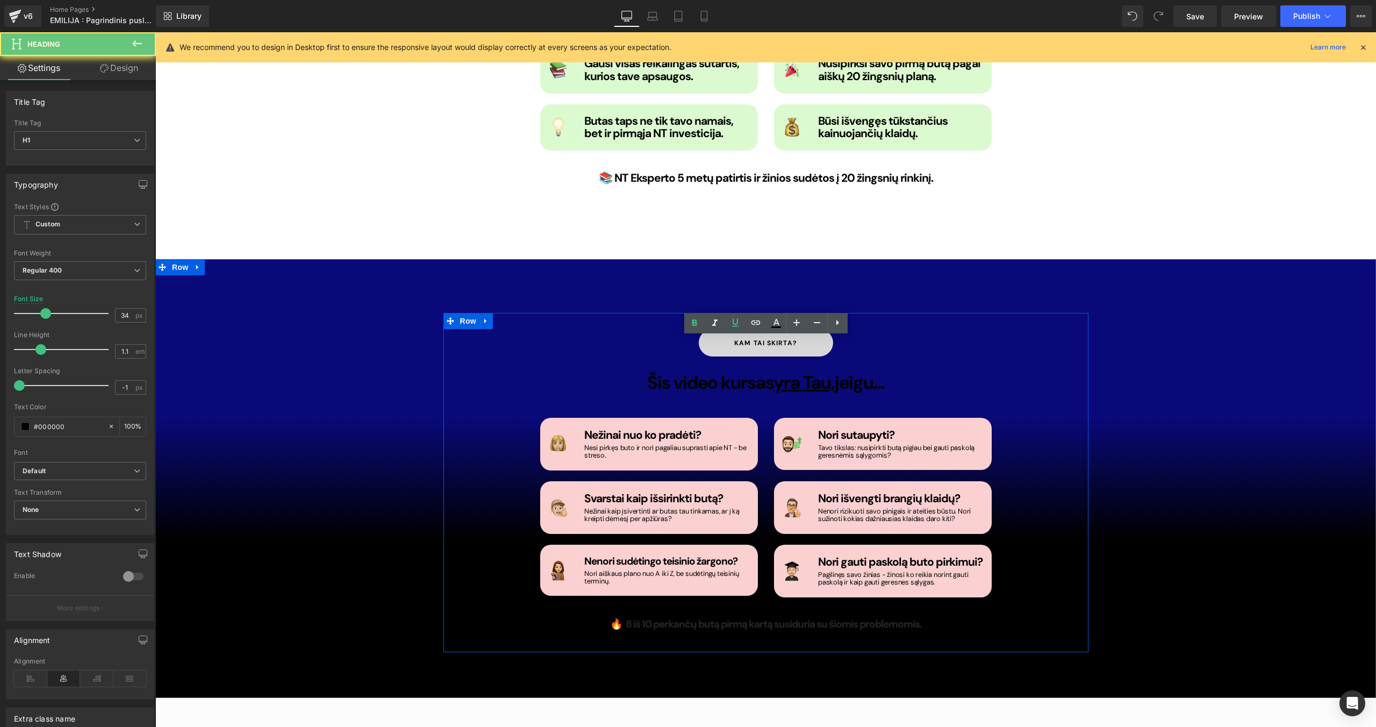
click at [812, 370] on u "yra Tau," at bounding box center [803, 382] width 61 height 24
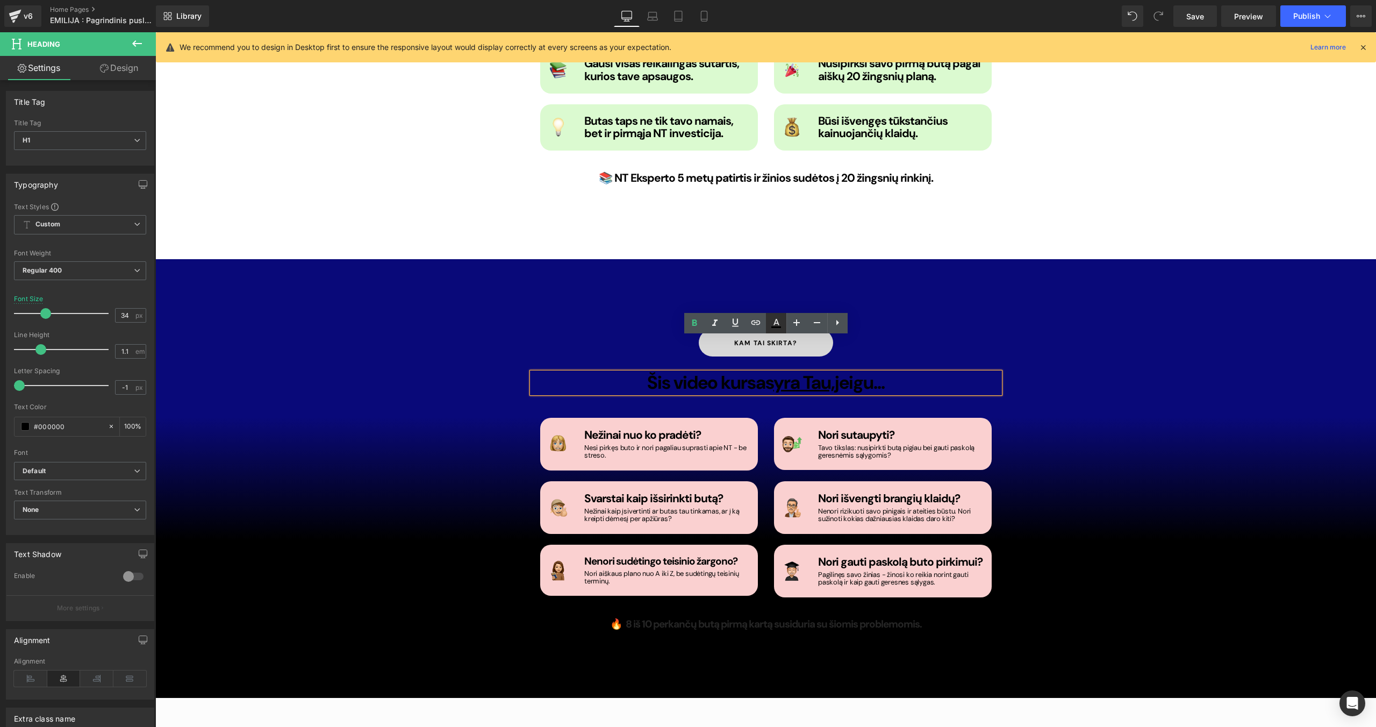
click at [781, 325] on icon at bounding box center [776, 323] width 13 height 13
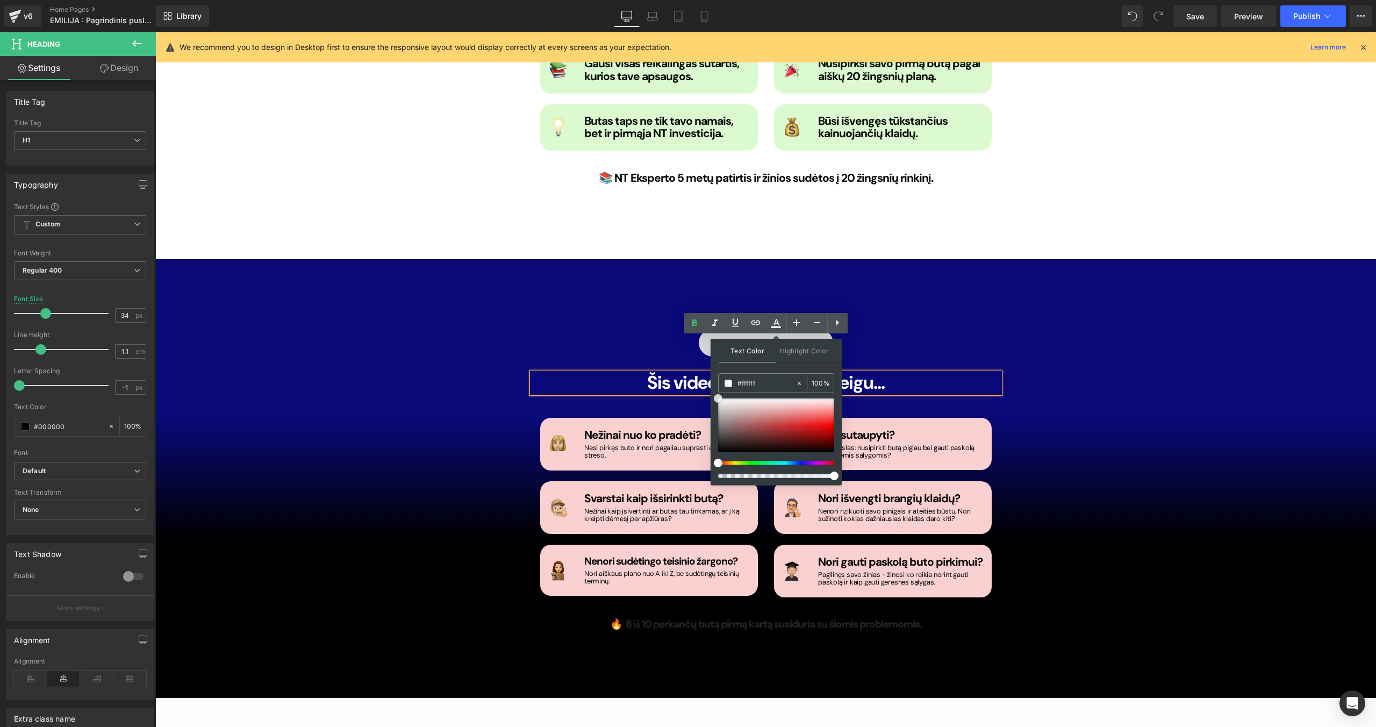
drag, startPoint x: 720, startPoint y: 405, endPoint x: 715, endPoint y: 392, distance: 13.3
click at [715, 392] on div "Text Color Highlight Color #333333 #ffffff 100 % transparent 0 %" at bounding box center [776, 412] width 131 height 146
click at [582, 313] on div "[PERSON_NAME] skirta? Button Šis video kursas yra Tau, jeigu... Heading Image N…" at bounding box center [765, 482] width 645 height 339
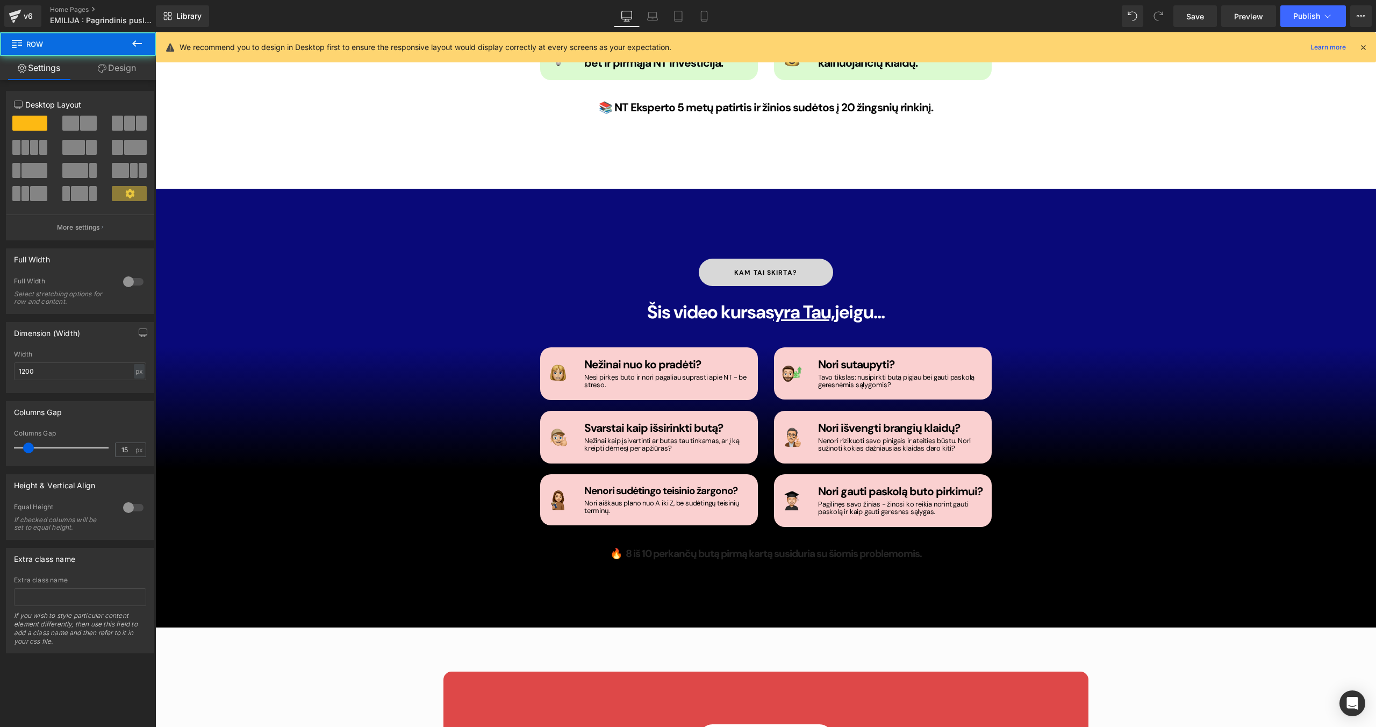
scroll to position [1585, 0]
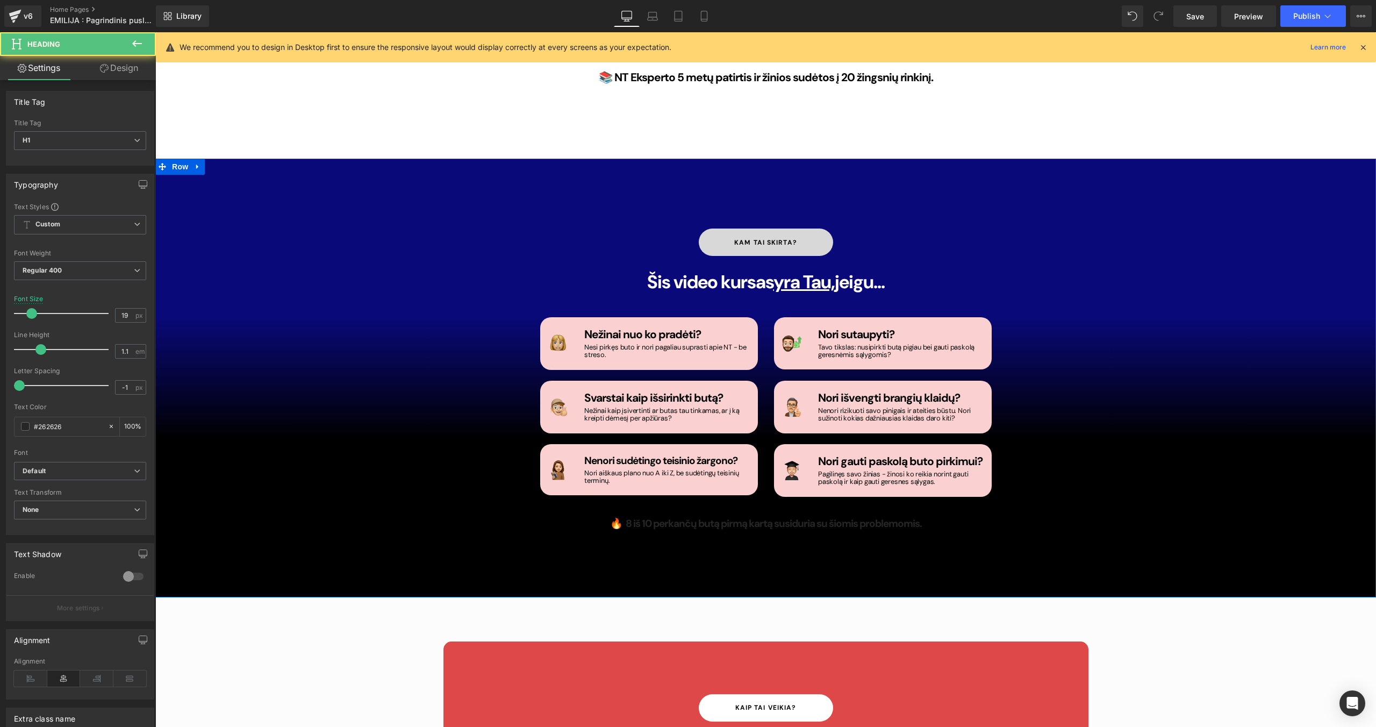
click at [663, 460] on strong "🔥 8 iš 10 perkančų butą pirmą kartą susiduria su šiomis problemomis." at bounding box center [766, 523] width 312 height 13
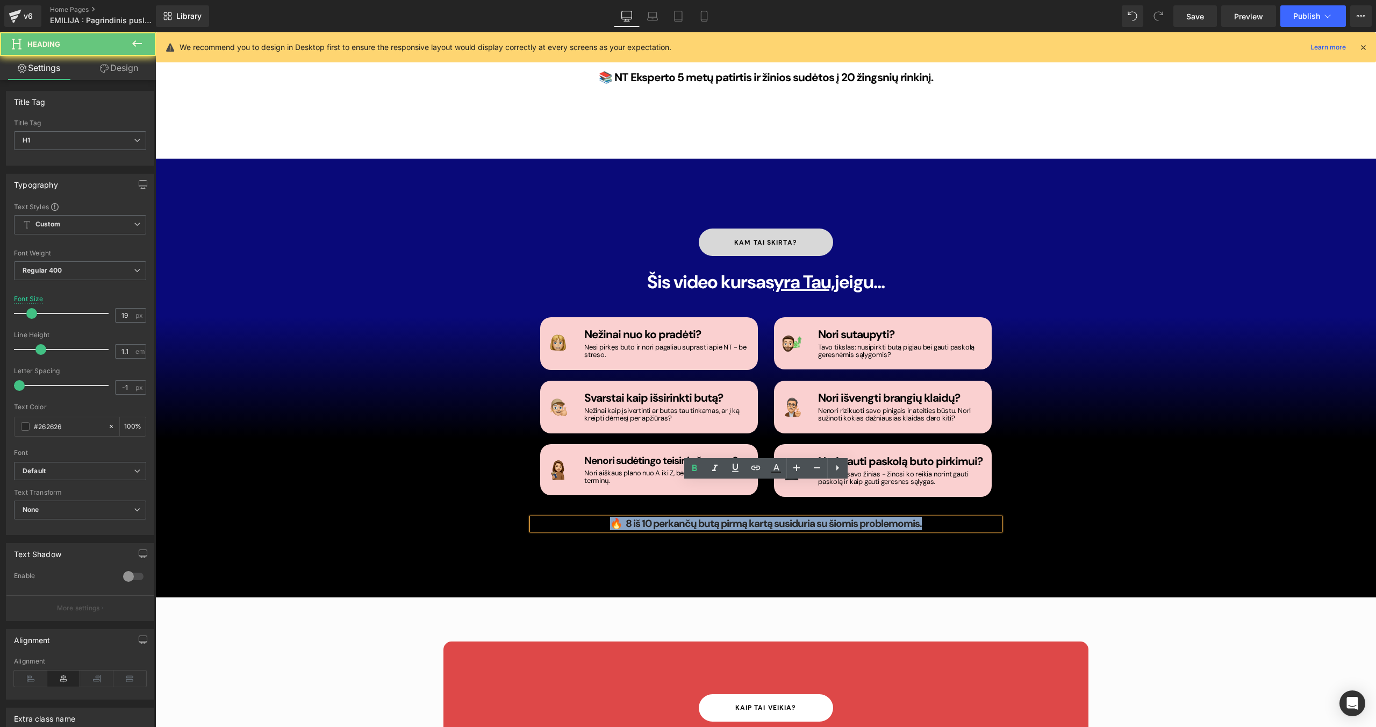
click at [663, 460] on strong "🔥 8 iš 10 perkančų butą pirmą kartą susiduria su šiomis problemomis." at bounding box center [766, 523] width 312 height 13
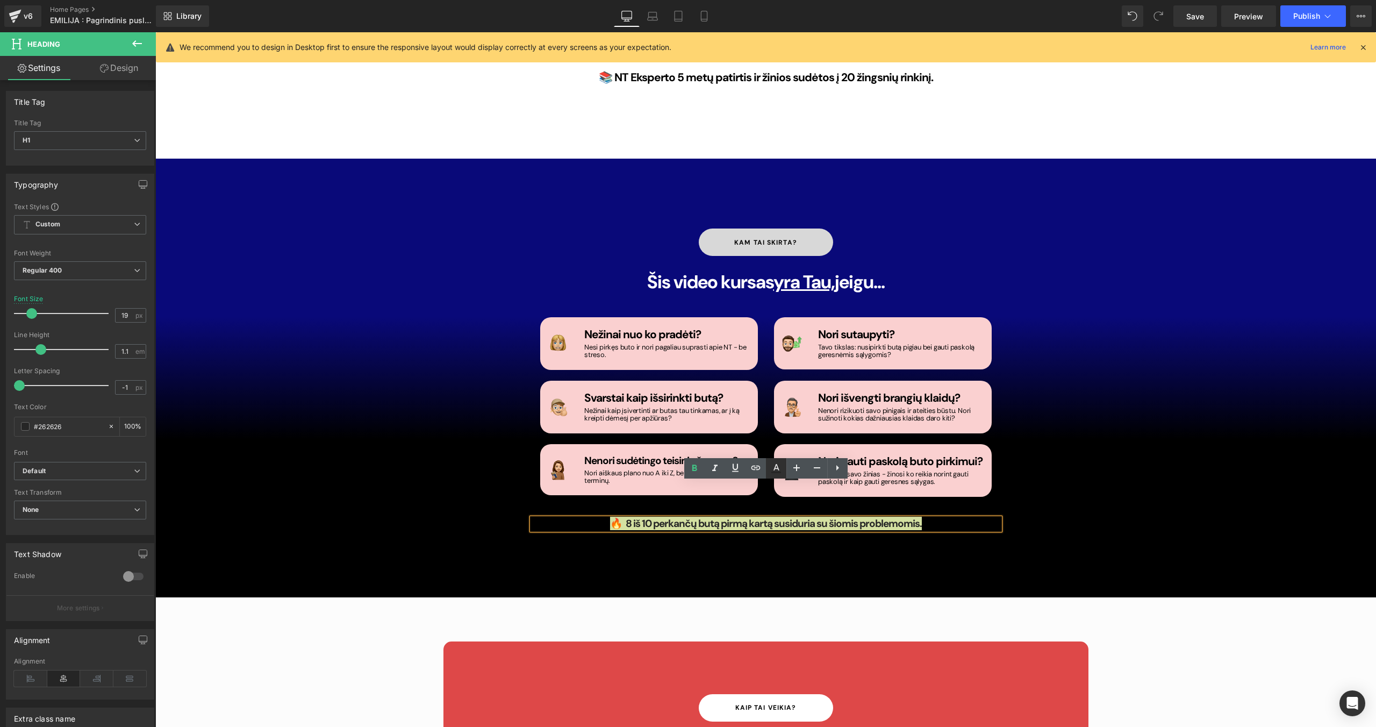
click at [771, 460] on icon at bounding box center [776, 468] width 13 height 13
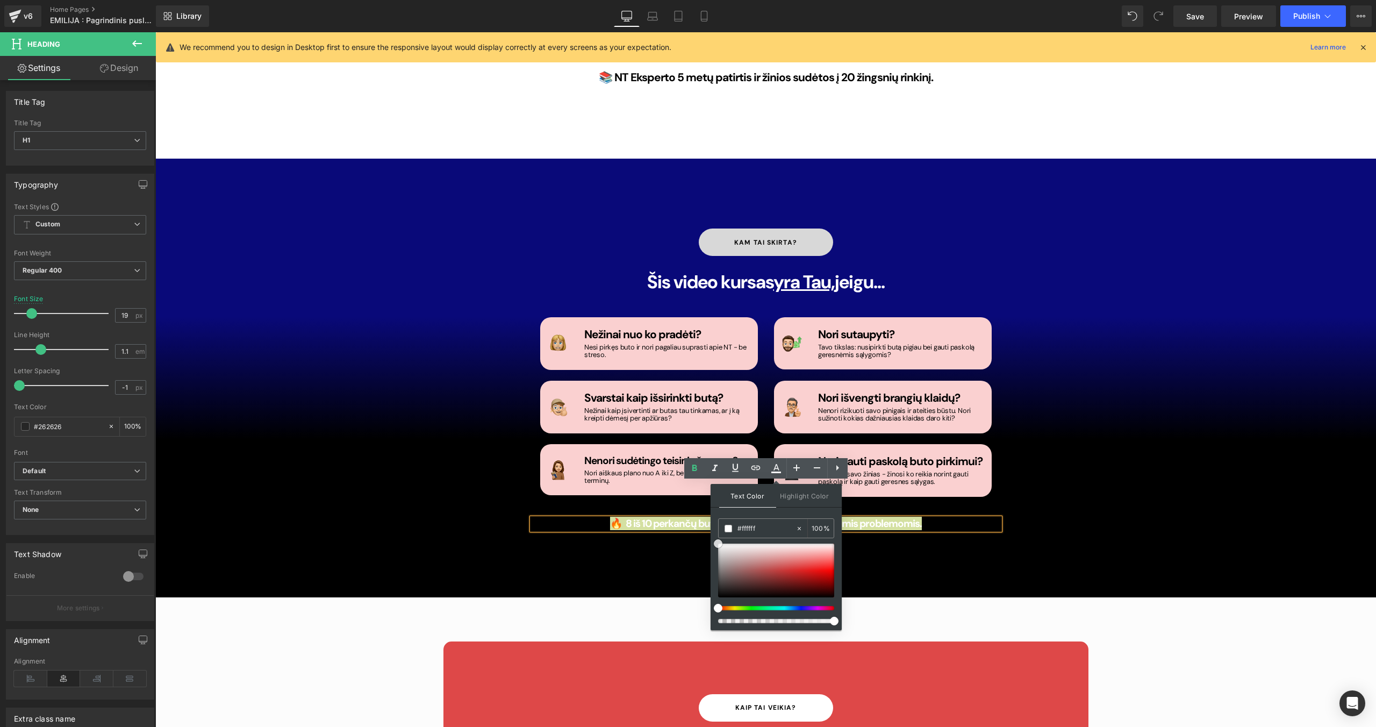
drag, startPoint x: 882, startPoint y: 585, endPoint x: 701, endPoint y: 539, distance: 186.4
click at [592, 460] on div "[PERSON_NAME] skirta? Button Šis video kursas yra Tau, jeigu... Heading Image N…" at bounding box center [765, 378] width 1221 height 439
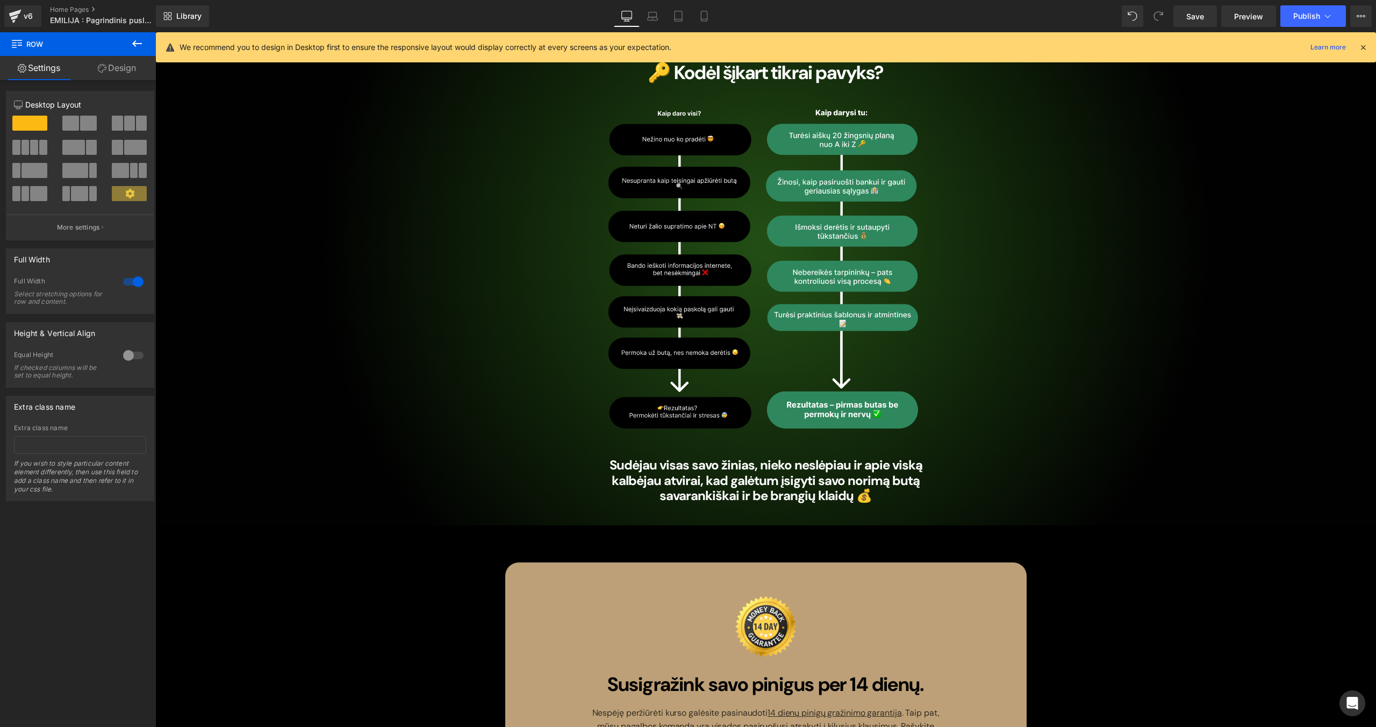
scroll to position [6062, 0]
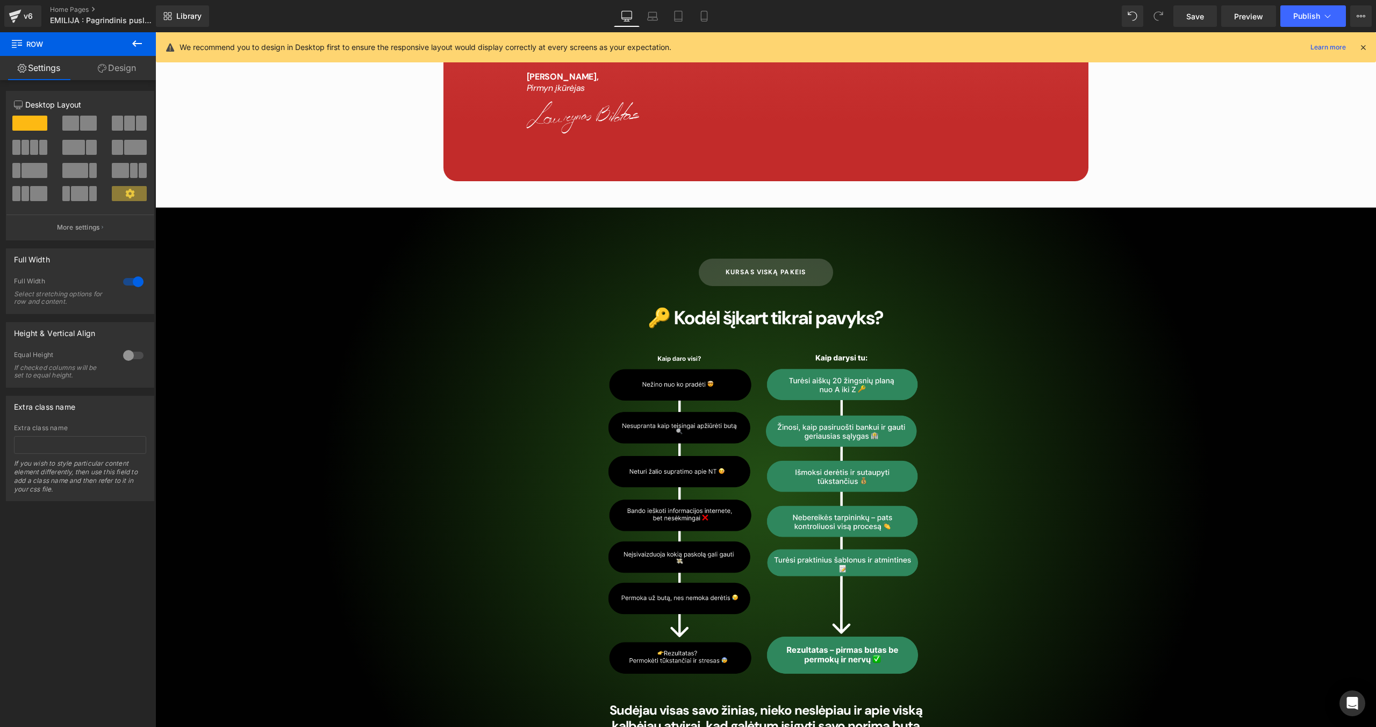
click at [491, 386] on div "KURSAS VISKĄ PAKEIS [PERSON_NAME] 🔑 Kodėl šįkart tikrai pavyks? Heading Image S…" at bounding box center [765, 498] width 645 height 512
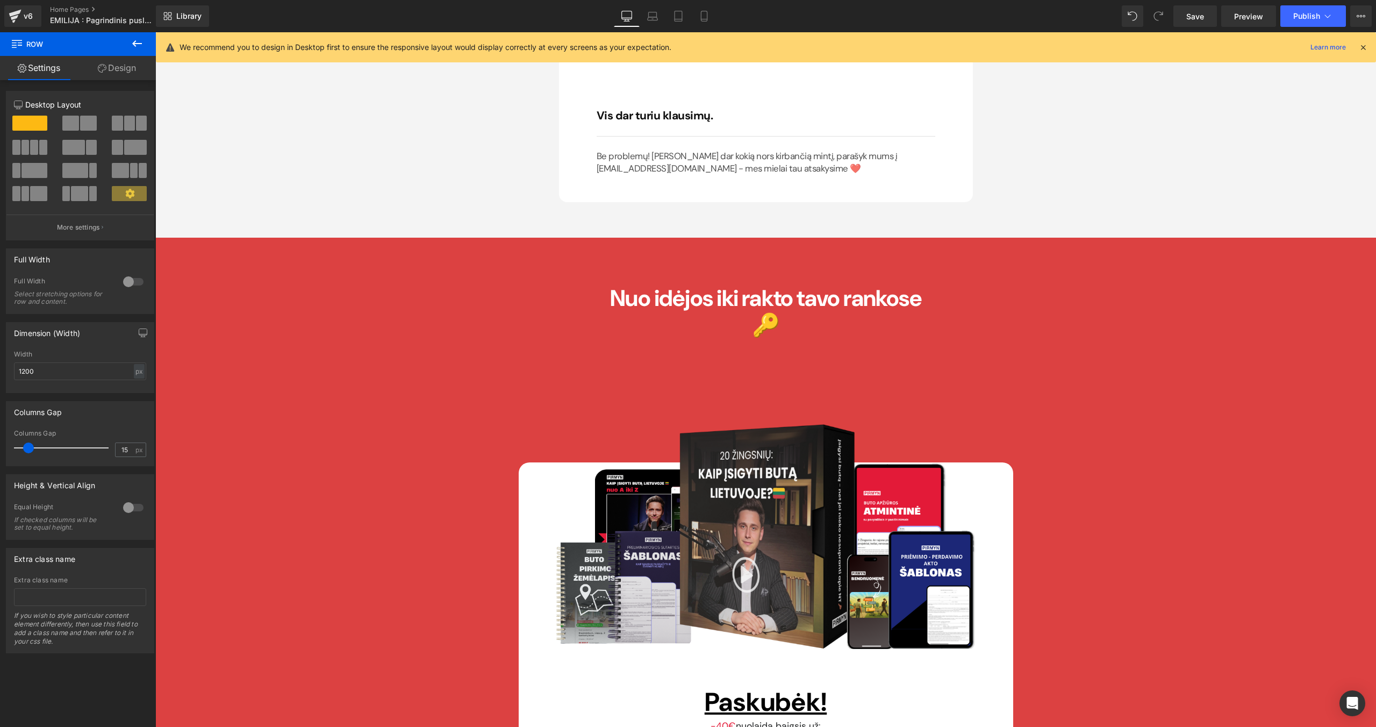
scroll to position [8102, 0]
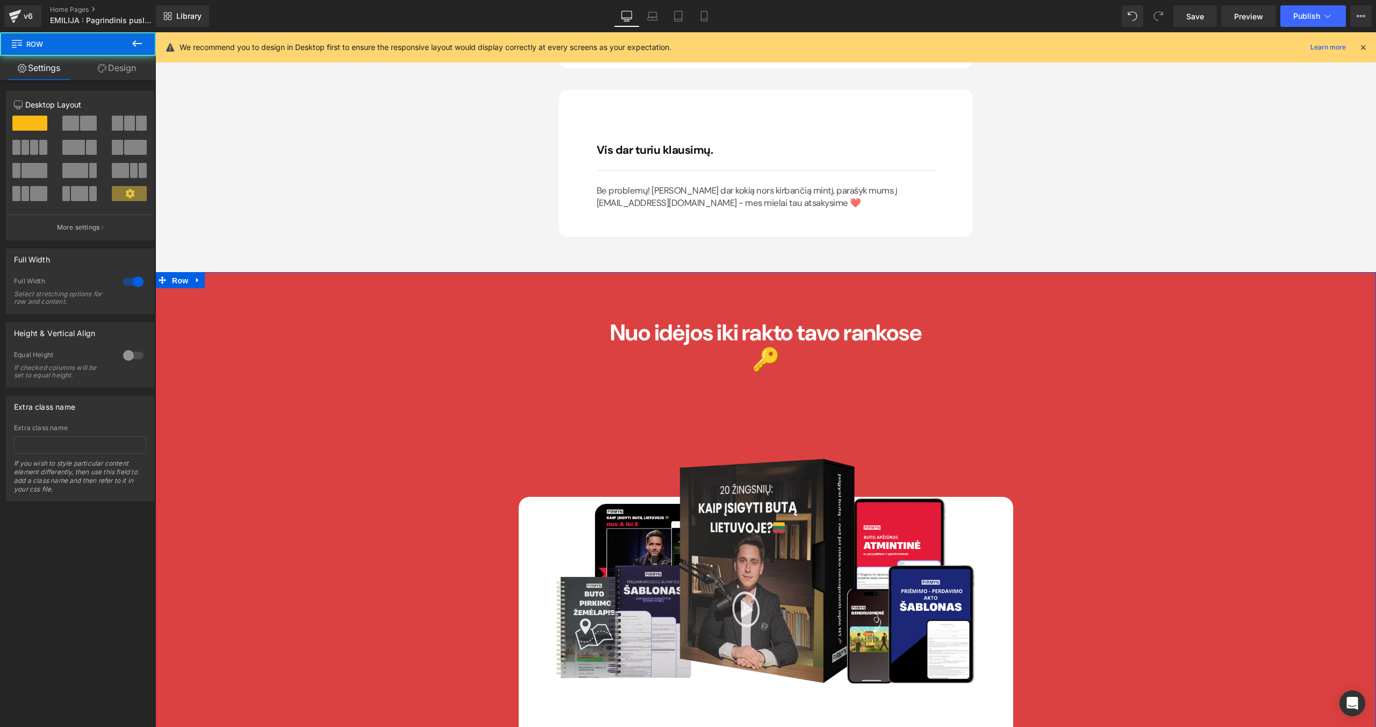
click at [175, 273] on span "Row" at bounding box center [179, 281] width 21 height 16
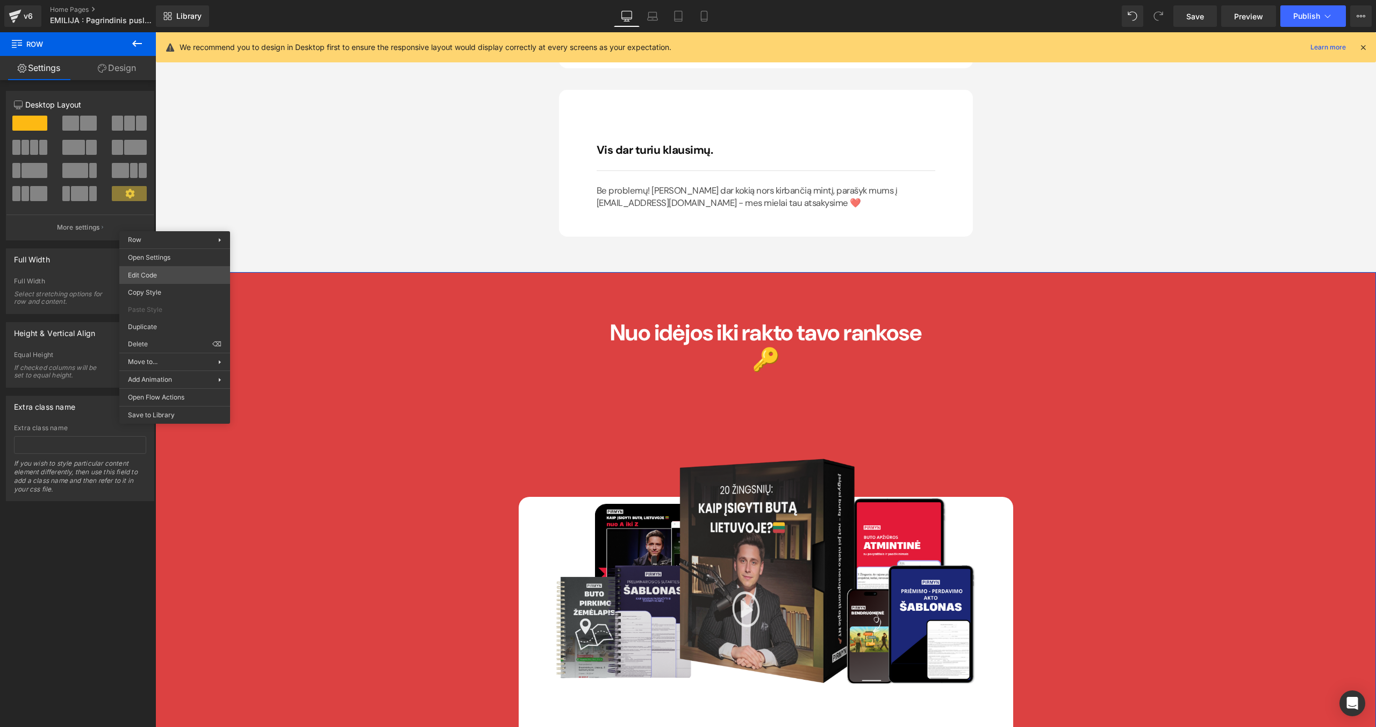
click at [177, 272] on body "Row You are previewing how the will restyle your page. You can not edit Element…" at bounding box center [688, 363] width 1376 height 727
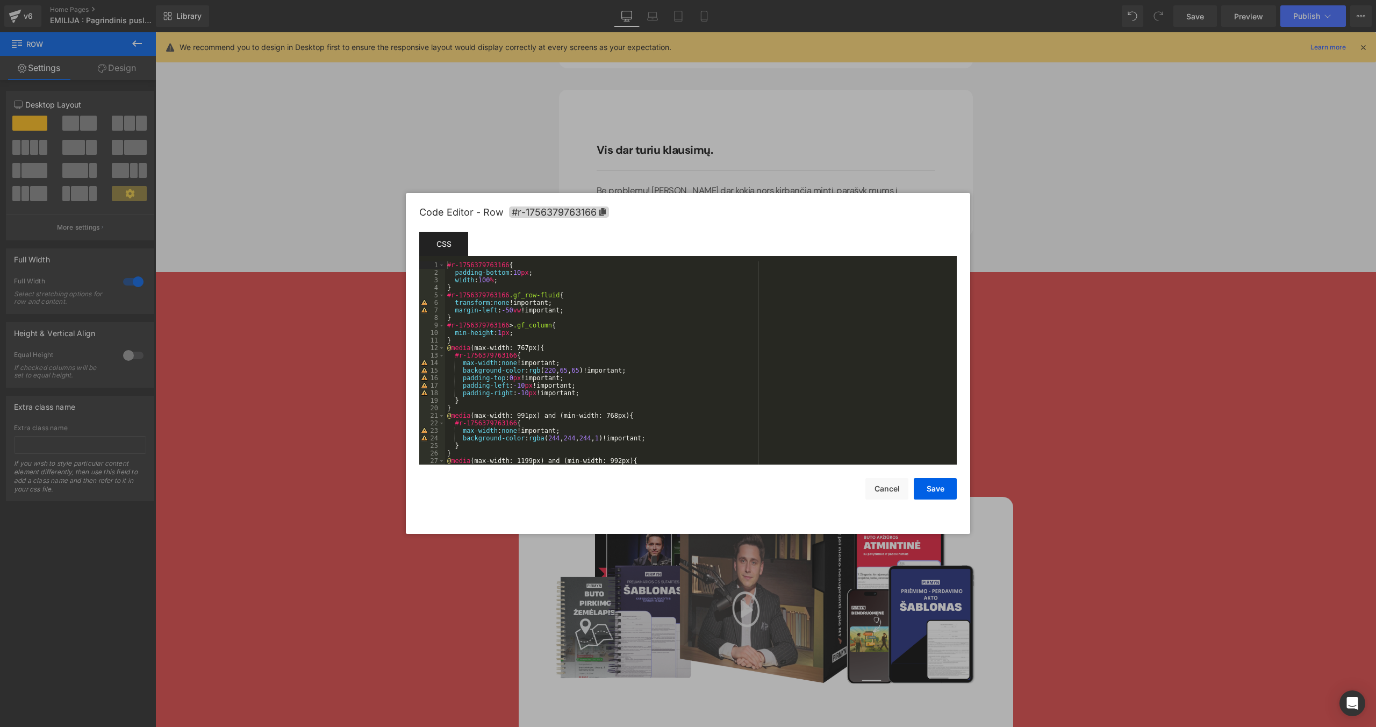
click at [554, 278] on div "#r-1756379763166 { padding-bottom : 10 px ; width : 100 % ; } #r-1756379763166 …" at bounding box center [698, 370] width 507 height 218
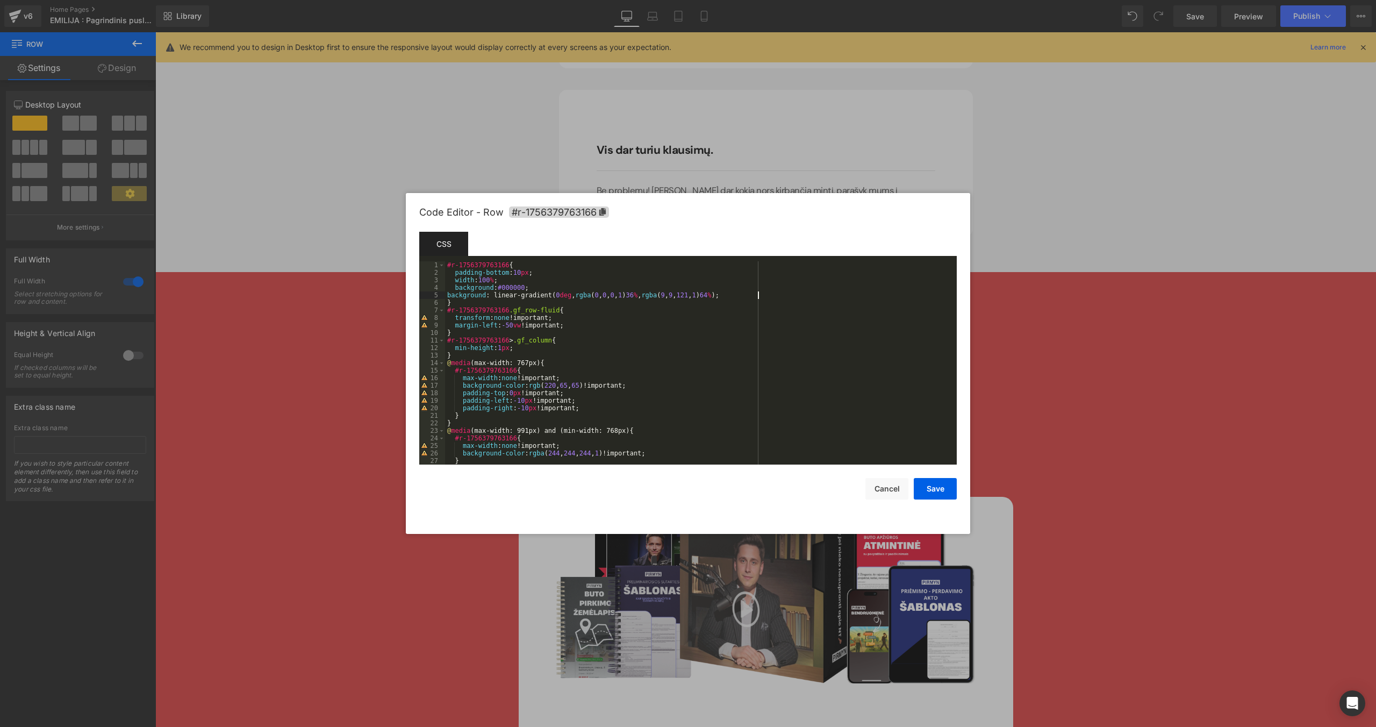
click at [447, 297] on div "#r-1756379763166 { padding-bottom : 10 px ; width : 100 % ; background : #00000…" at bounding box center [698, 370] width 507 height 218
click at [812, 460] on button "Save" at bounding box center [935, 488] width 43 height 21
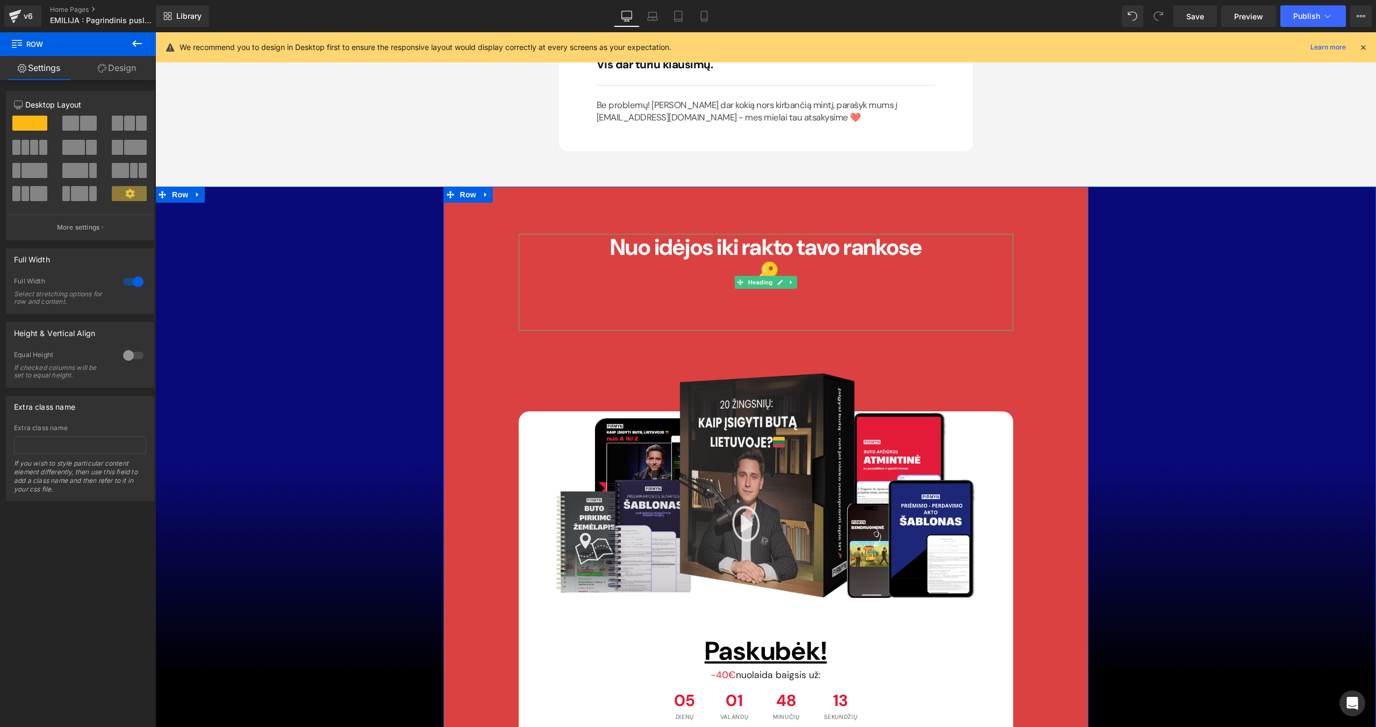
scroll to position [8209, 0]
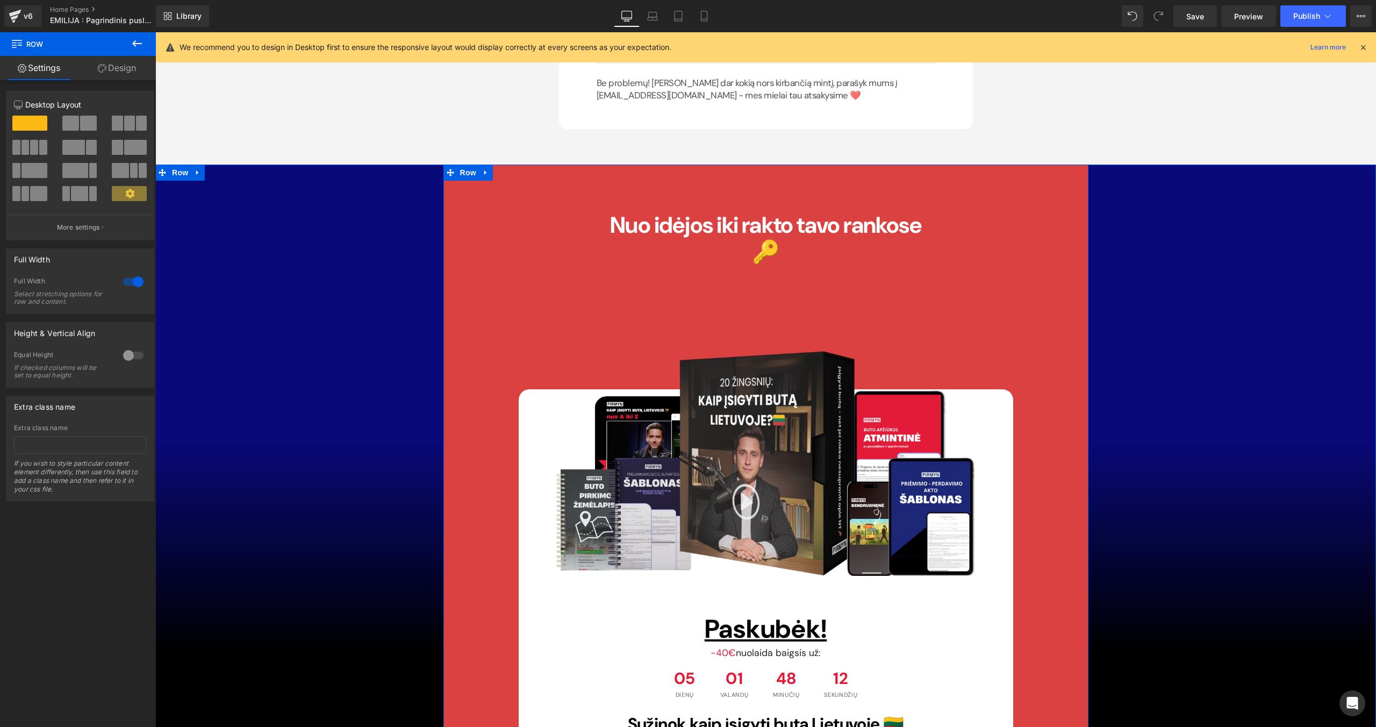
click at [464, 164] on div at bounding box center [765, 165] width 1221 height 3
click at [465, 164] on span "Row" at bounding box center [467, 172] width 21 height 16
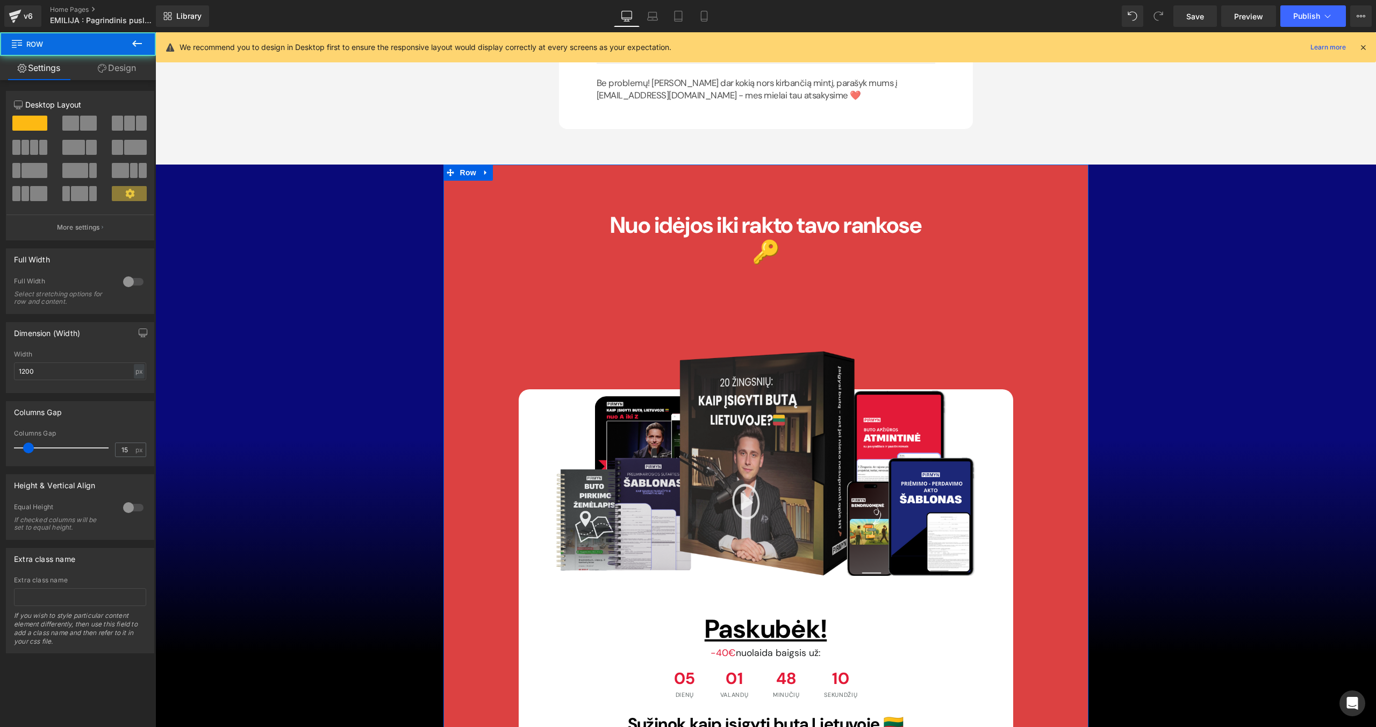
click at [125, 67] on link "Design" at bounding box center [117, 68] width 78 height 24
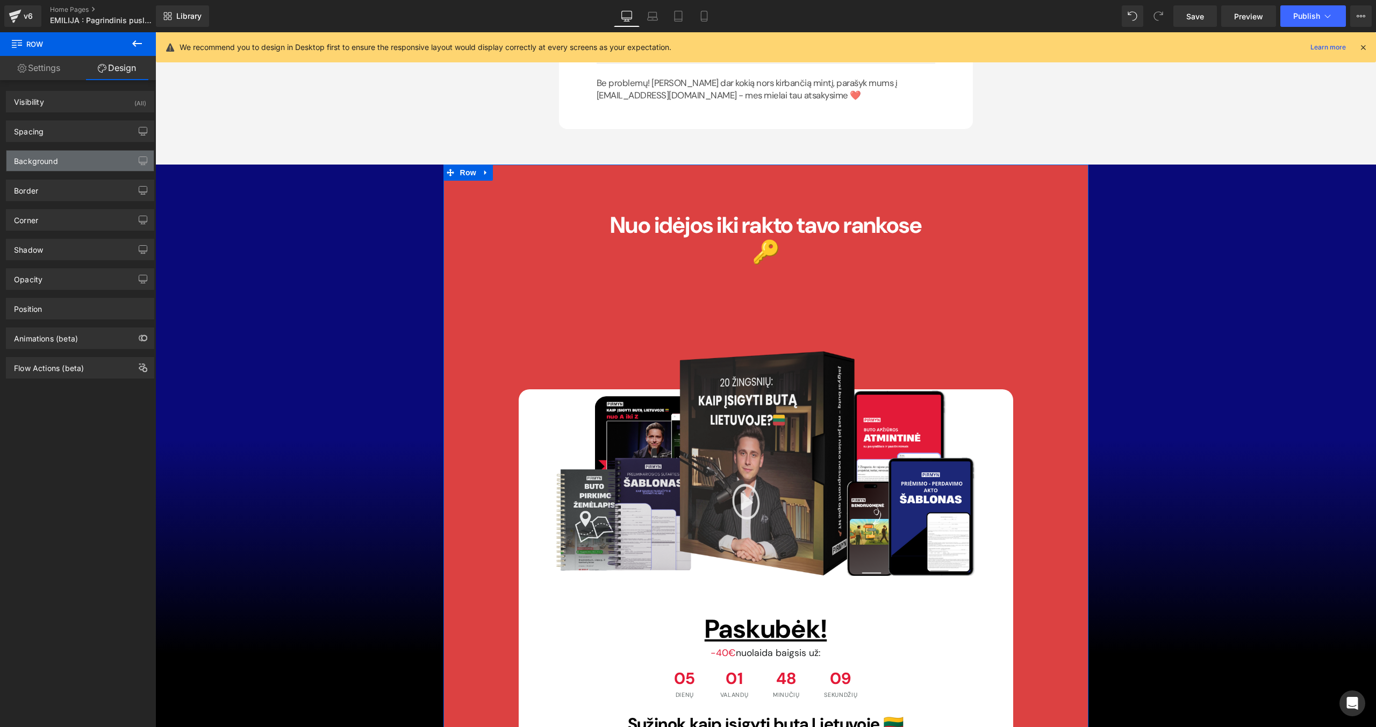
click at [88, 167] on div "Background" at bounding box center [79, 160] width 147 height 20
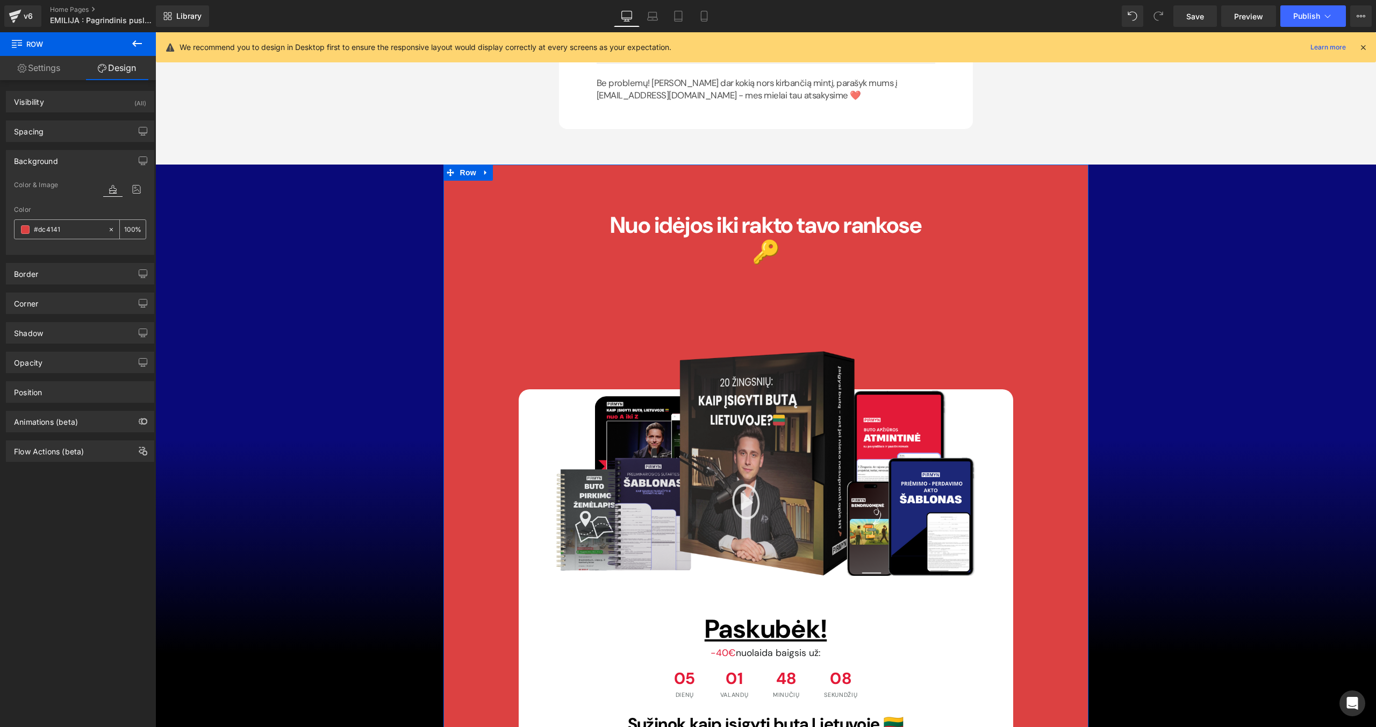
click at [101, 228] on div at bounding box center [61, 229] width 93 height 19
click at [107, 230] on icon at bounding box center [111, 230] width 8 height 8
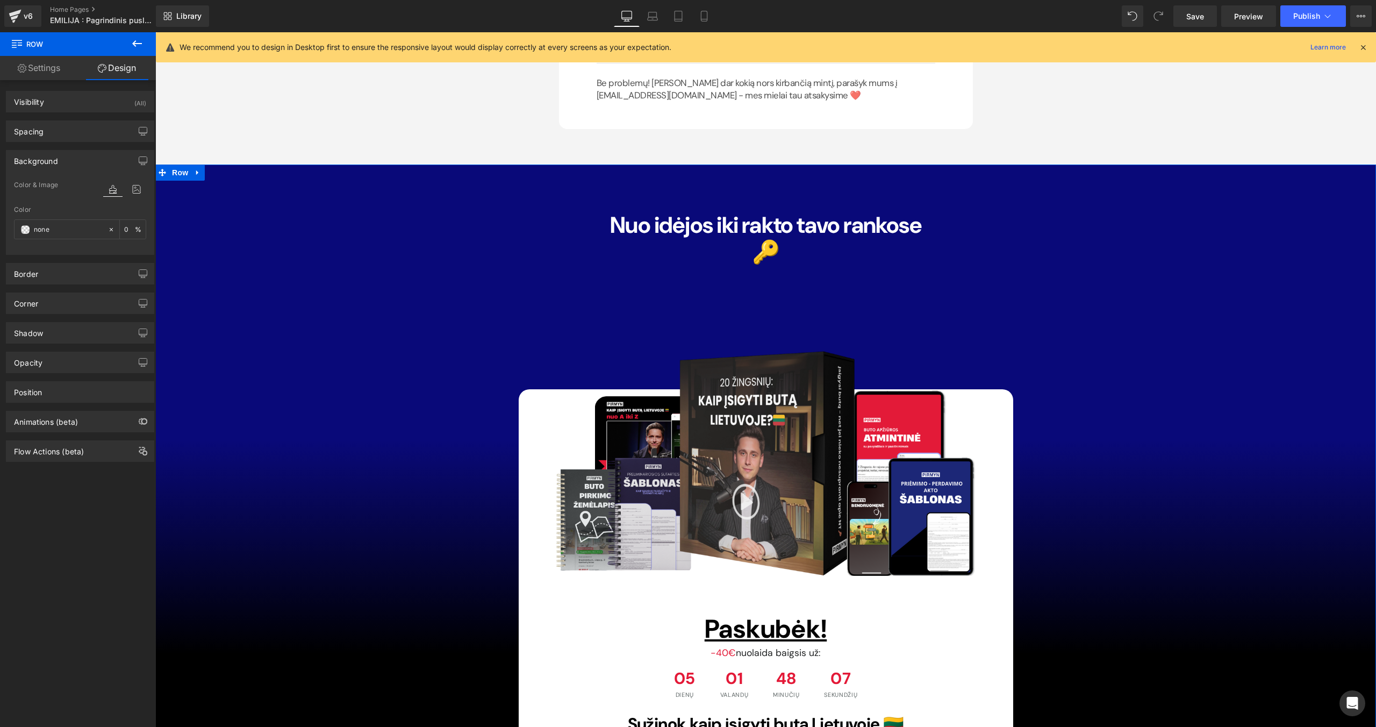
click at [277, 267] on div "Nuo idėjos iki rakto tavo rankose 🔑 Heading Image Paskubėk! Heading -40€ nuolai…" at bounding box center [765, 543] width 1221 height 759
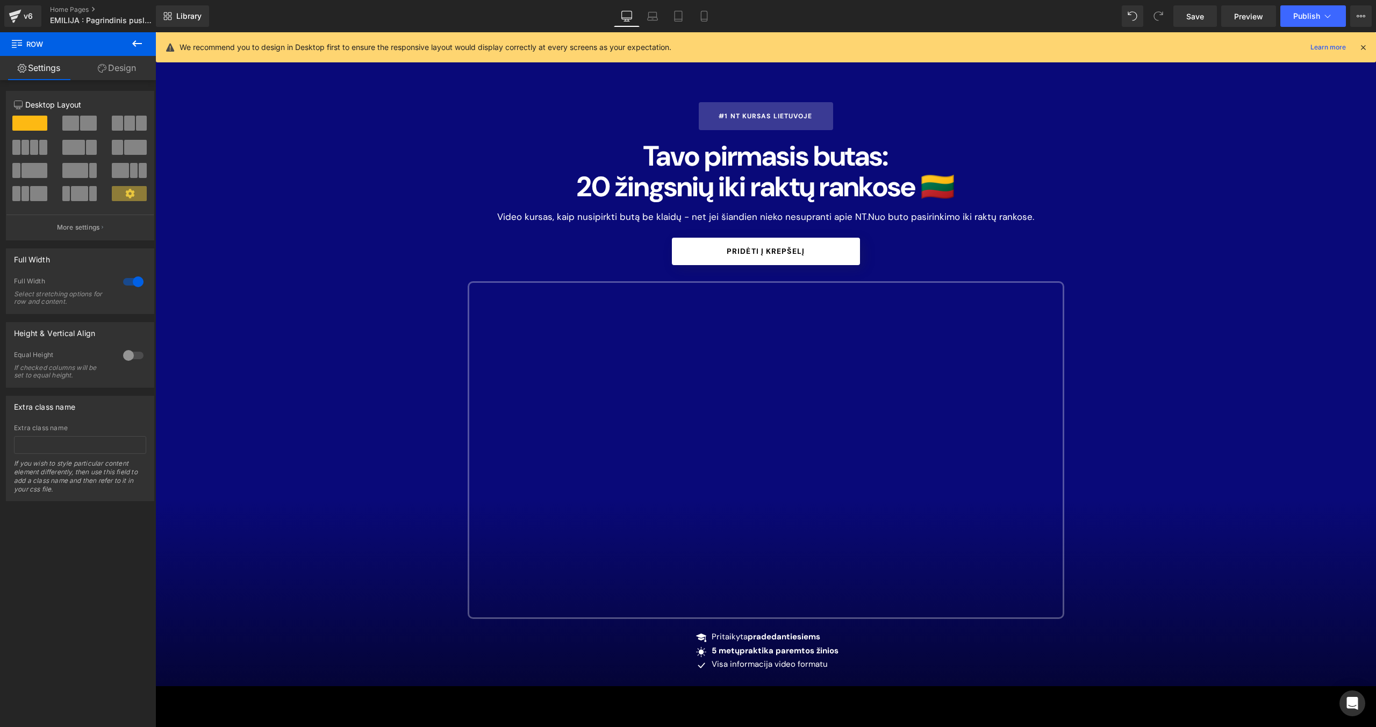
scroll to position [29, 0]
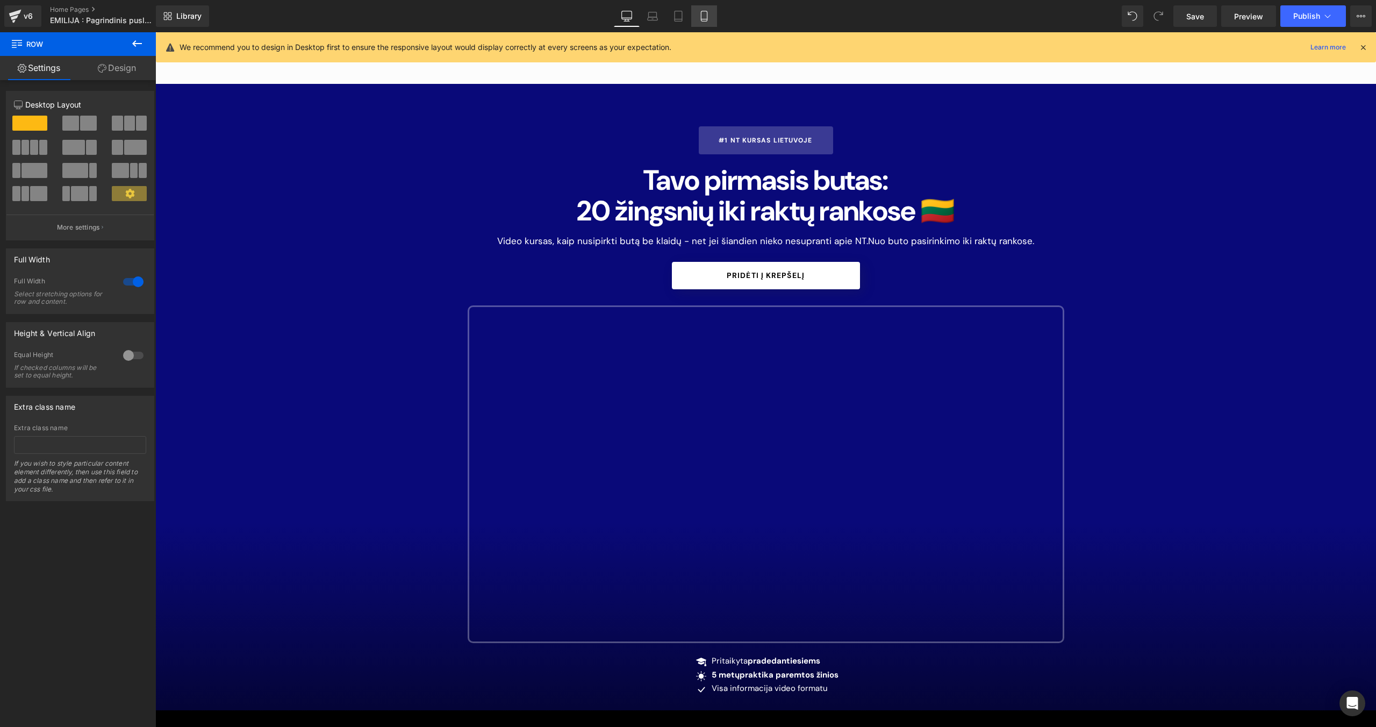
click at [708, 18] on icon at bounding box center [704, 16] width 11 height 11
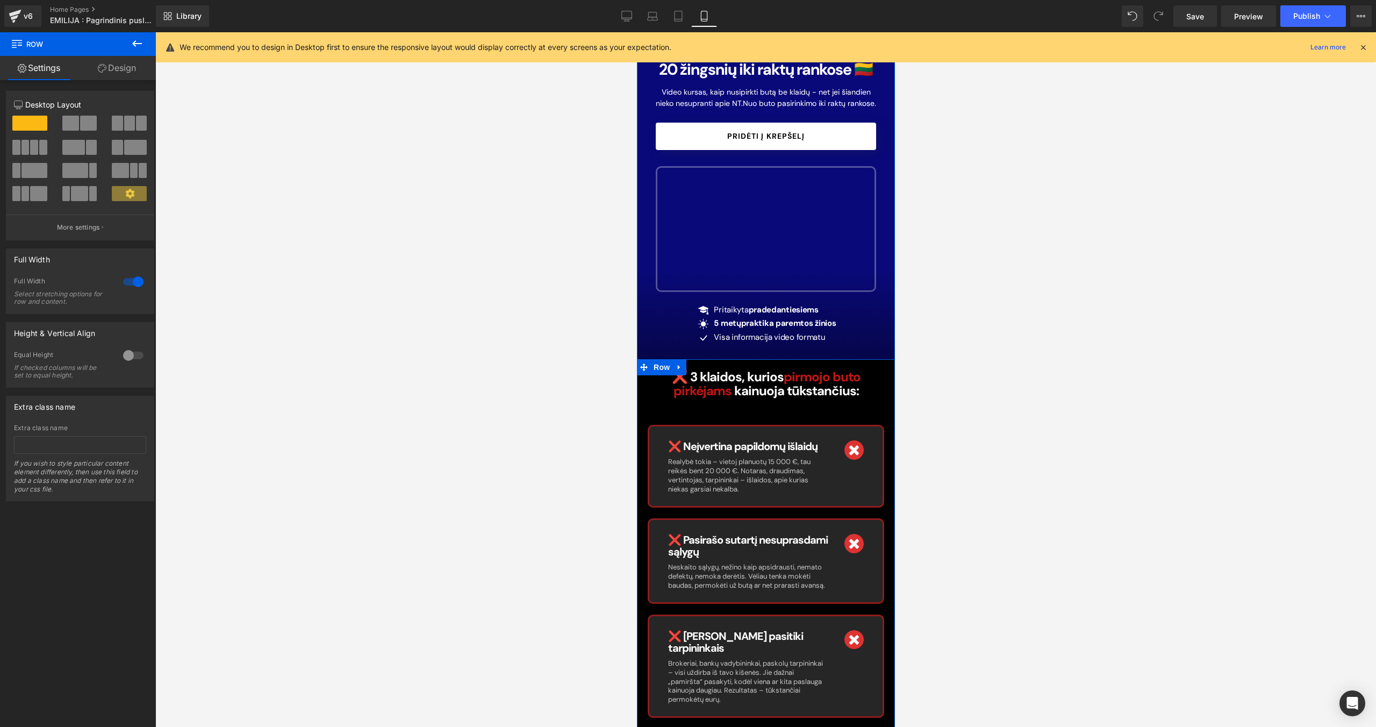
scroll to position [132, 0]
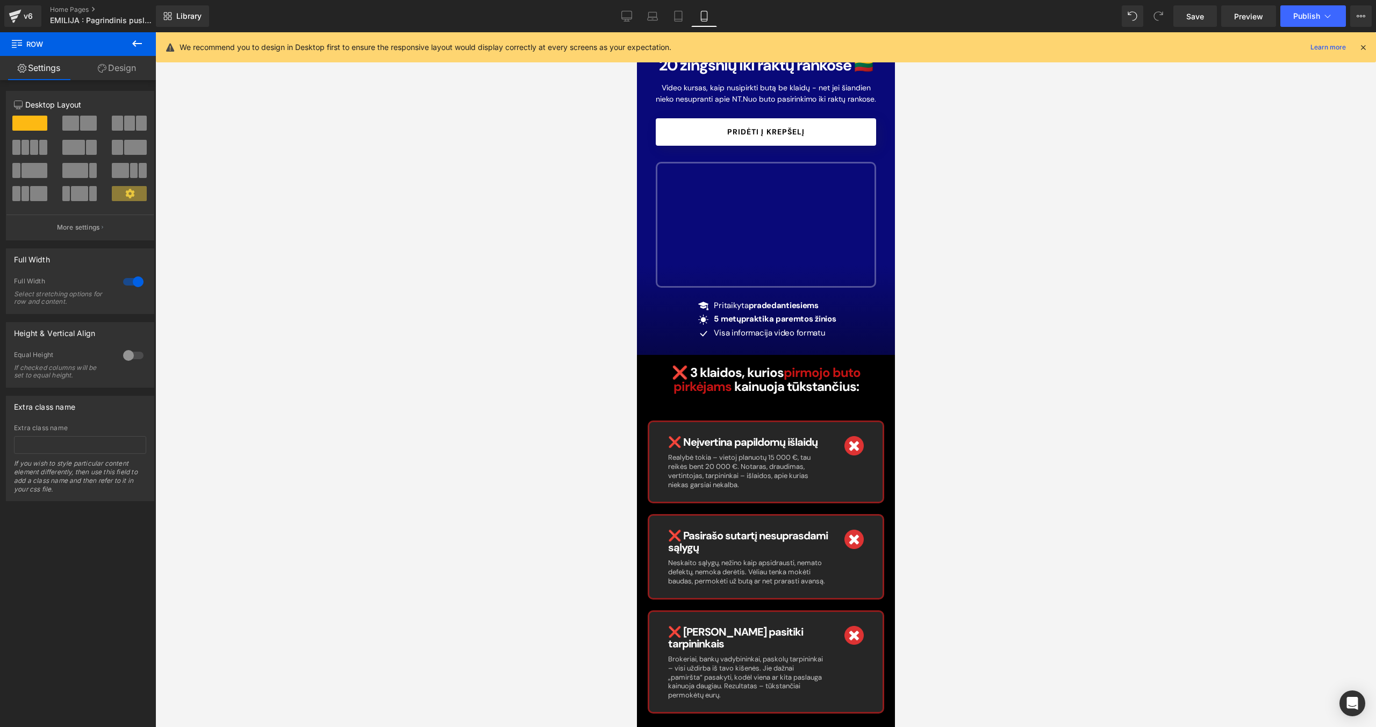
click at [812, 376] on div at bounding box center [765, 379] width 1221 height 694
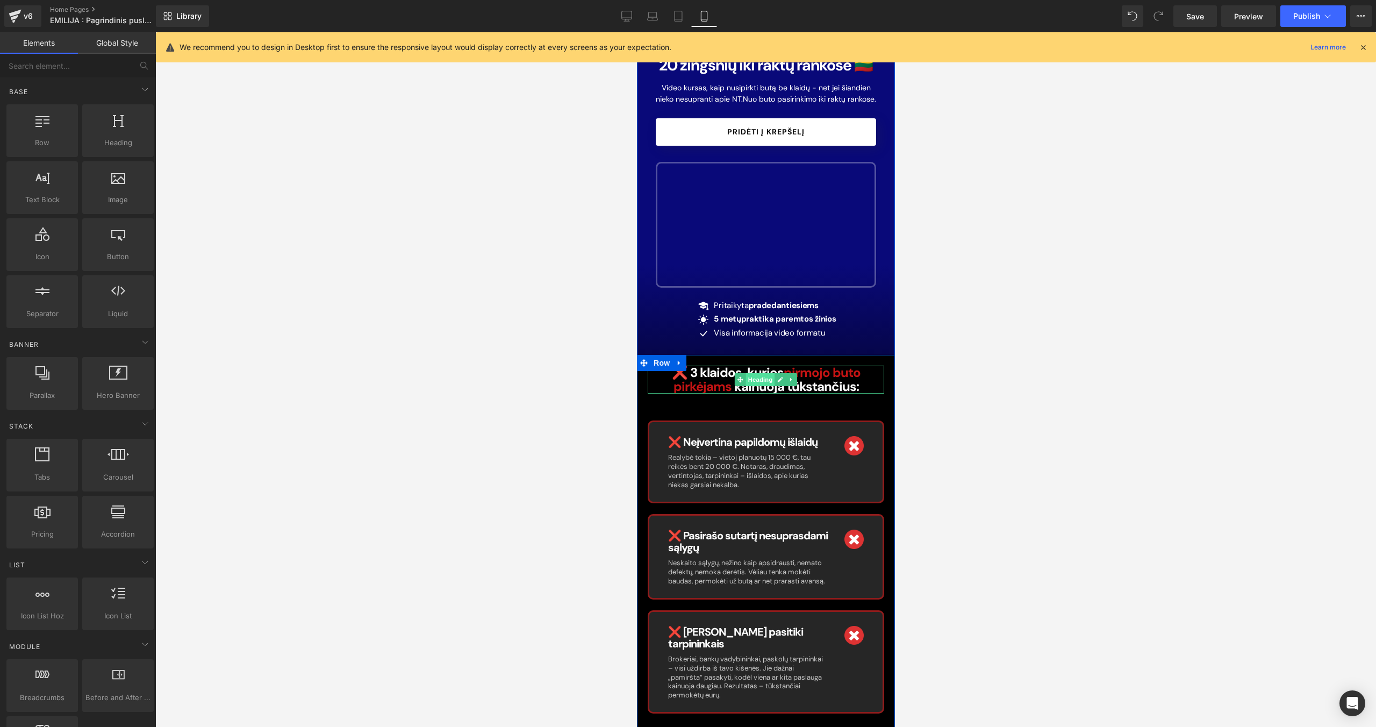
click at [765, 379] on span "Heading" at bounding box center [759, 379] width 29 height 13
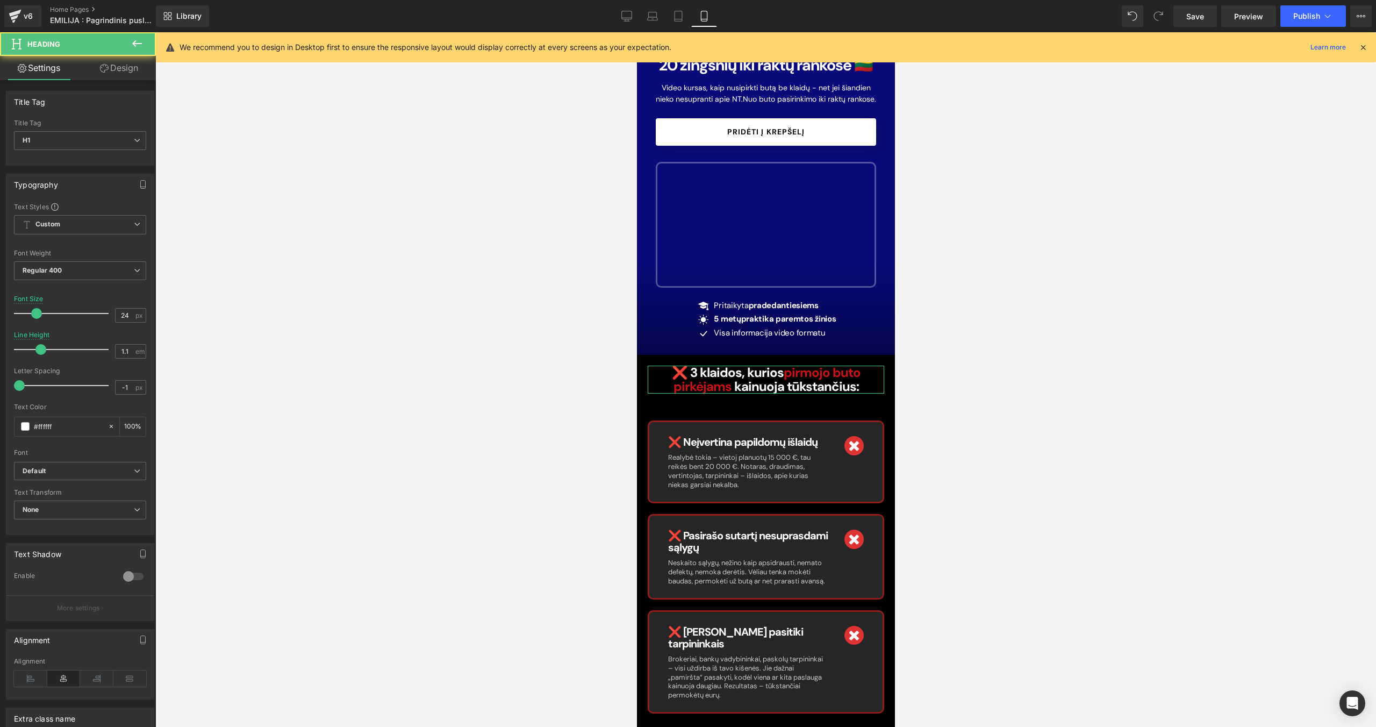
click at [128, 77] on link "Design" at bounding box center [119, 68] width 78 height 24
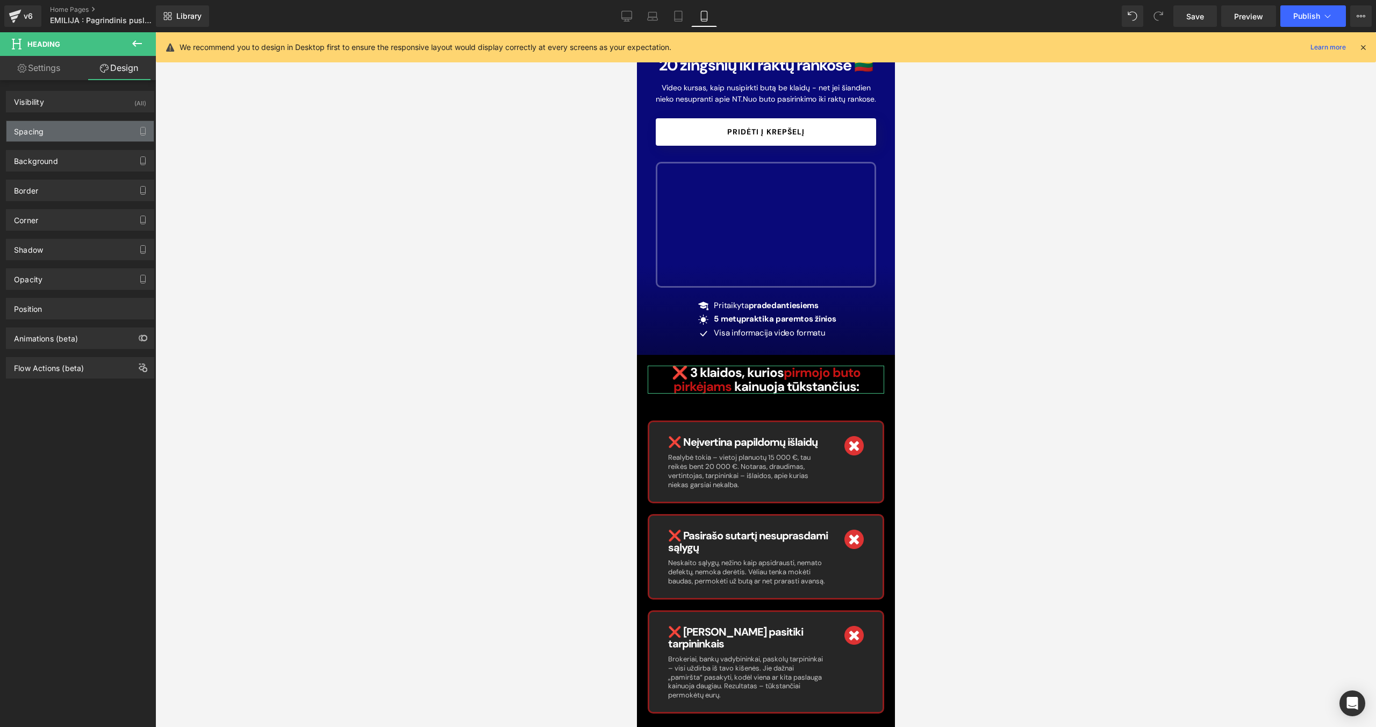
click at [101, 136] on div "Spacing" at bounding box center [79, 131] width 147 height 20
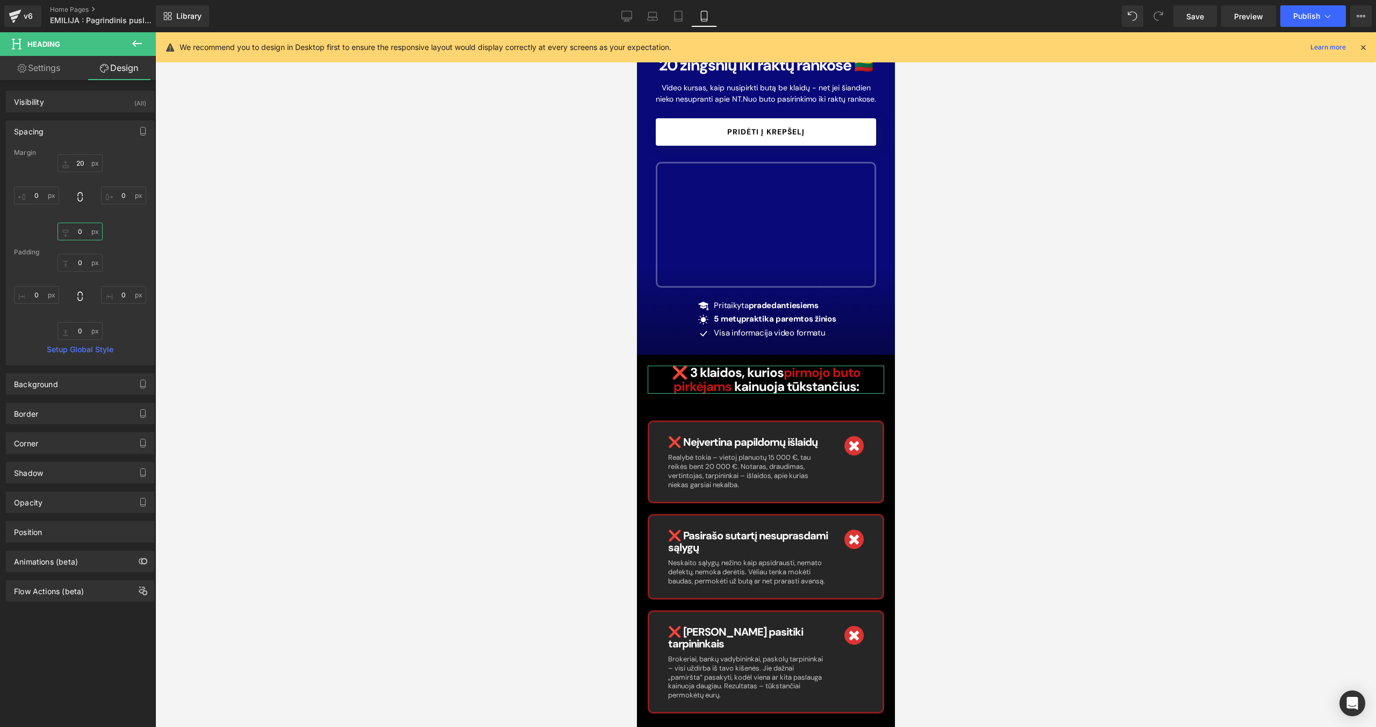
click at [83, 227] on input "0" at bounding box center [80, 232] width 45 height 18
click at [80, 255] on div "Padding" at bounding box center [80, 252] width 132 height 8
click at [81, 260] on input "0" at bounding box center [80, 263] width 45 height 18
type input "3"
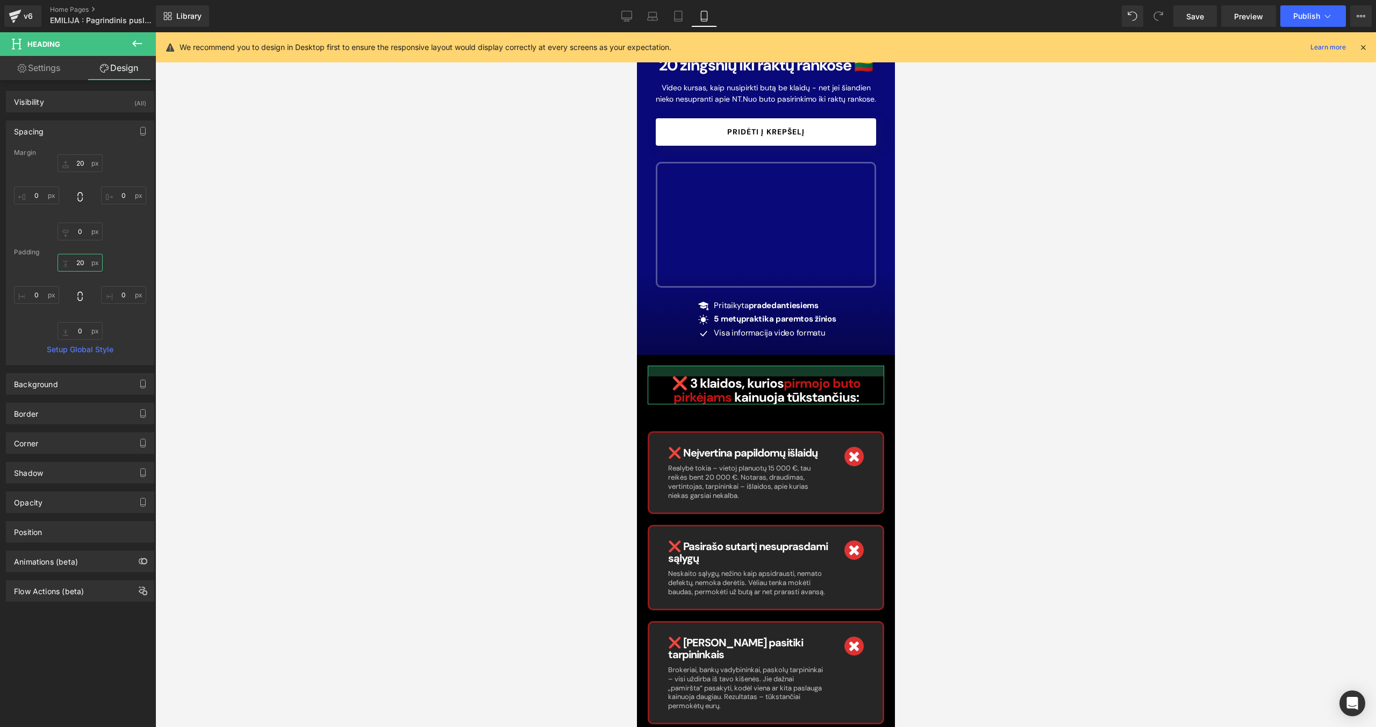
type input "2"
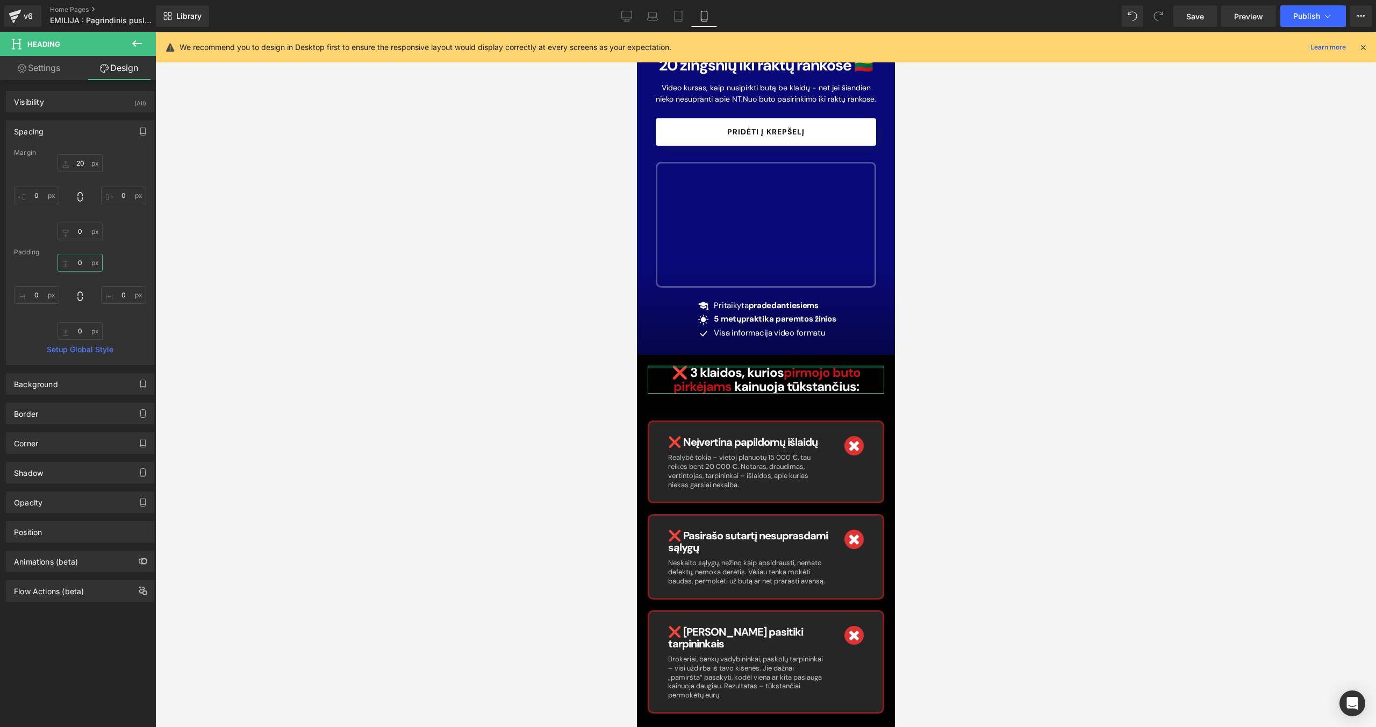
type input "4"
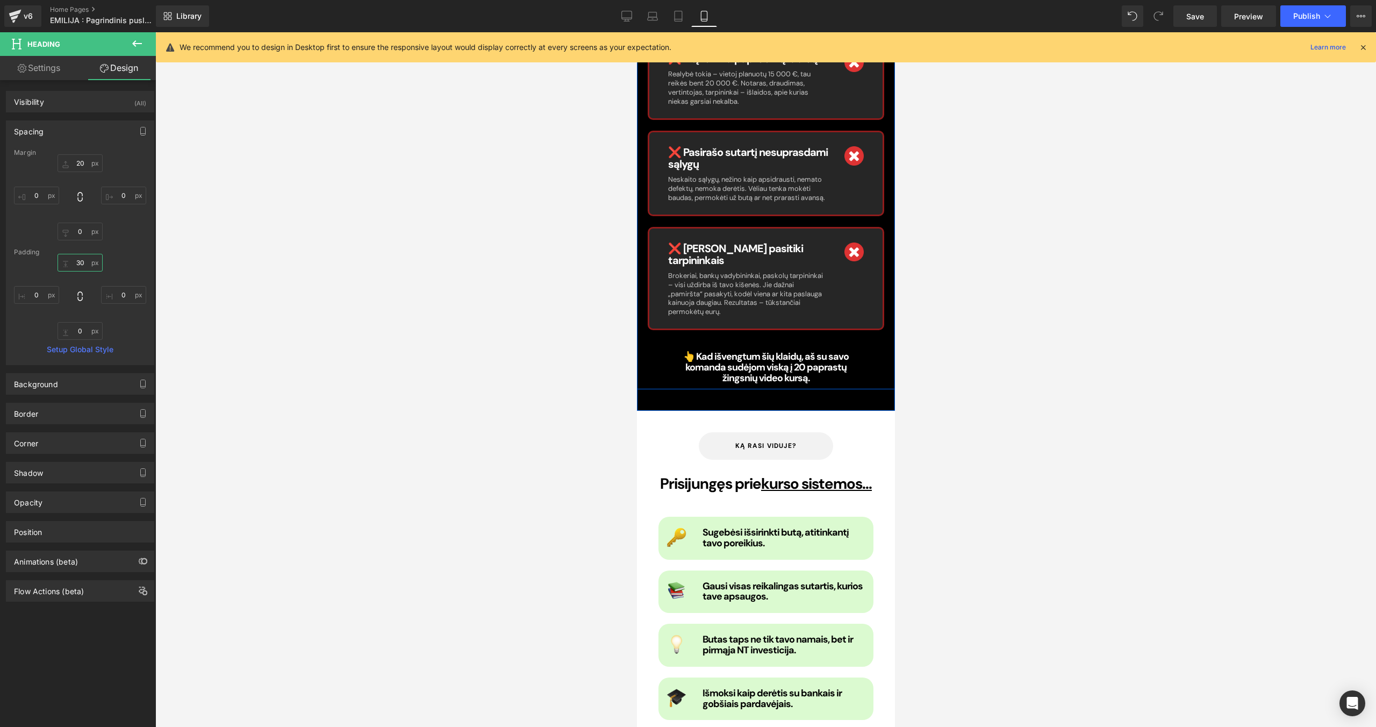
scroll to position [532, 0]
type input "30"
click at [780, 442] on icon at bounding box center [783, 445] width 6 height 6
click at [786, 442] on icon at bounding box center [789, 445] width 6 height 6
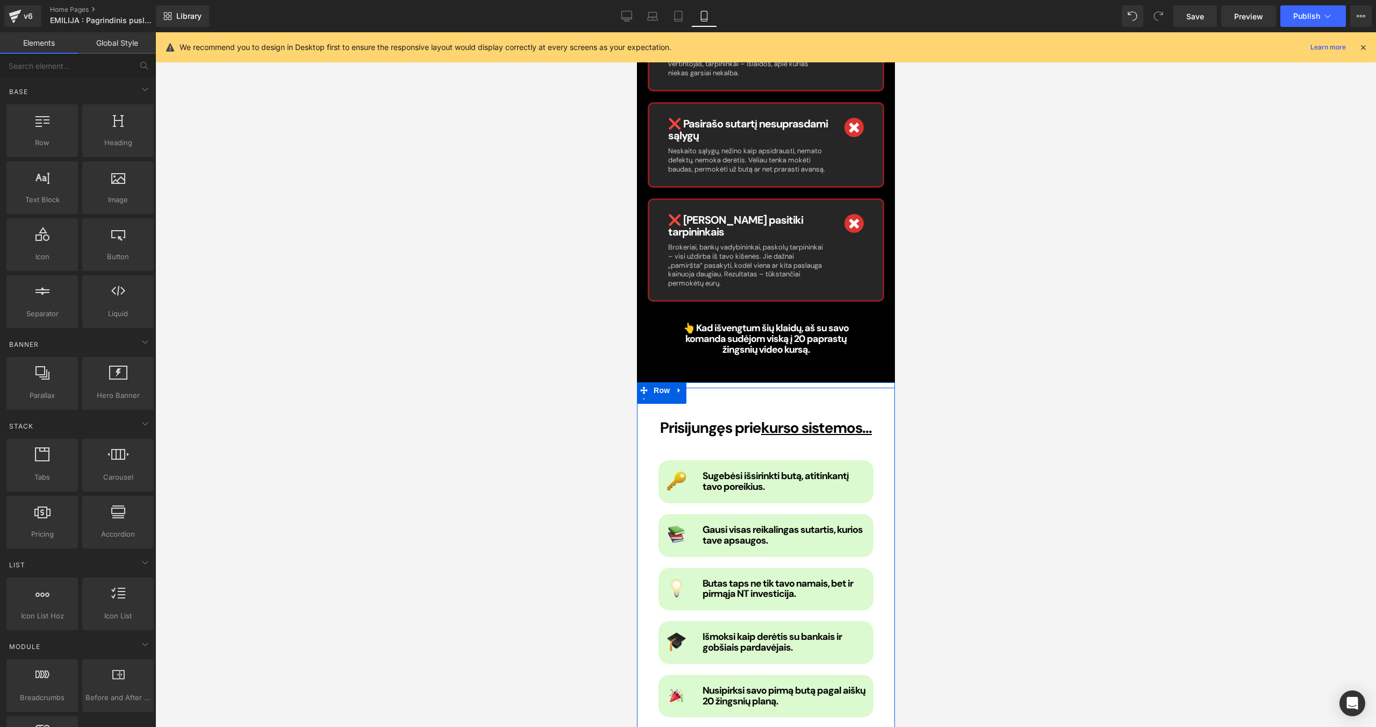
scroll to position [564, 0]
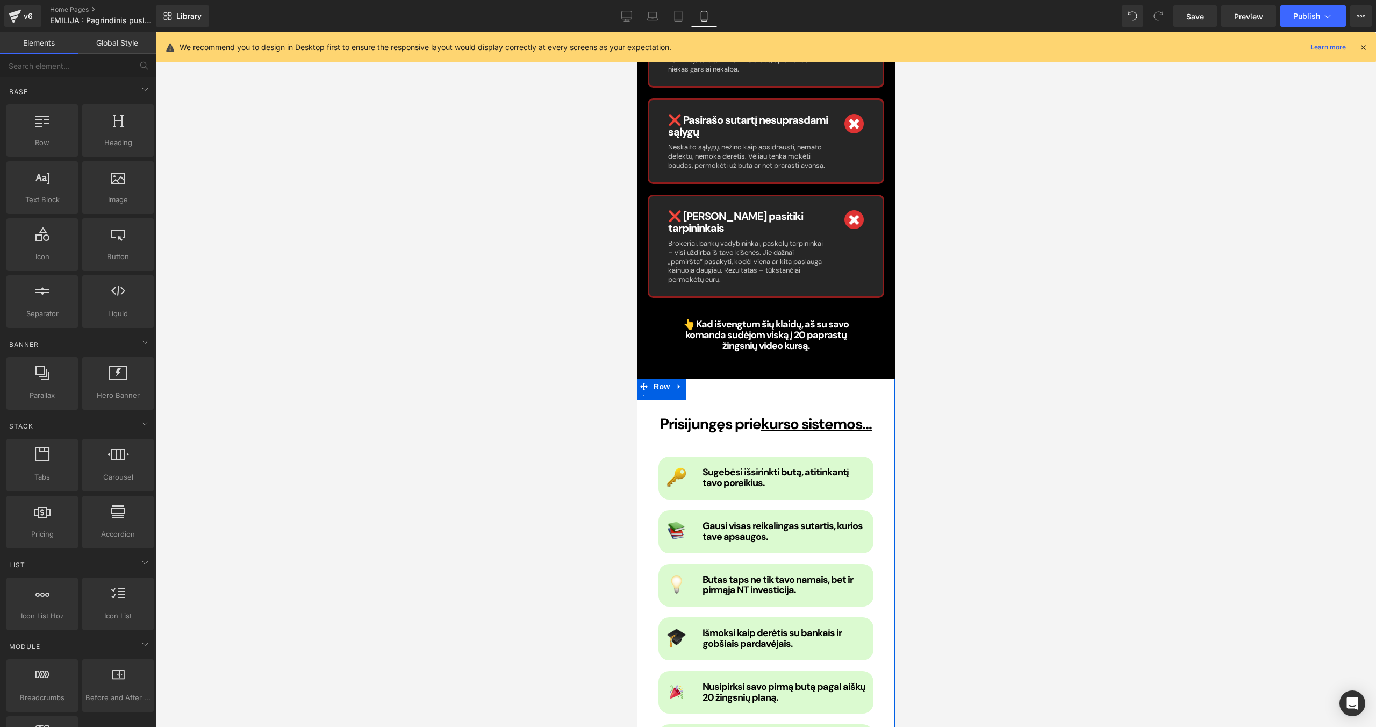
click at [812, 414] on span "kurso sistemos..." at bounding box center [816, 424] width 111 height 20
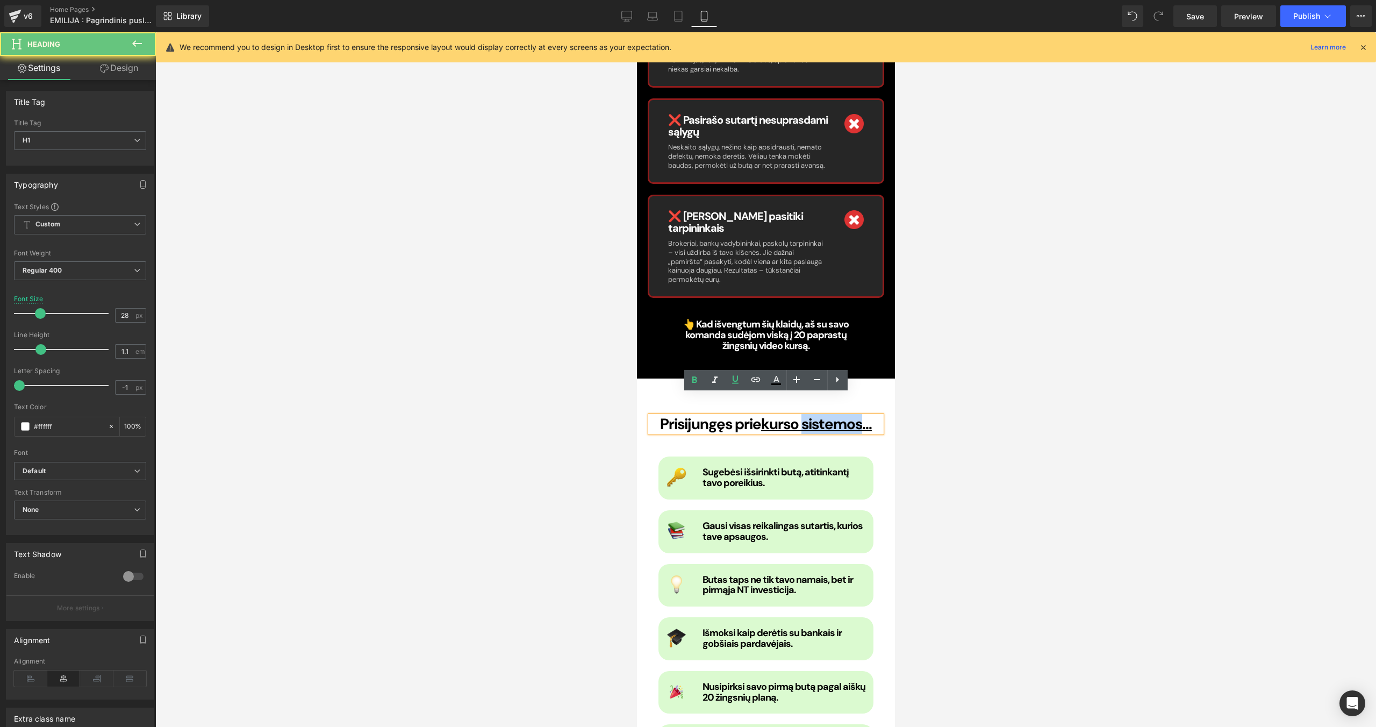
click at [812, 414] on span "kurso sistemos..." at bounding box center [816, 424] width 111 height 20
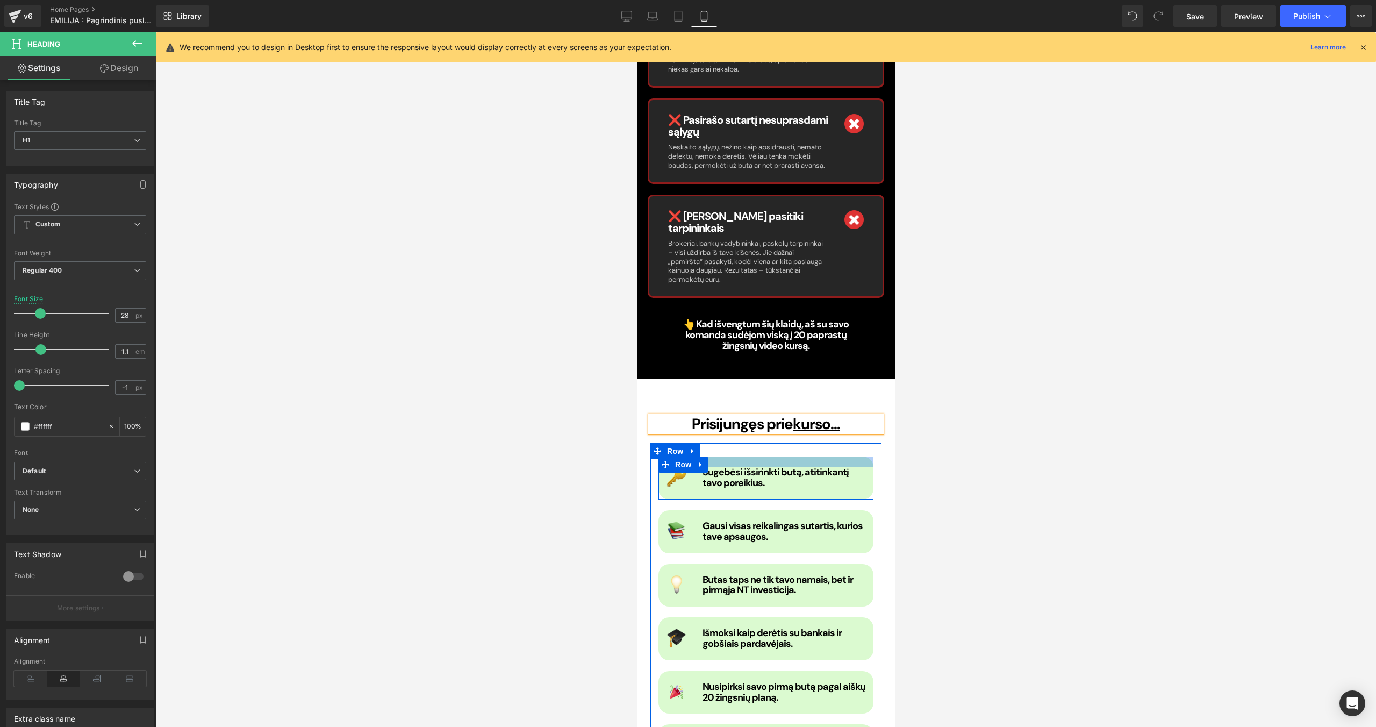
scroll to position [636, 0]
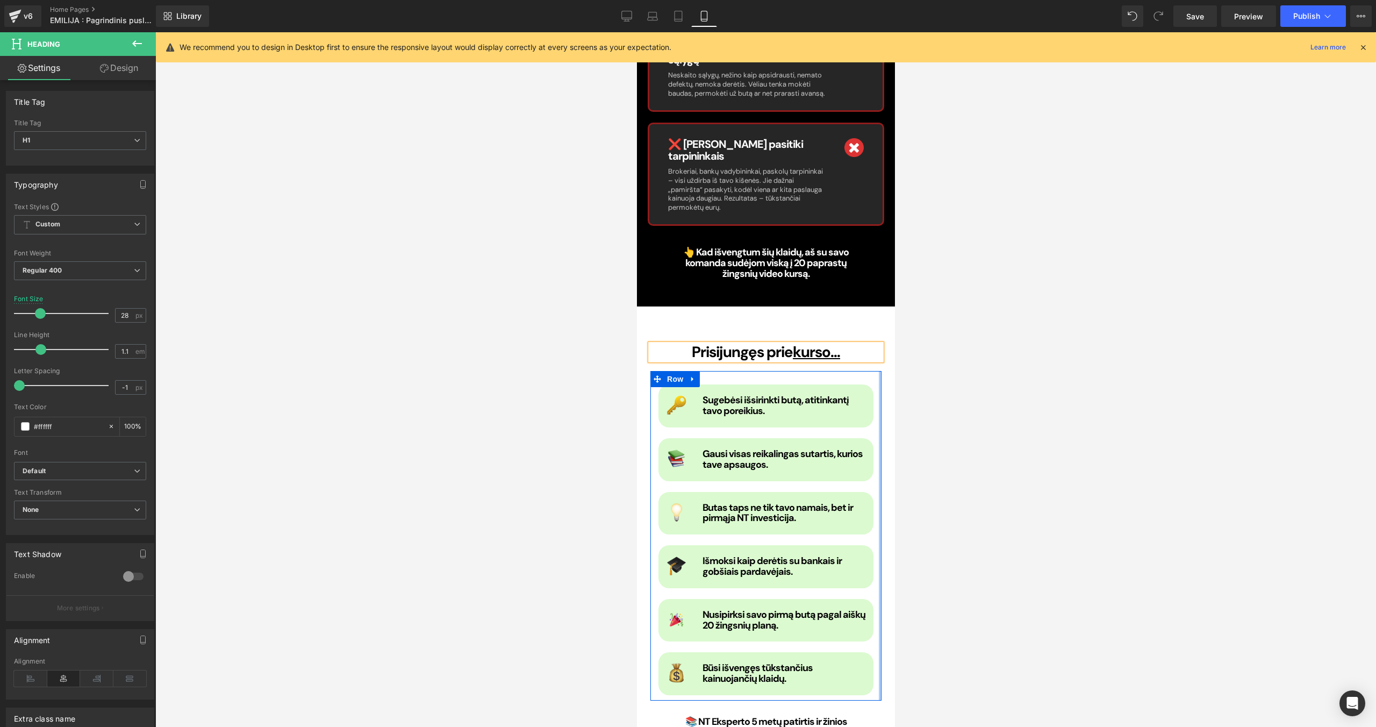
click at [812, 403] on div at bounding box center [879, 535] width 3 height 329
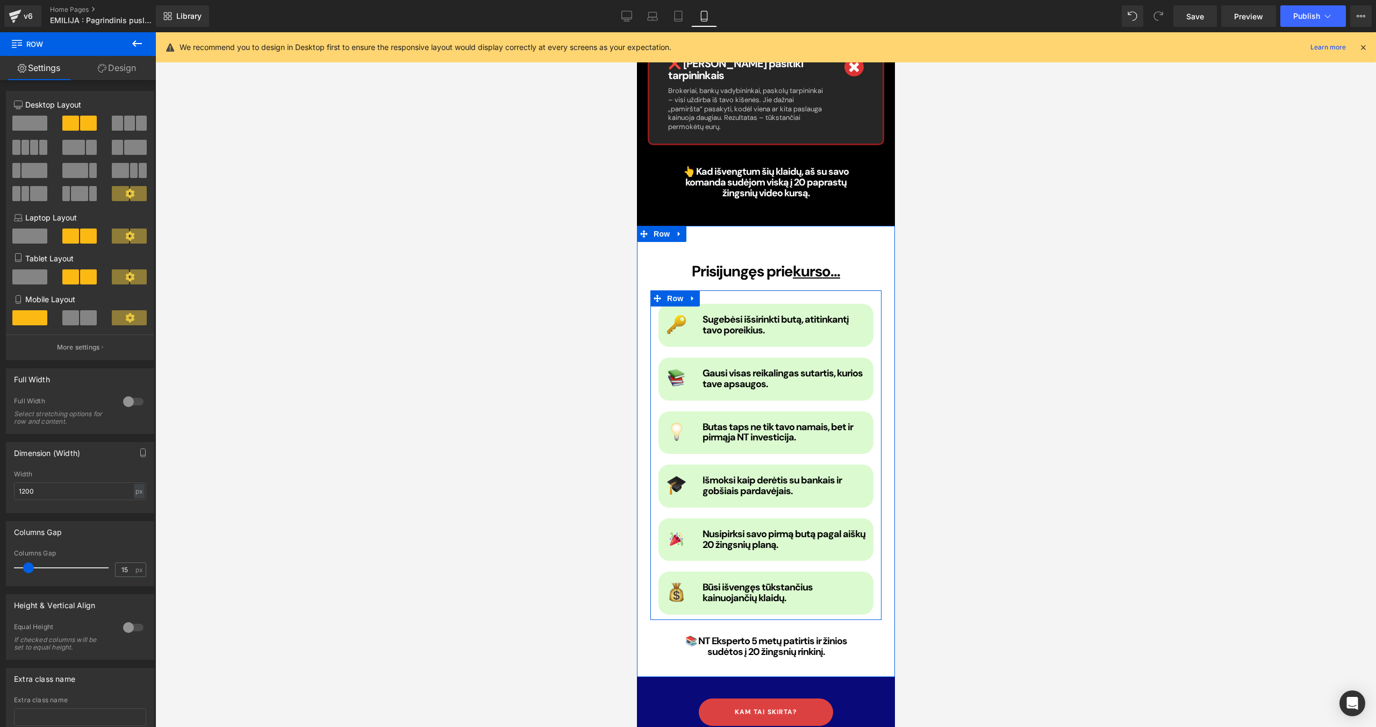
scroll to position [720, 0]
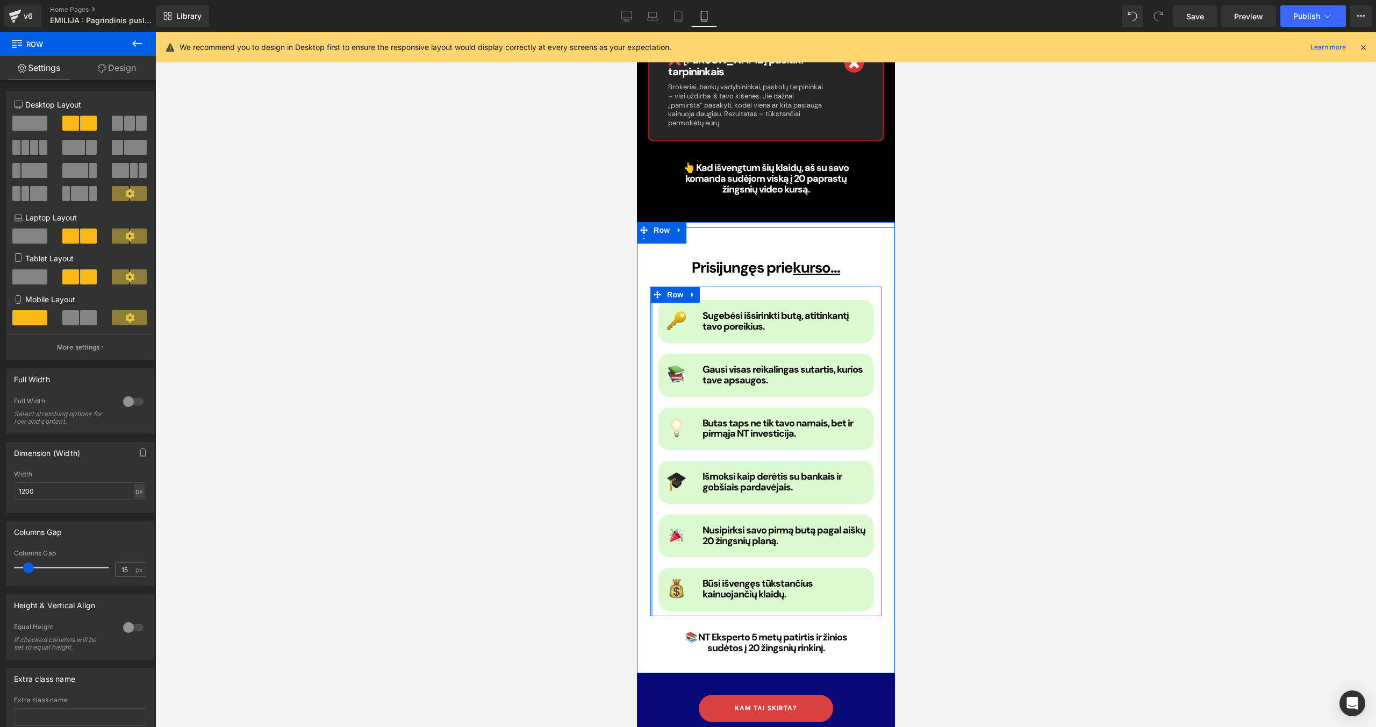
click at [650, 460] on div at bounding box center [651, 450] width 3 height 329
click at [643, 460] on div "Prisijungęs prie kurso... Heading Image Sugebėsi išsirinkti butą, atitinkantį t…" at bounding box center [765, 448] width 247 height 410
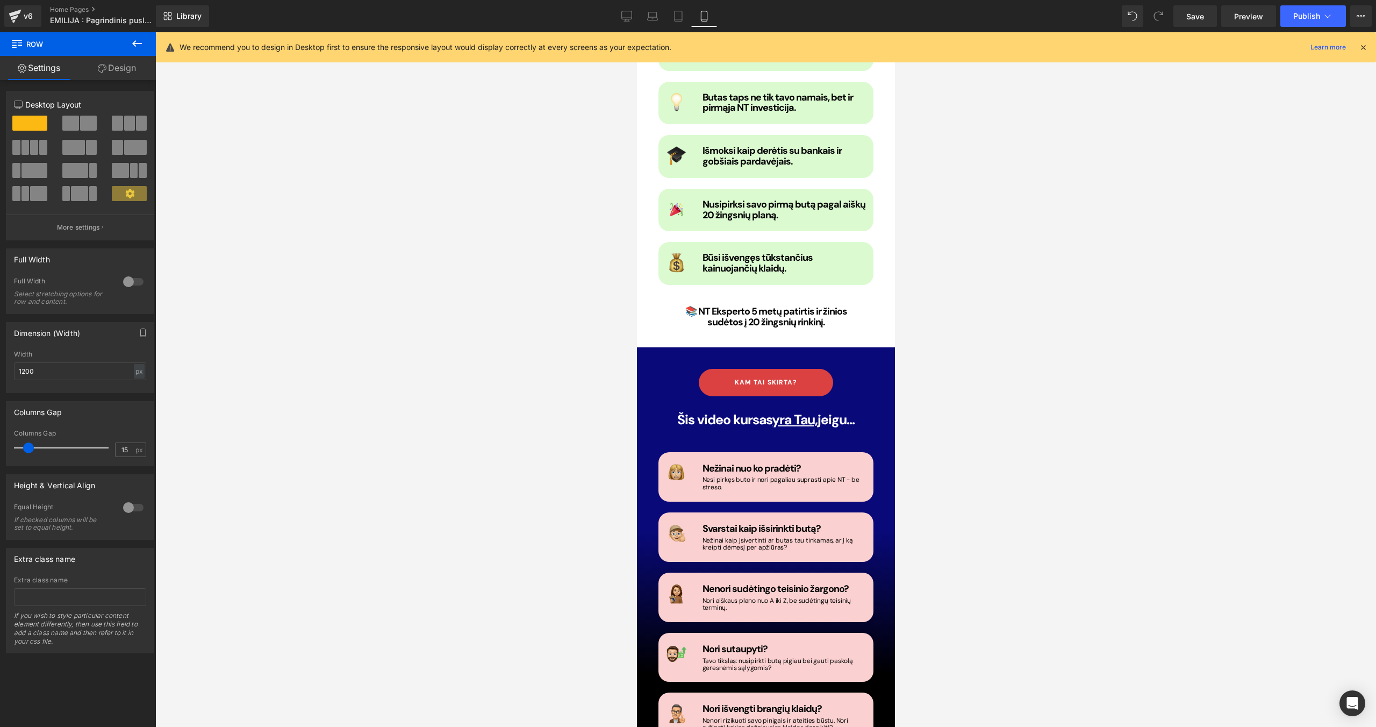
scroll to position [1107, 0]
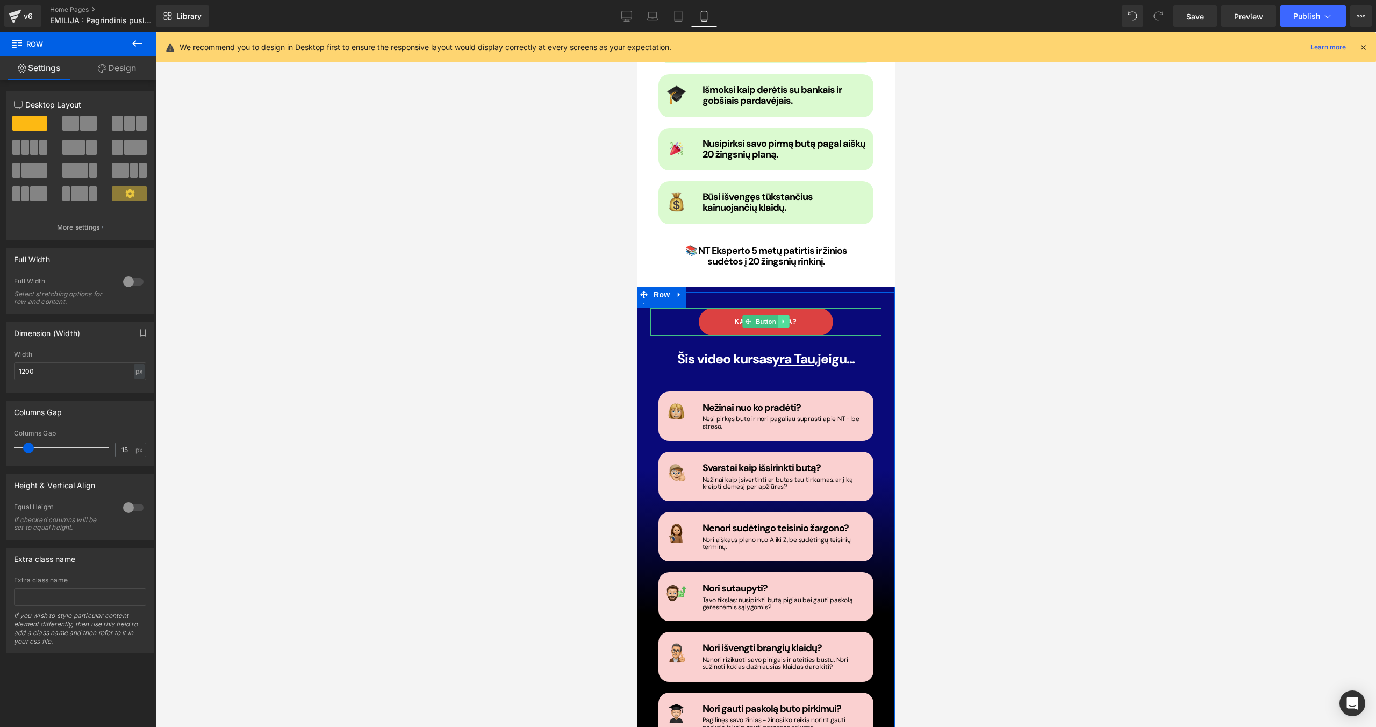
click at [782, 320] on icon at bounding box center [783, 322] width 2 height 4
click at [788, 318] on icon at bounding box center [789, 321] width 6 height 6
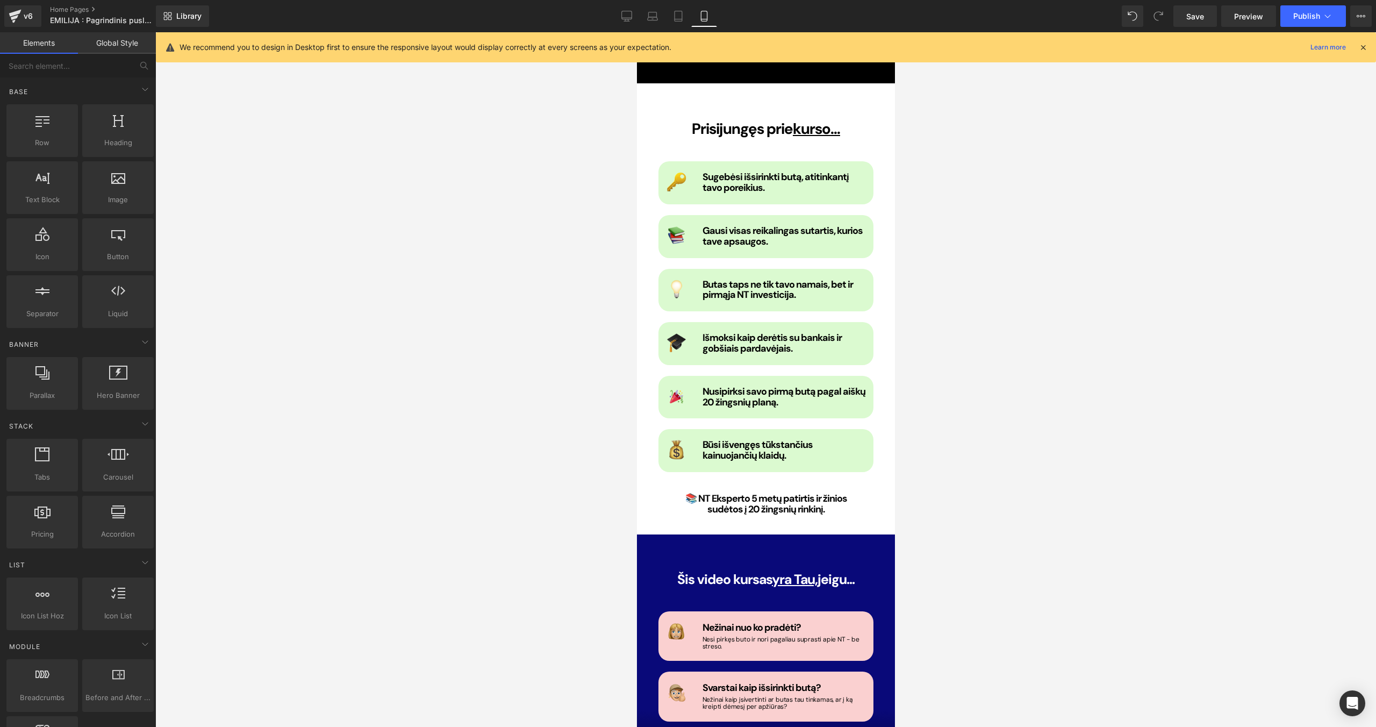
scroll to position [1165, 0]
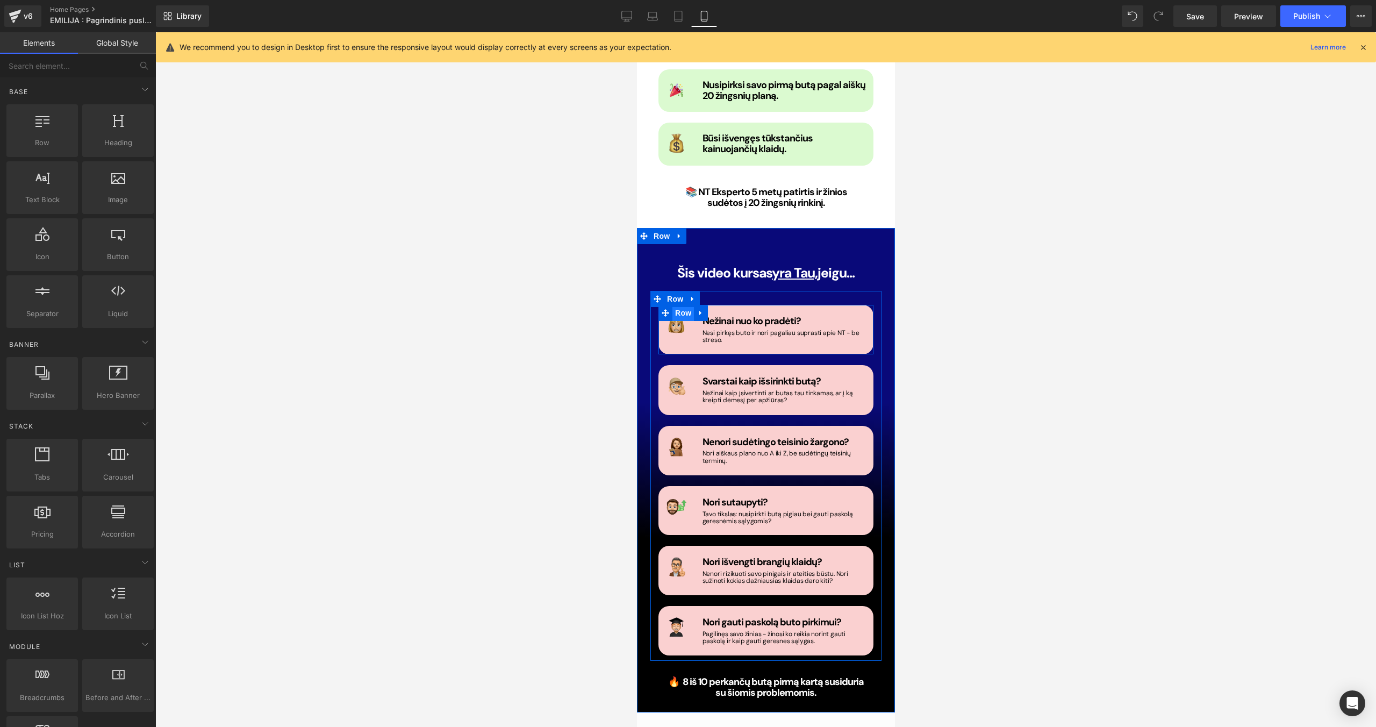
click at [688, 305] on span "Row" at bounding box center [682, 313] width 21 height 16
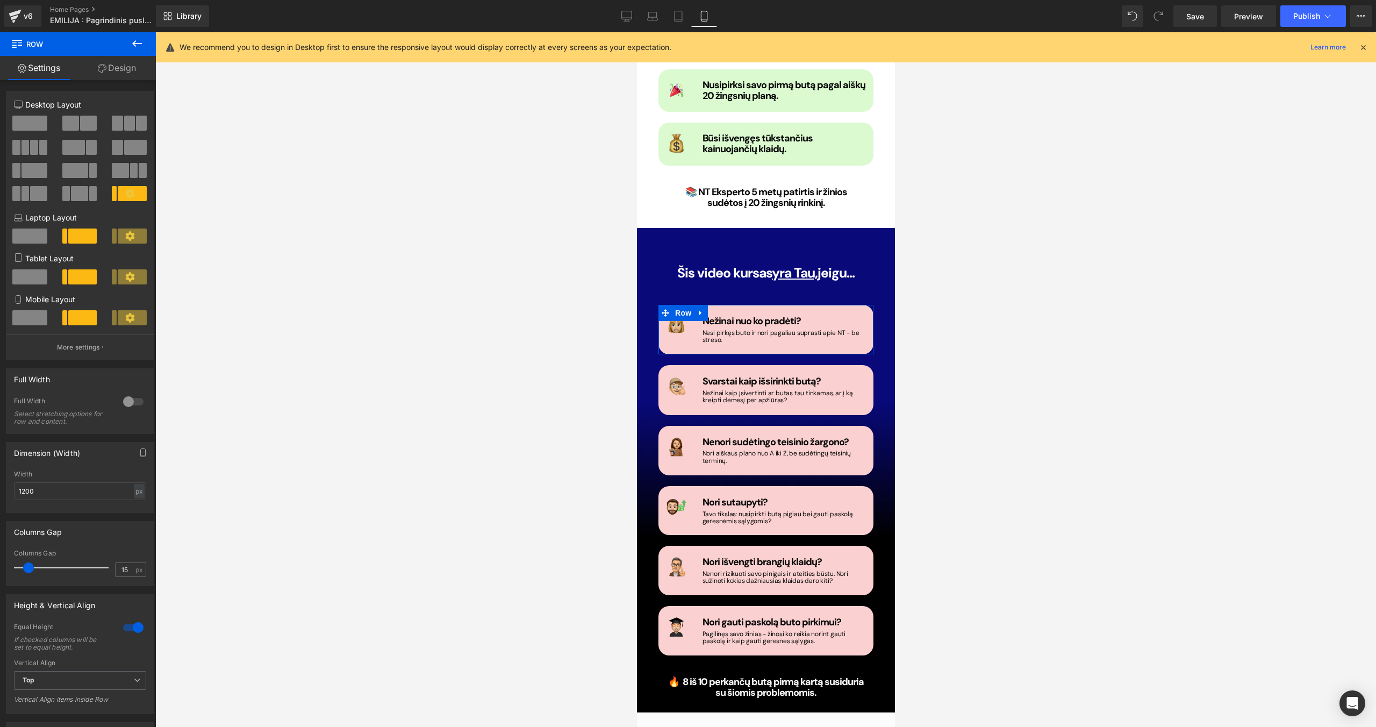
click at [128, 75] on link "Design" at bounding box center [117, 68] width 78 height 24
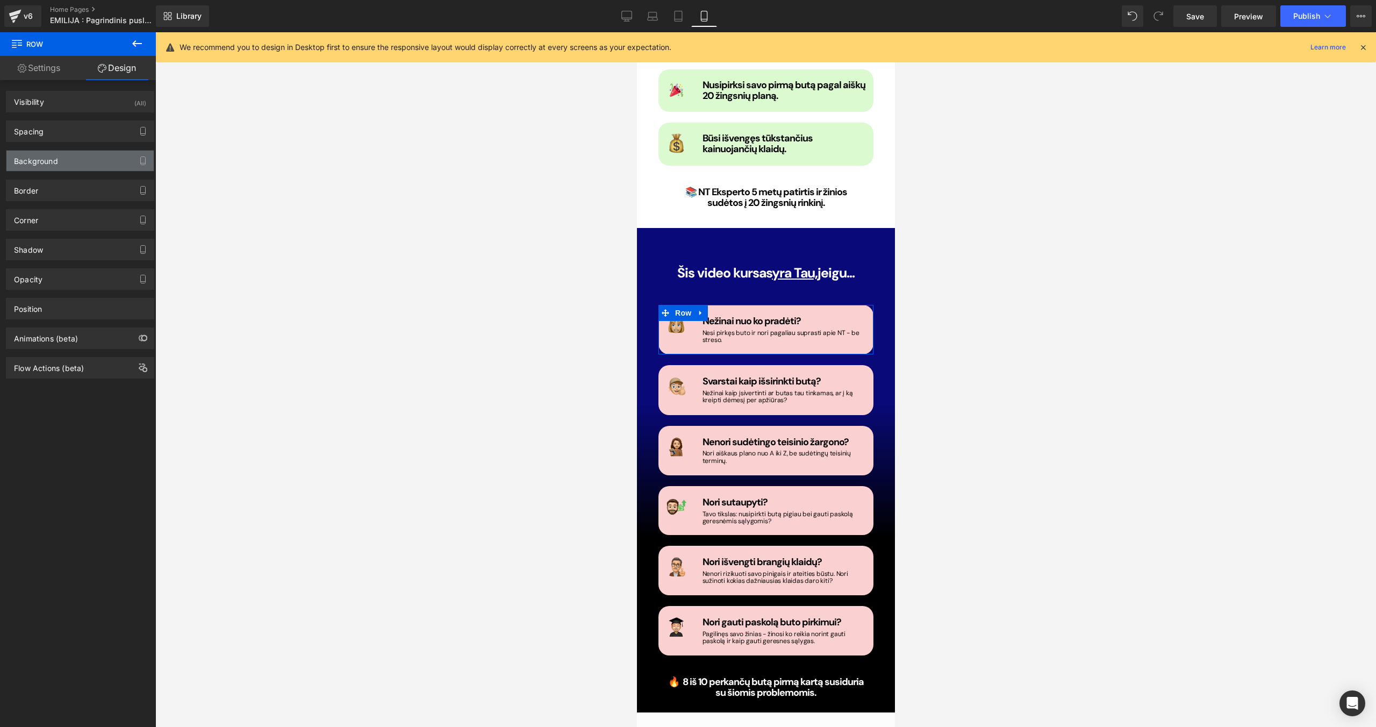
click at [64, 157] on div "Background" at bounding box center [79, 160] width 147 height 20
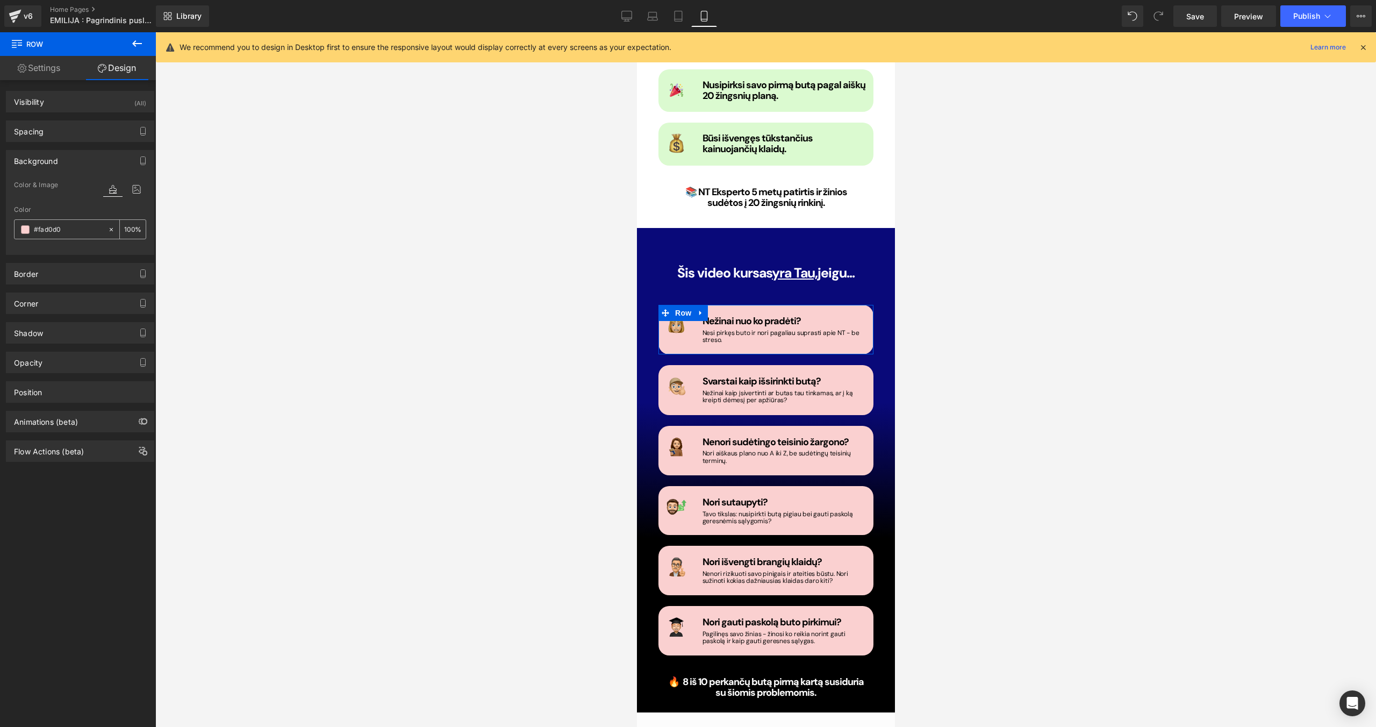
click at [25, 231] on span at bounding box center [25, 229] width 9 height 9
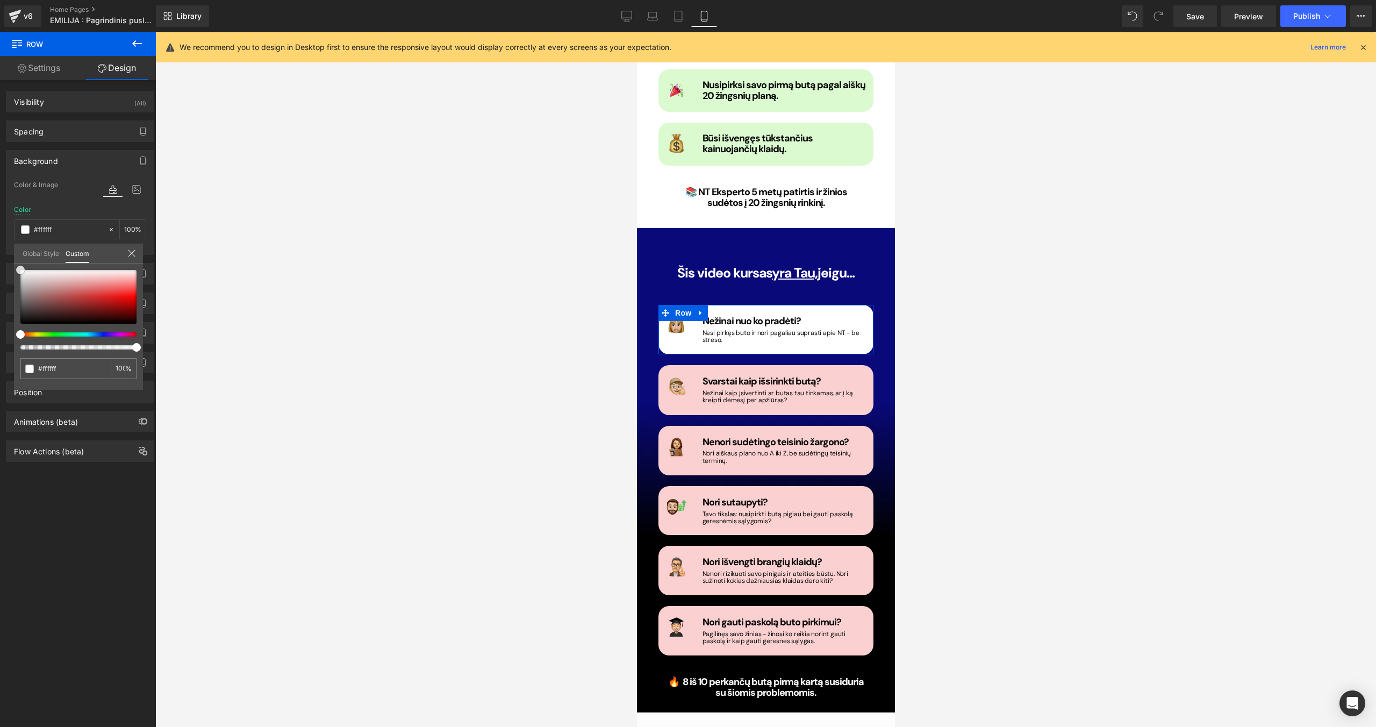
drag, startPoint x: 37, startPoint y: 272, endPoint x: 6, endPoint y: 270, distance: 30.7
click at [6, 255] on div "Background Color & Image color Color #fad0d0 100 % Image Replace Image Upload i…" at bounding box center [80, 198] width 161 height 113
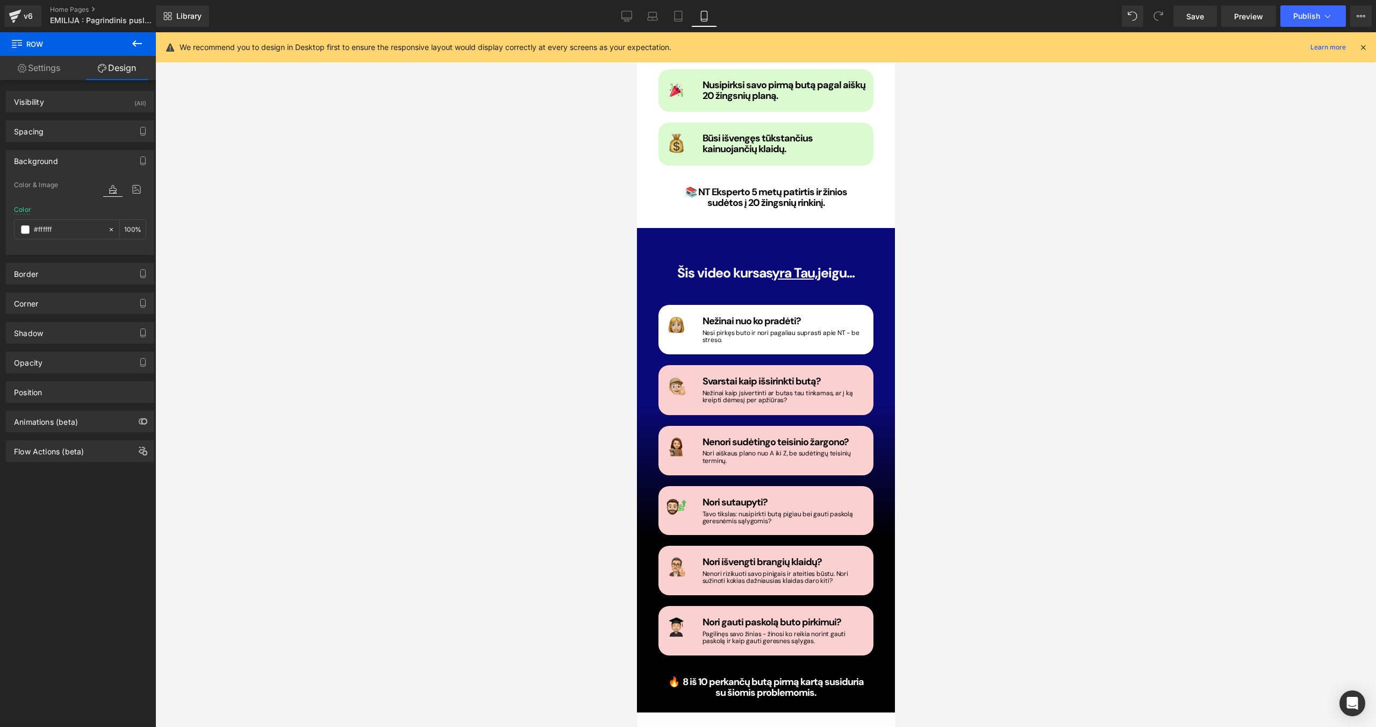
click at [678, 365] on span "Row" at bounding box center [682, 373] width 21 height 16
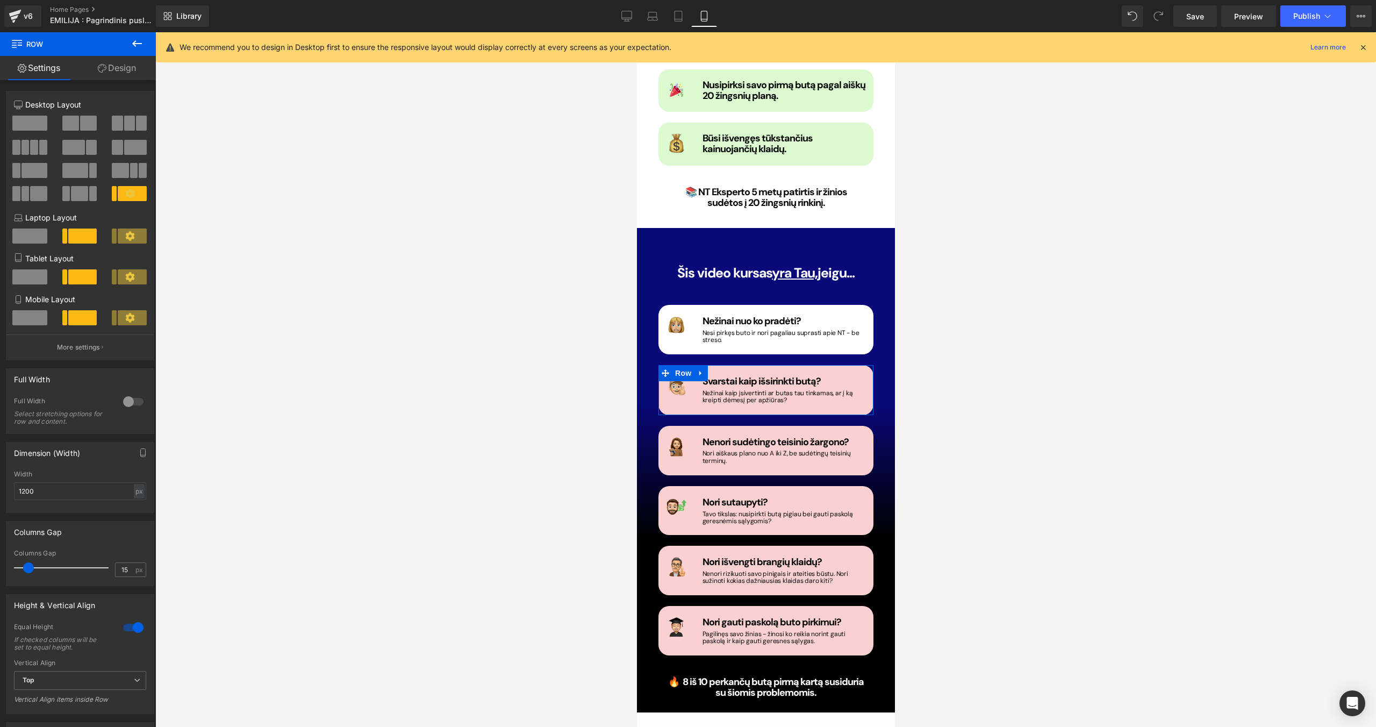
click at [129, 64] on link "Design" at bounding box center [117, 68] width 78 height 24
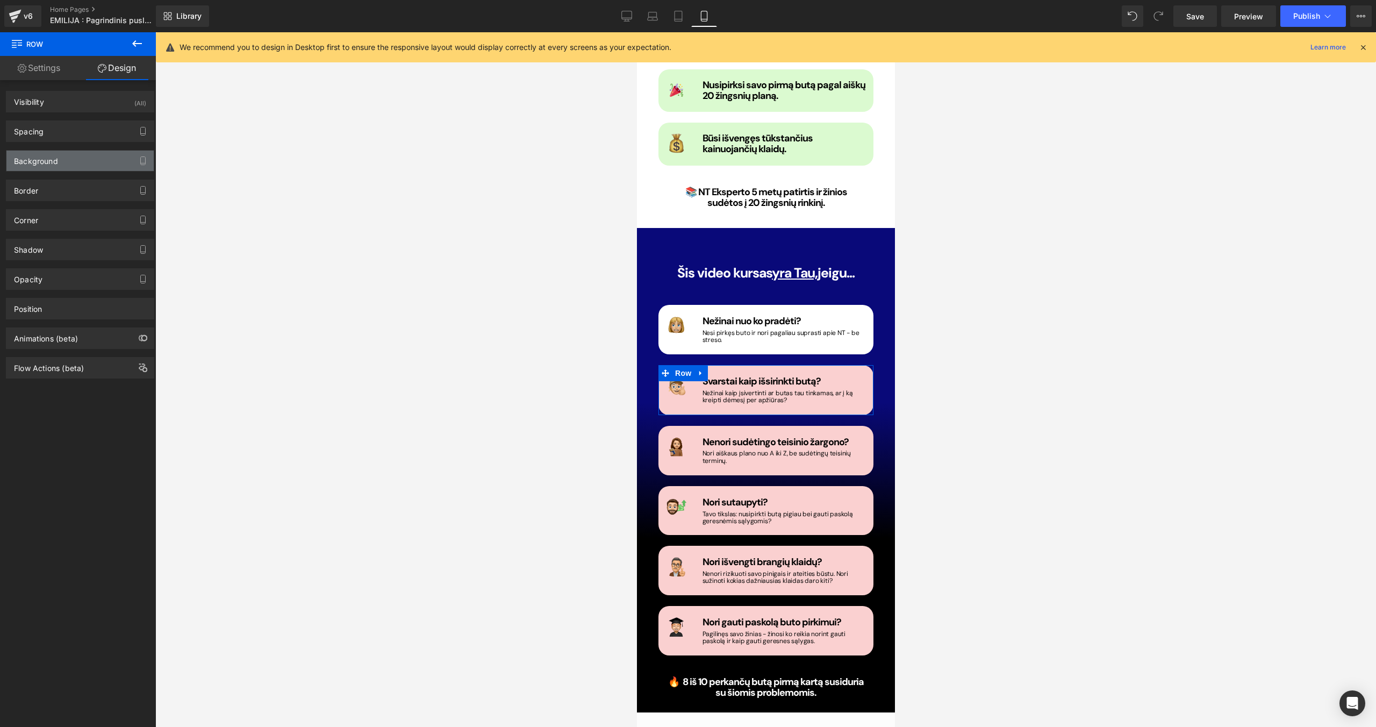
click at [41, 161] on div "Background" at bounding box center [36, 157] width 44 height 15
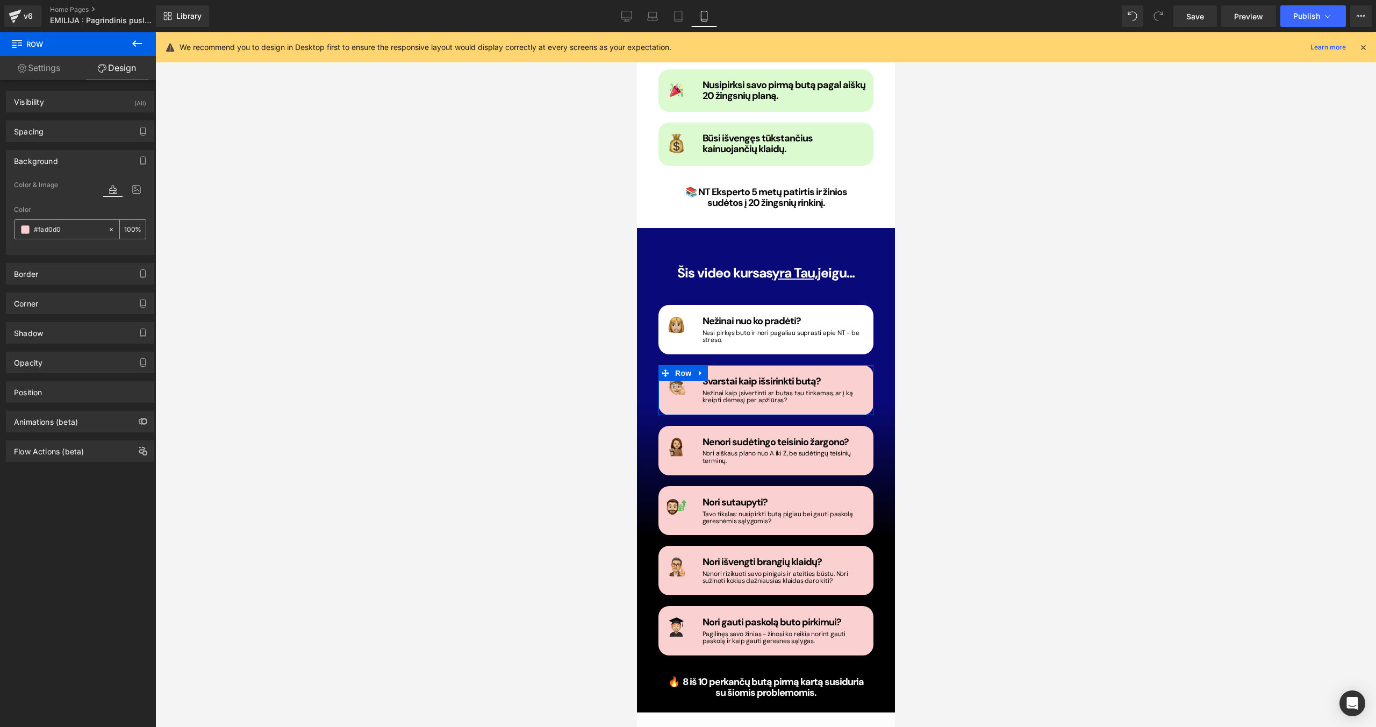
click at [24, 232] on span at bounding box center [25, 229] width 9 height 9
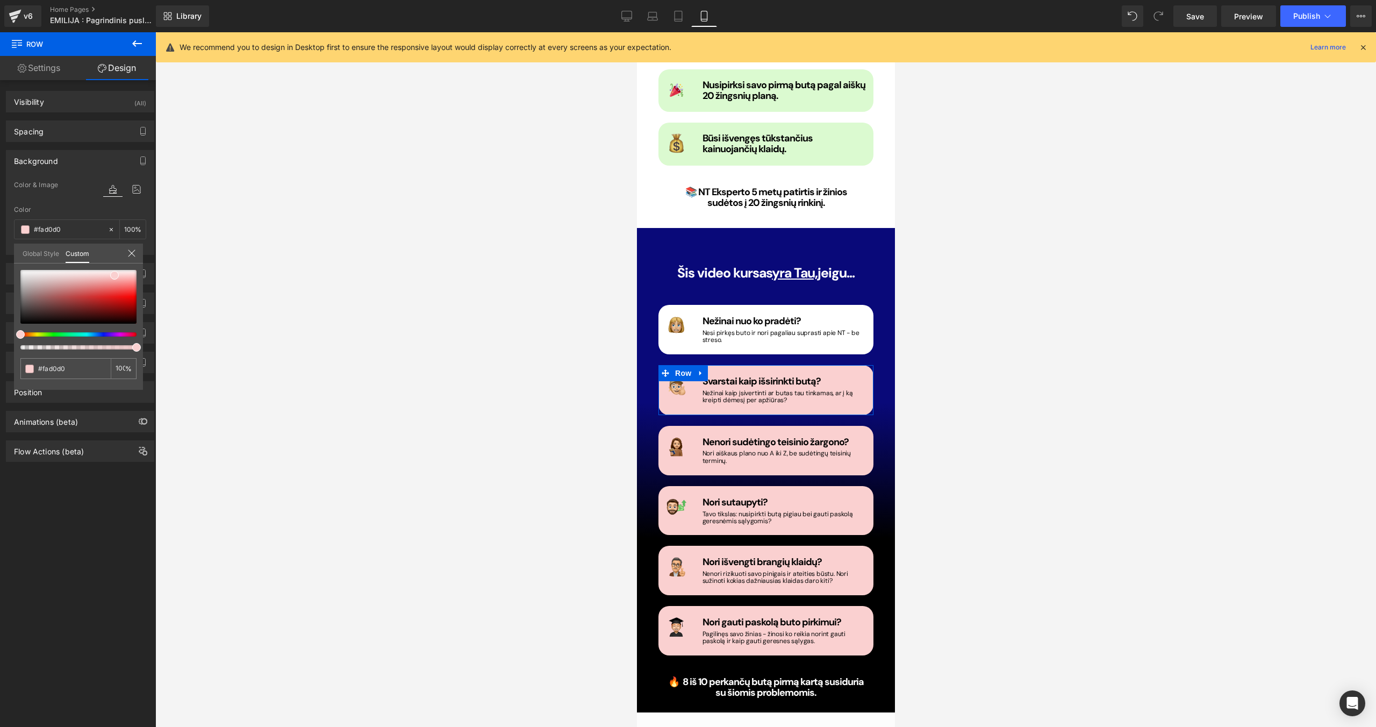
click at [35, 267] on div "#fad0d0 100 %" at bounding box center [78, 269] width 129 height 13
drag, startPoint x: 34, startPoint y: 271, endPoint x: 6, endPoint y: 269, distance: 27.5
click at [6, 255] on div "Background Color & Image color Color #fad0d0 100 % Image Replace Image Upload i…" at bounding box center [80, 198] width 161 height 113
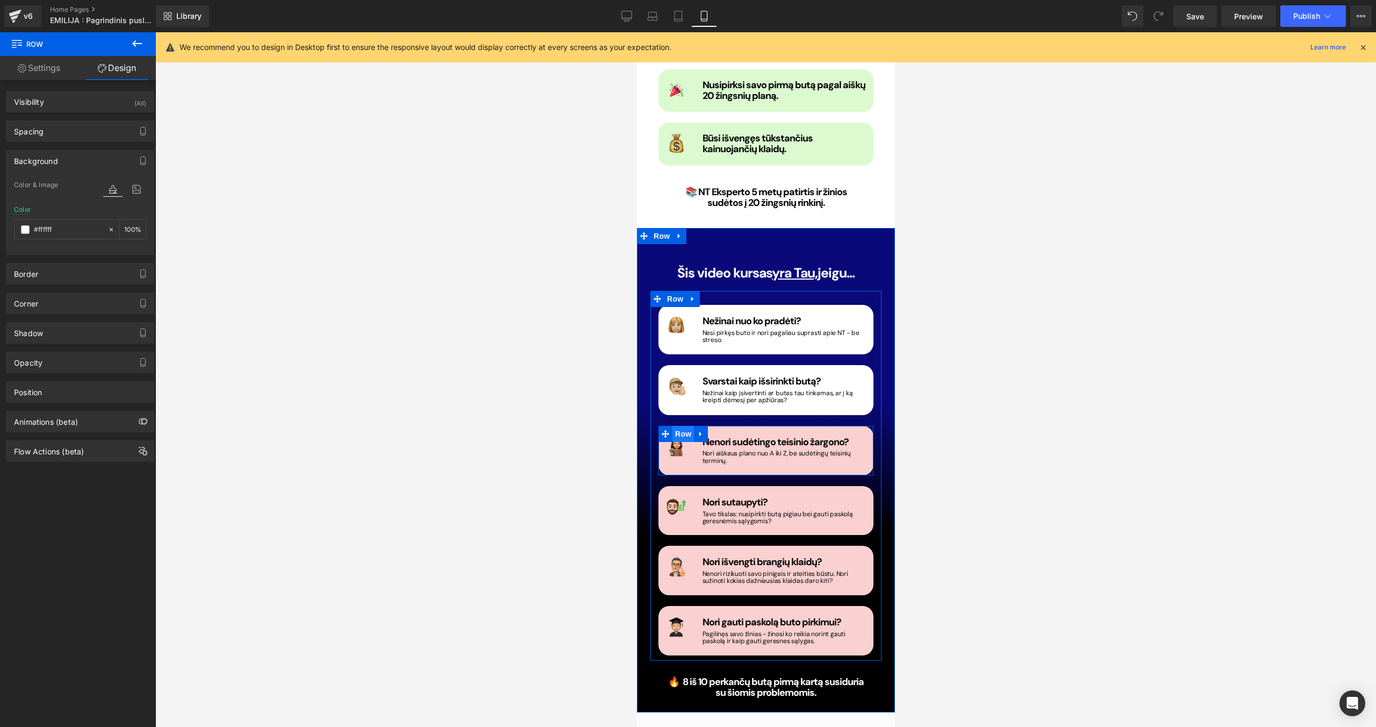
click at [672, 426] on span "Row" at bounding box center [682, 434] width 21 height 16
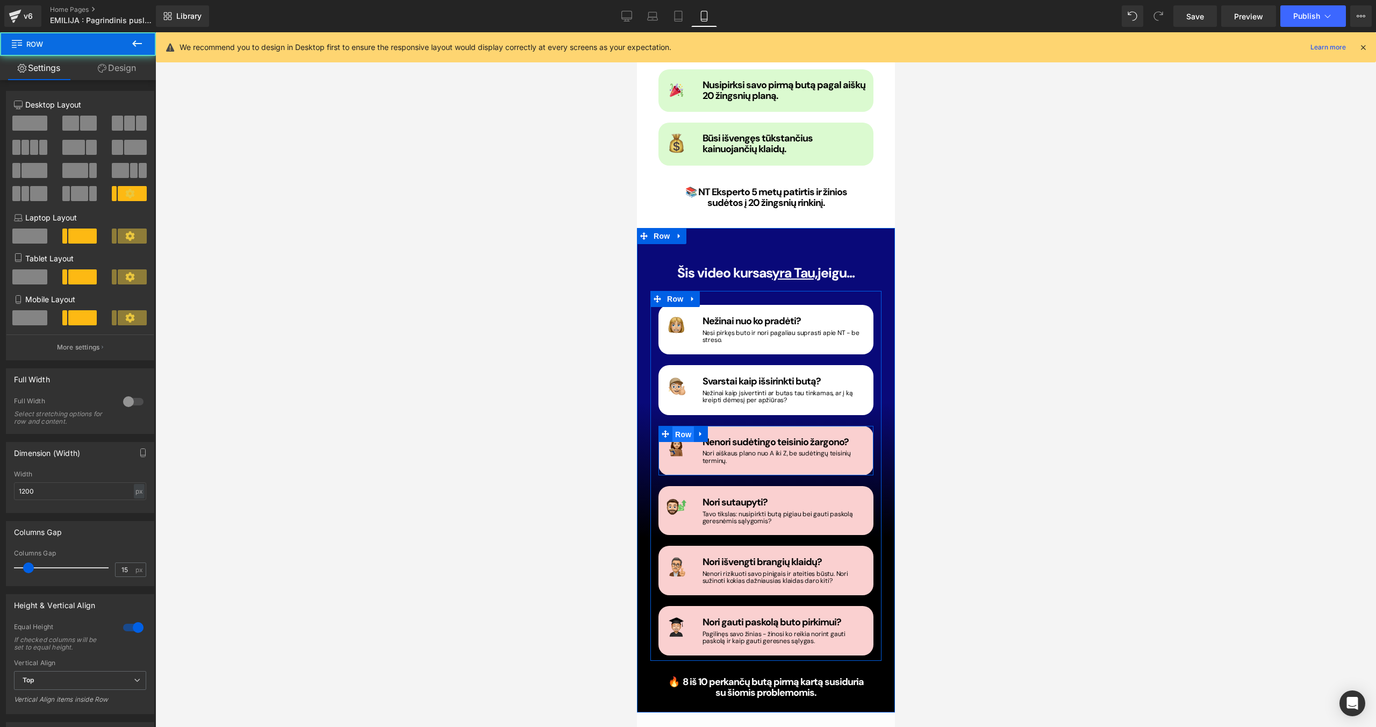
click at [680, 426] on span "Row" at bounding box center [682, 434] width 21 height 16
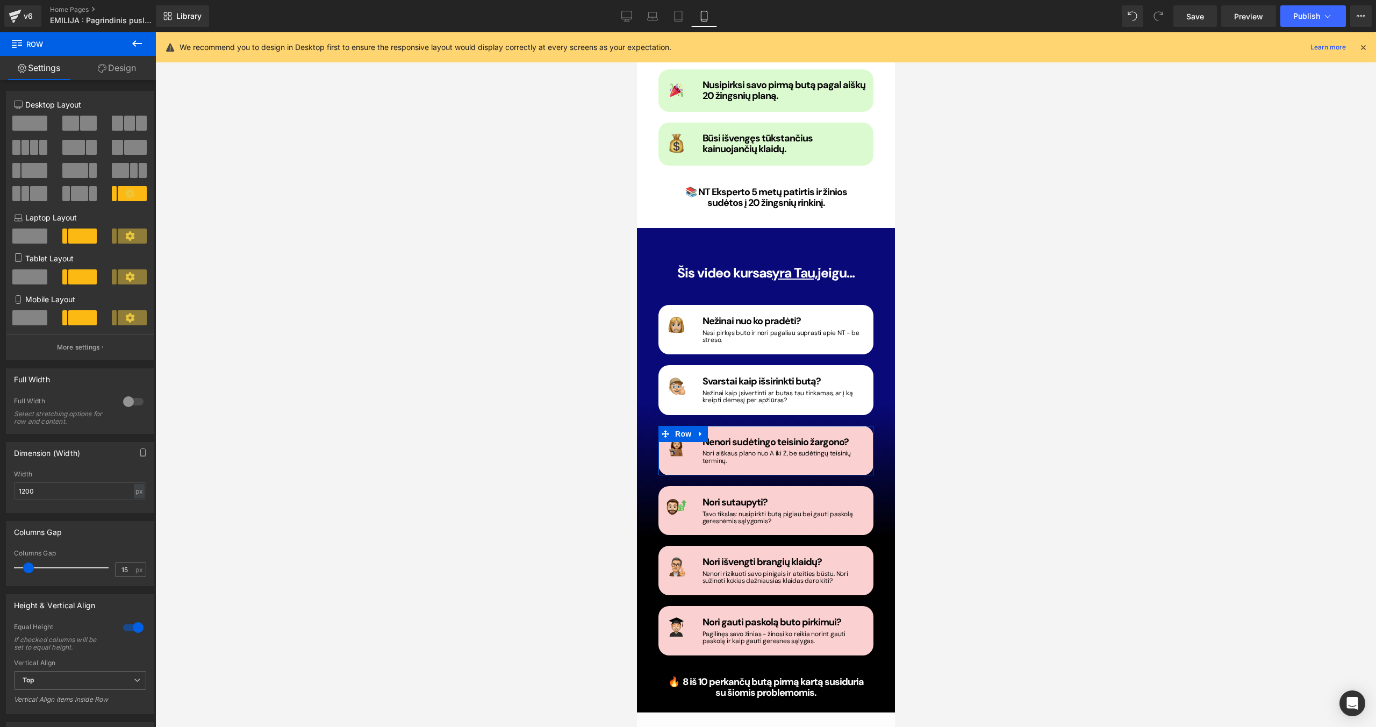
click at [123, 62] on link "Design" at bounding box center [117, 68] width 78 height 24
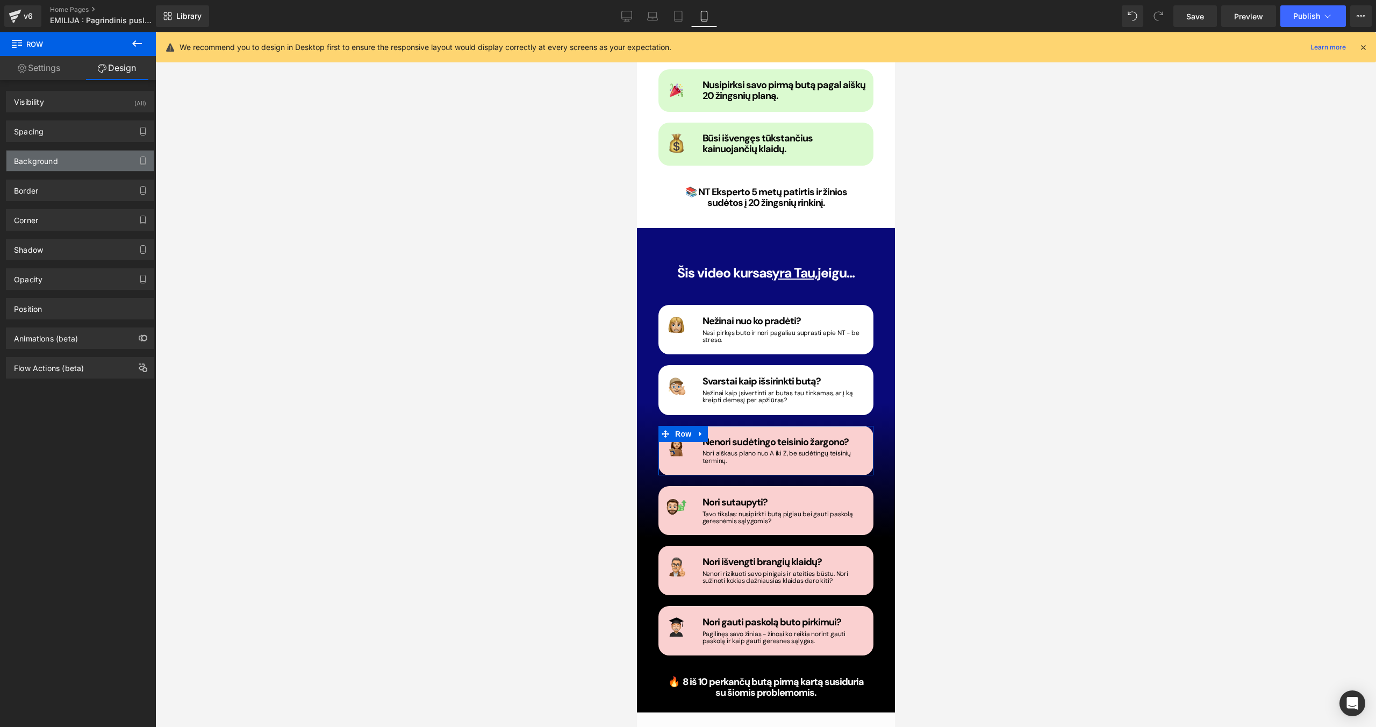
click at [68, 167] on div "Background" at bounding box center [79, 160] width 147 height 20
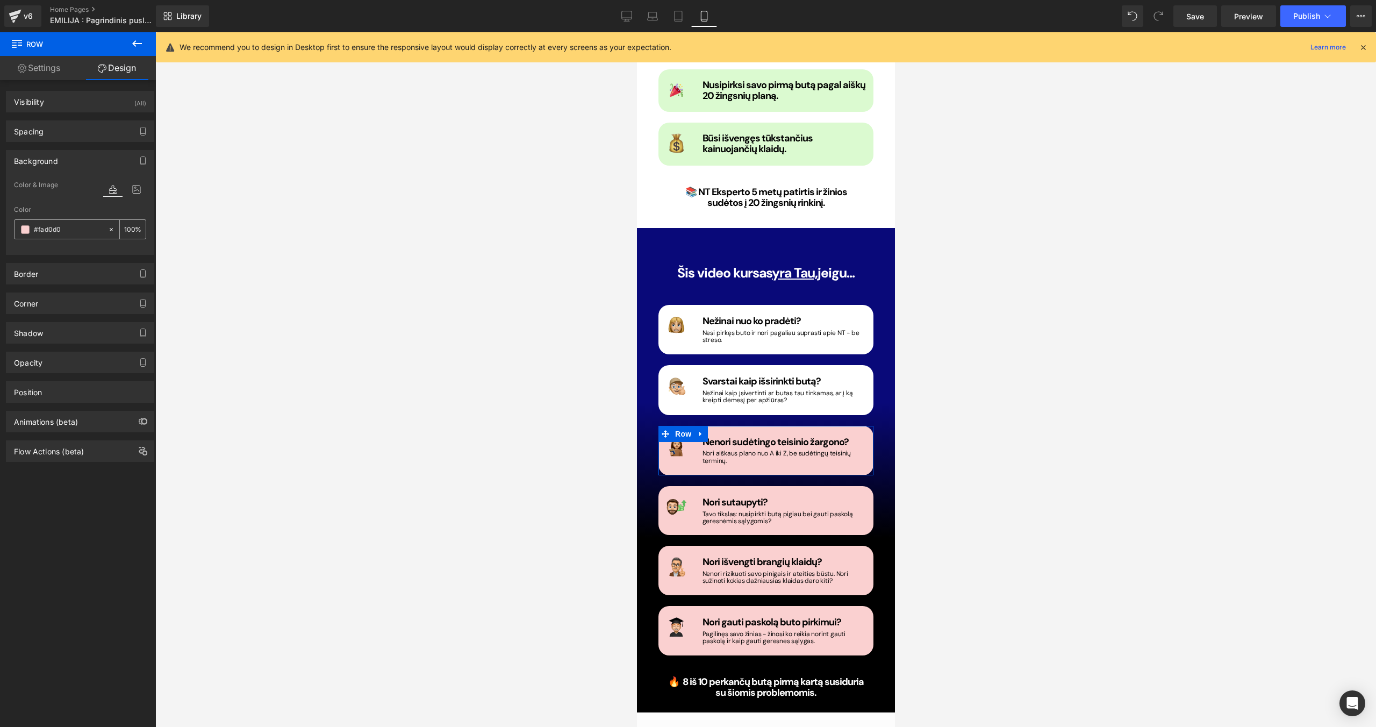
click at [26, 233] on span at bounding box center [25, 229] width 9 height 9
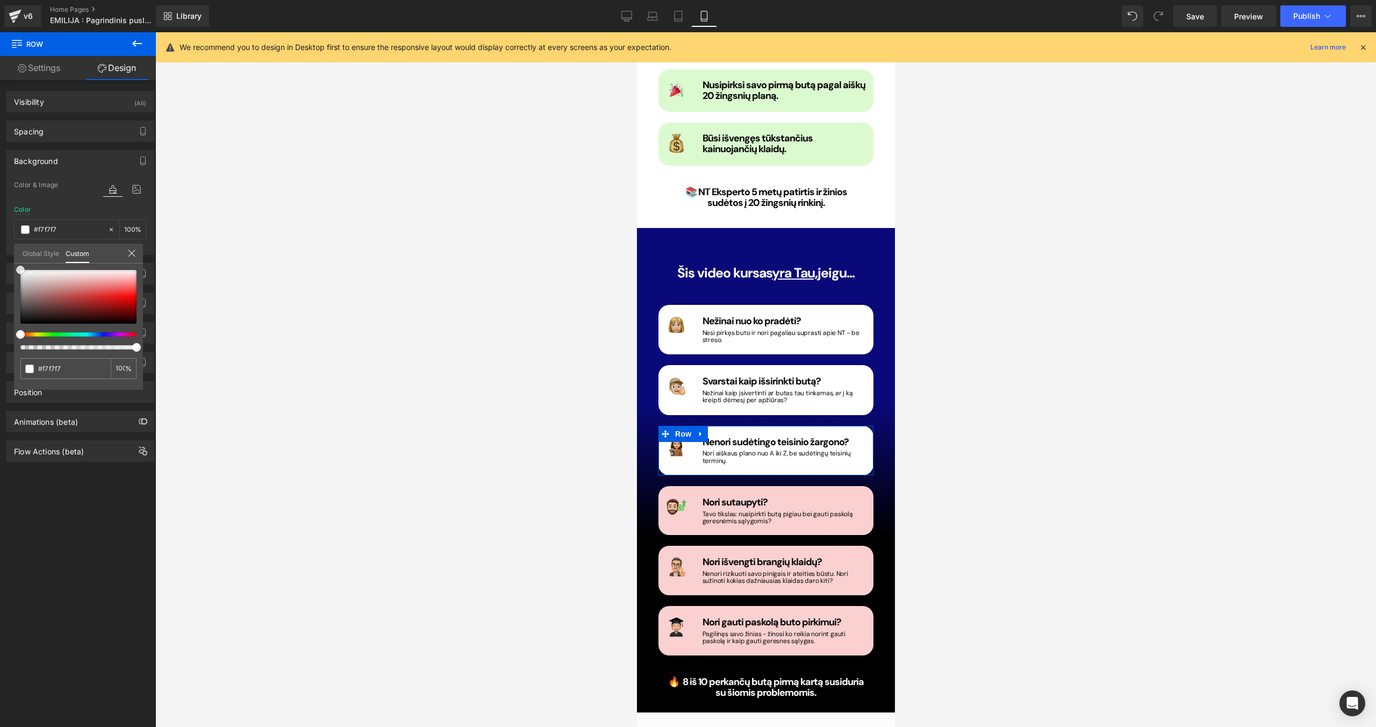
drag, startPoint x: 38, startPoint y: 277, endPoint x: 12, endPoint y: 268, distance: 27.4
click at [12, 255] on div "Background Color & Image color Color #fad0d0 100 % Image Replace Image Upload i…" at bounding box center [80, 198] width 161 height 113
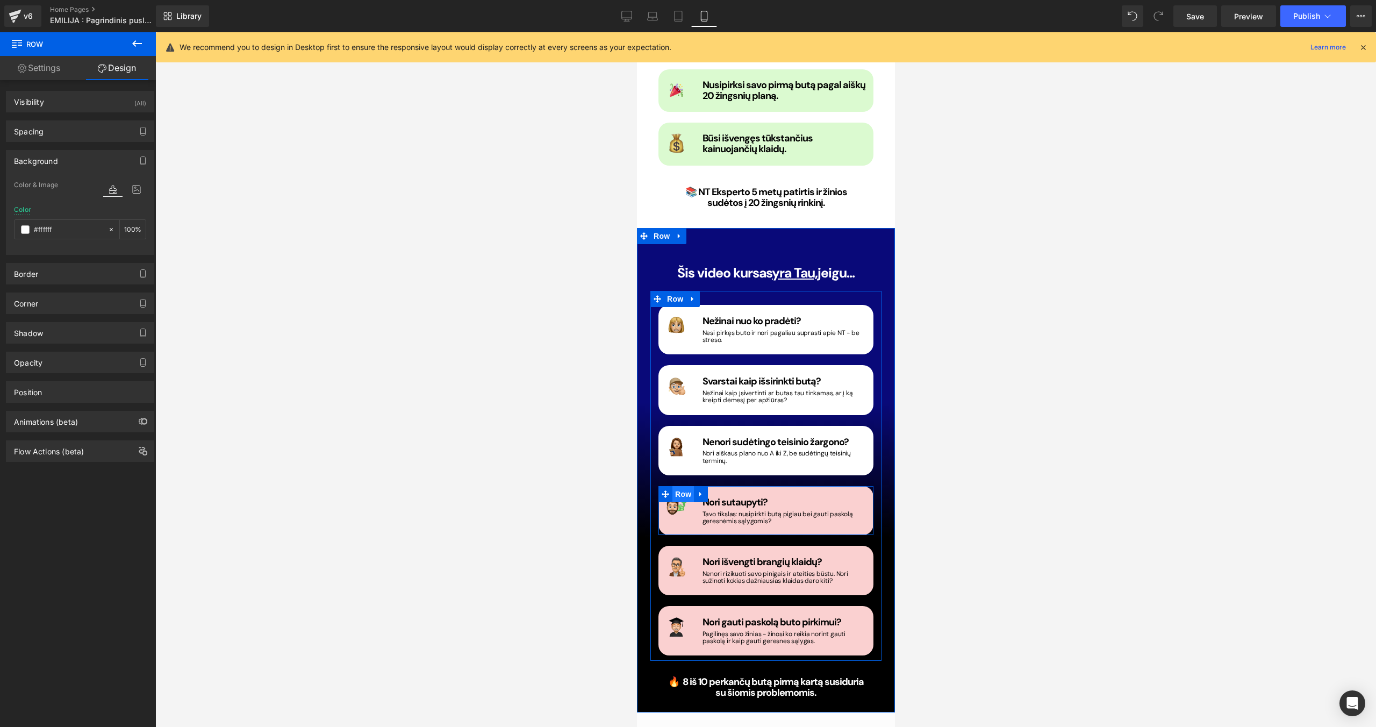
click at [675, 460] on span "Row" at bounding box center [682, 494] width 21 height 16
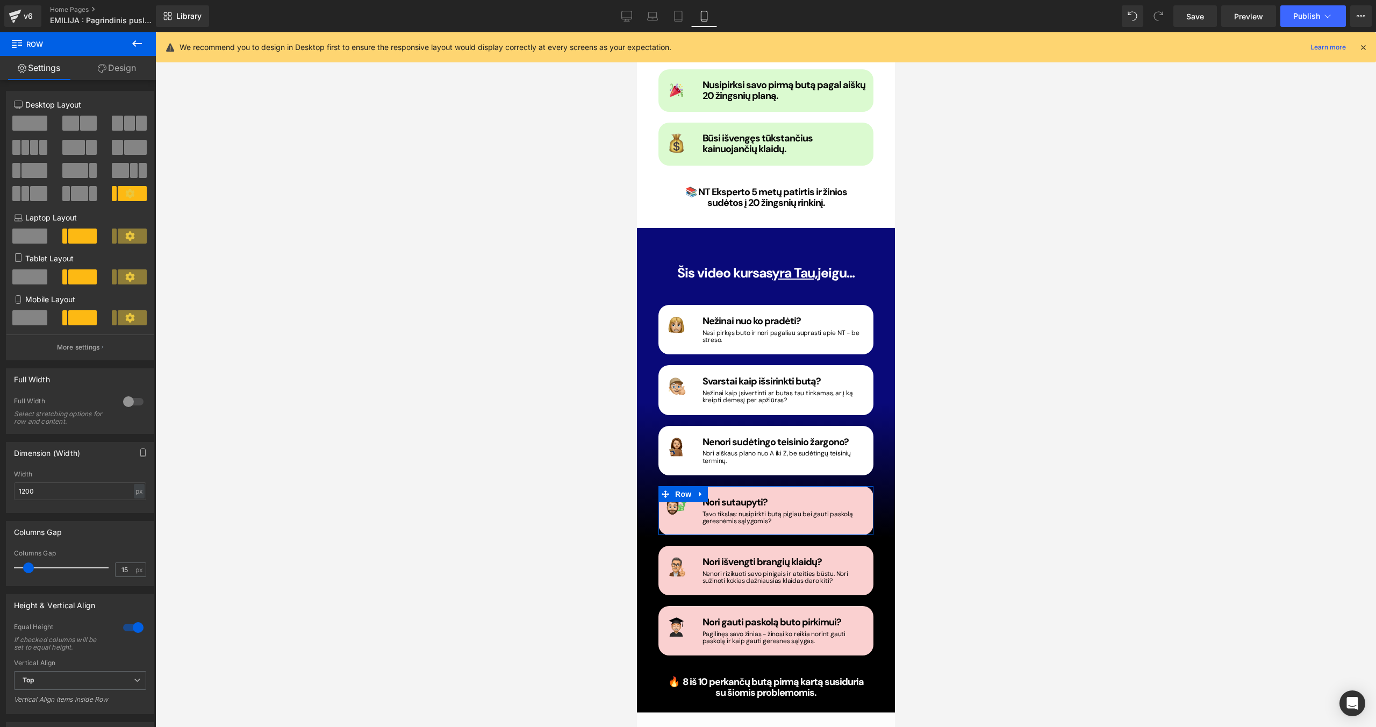
click at [133, 70] on link "Design" at bounding box center [117, 68] width 78 height 24
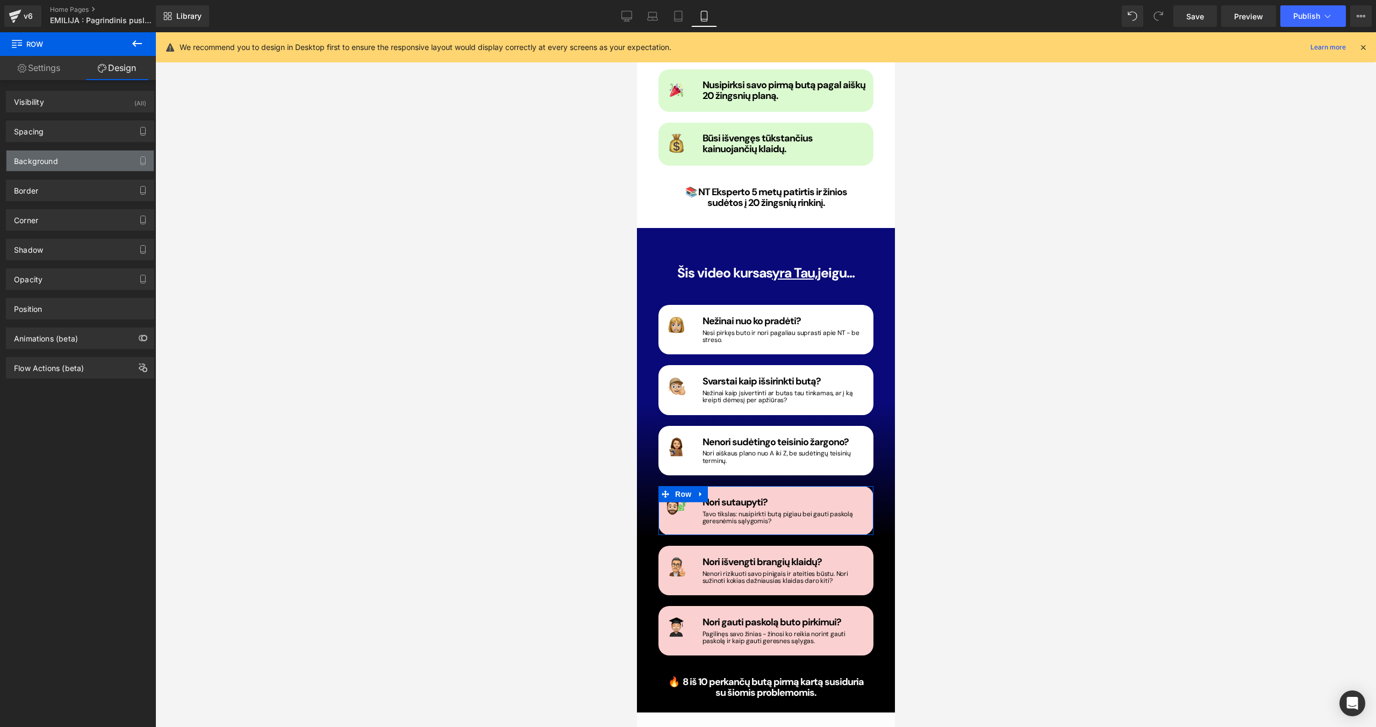
click at [67, 159] on div "Background" at bounding box center [79, 160] width 147 height 20
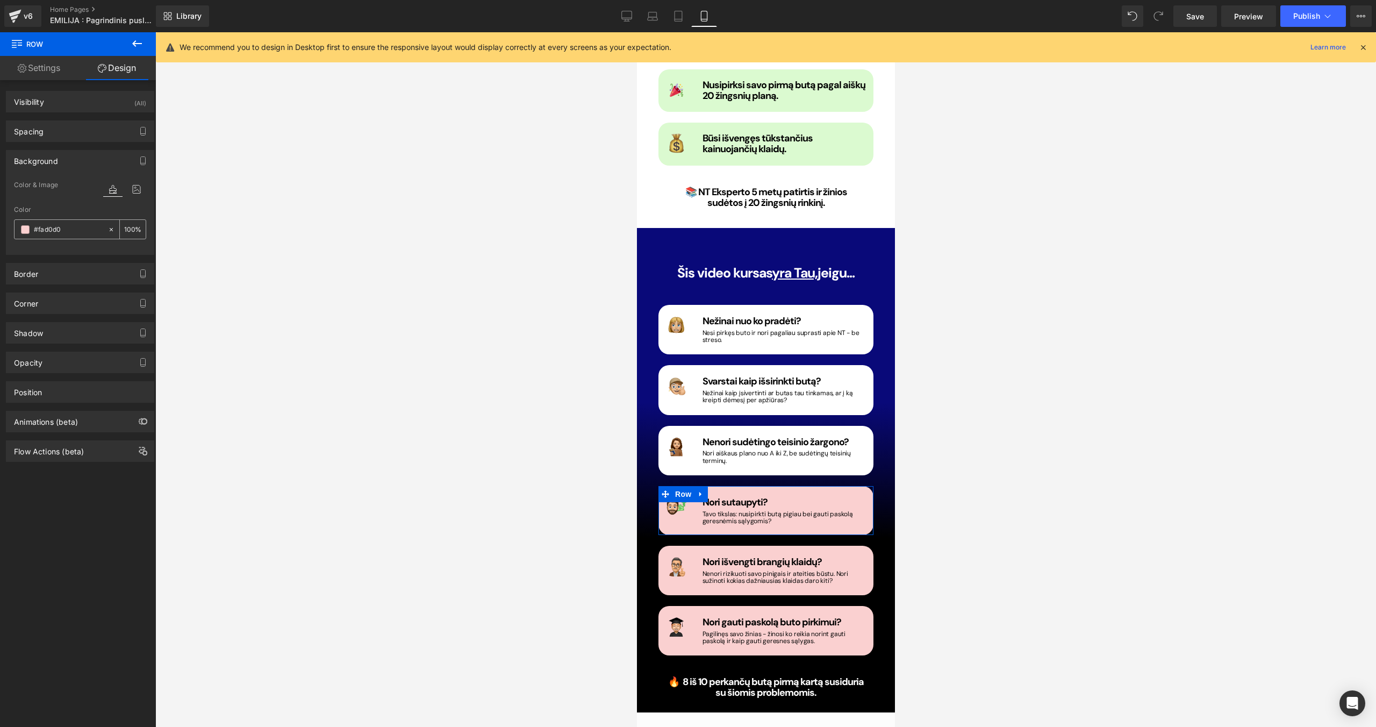
click at [26, 232] on span at bounding box center [25, 229] width 9 height 9
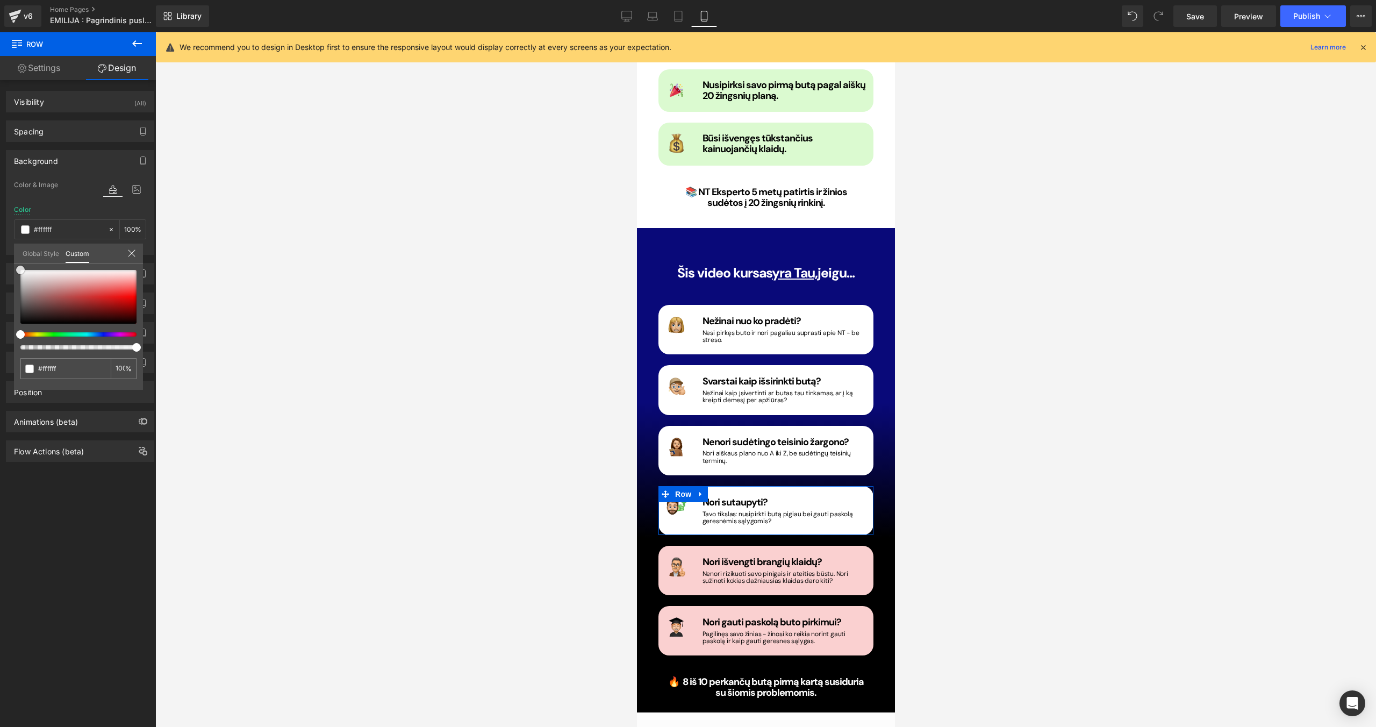
drag, startPoint x: 41, startPoint y: 276, endPoint x: 10, endPoint y: 267, distance: 32.5
click at [10, 255] on div "Background Color & Image color Color #fad0d0 100 % Image Replace Image Upload i…" at bounding box center [80, 198] width 161 height 113
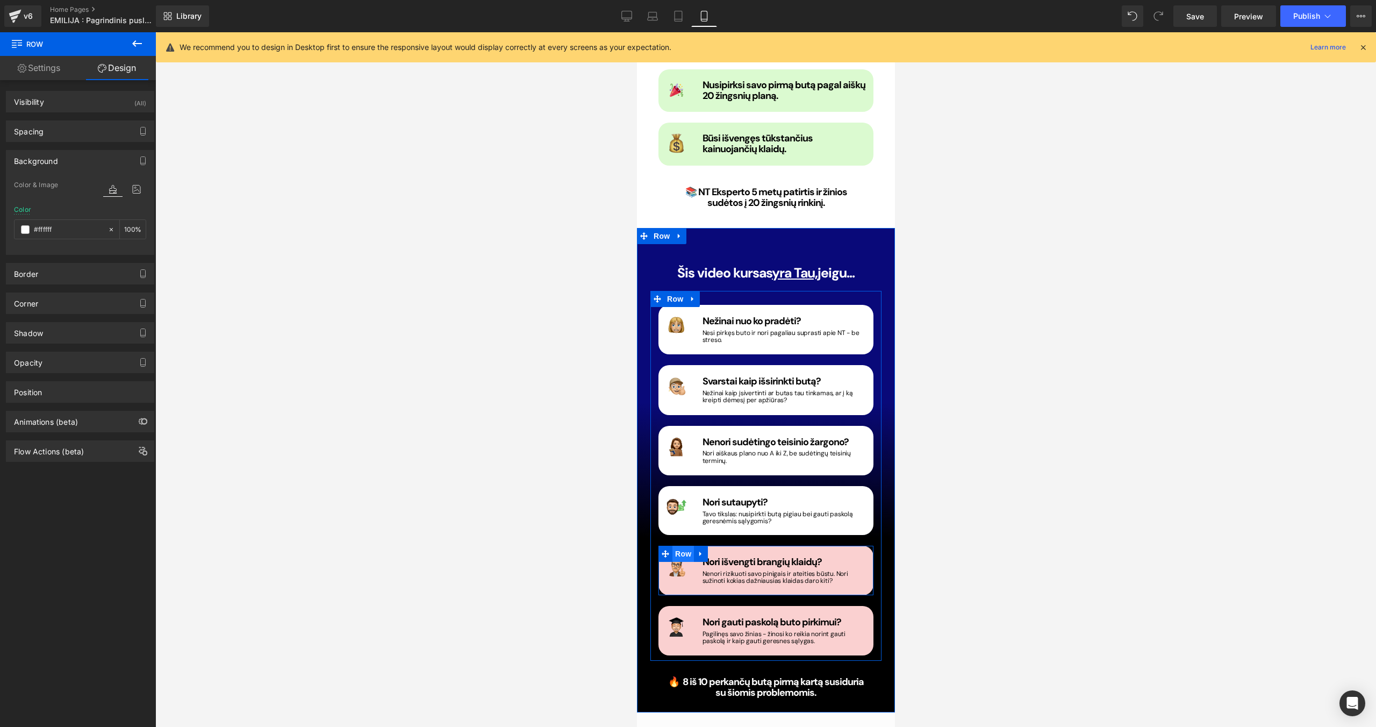
click at [682, 460] on span "Row" at bounding box center [682, 554] width 21 height 16
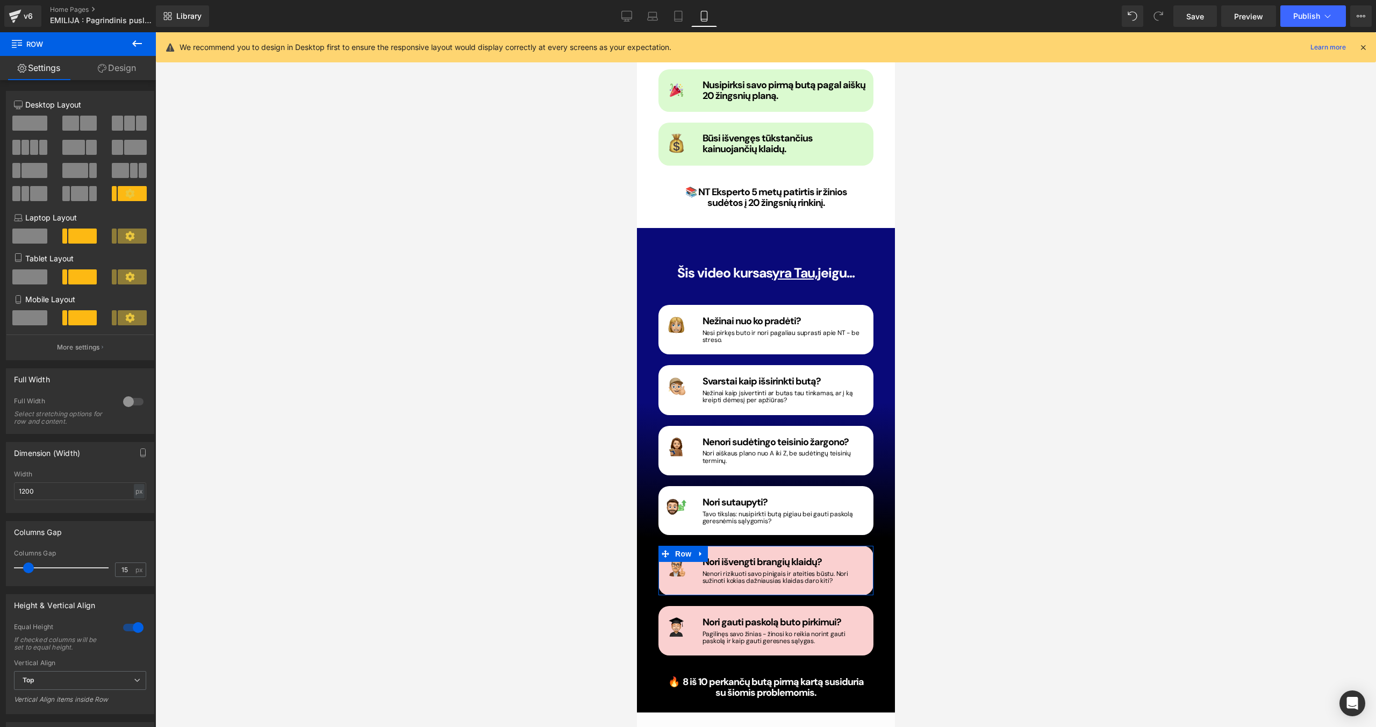
click at [117, 60] on link "Design" at bounding box center [117, 68] width 78 height 24
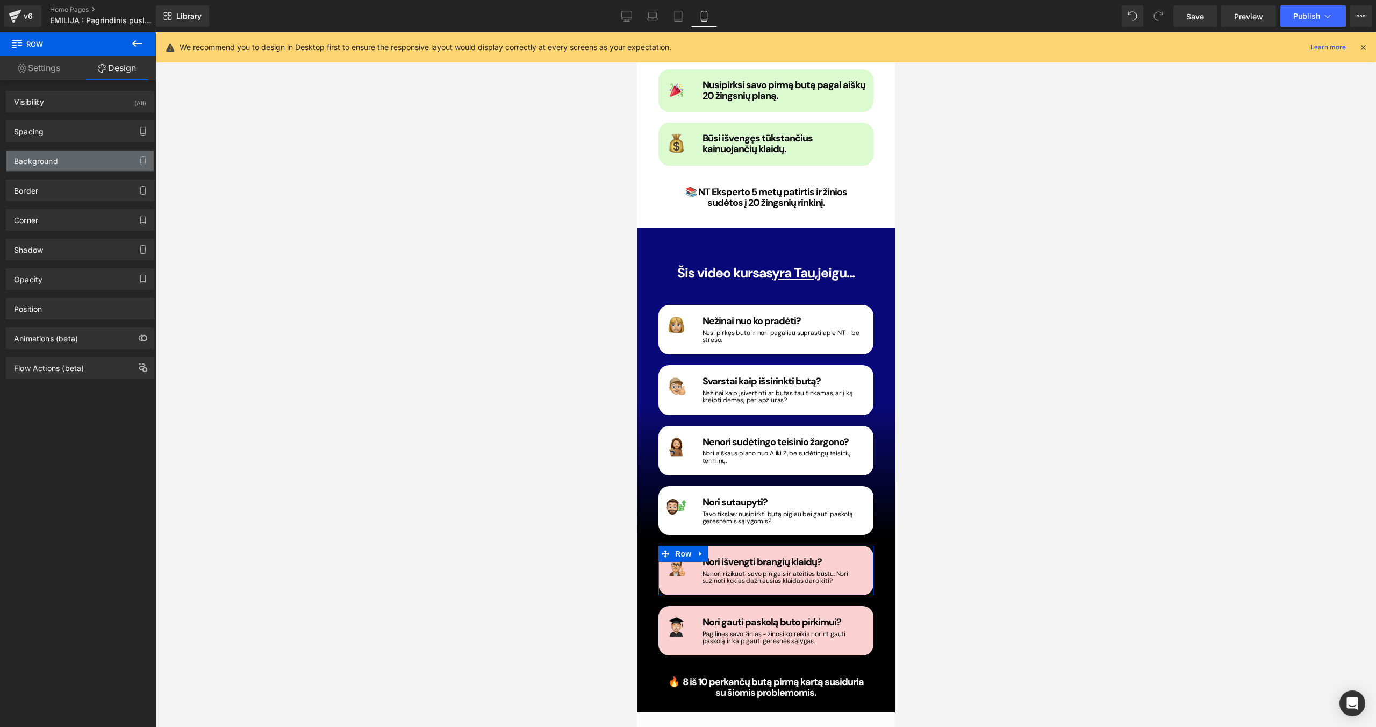
click at [54, 155] on div "Background" at bounding box center [36, 157] width 44 height 15
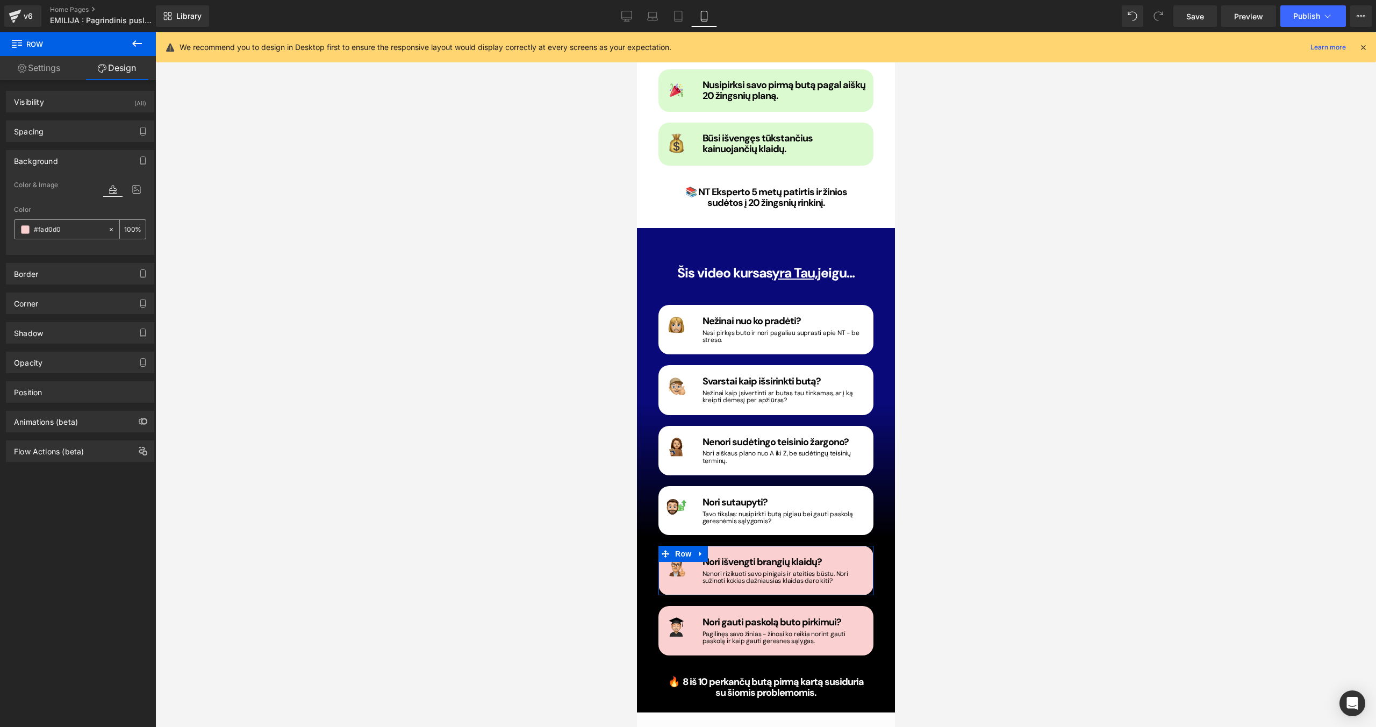
click at [29, 227] on div "#fad0d0" at bounding box center [61, 229] width 93 height 19
click at [24, 229] on span at bounding box center [25, 229] width 9 height 9
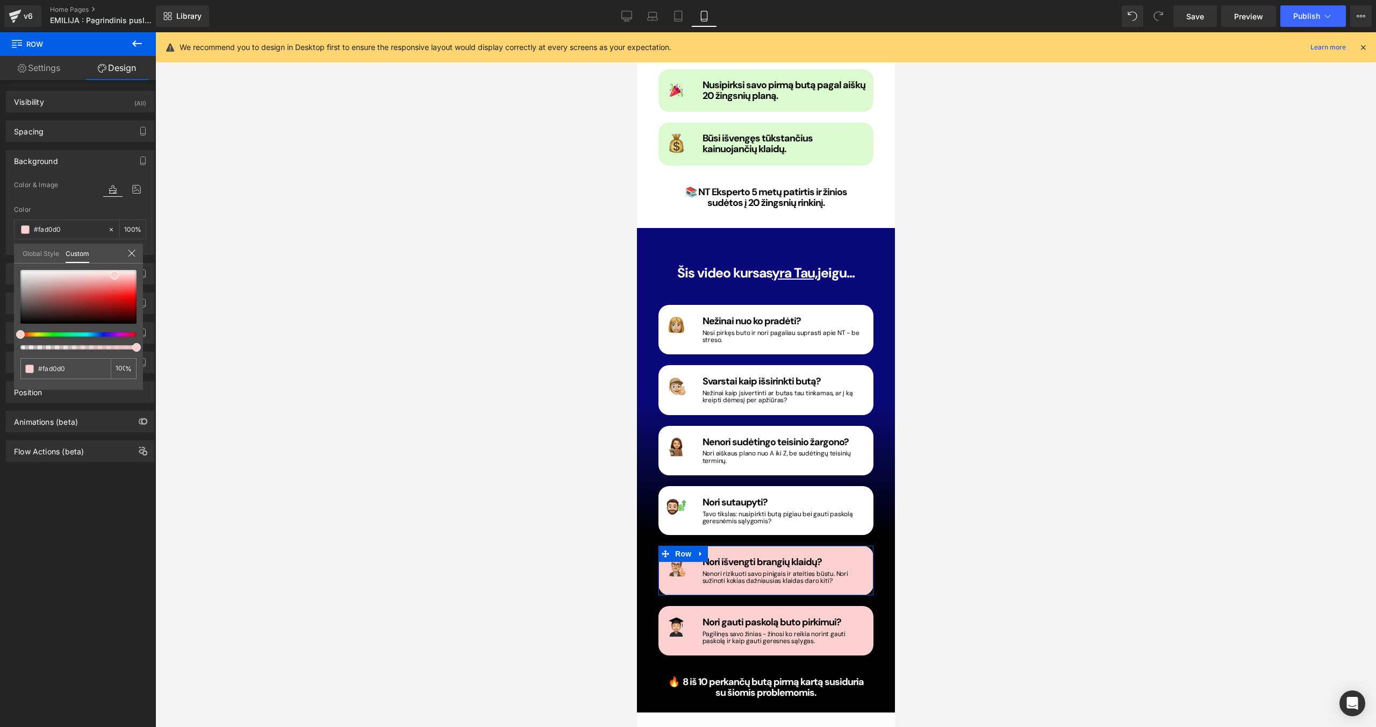
click at [31, 269] on div "#fad0d0 100 %" at bounding box center [78, 269] width 129 height 13
drag, startPoint x: 30, startPoint y: 275, endPoint x: 5, endPoint y: 267, distance: 26.4
click at [5, 255] on div "Background Color & Image color Color #fad0d0 100 % Image Replace Image Upload i…" at bounding box center [80, 198] width 161 height 113
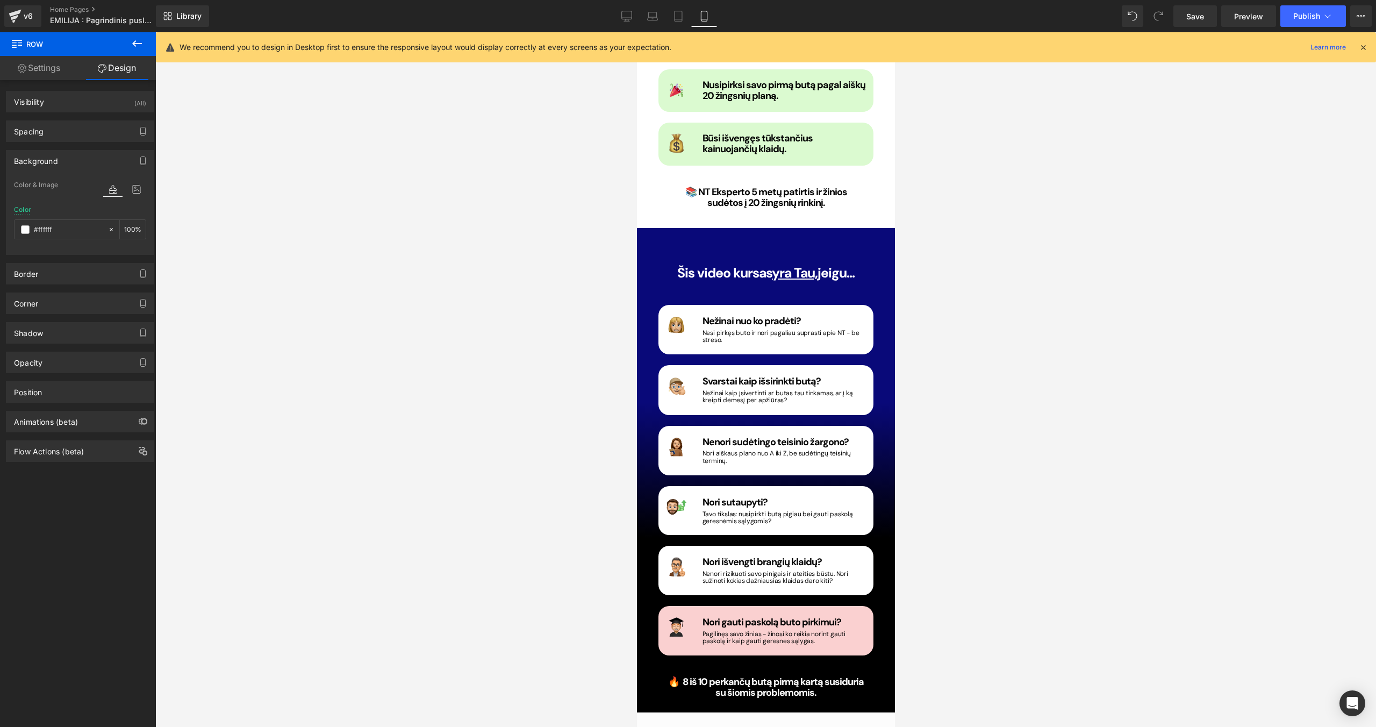
click at [675, 460] on span "Row" at bounding box center [682, 614] width 21 height 16
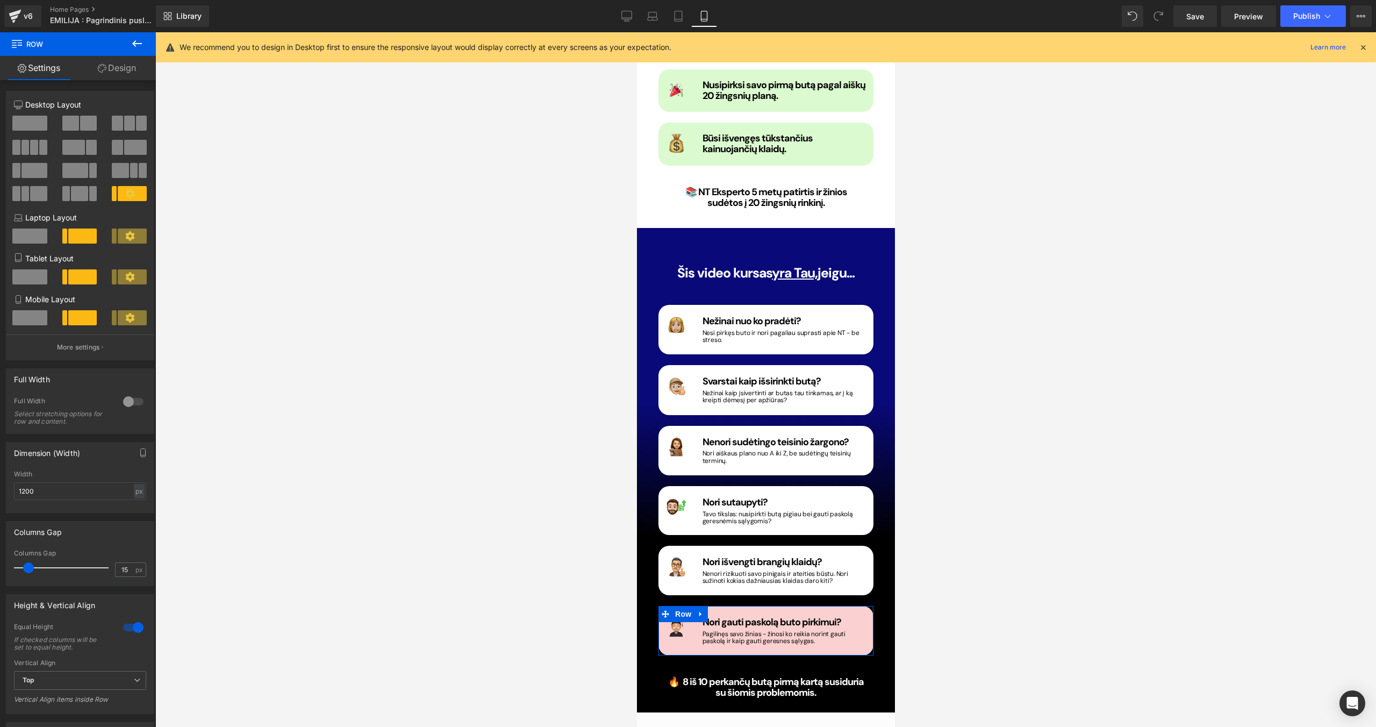
click at [120, 75] on link "Design" at bounding box center [117, 68] width 78 height 24
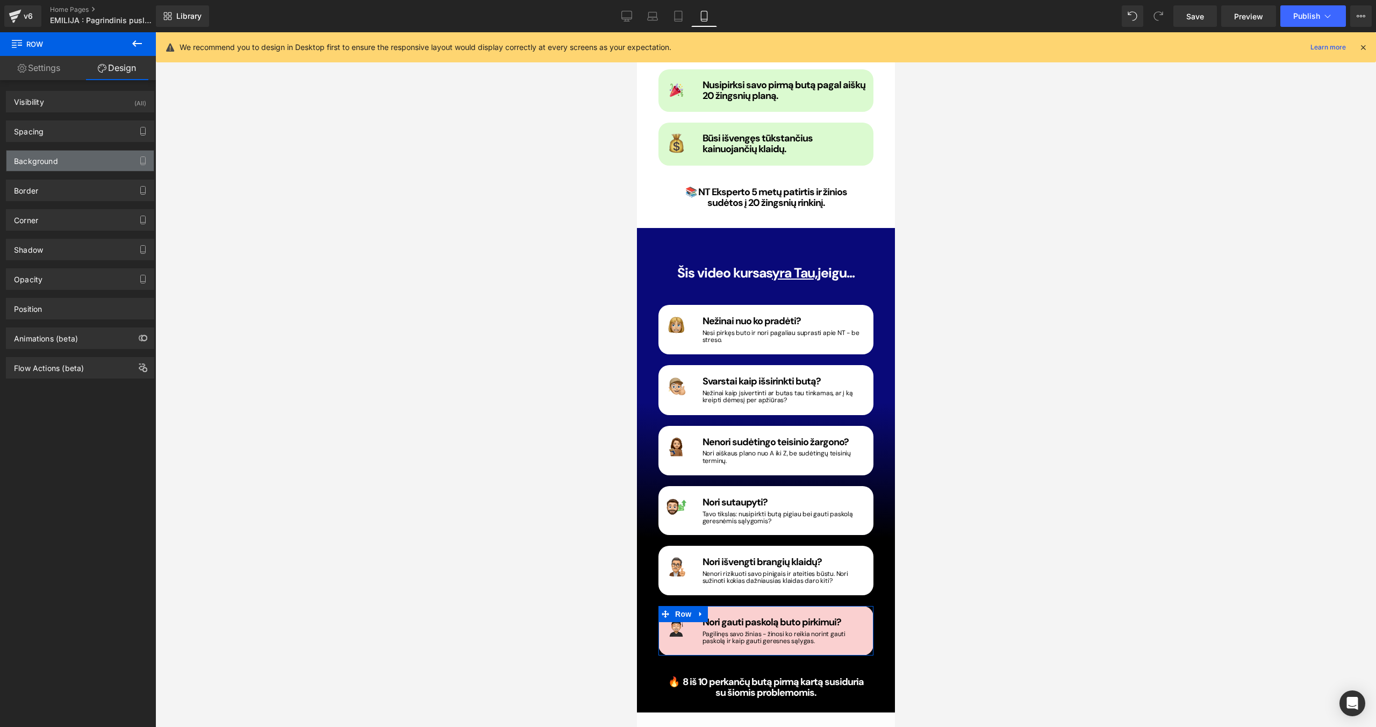
click at [54, 159] on div "Background" at bounding box center [36, 157] width 44 height 15
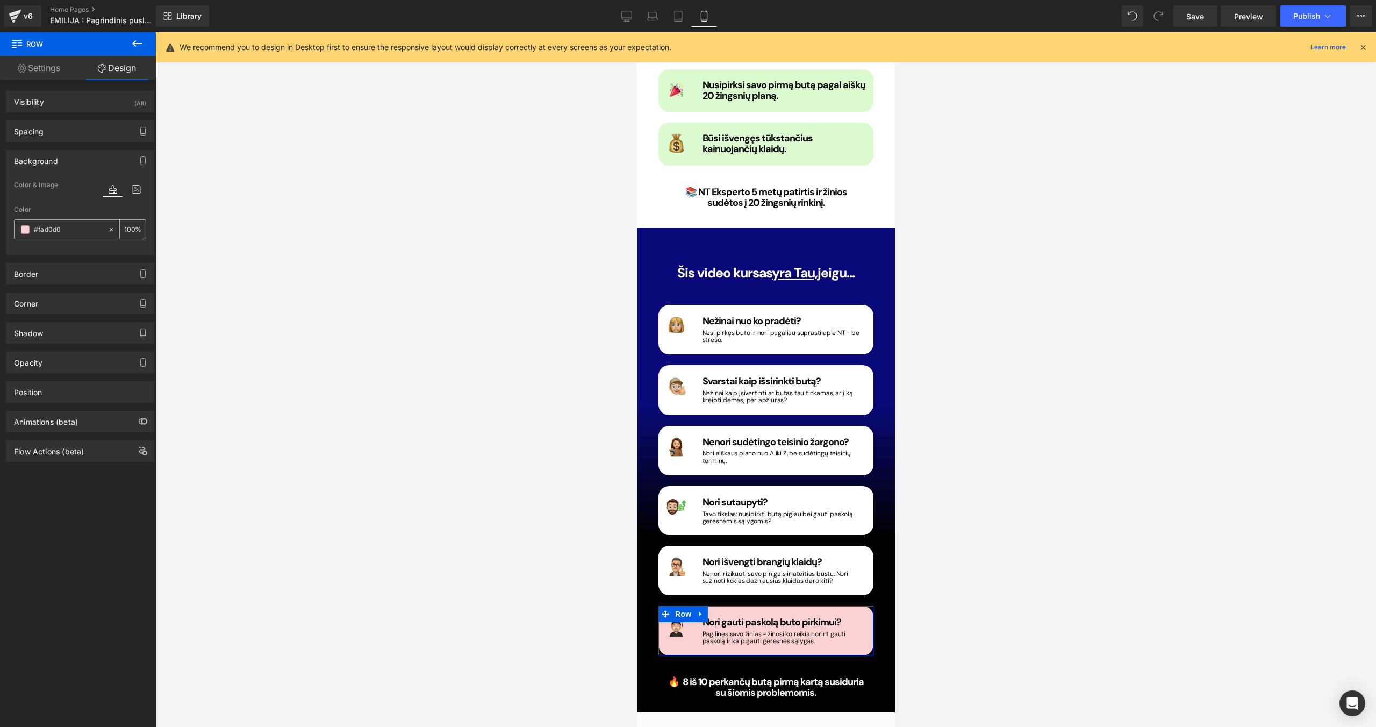
click at [27, 232] on span at bounding box center [25, 229] width 9 height 9
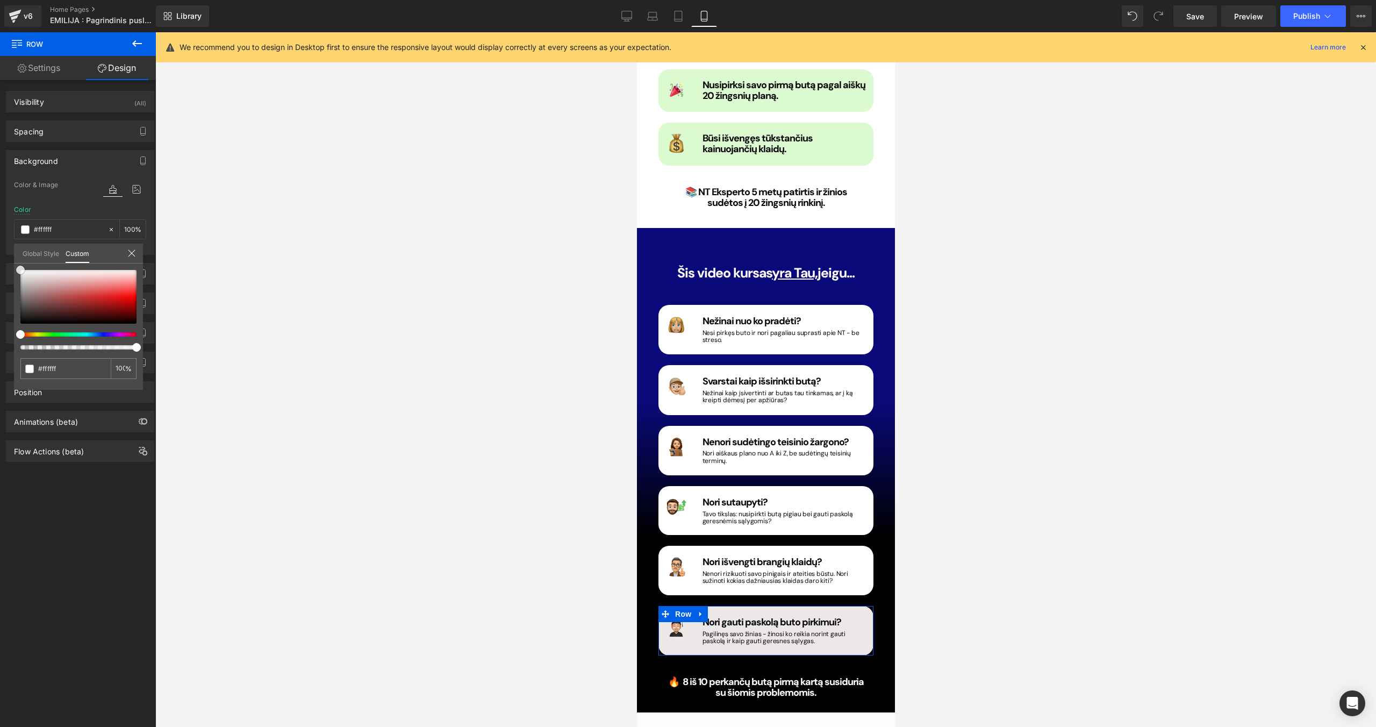
drag, startPoint x: 47, startPoint y: 280, endPoint x: 12, endPoint y: 267, distance: 36.7
click at [12, 255] on div "Background Color & Image color Color #fad0d0 100 % Image Replace Image Upload i…" at bounding box center [80, 198] width 161 height 113
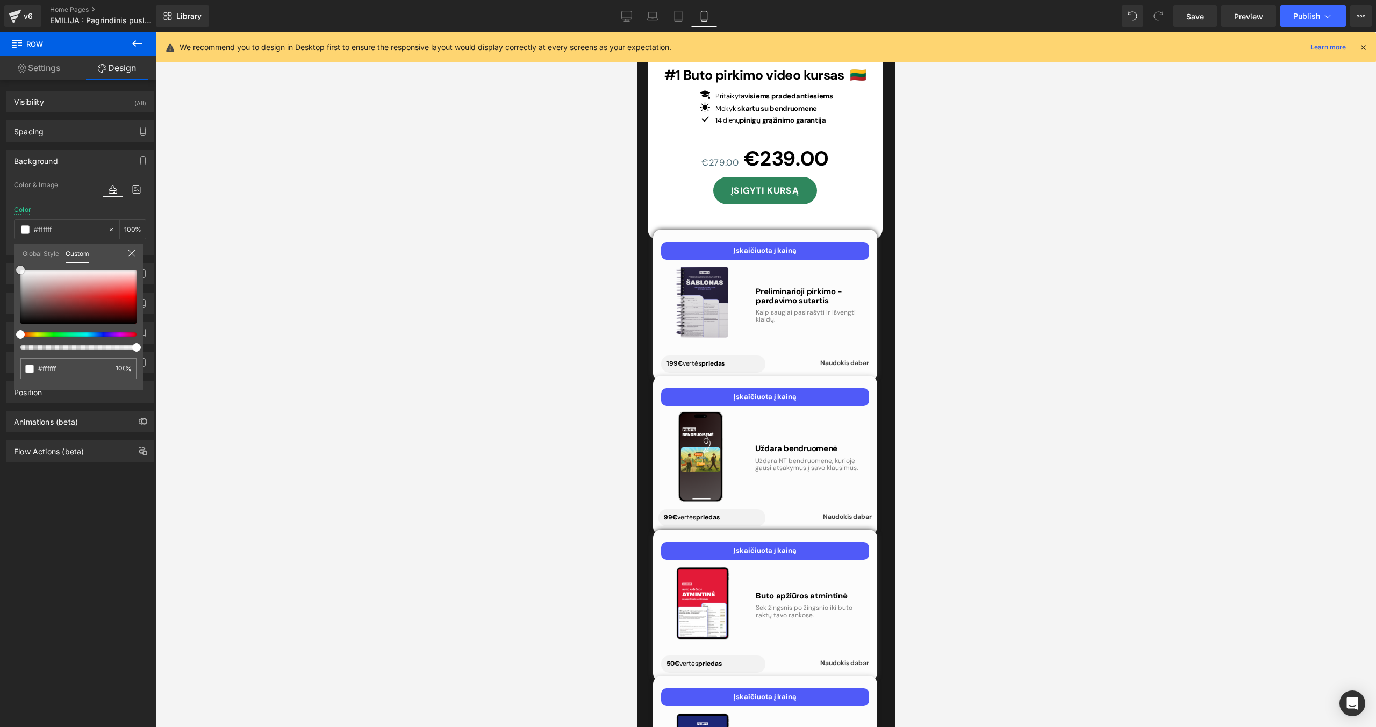
scroll to position [4211, 0]
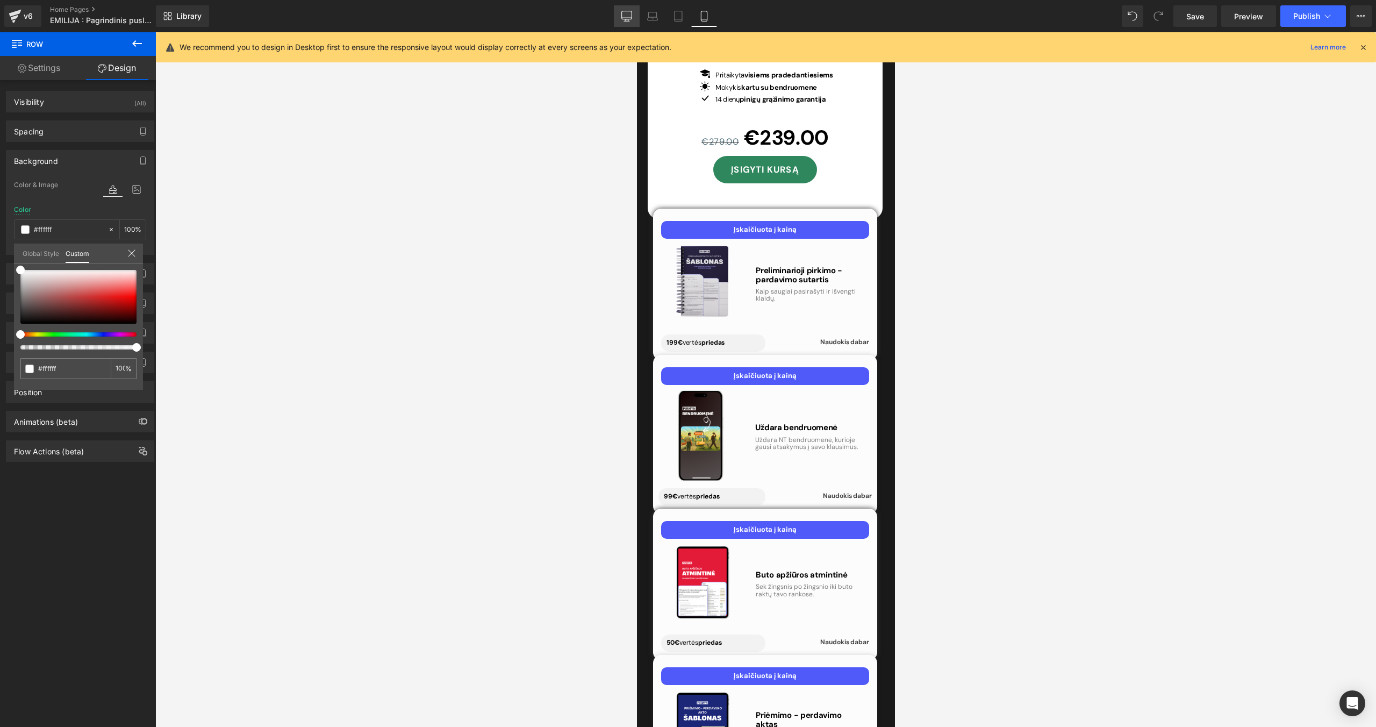
click at [628, 20] on icon at bounding box center [626, 16] width 11 height 11
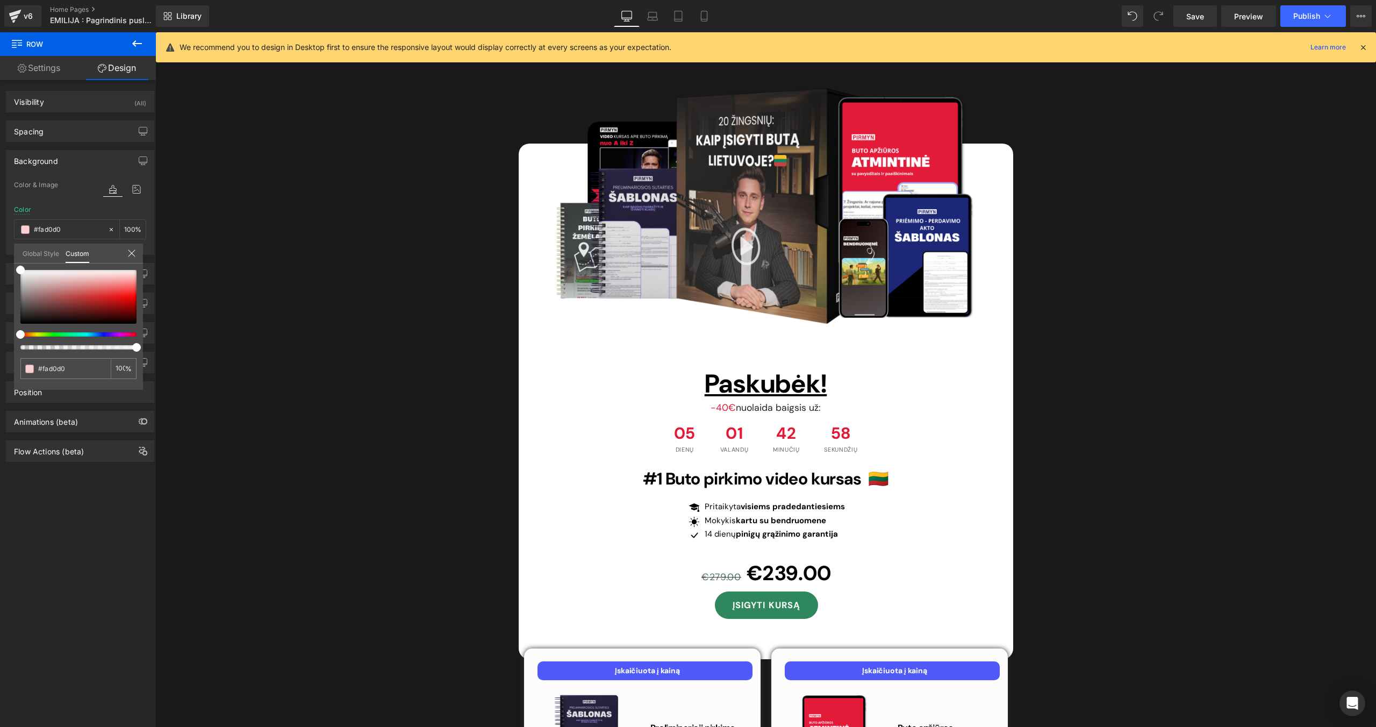
click at [627, 13] on icon at bounding box center [626, 16] width 11 height 11
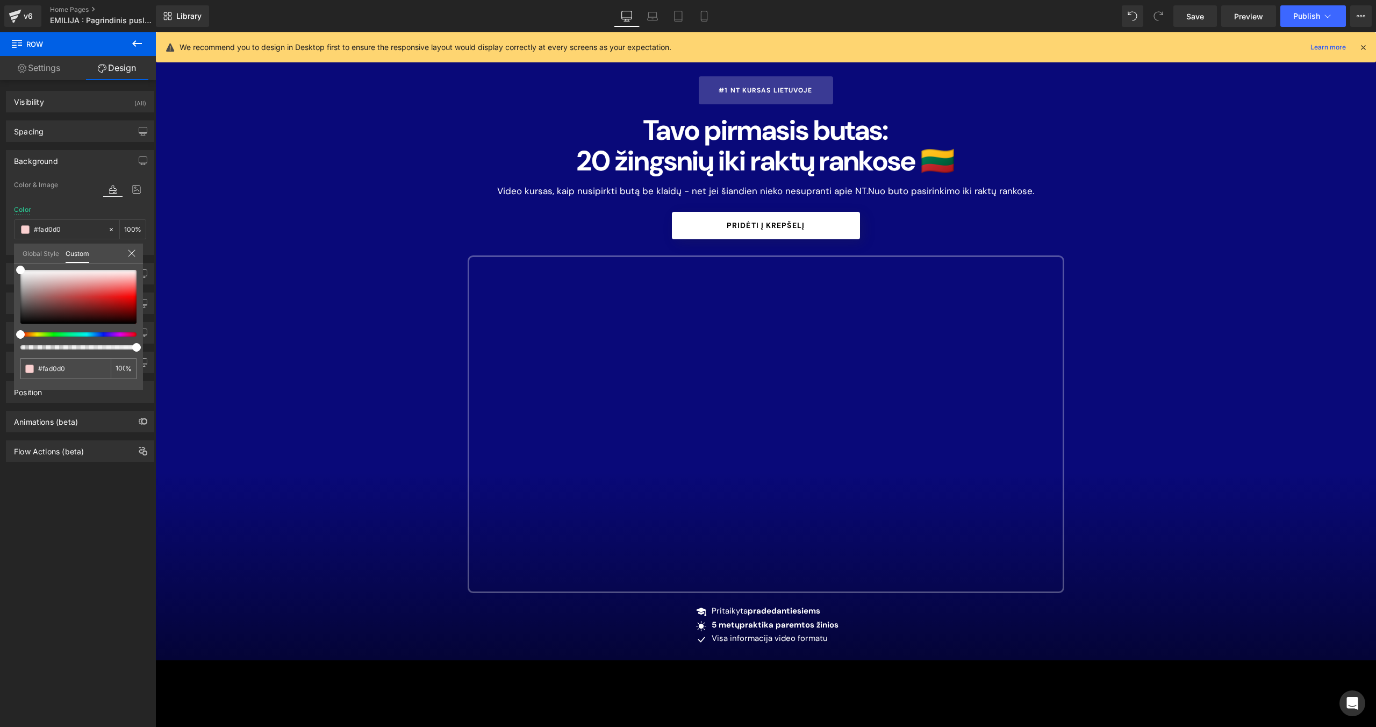
scroll to position [0, 0]
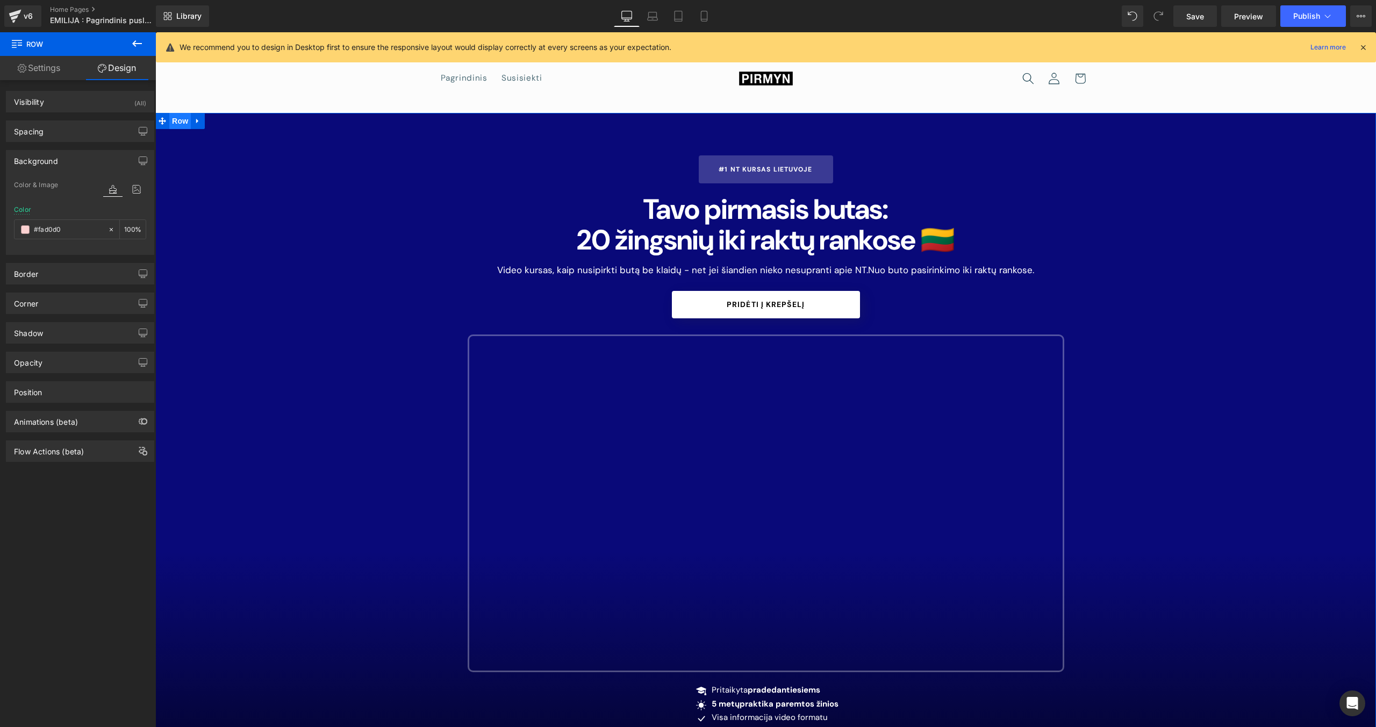
click at [178, 121] on span "Row" at bounding box center [179, 121] width 21 height 16
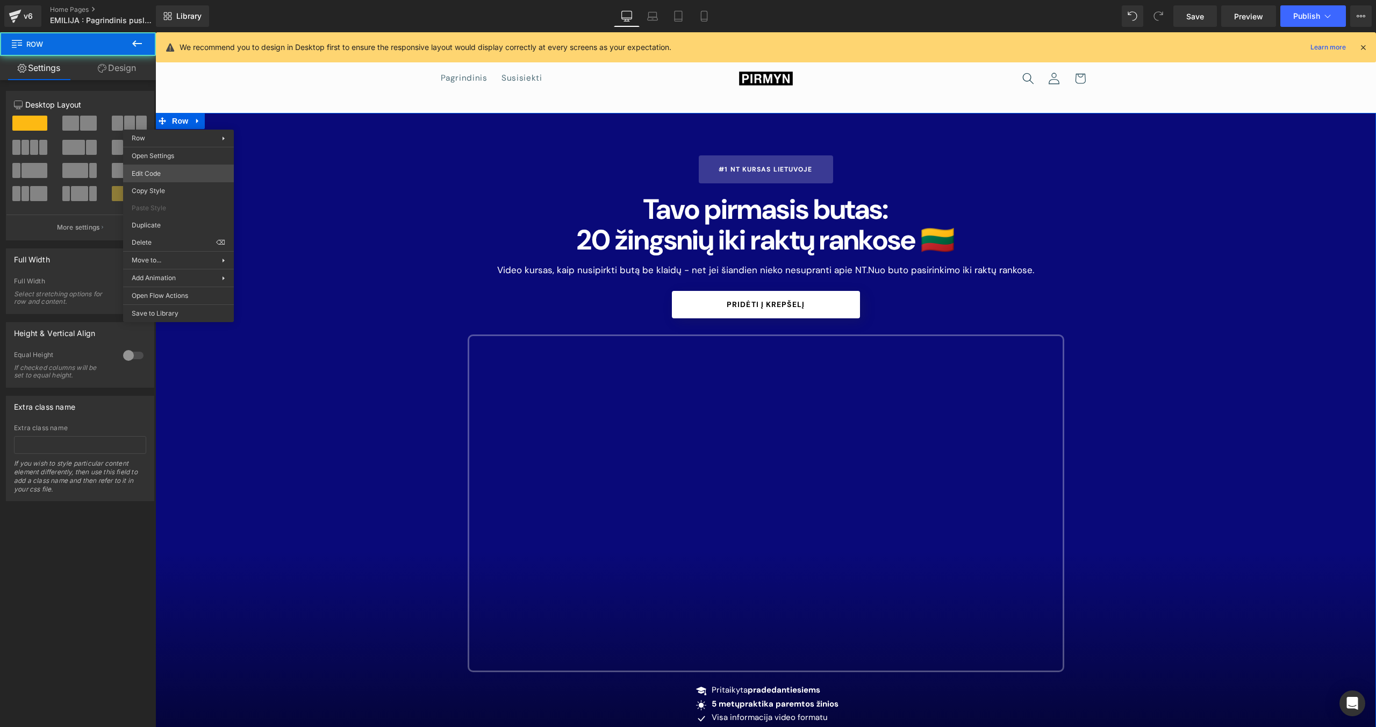
click at [181, 172] on body "Row You are previewing how the will restyle your page. You can not edit Element…" at bounding box center [688, 363] width 1376 height 727
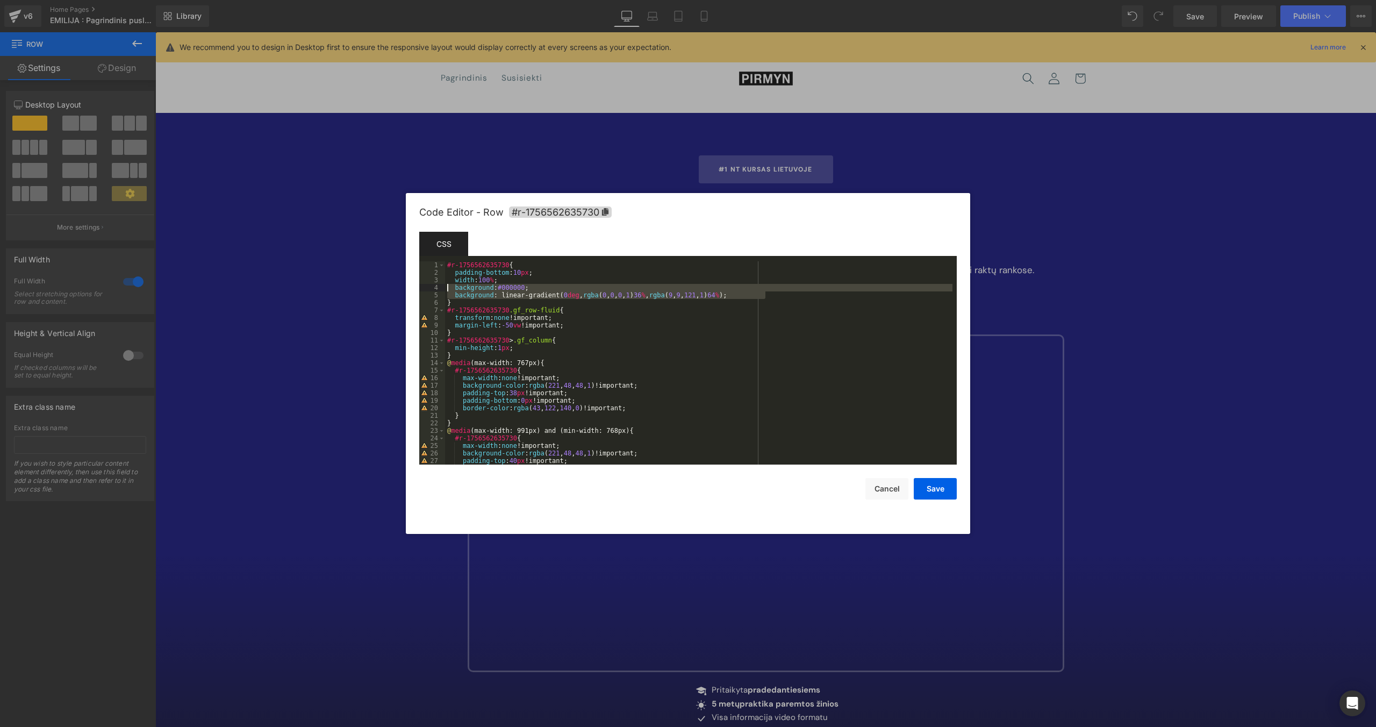
drag, startPoint x: 769, startPoint y: 296, endPoint x: 453, endPoint y: 290, distance: 316.6
click at [453, 290] on div "#r-1756562635730 { padding-bottom : 10 px ; width : 100 % ; background : #00000…" at bounding box center [698, 370] width 507 height 218
paste textarea
click at [448, 297] on div "#r-1756562635730 { padding-bottom : 10 px ; width : 100 % ; background : #051d9…" at bounding box center [698, 370] width 507 height 218
click at [812, 460] on button "Save" at bounding box center [935, 488] width 43 height 21
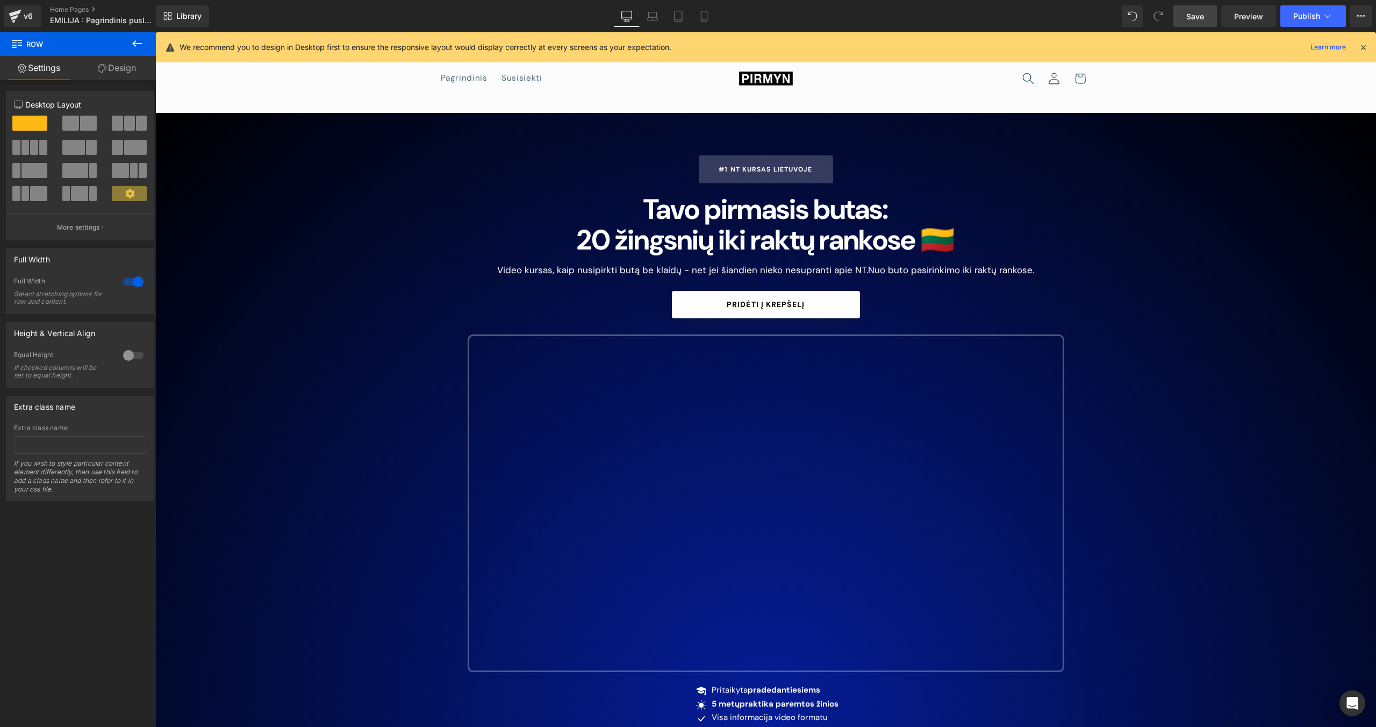
click at [812, 18] on span "Save" at bounding box center [1195, 16] width 18 height 11
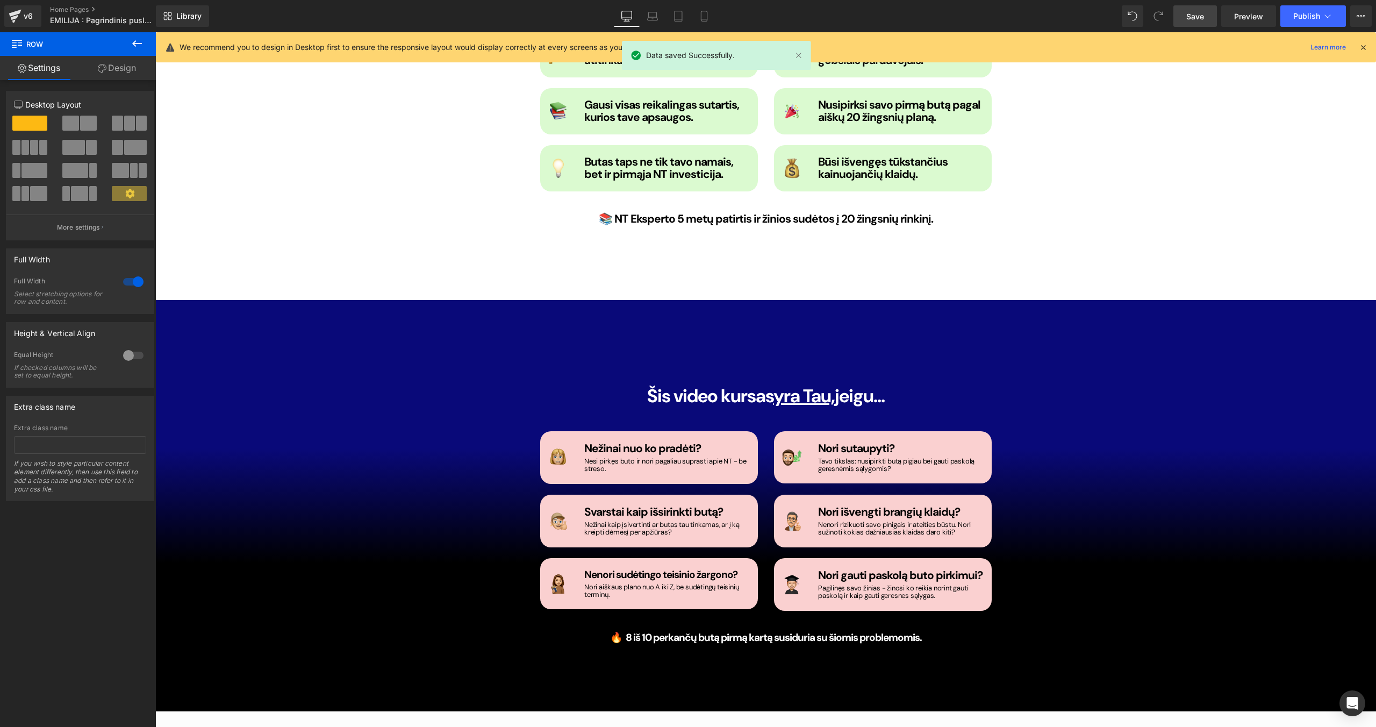
scroll to position [1418, 0]
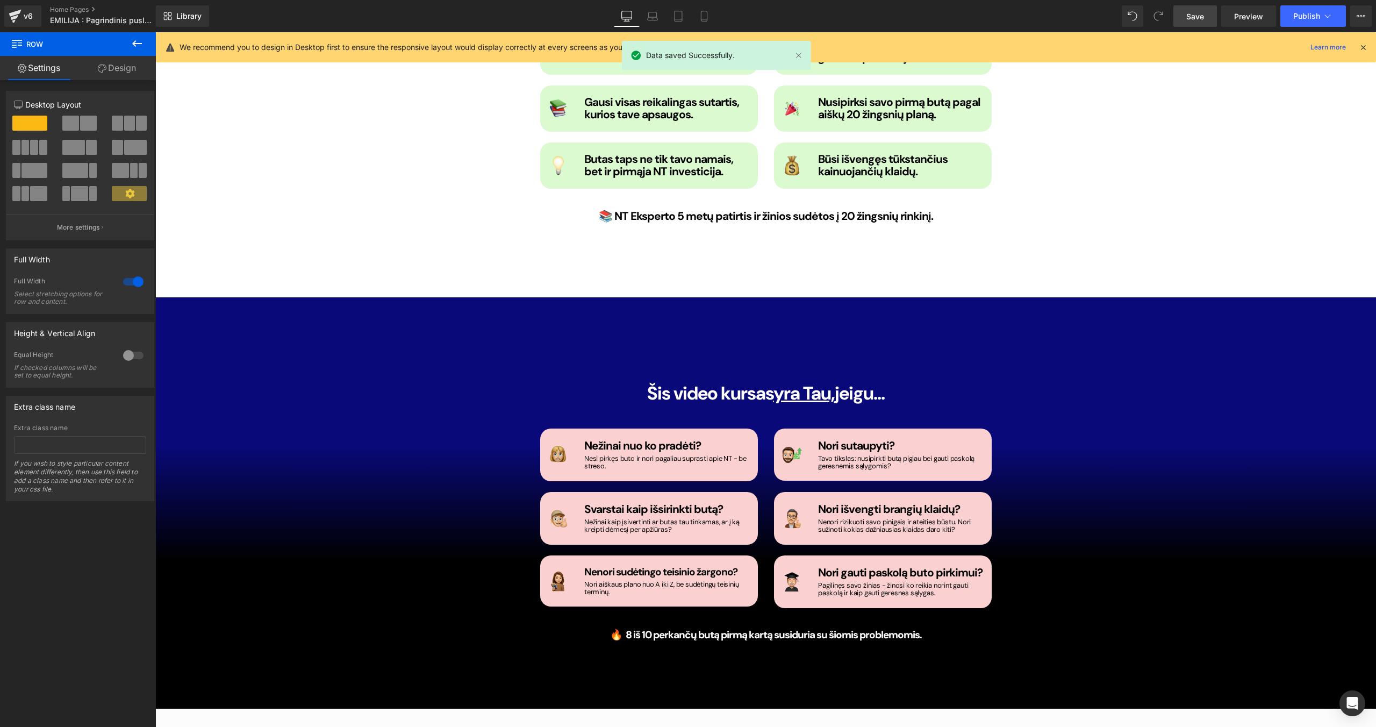
click at [557, 431] on span "Row" at bounding box center [564, 437] width 17 height 13
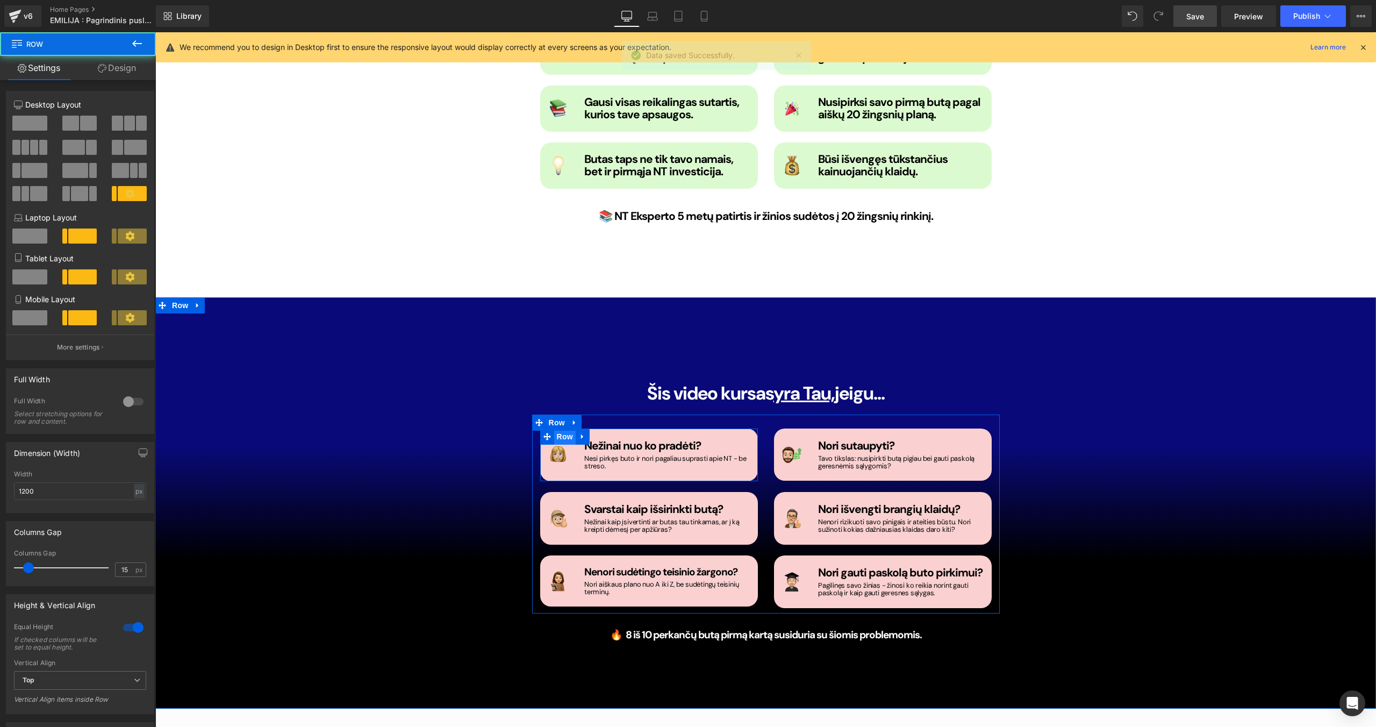
click at [562, 428] on span "Row" at bounding box center [564, 436] width 21 height 16
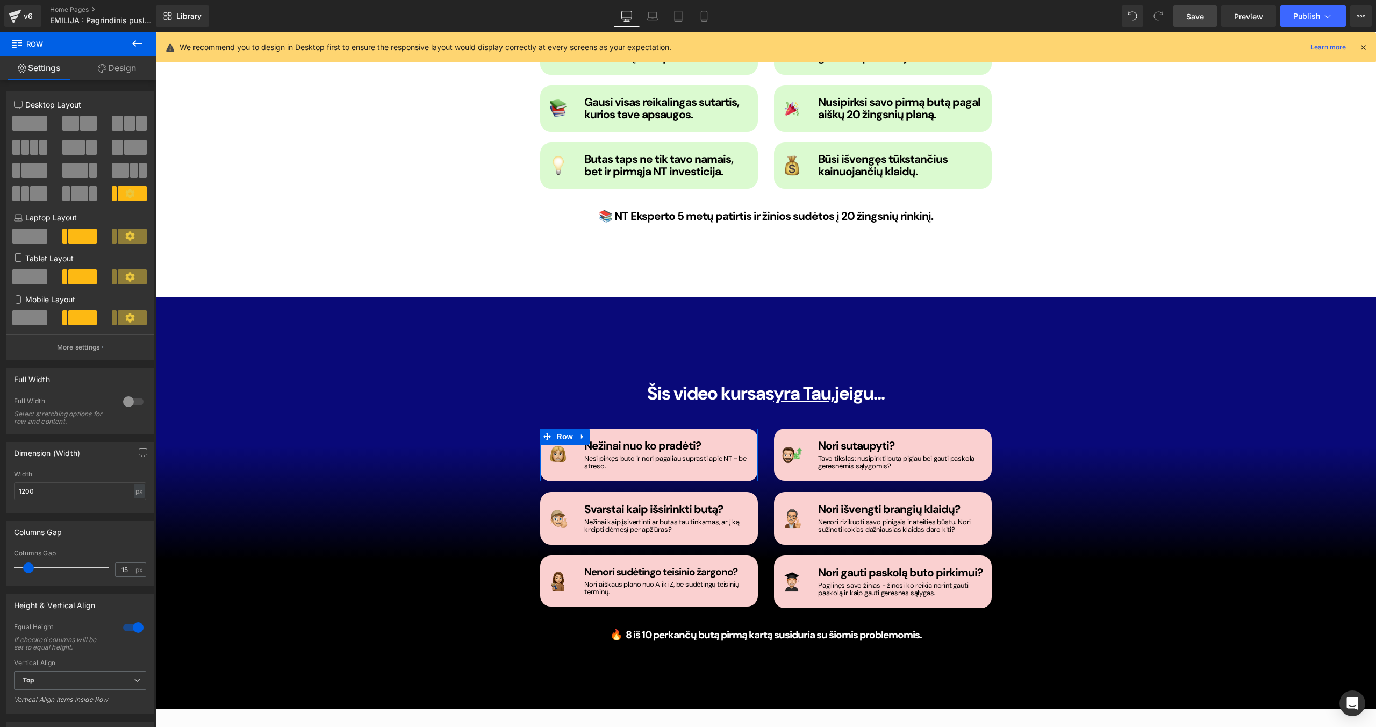
click at [118, 66] on link "Design" at bounding box center [117, 68] width 78 height 24
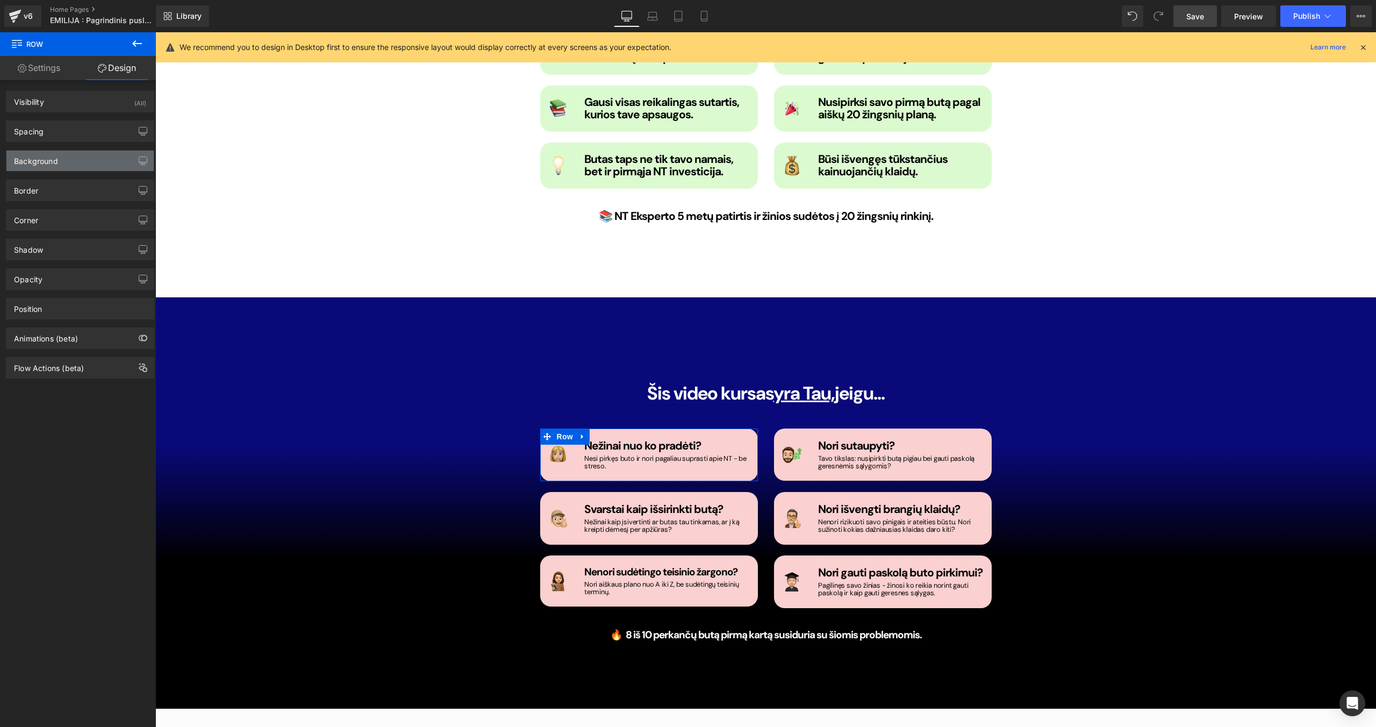
click at [28, 164] on div "Background" at bounding box center [36, 157] width 44 height 15
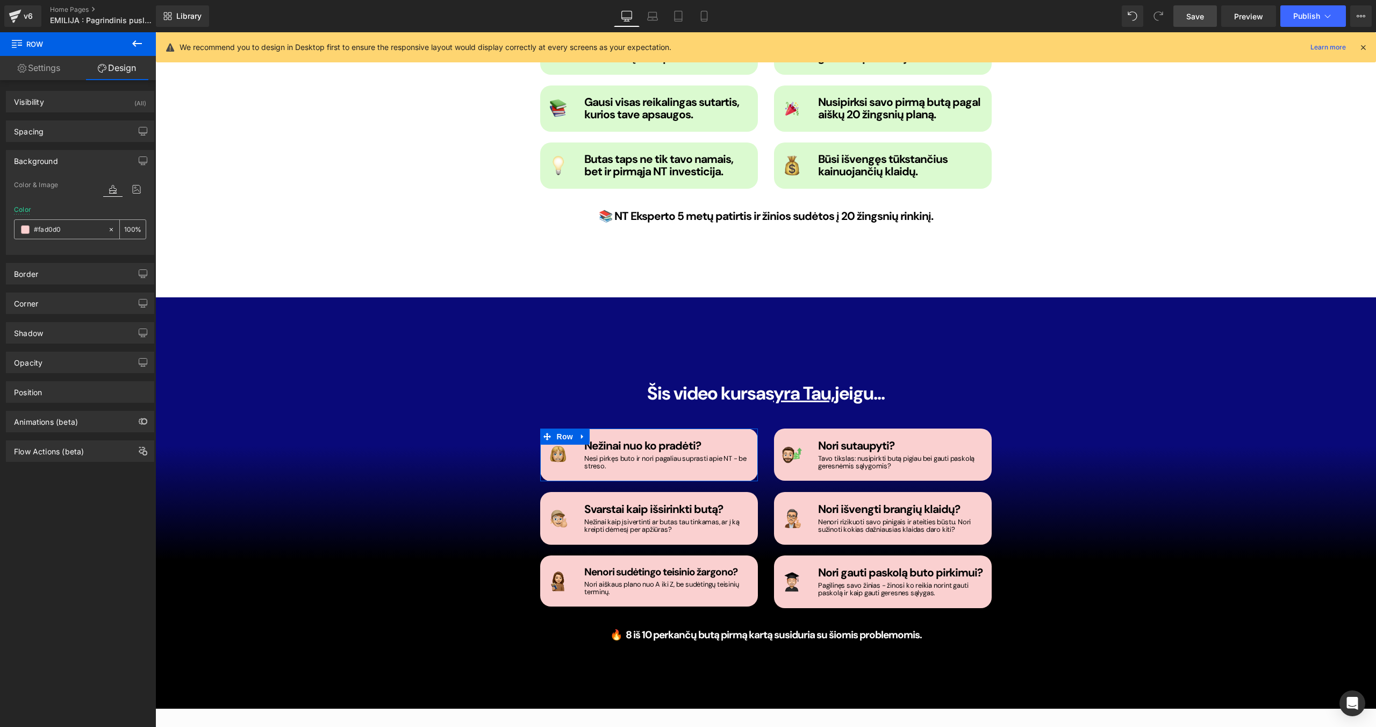
click at [25, 234] on div "#fad0d0" at bounding box center [61, 229] width 93 height 19
click at [25, 232] on span at bounding box center [25, 229] width 9 height 9
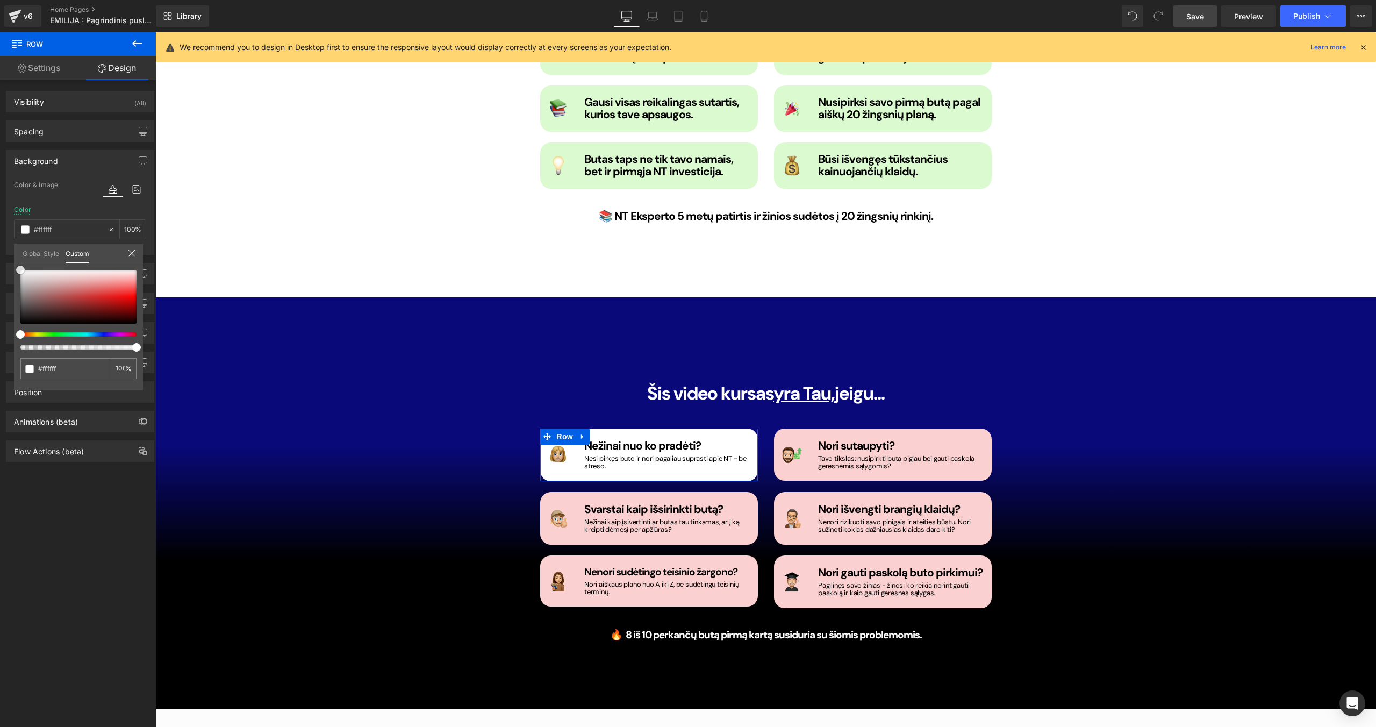
drag, startPoint x: 33, startPoint y: 272, endPoint x: 0, endPoint y: 266, distance: 33.8
click at [0, 255] on div "Background Color & Image color Color #fad0d0 100 % Image Replace Image Upload i…" at bounding box center [80, 198] width 161 height 113
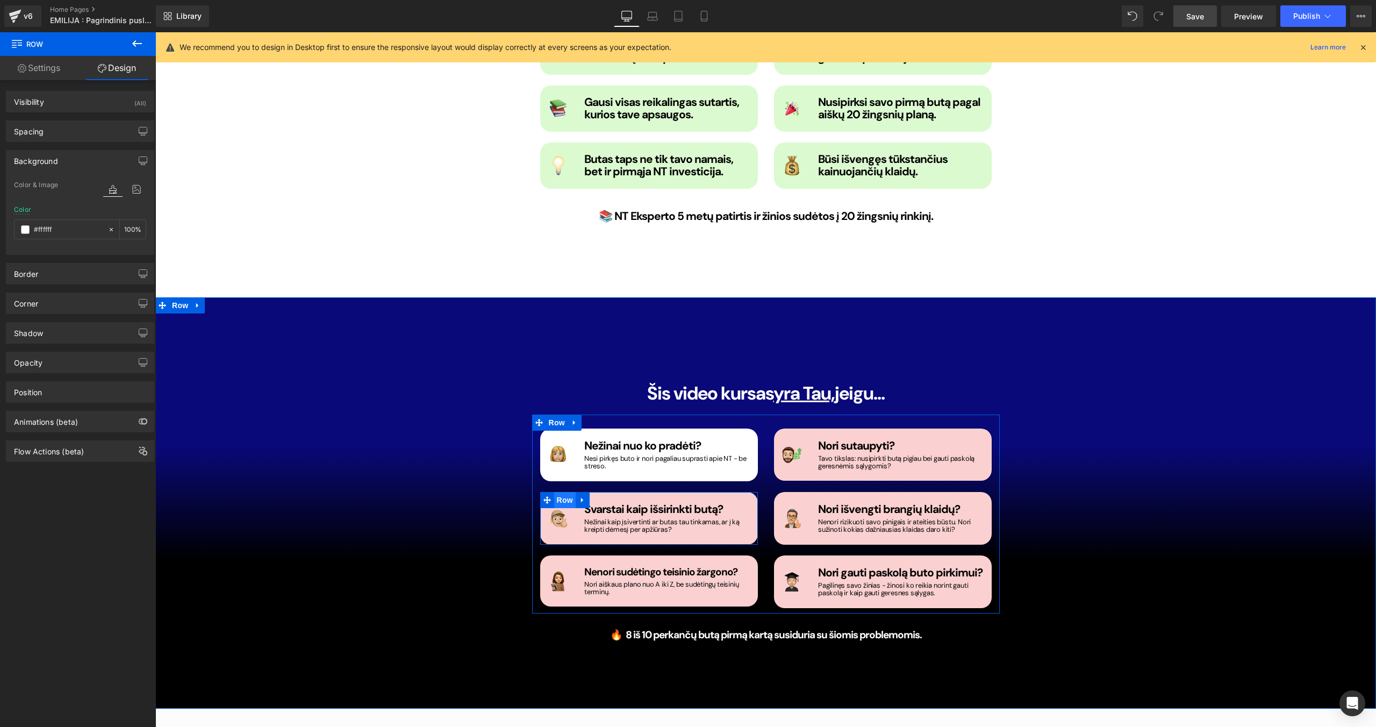
click at [557, 460] on span "Row" at bounding box center [564, 500] width 21 height 16
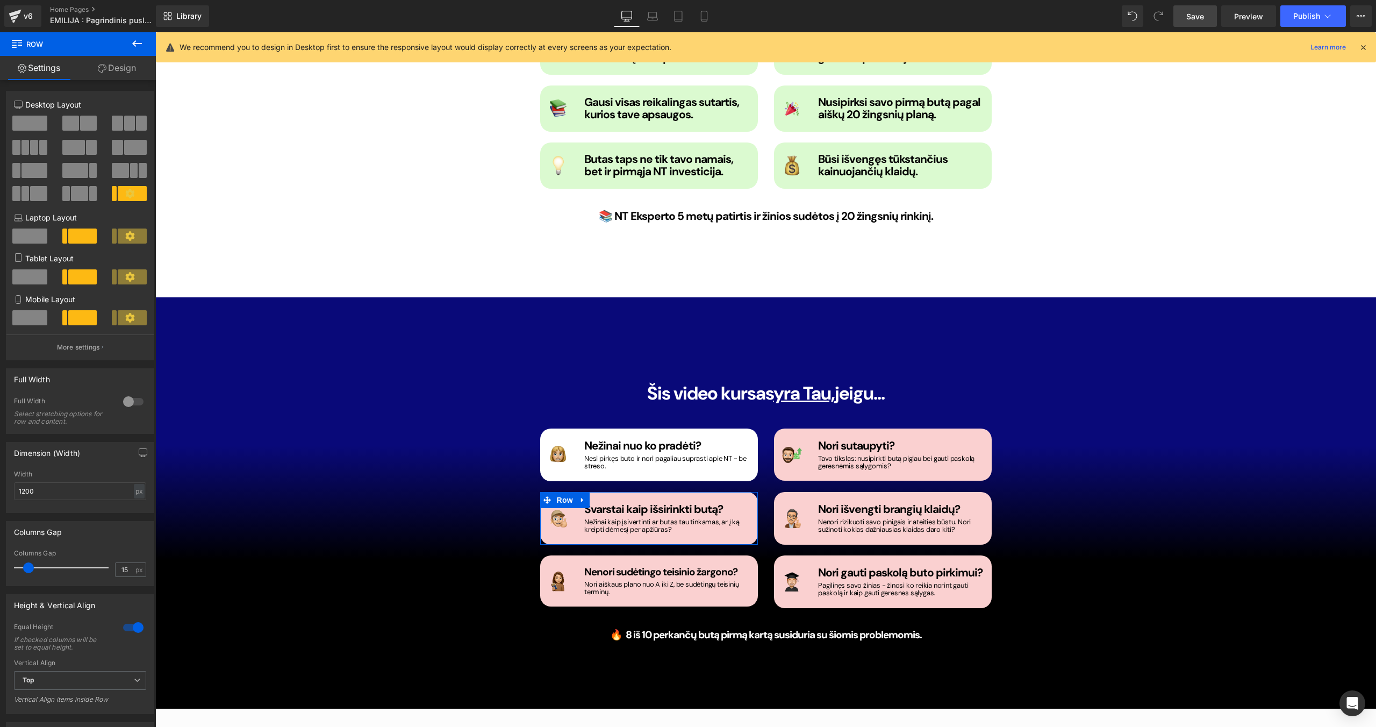
click at [120, 63] on link "Design" at bounding box center [117, 68] width 78 height 24
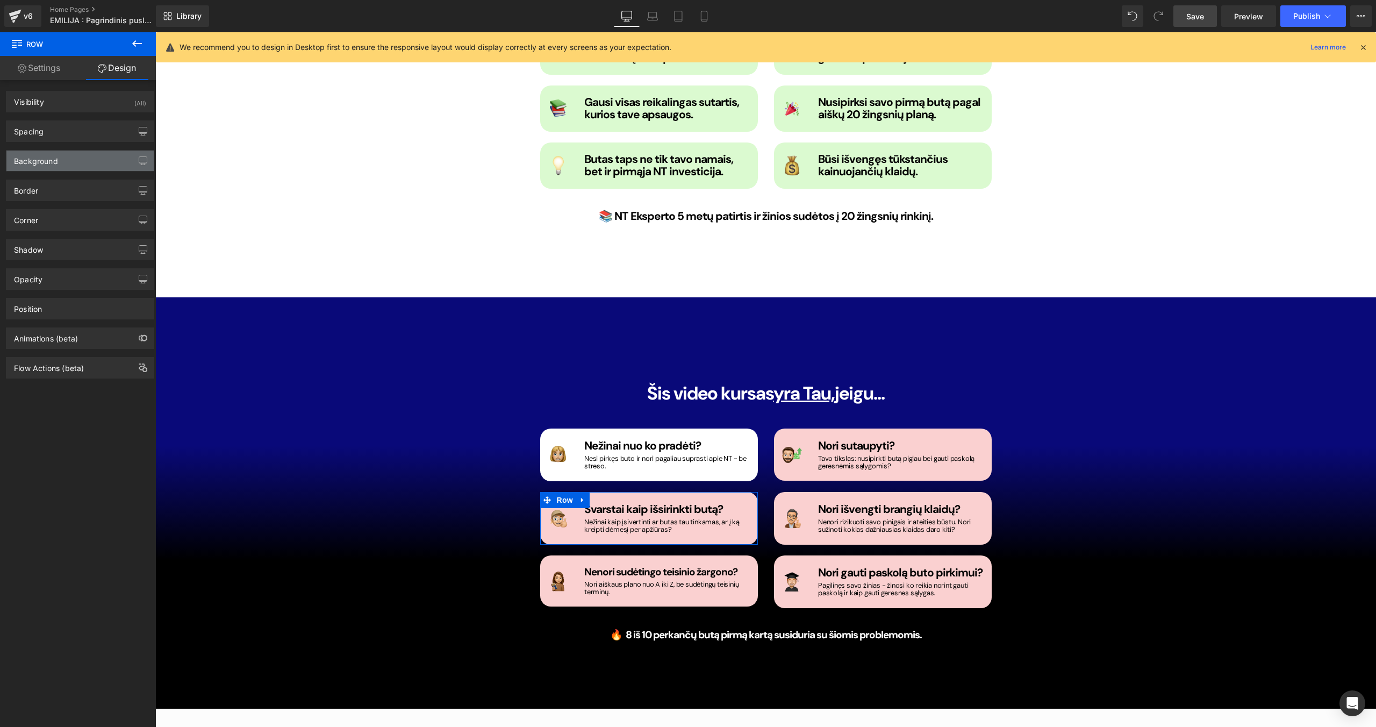
click at [53, 154] on div "Background" at bounding box center [36, 157] width 44 height 15
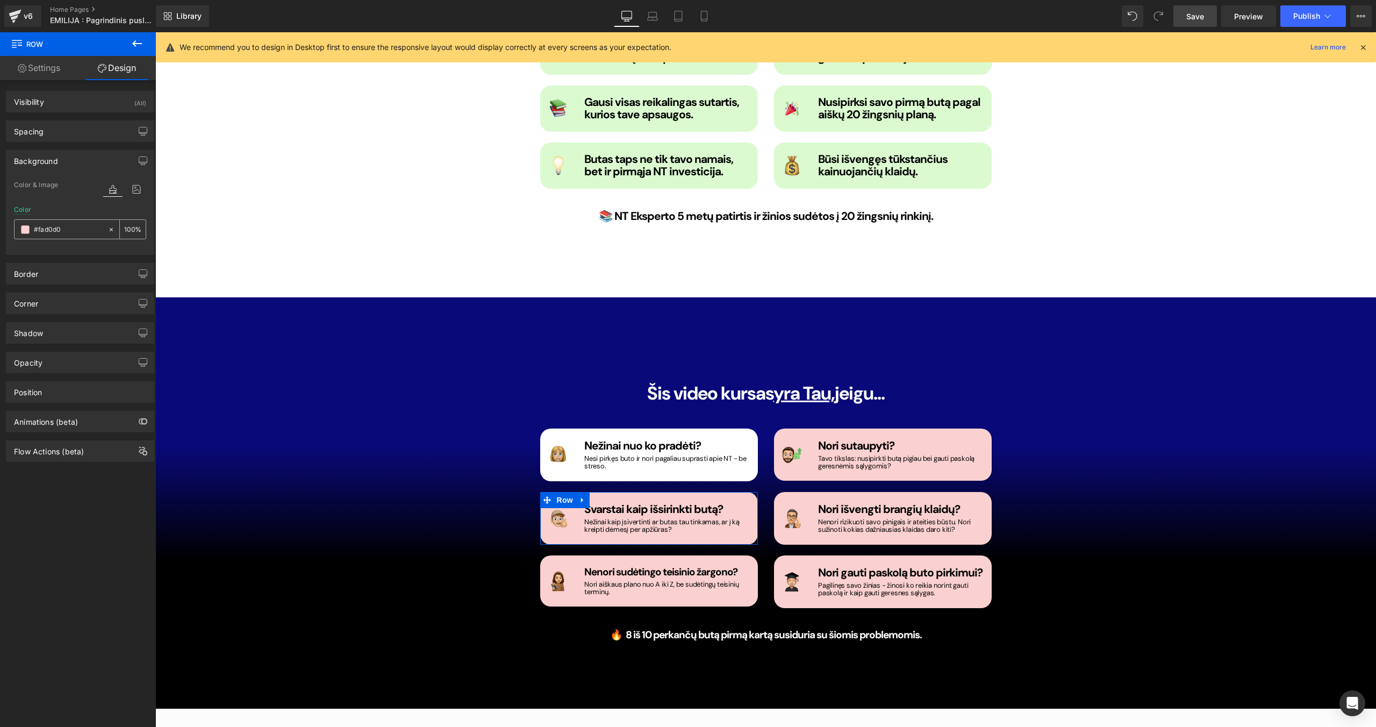
click at [22, 231] on span at bounding box center [25, 229] width 9 height 9
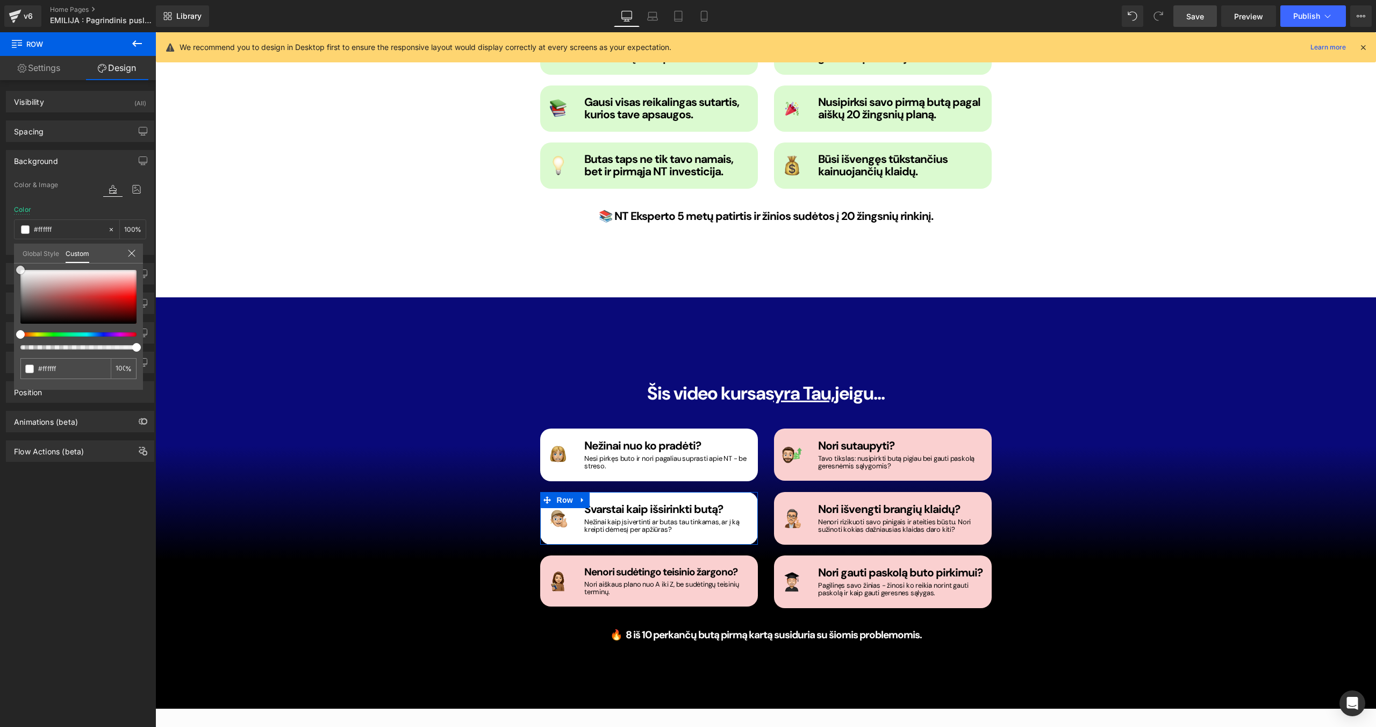
drag, startPoint x: 41, startPoint y: 277, endPoint x: 0, endPoint y: 267, distance: 42.0
click at [0, 255] on div "Background Color & Image color Color #fad0d0 100 % Image Replace Image Upload i…" at bounding box center [80, 198] width 161 height 113
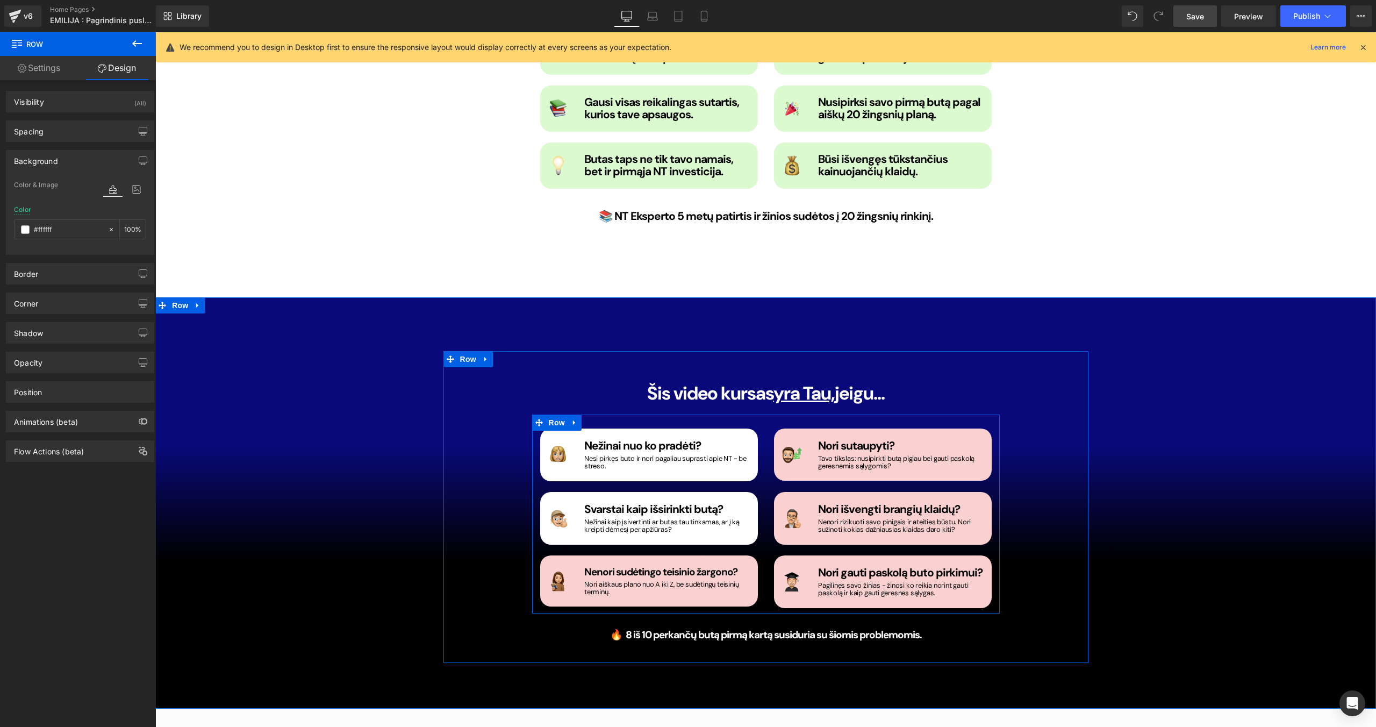
click at [573, 460] on span "Row" at bounding box center [564, 563] width 17 height 13
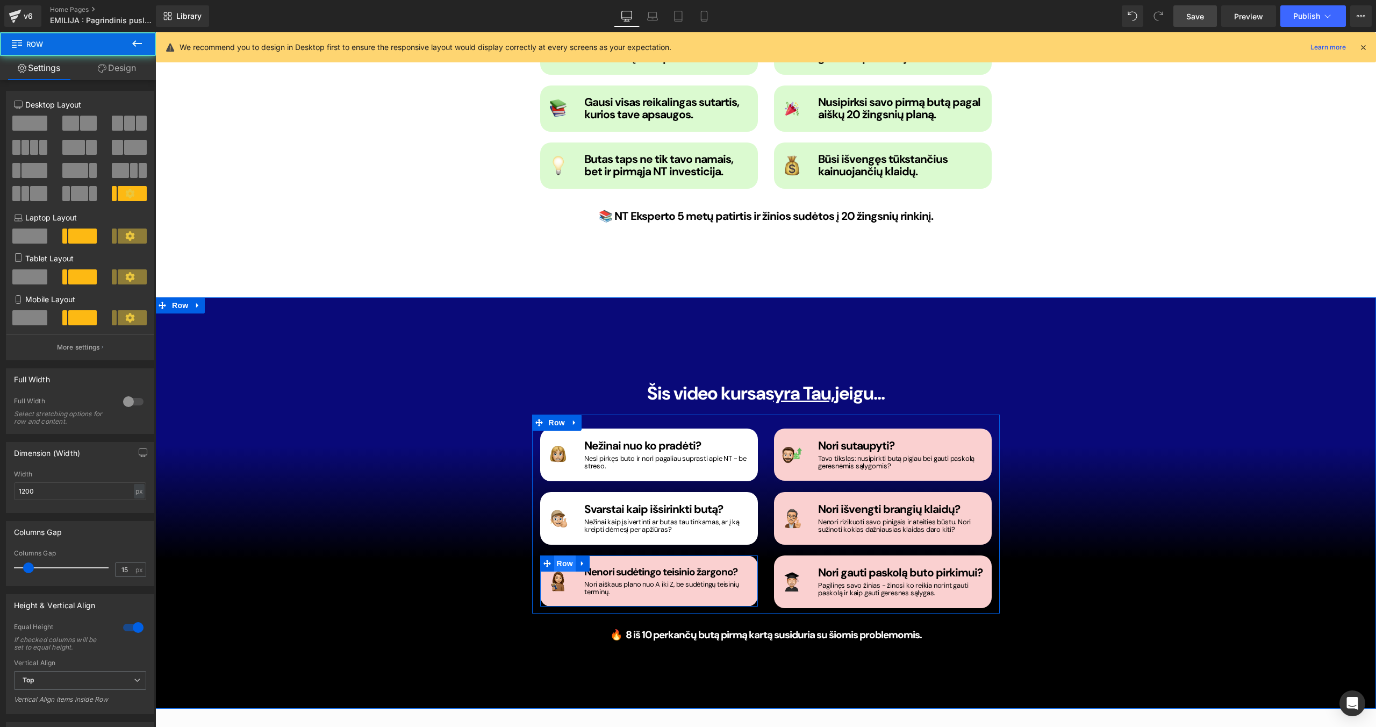
click at [571, 460] on span "Row" at bounding box center [564, 563] width 21 height 16
click at [131, 71] on link "Design" at bounding box center [117, 68] width 78 height 24
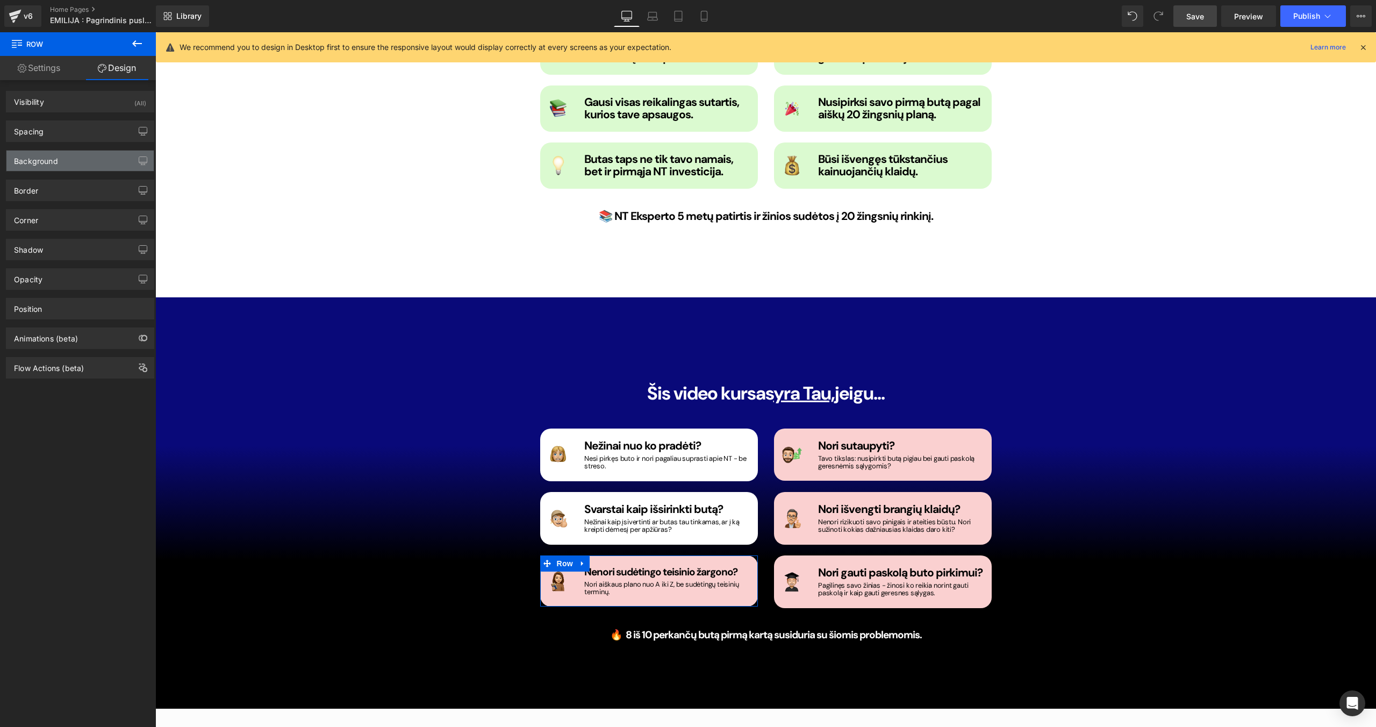
click at [63, 150] on div "Background" at bounding box center [79, 160] width 147 height 20
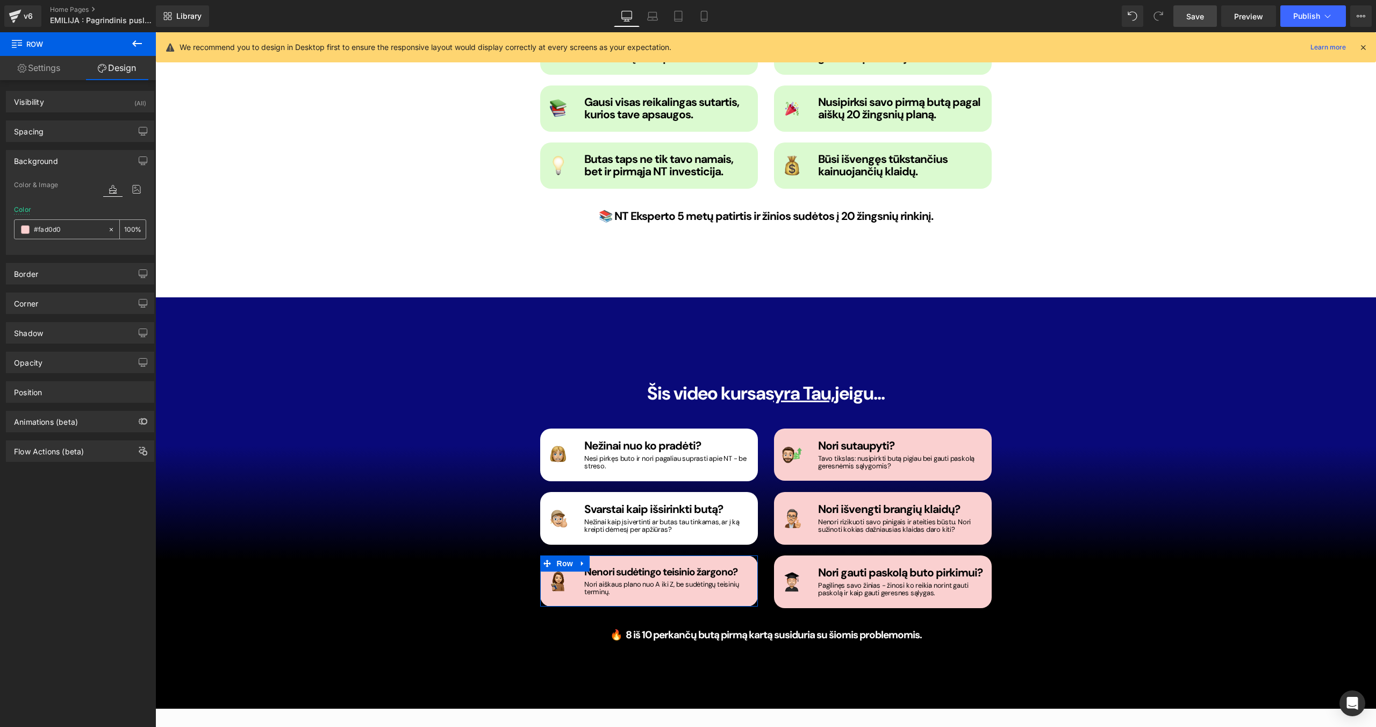
click at [29, 229] on span at bounding box center [25, 229] width 9 height 9
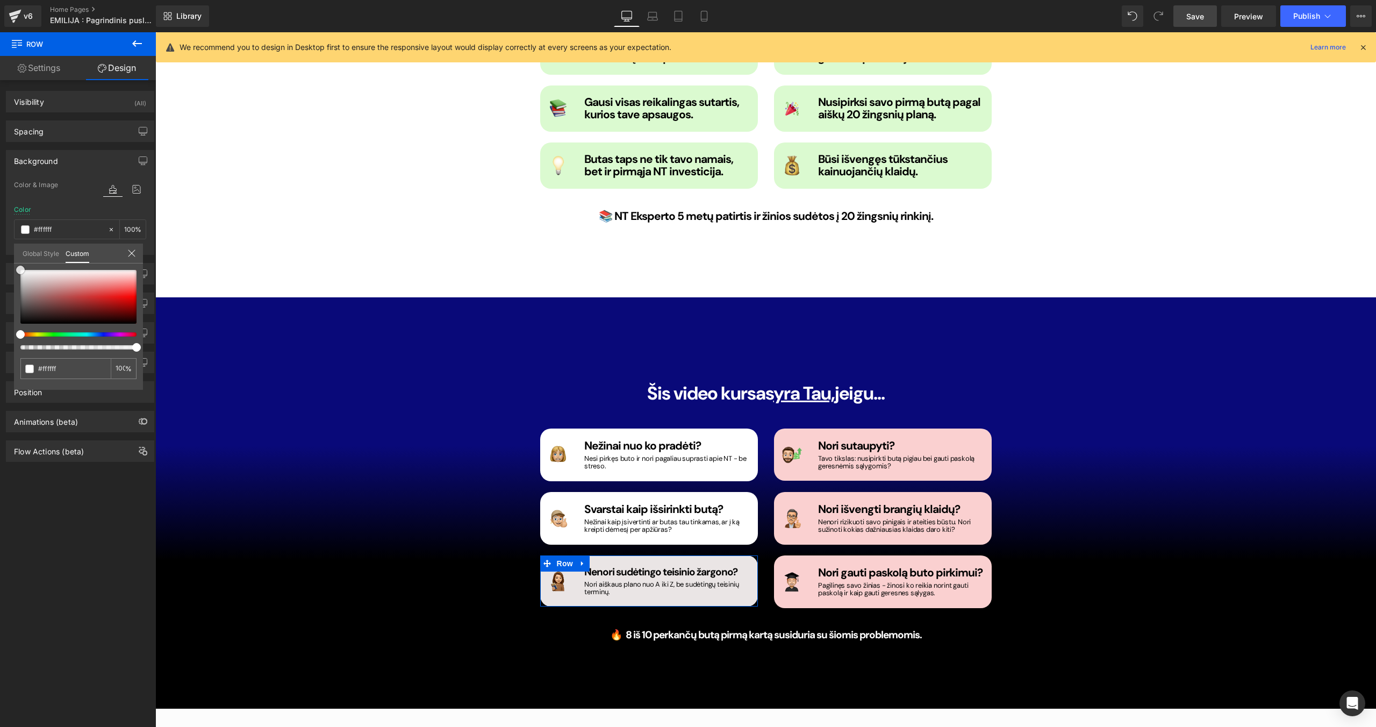
drag, startPoint x: 33, startPoint y: 275, endPoint x: 9, endPoint y: 265, distance: 26.0
click at [9, 255] on div "Background Color & Image color Color #fad0d0 100 % Image Replace Image Upload i…" at bounding box center [80, 198] width 161 height 113
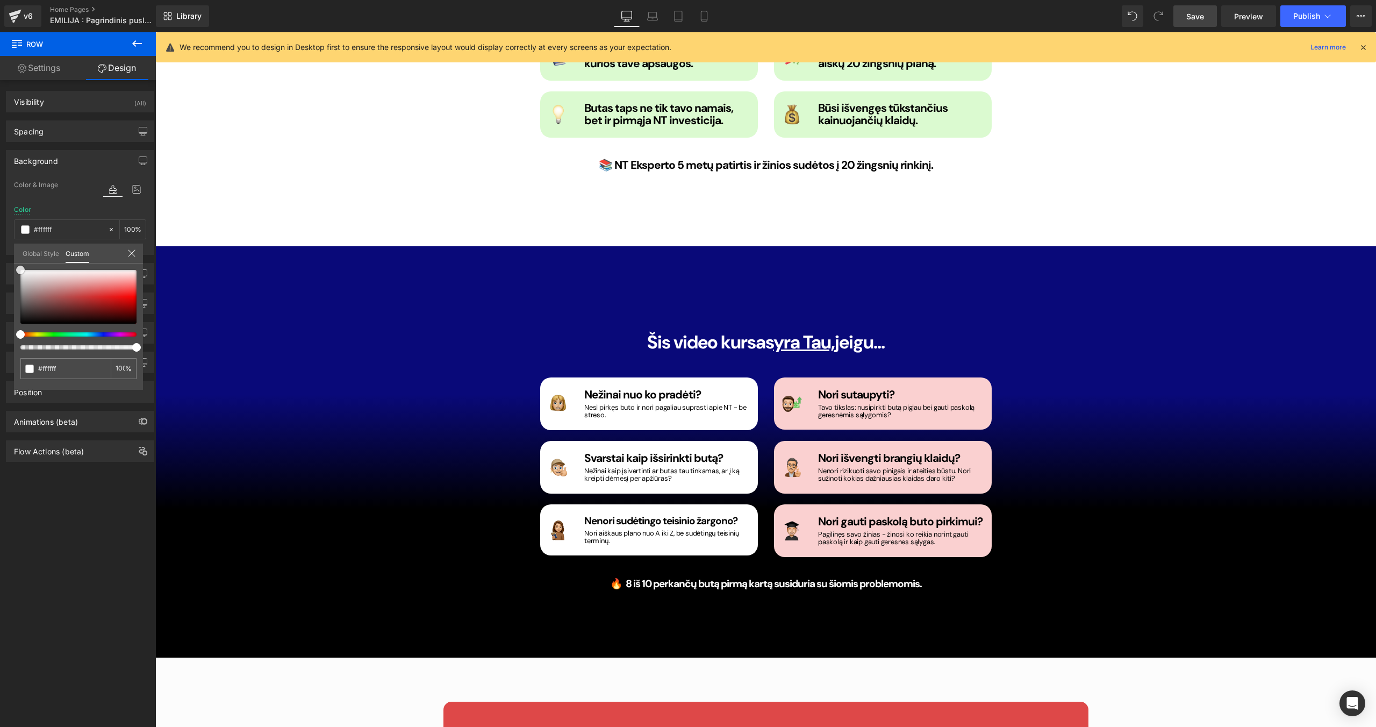
scroll to position [1417, 0]
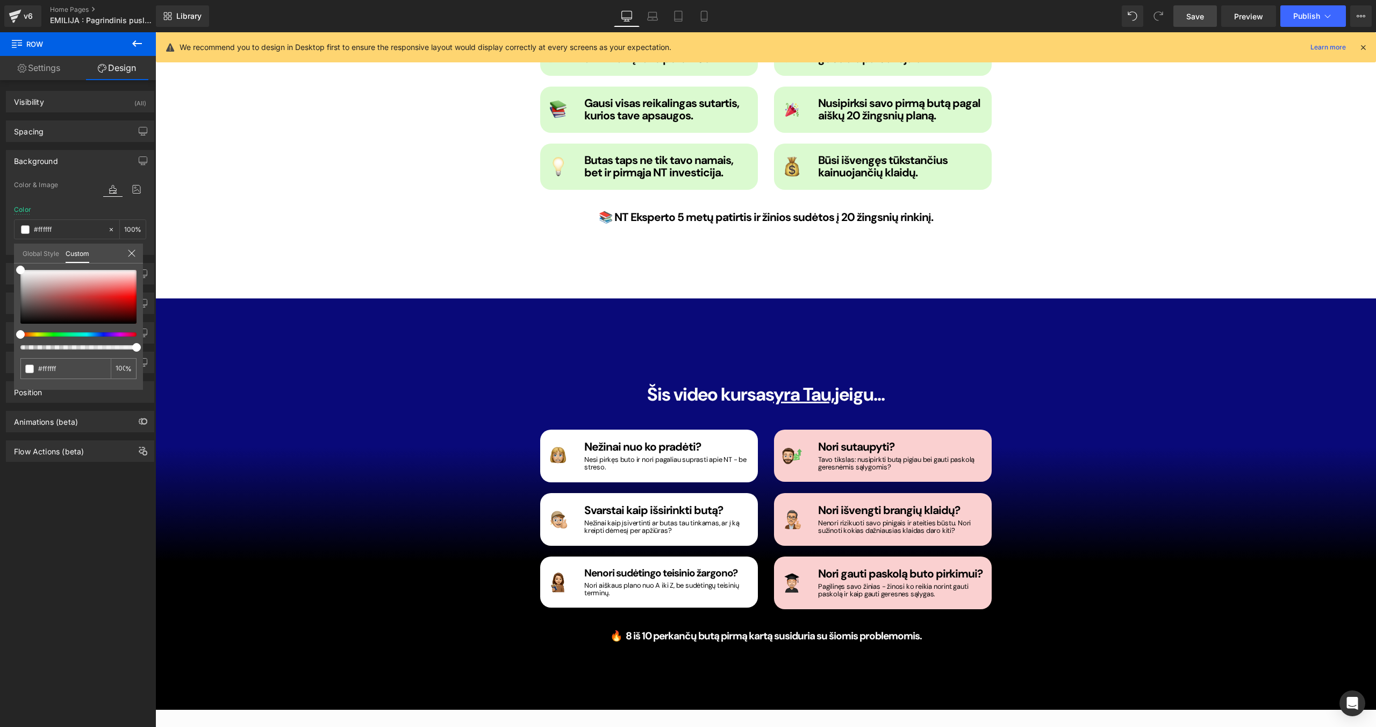
drag, startPoint x: 1196, startPoint y: 17, endPoint x: 843, endPoint y: 238, distance: 417.3
click at [812, 17] on span "Save" at bounding box center [1195, 16] width 18 height 11
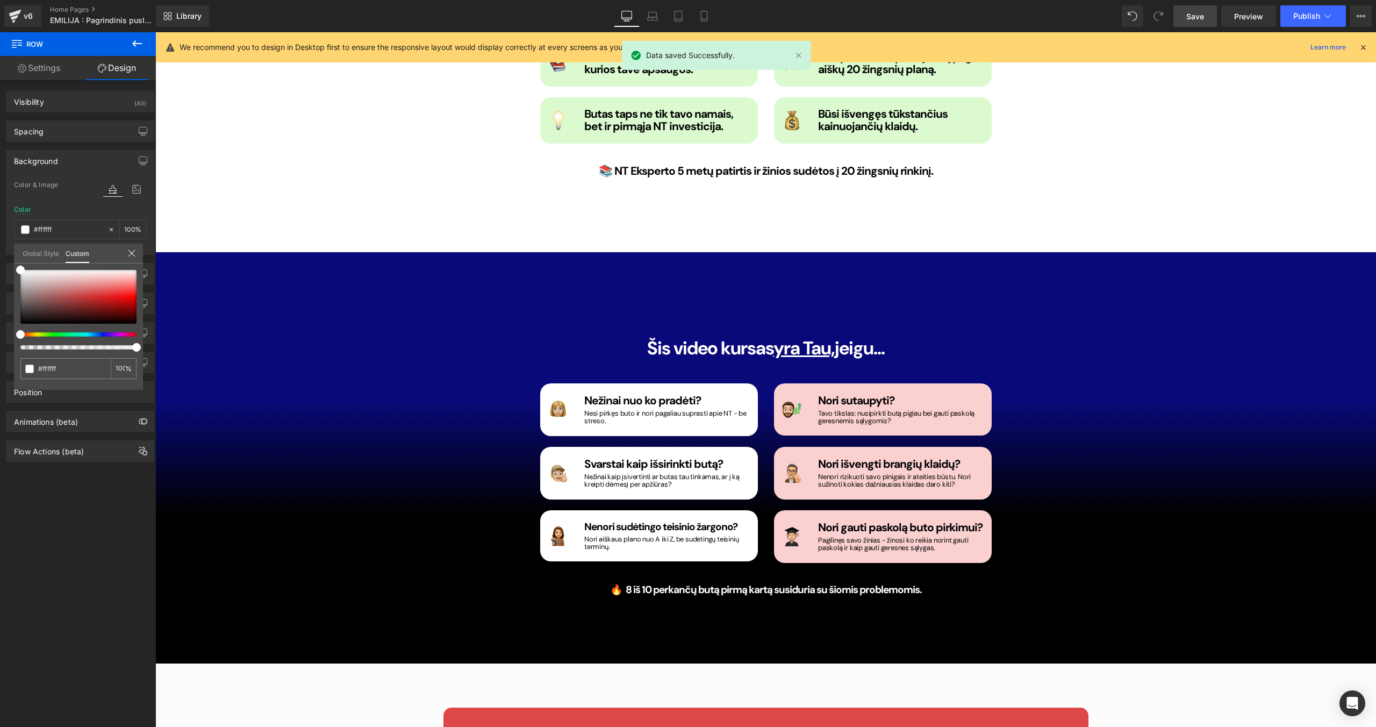
scroll to position [1467, 0]
